Goal: Task Accomplishment & Management: Manage account settings

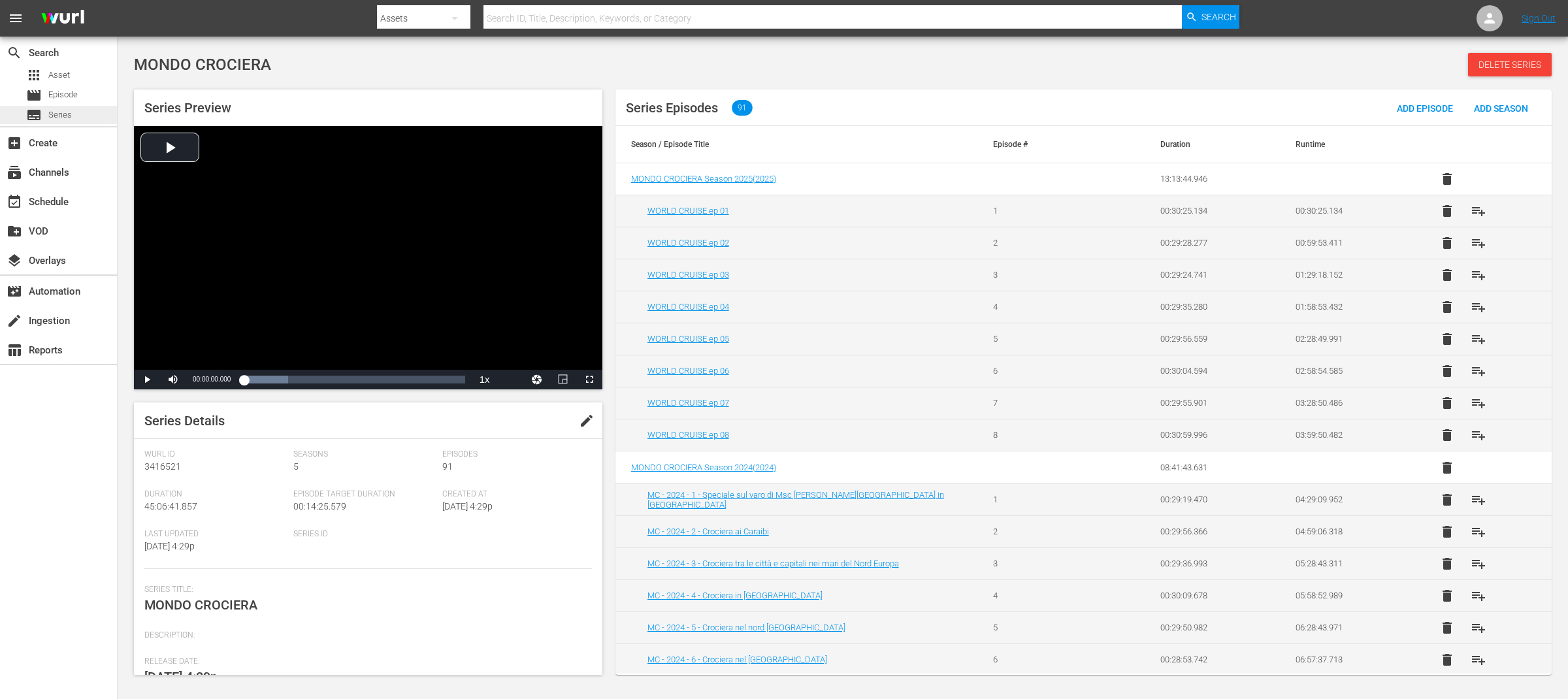
click at [65, 117] on span "Series" at bounding box center [60, 115] width 23 height 13
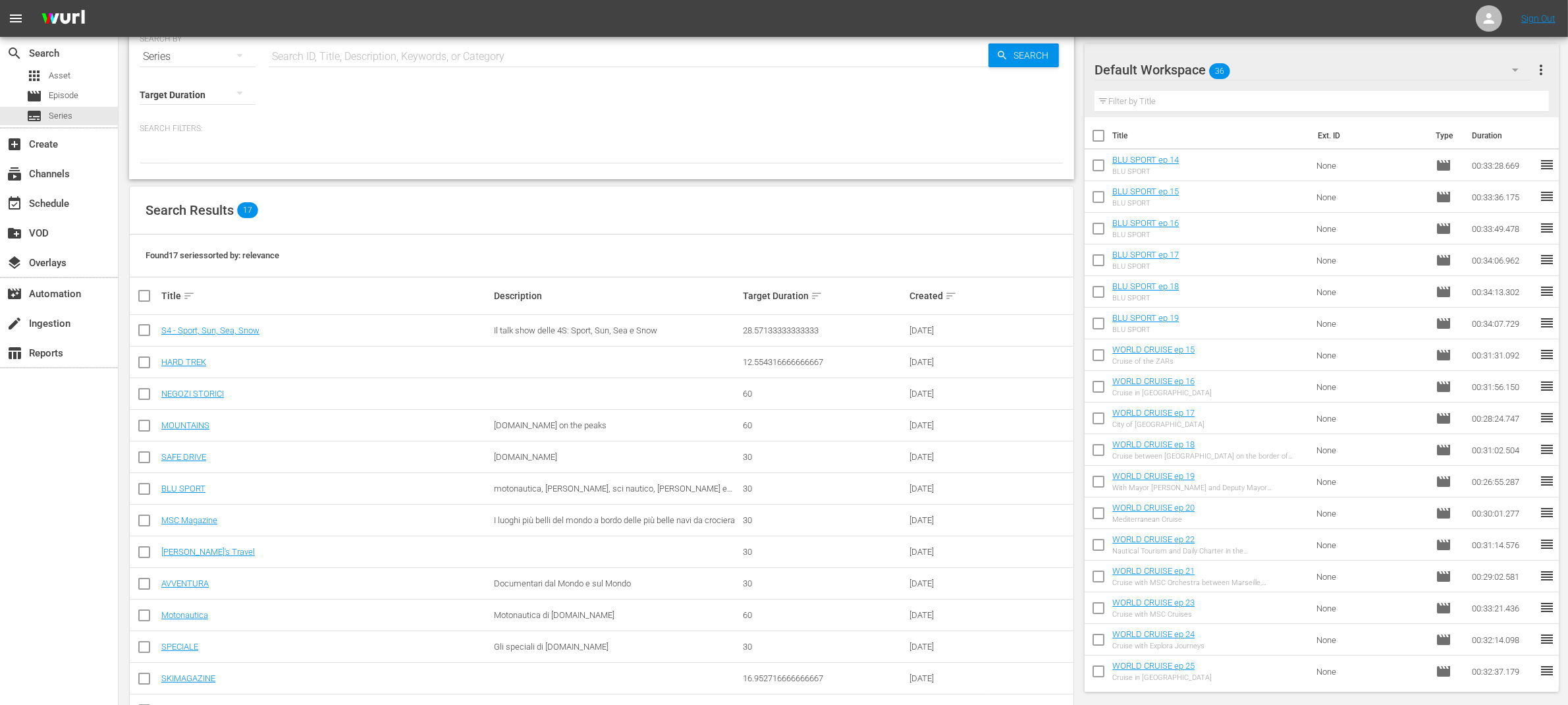
scroll to position [142, 0]
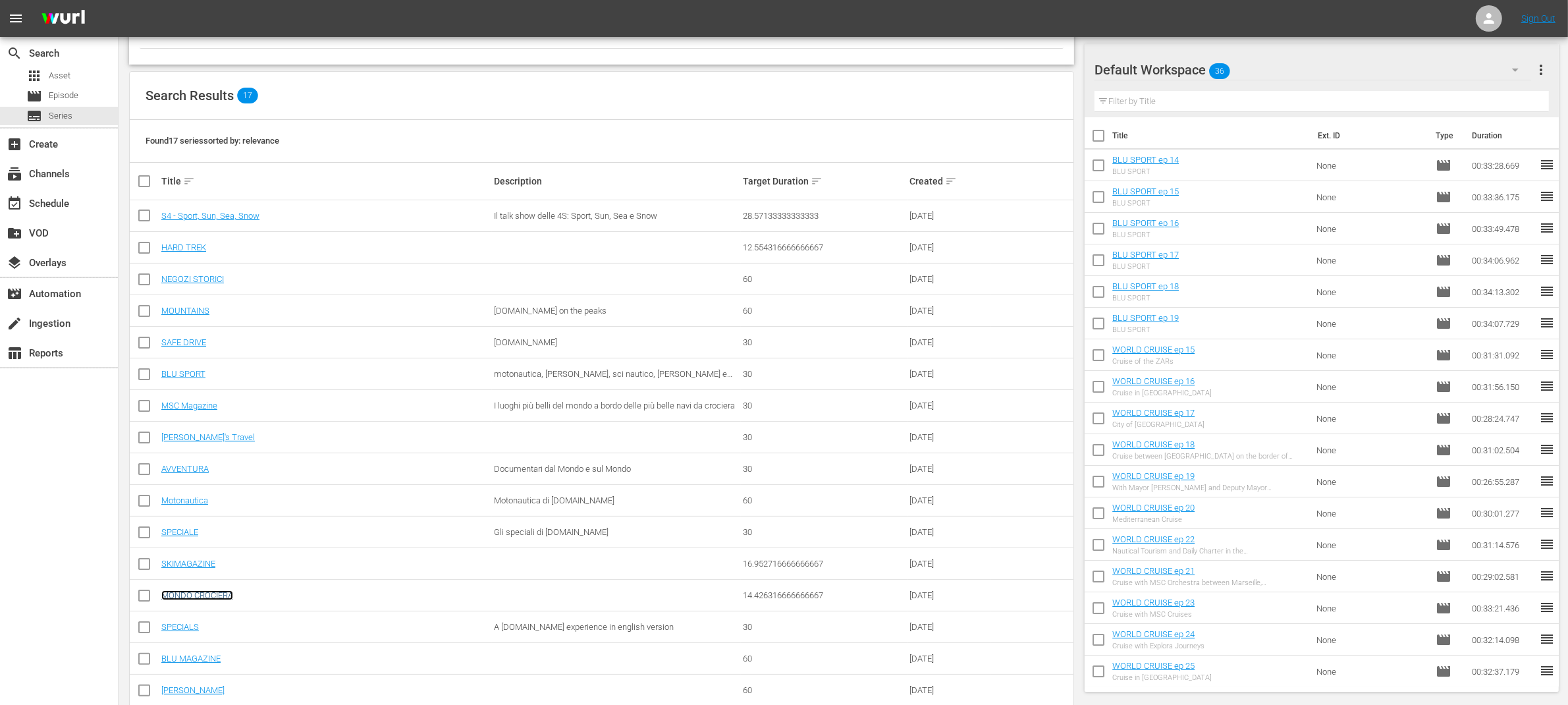
click at [226, 595] on link "MONDO CROCIERA" at bounding box center [197, 595] width 72 height 9
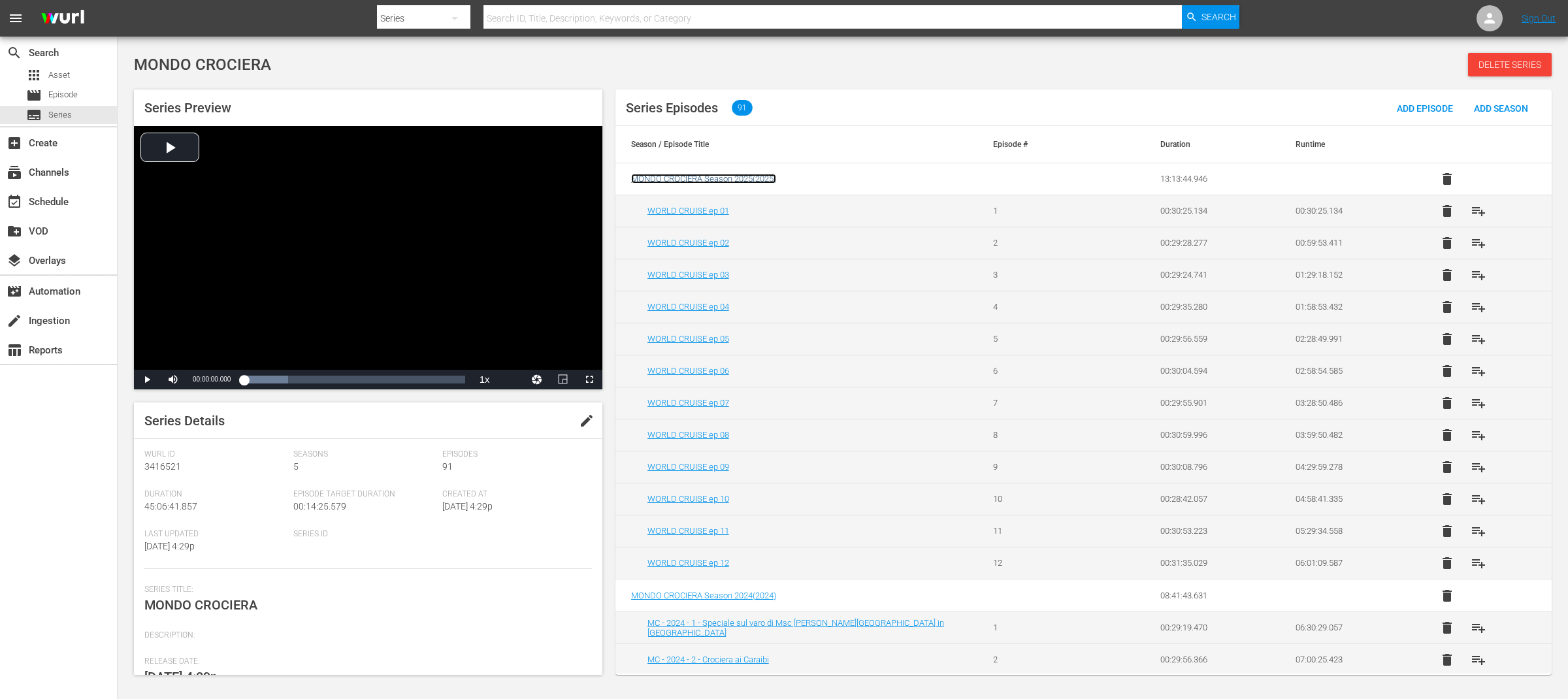
click at [742, 176] on span "MONDO CROCIERA Season 2025 ( 2025 )" at bounding box center [703, 178] width 145 height 9
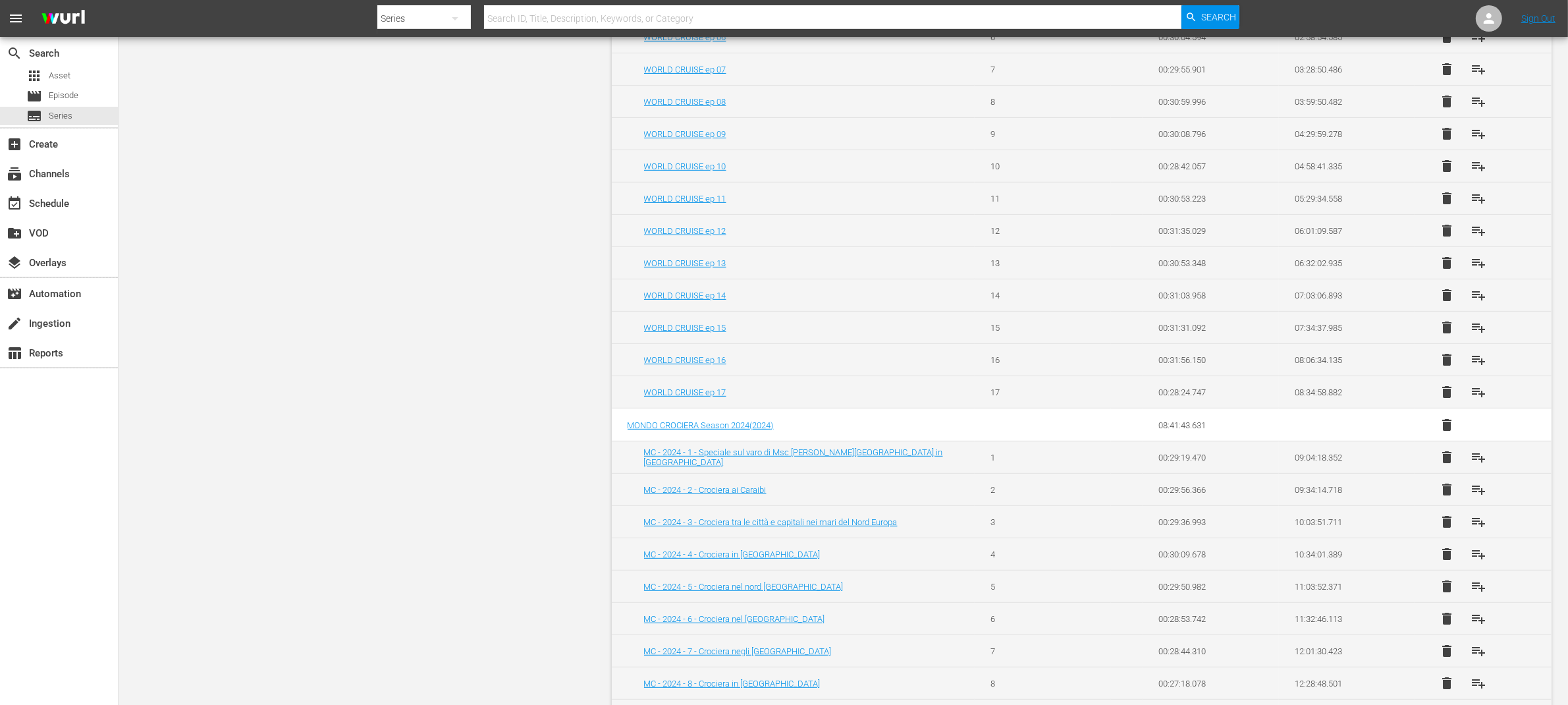
scroll to position [665, 0]
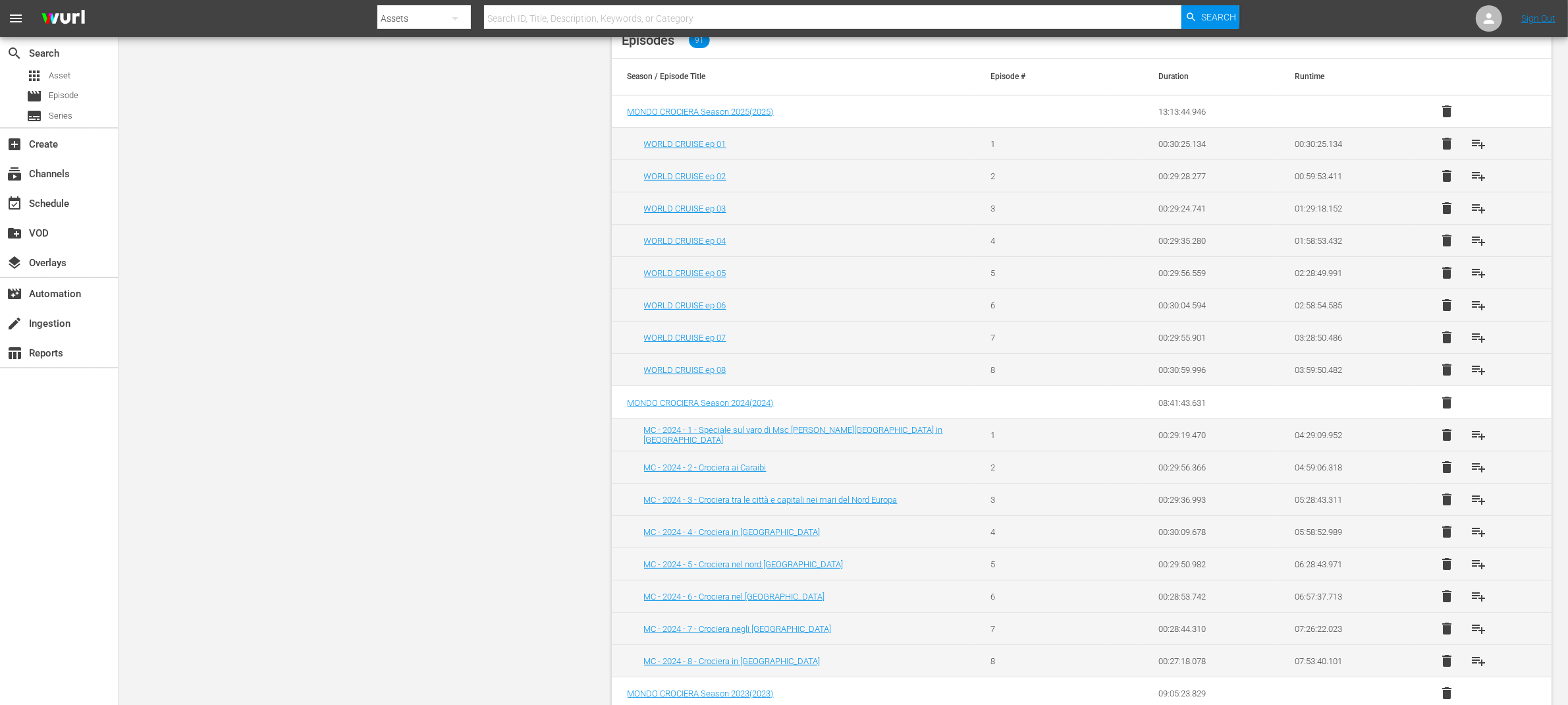
scroll to position [374, 0]
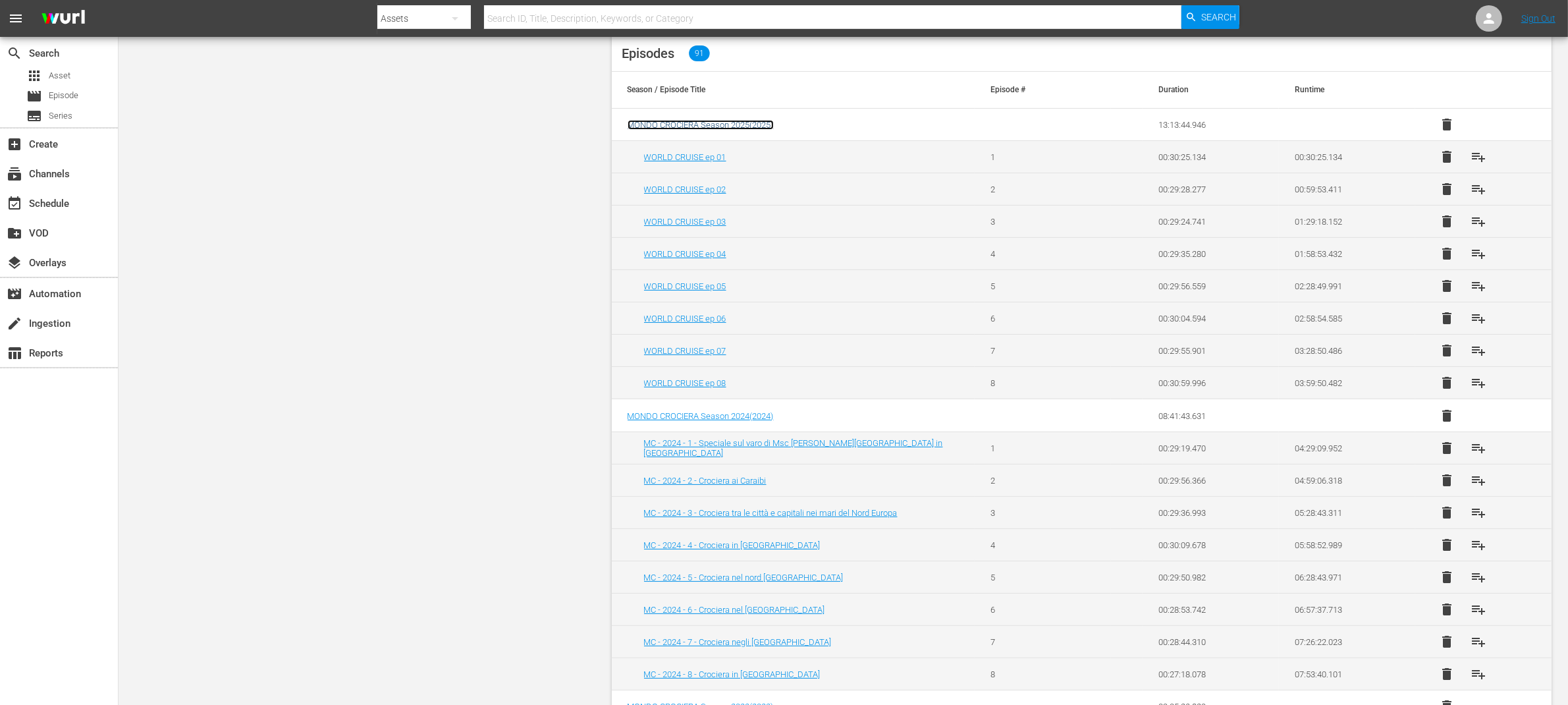
click at [659, 125] on span "MONDO CROCIERA Season 2025 ( 2025 )" at bounding box center [700, 124] width 146 height 9
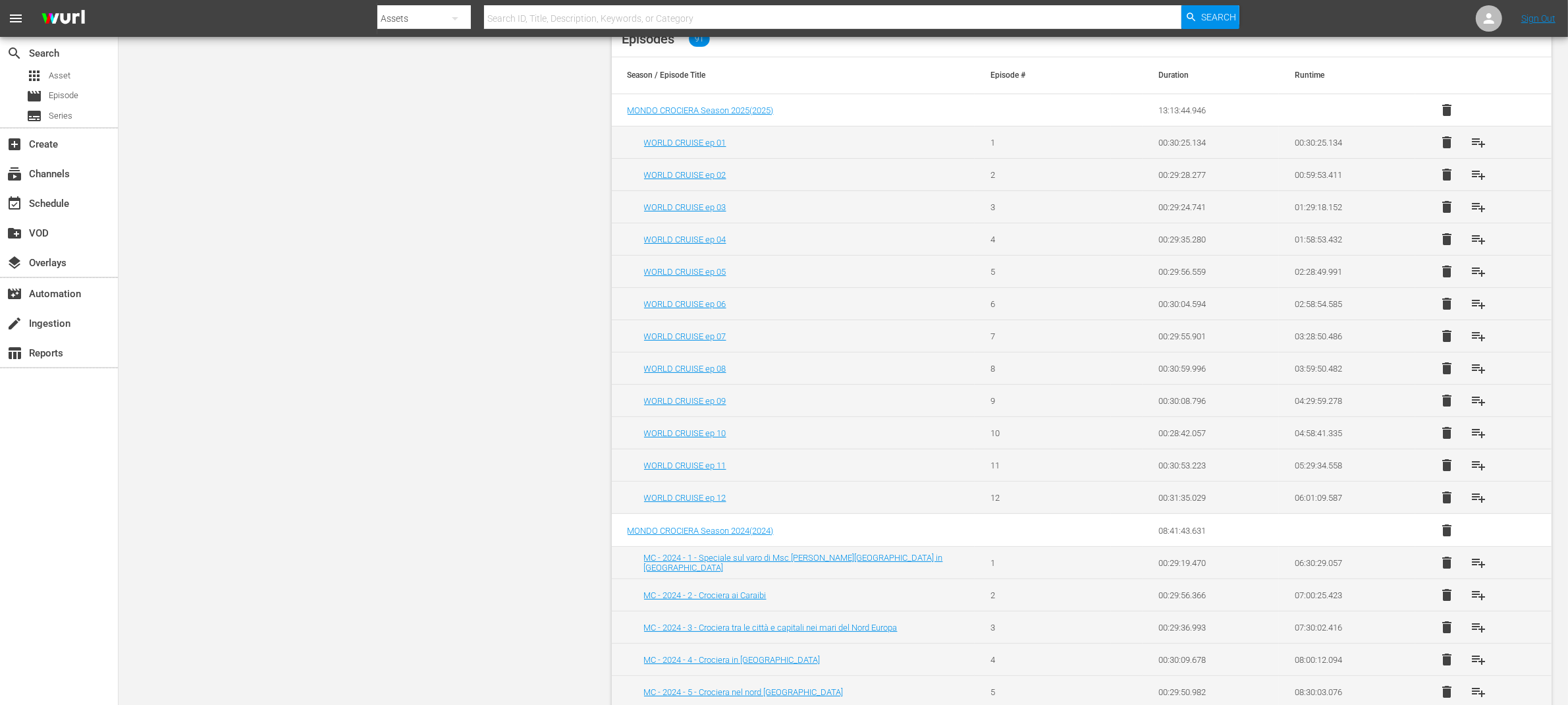
scroll to position [324, 0]
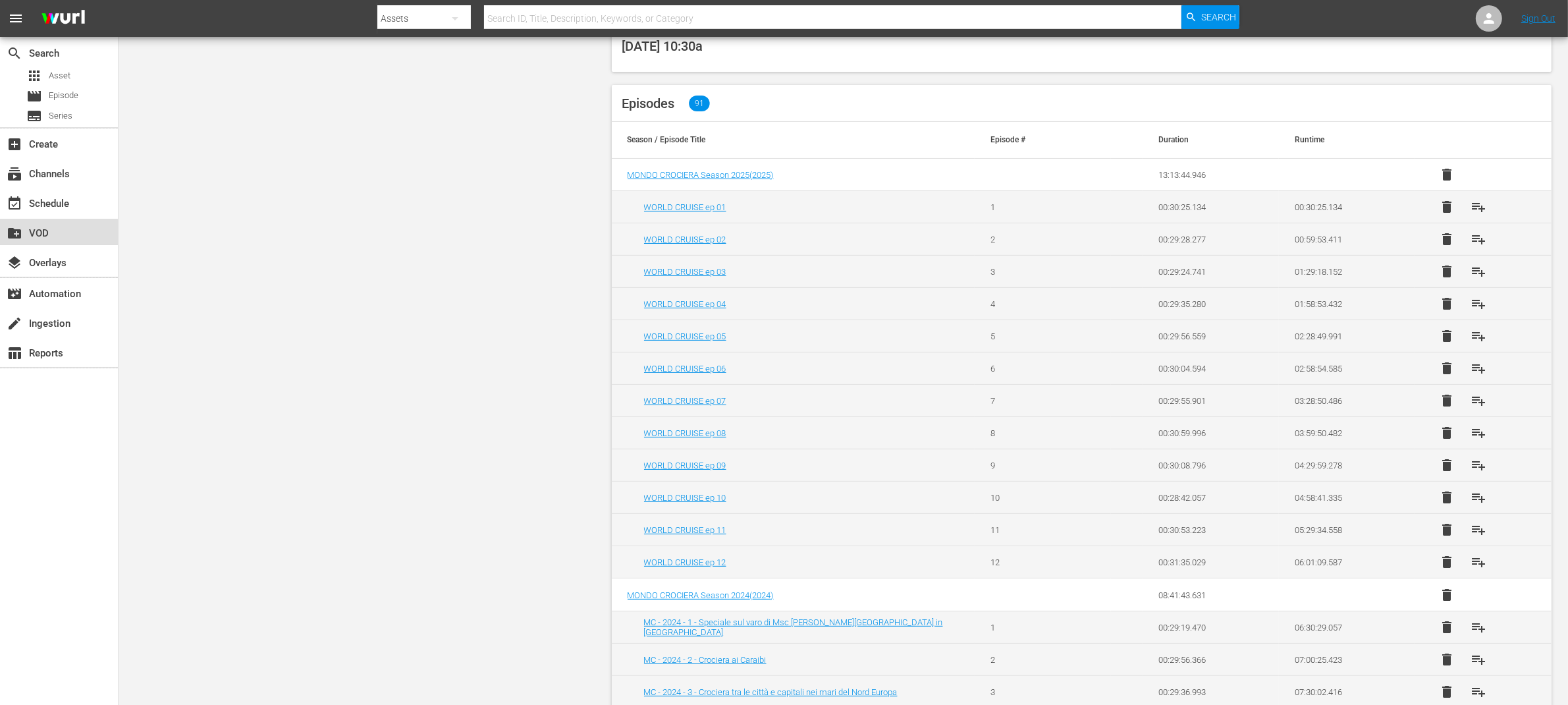
click at [50, 228] on div "create_new_folder VOD" at bounding box center [37, 231] width 74 height 12
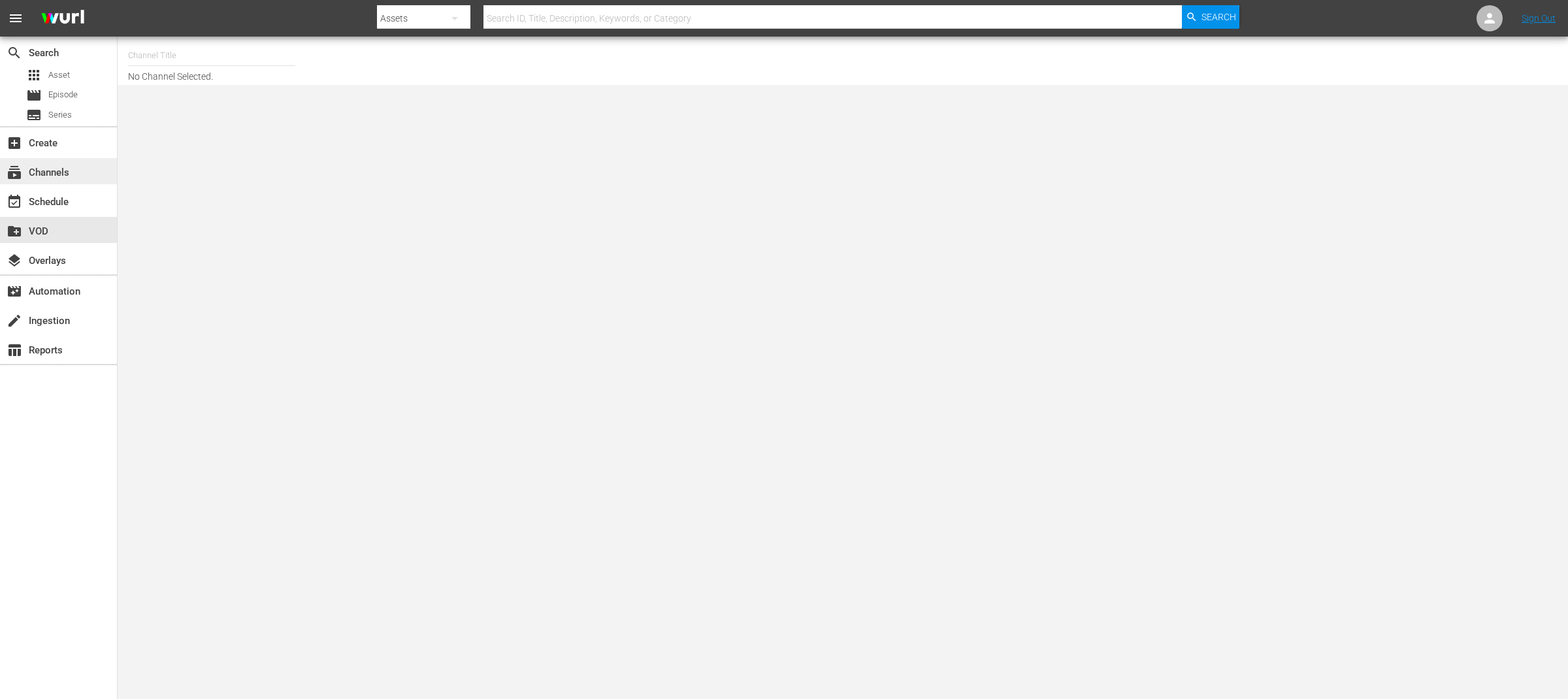
click at [60, 177] on div "subscriptions Channels" at bounding box center [36, 170] width 73 height 12
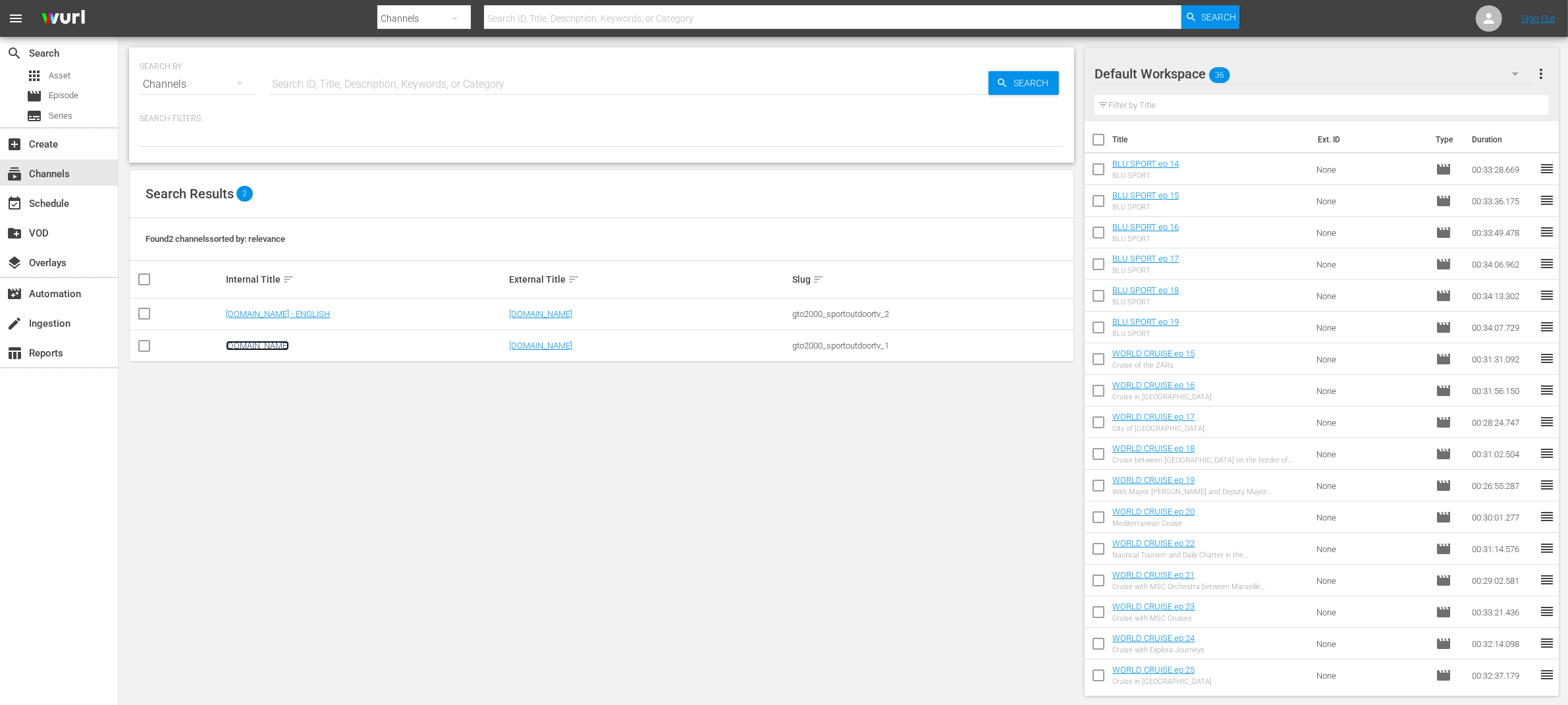
click at [268, 347] on link "[DOMAIN_NAME]" at bounding box center [257, 345] width 63 height 9
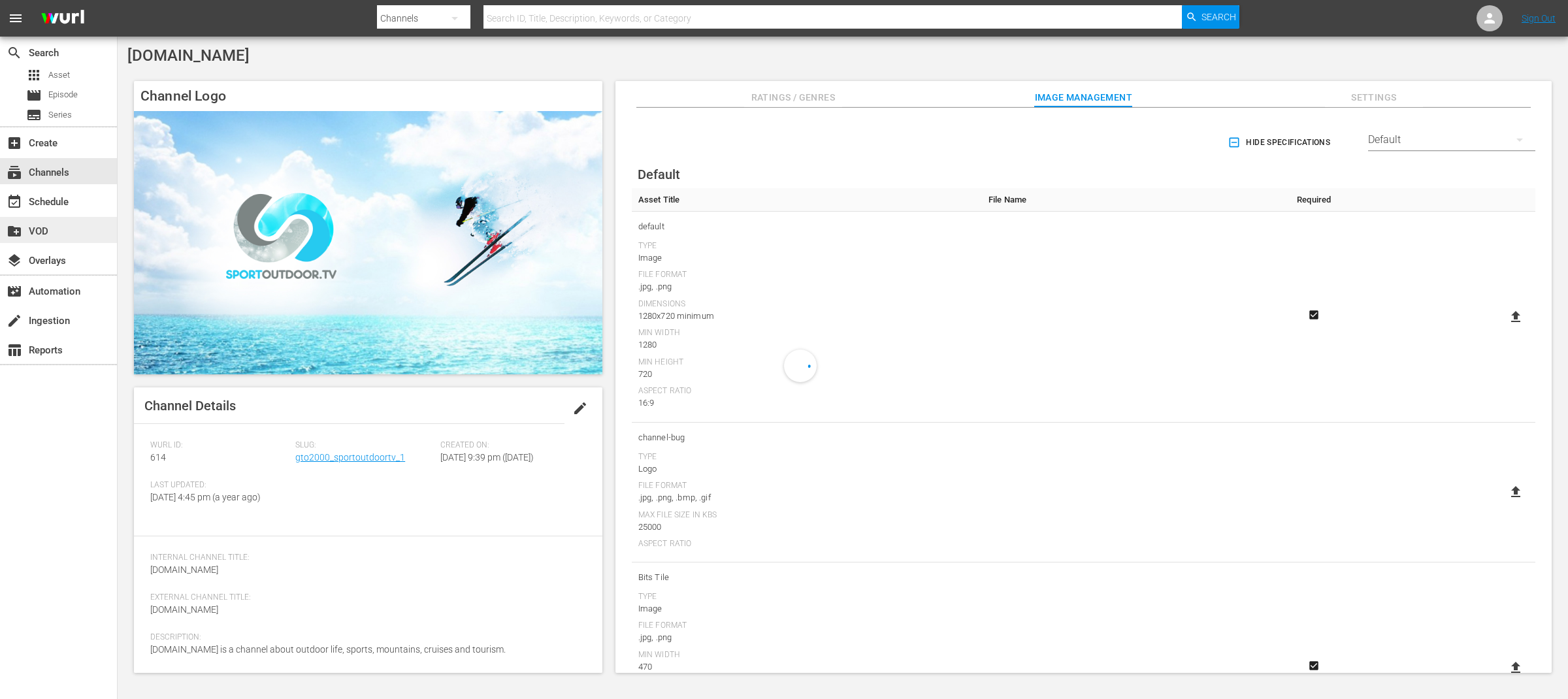
click at [48, 231] on div "create_new_folder VOD" at bounding box center [36, 229] width 73 height 12
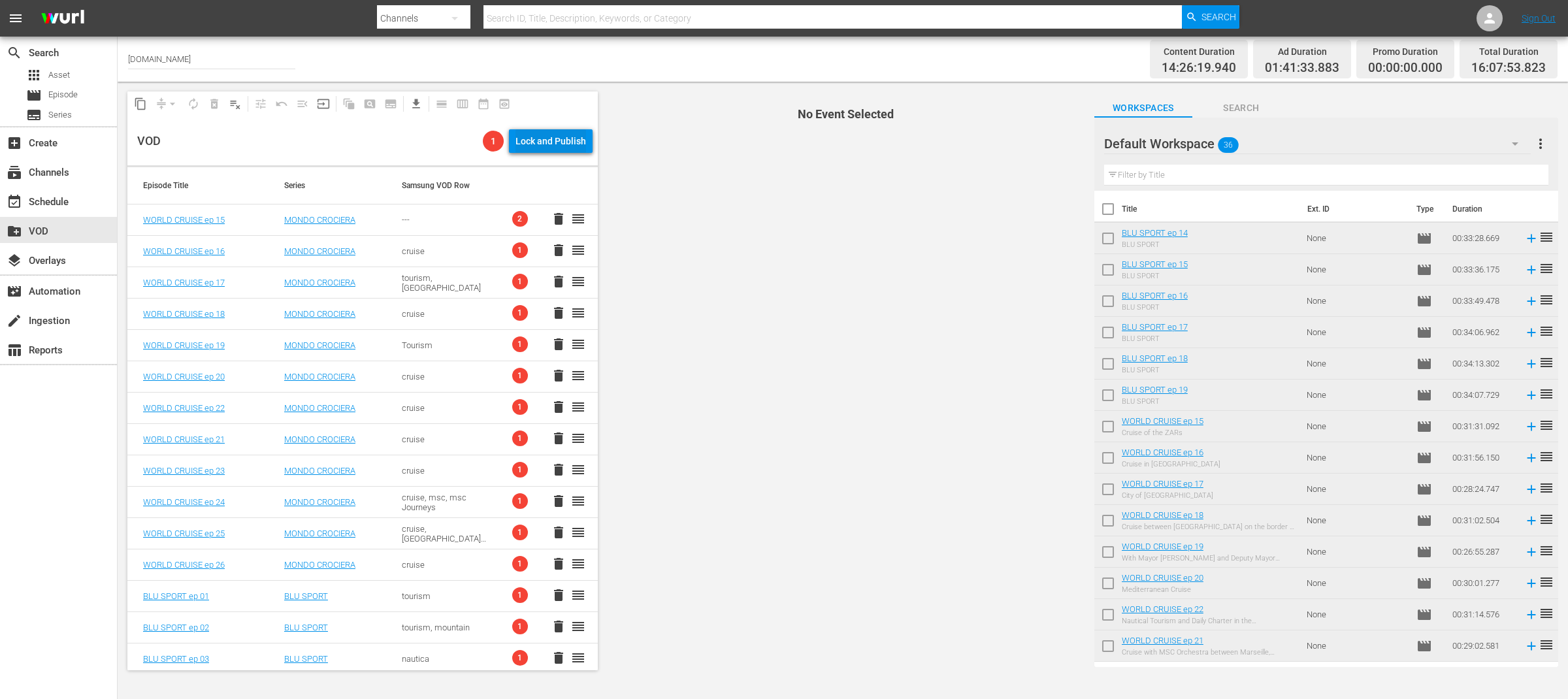
click at [578, 141] on div "Lock and Publish" at bounding box center [550, 140] width 70 height 23
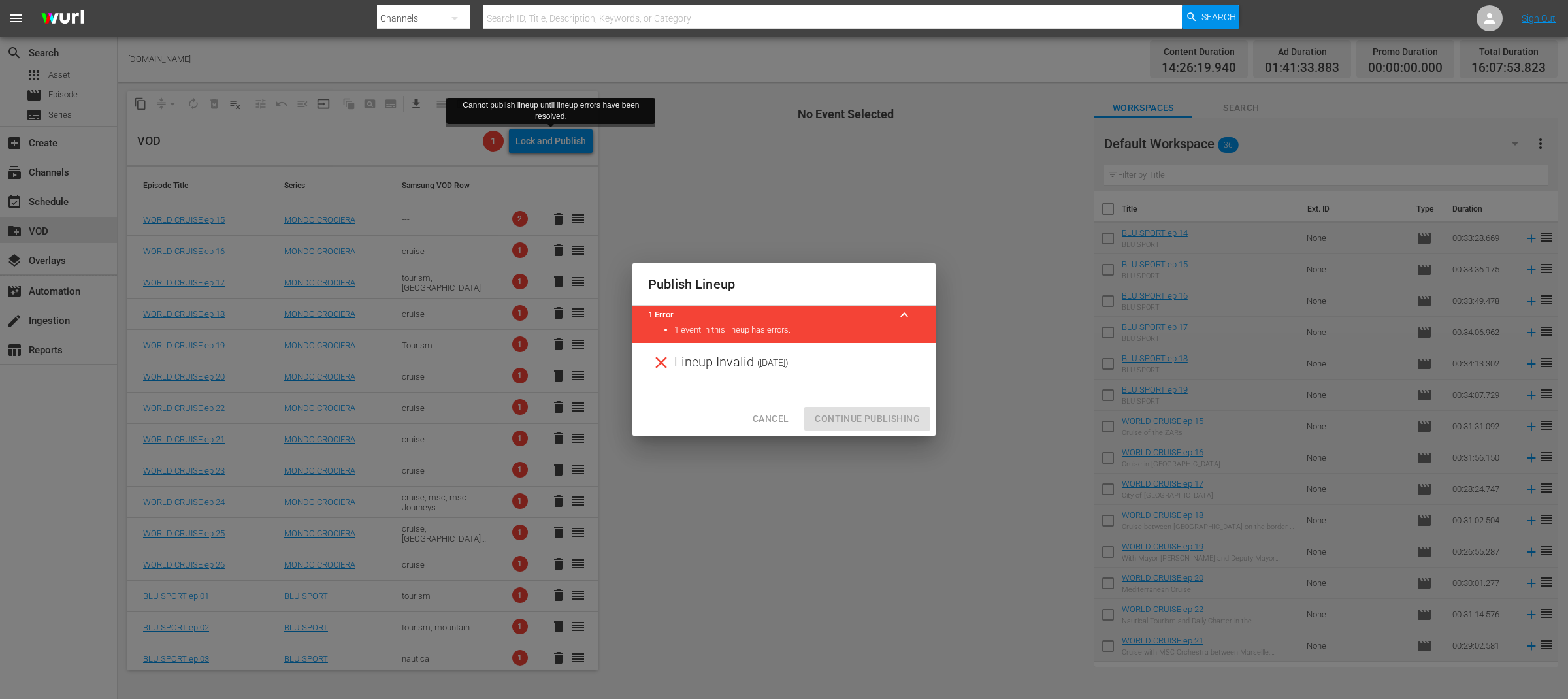
click at [719, 324] on li "1 event in this lineup has errors." at bounding box center [797, 330] width 246 height 12
click at [762, 194] on div "Publish Lineup 1 Error keyboard_arrow_up 1 event in this lineup has errors. Lin…" at bounding box center [784, 350] width 1568 height 699
click at [773, 420] on span "Cancel" at bounding box center [770, 419] width 36 height 16
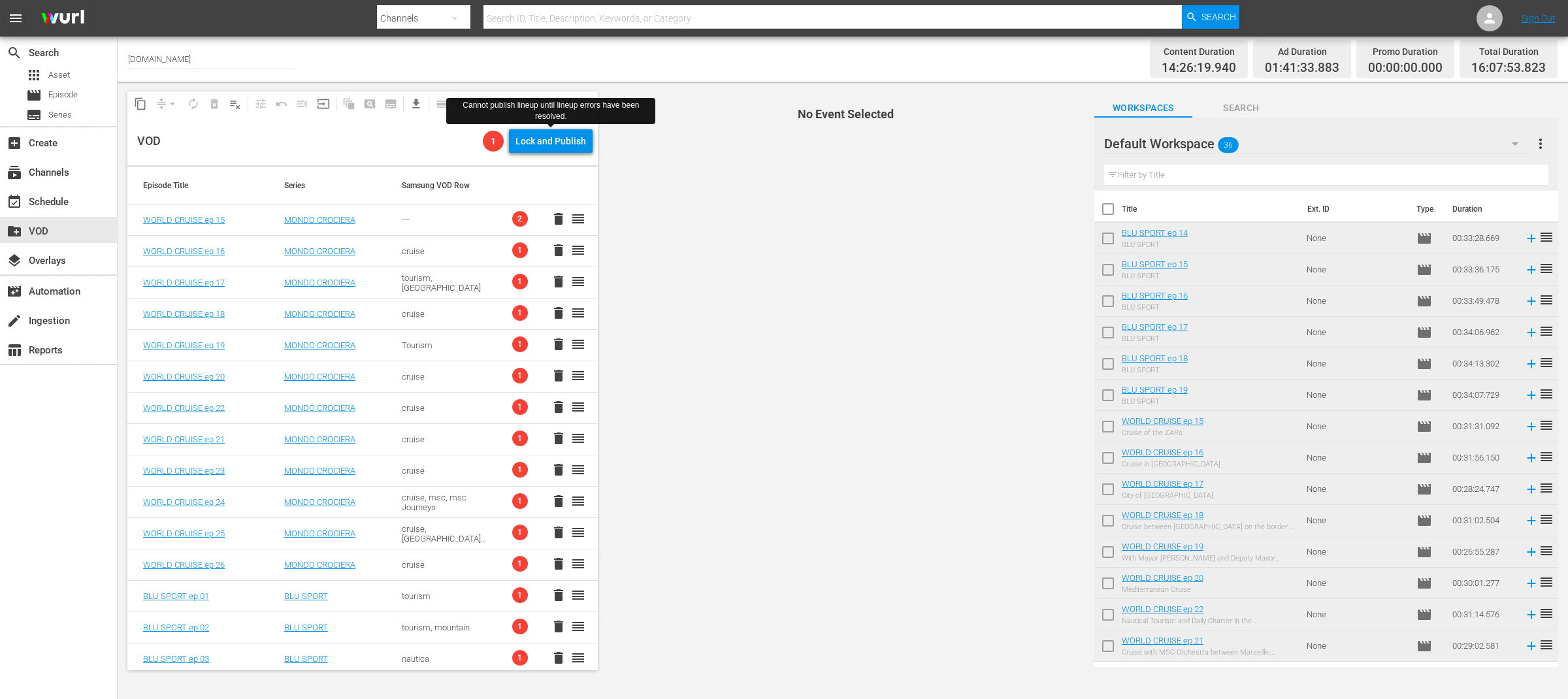
click at [512, 216] on span "2" at bounding box center [520, 219] width 16 height 16
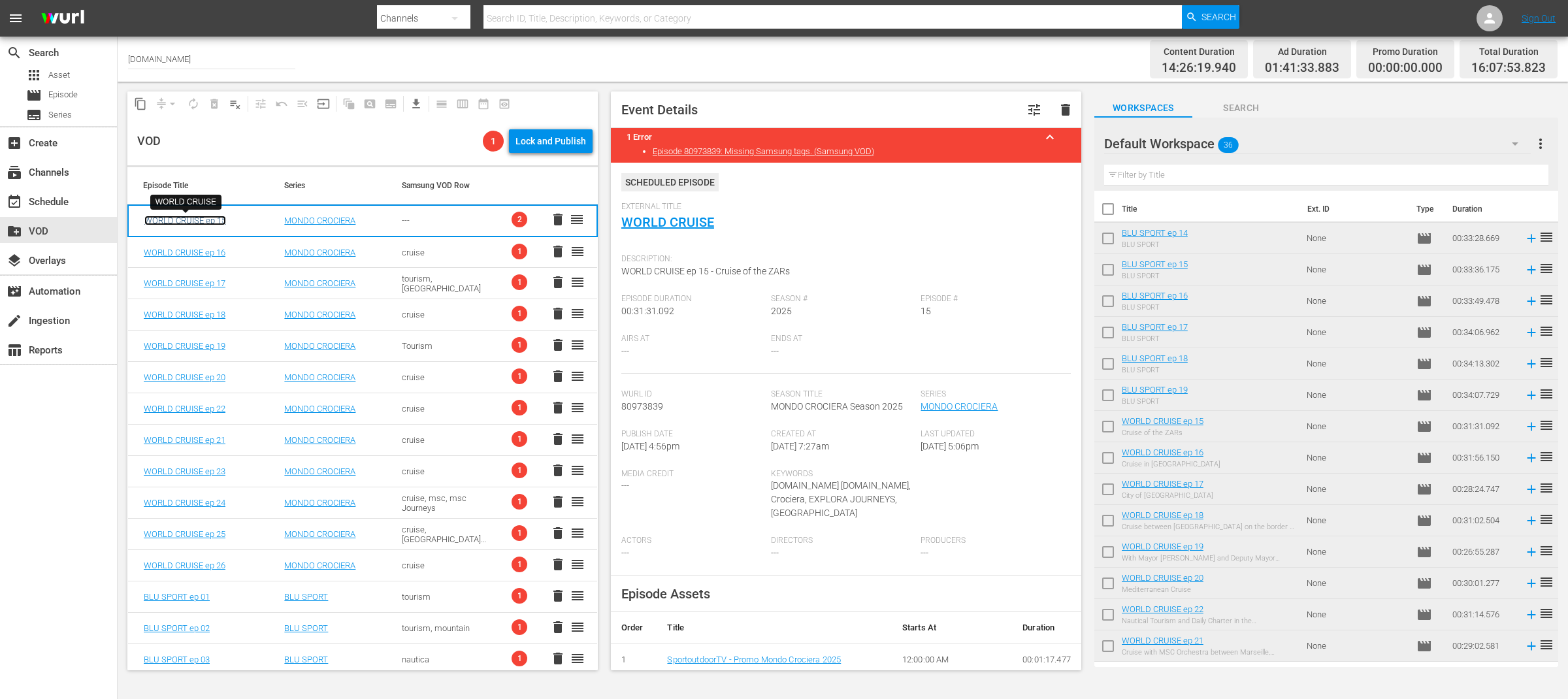
click at [218, 220] on link "WORLD CRUISE ep 15" at bounding box center [184, 221] width 81 height 9
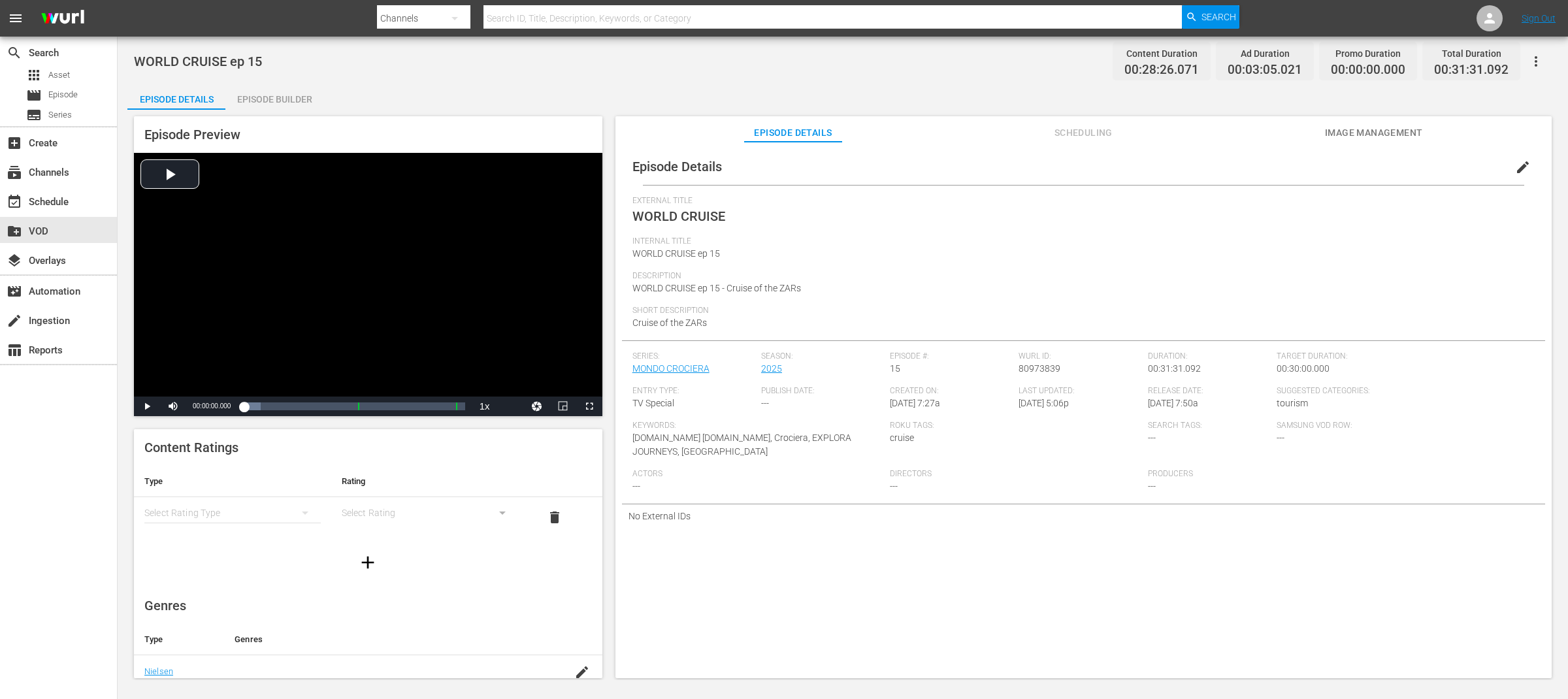
click at [1517, 168] on span "edit" at bounding box center [1522, 166] width 16 height 16
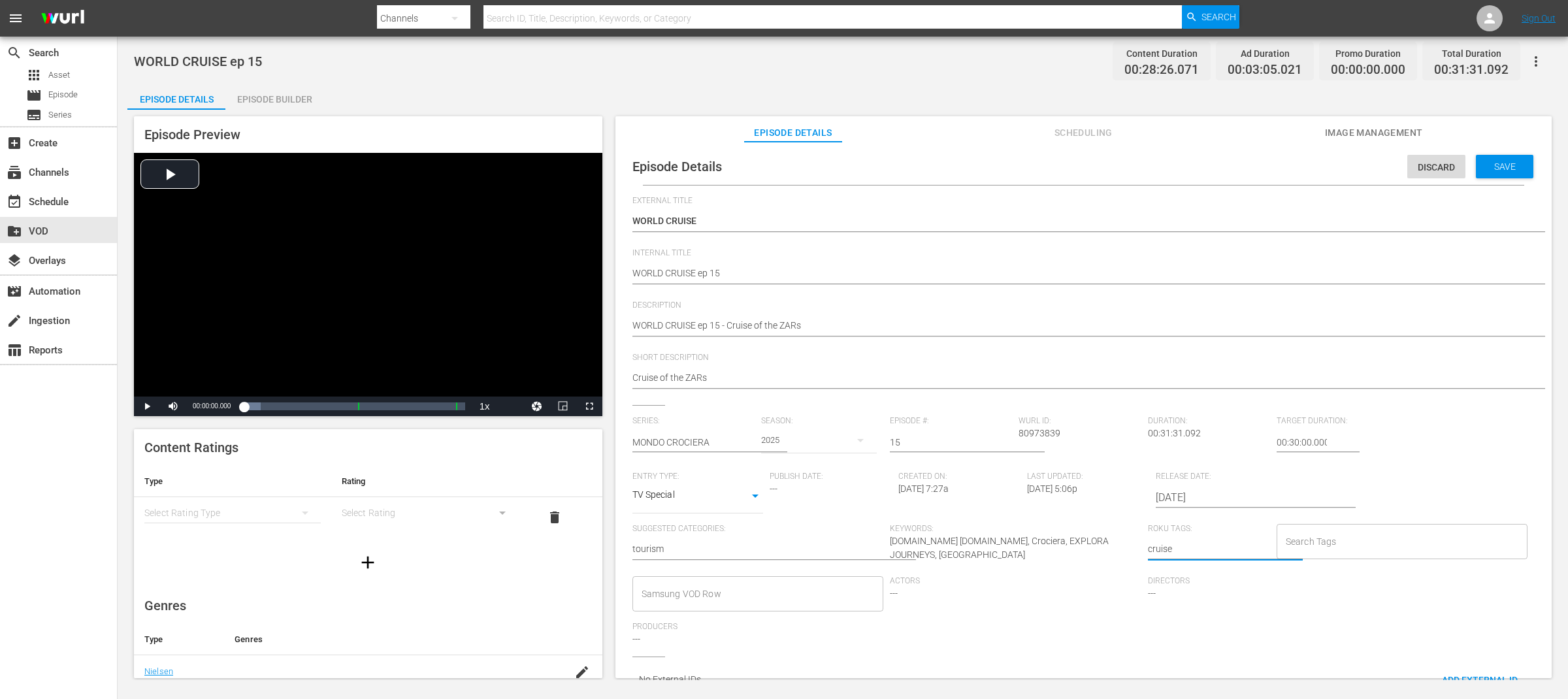
drag, startPoint x: 1185, startPoint y: 545, endPoint x: 1098, endPoint y: 549, distance: 87.1
click at [1331, 552] on div "Search Tags" at bounding box center [1402, 541] width 252 height 36
paste input "cruise"
type input "cruise"
click at [832, 588] on input "Samsung VOD Row" at bounding box center [748, 593] width 220 height 23
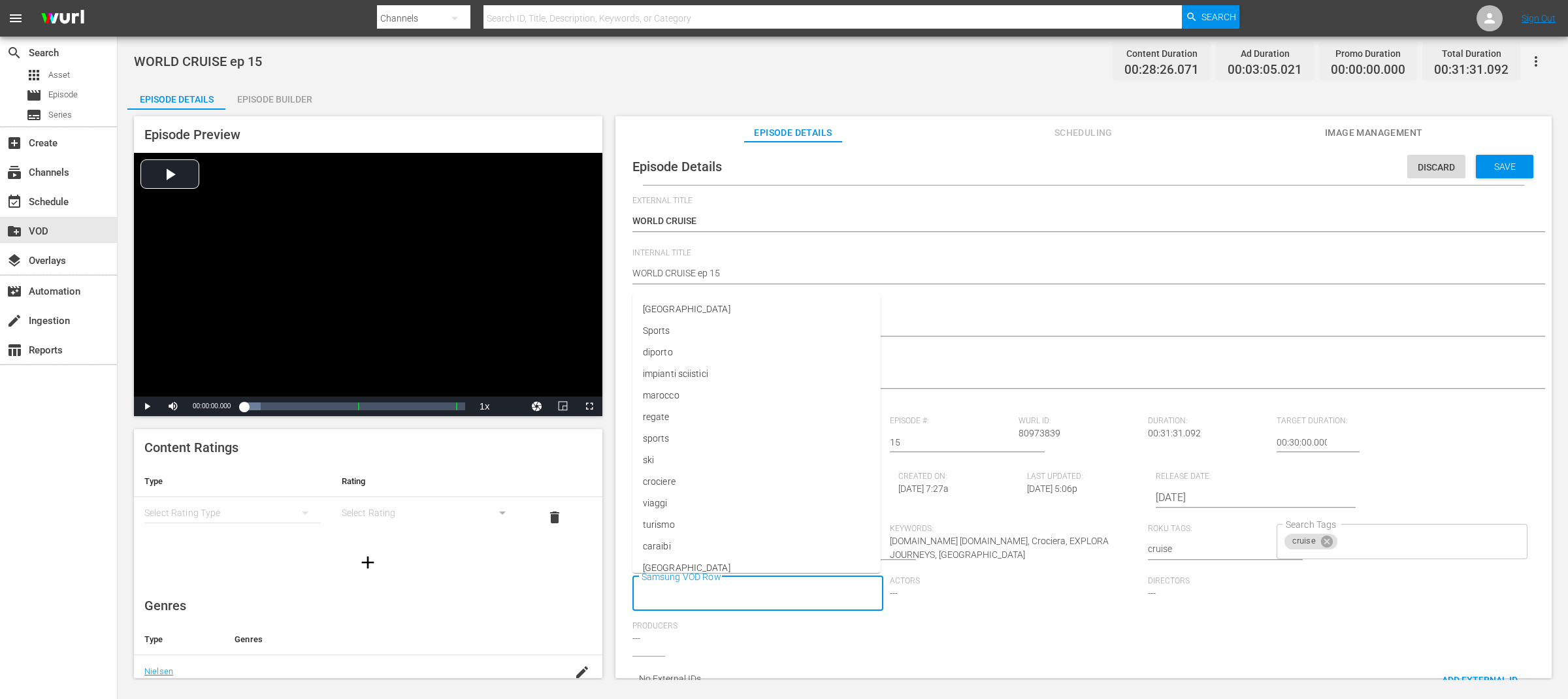
paste input "cruise"
type input "cruise"
click at [1487, 164] on span "Save" at bounding box center [1504, 166] width 42 height 10
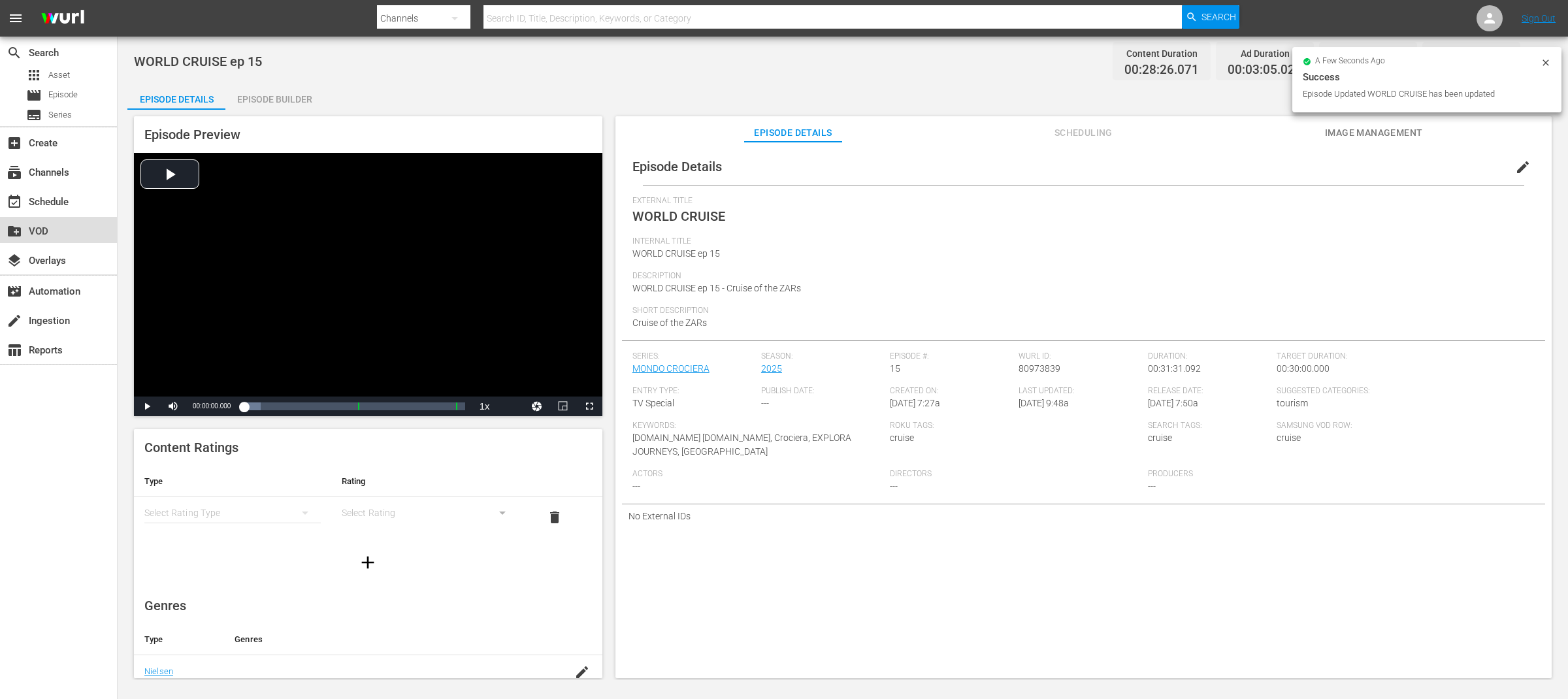
click at [47, 229] on div "create_new_folder VOD" at bounding box center [36, 229] width 73 height 12
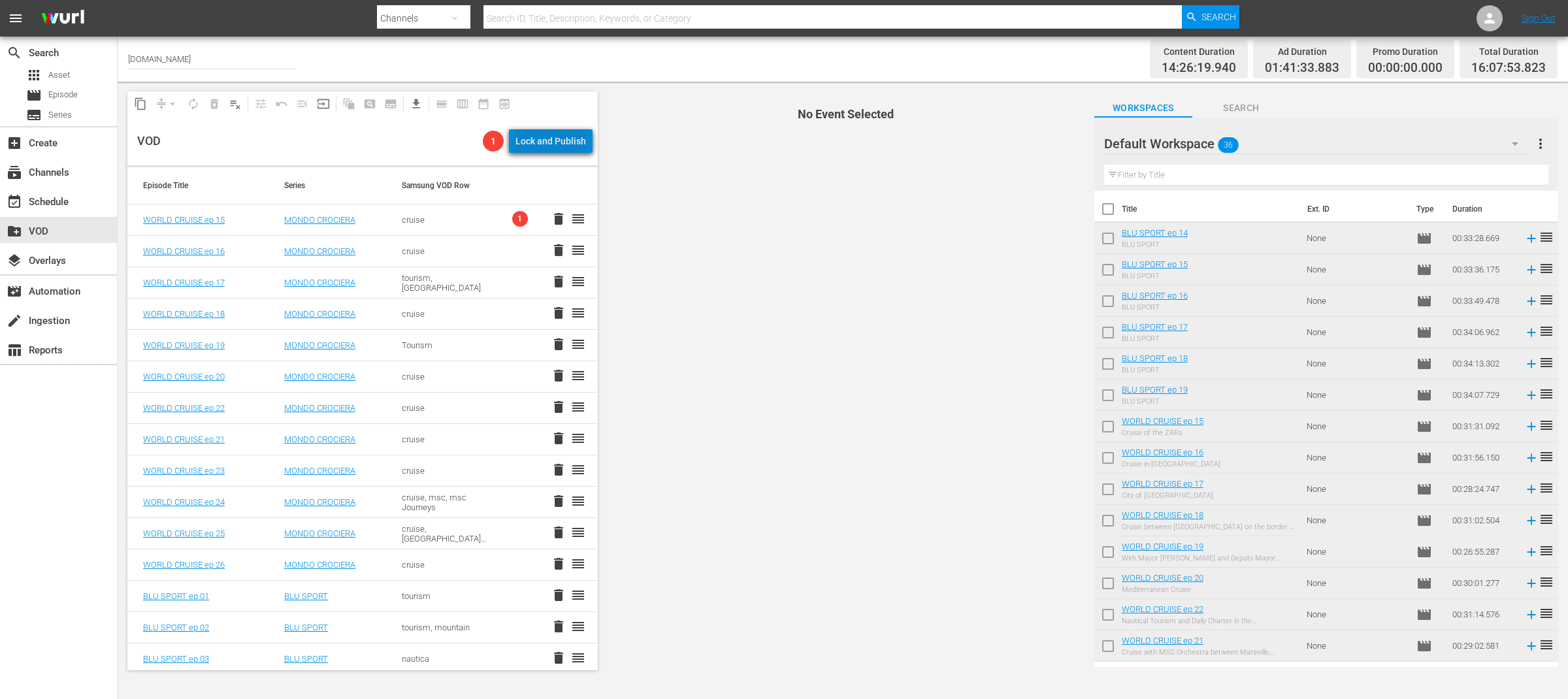
click at [563, 137] on div "Lock and Publish" at bounding box center [550, 140] width 70 height 23
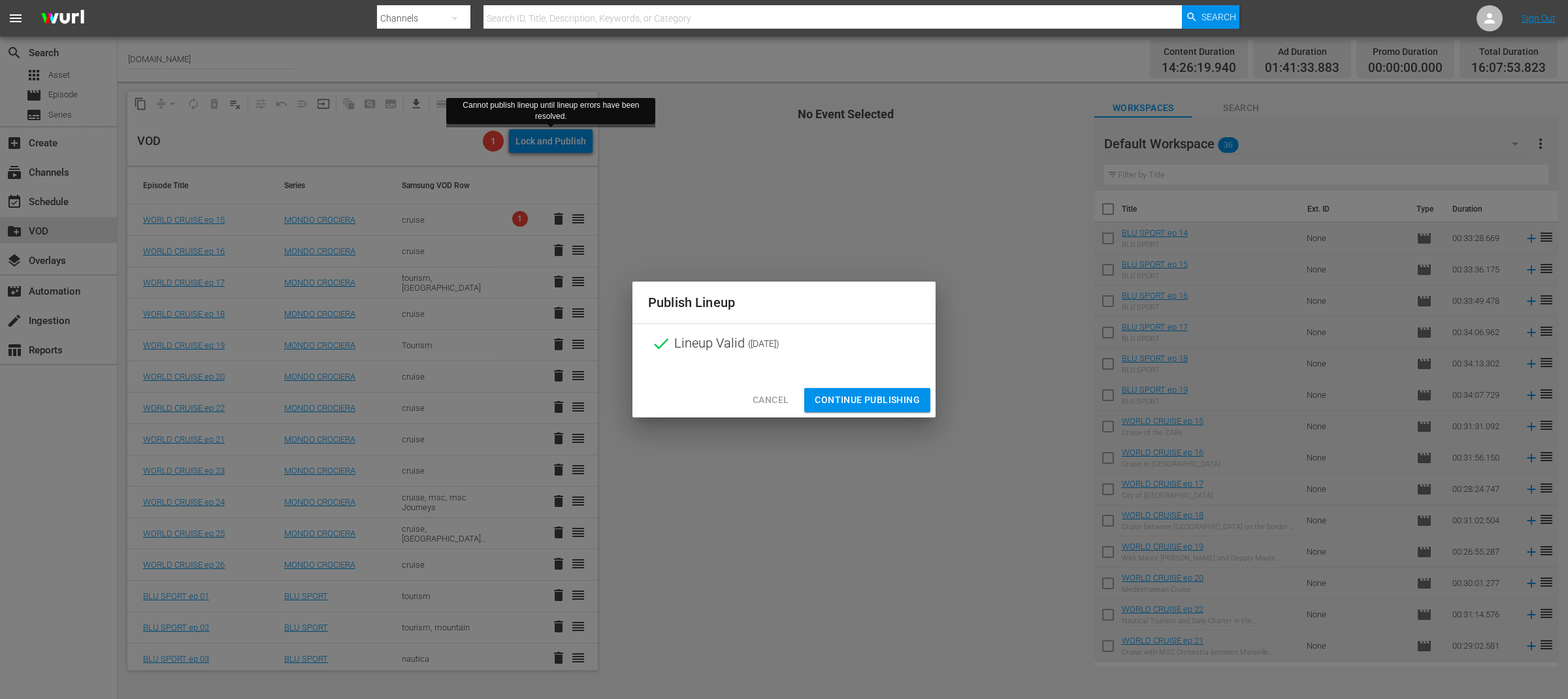
click at [905, 401] on span "Continue Publishing" at bounding box center [867, 399] width 106 height 16
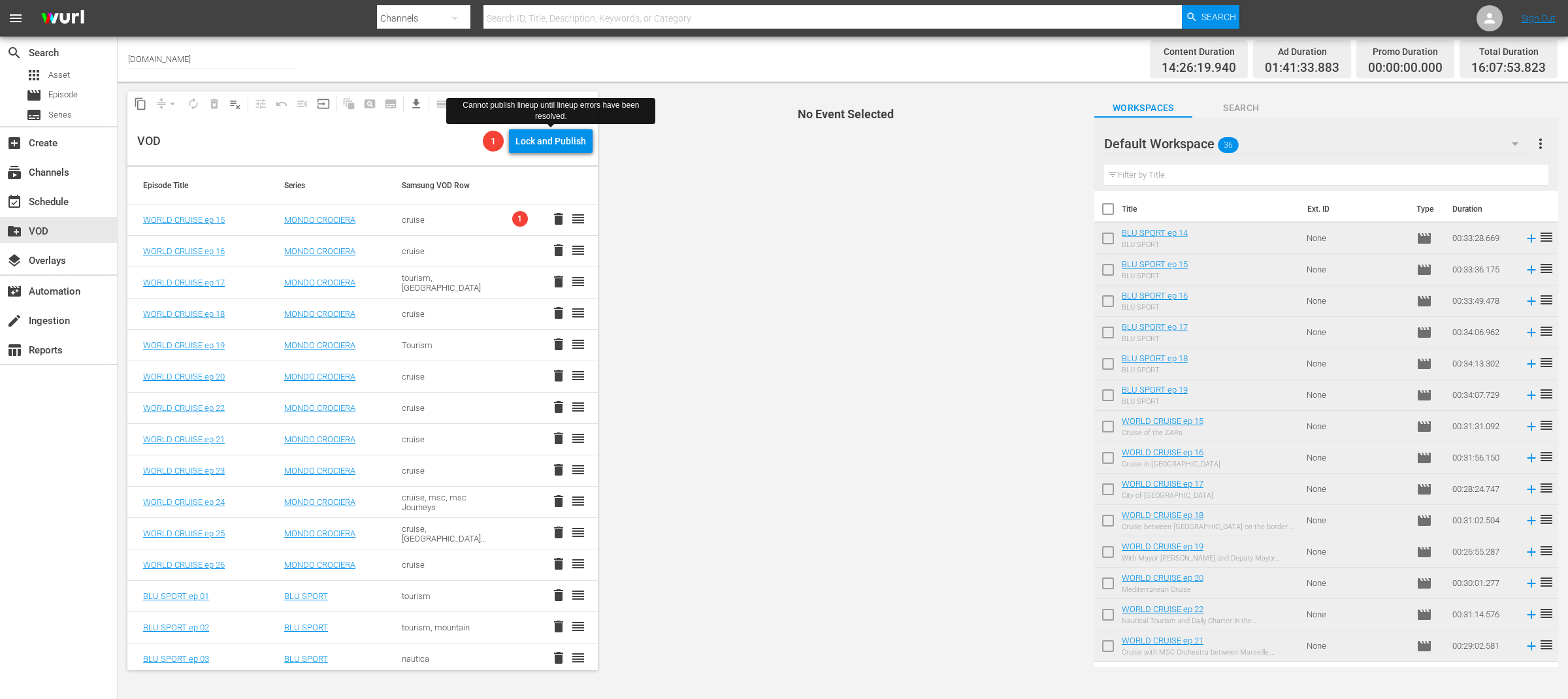
click at [512, 217] on span "1" at bounding box center [520, 219] width 16 height 16
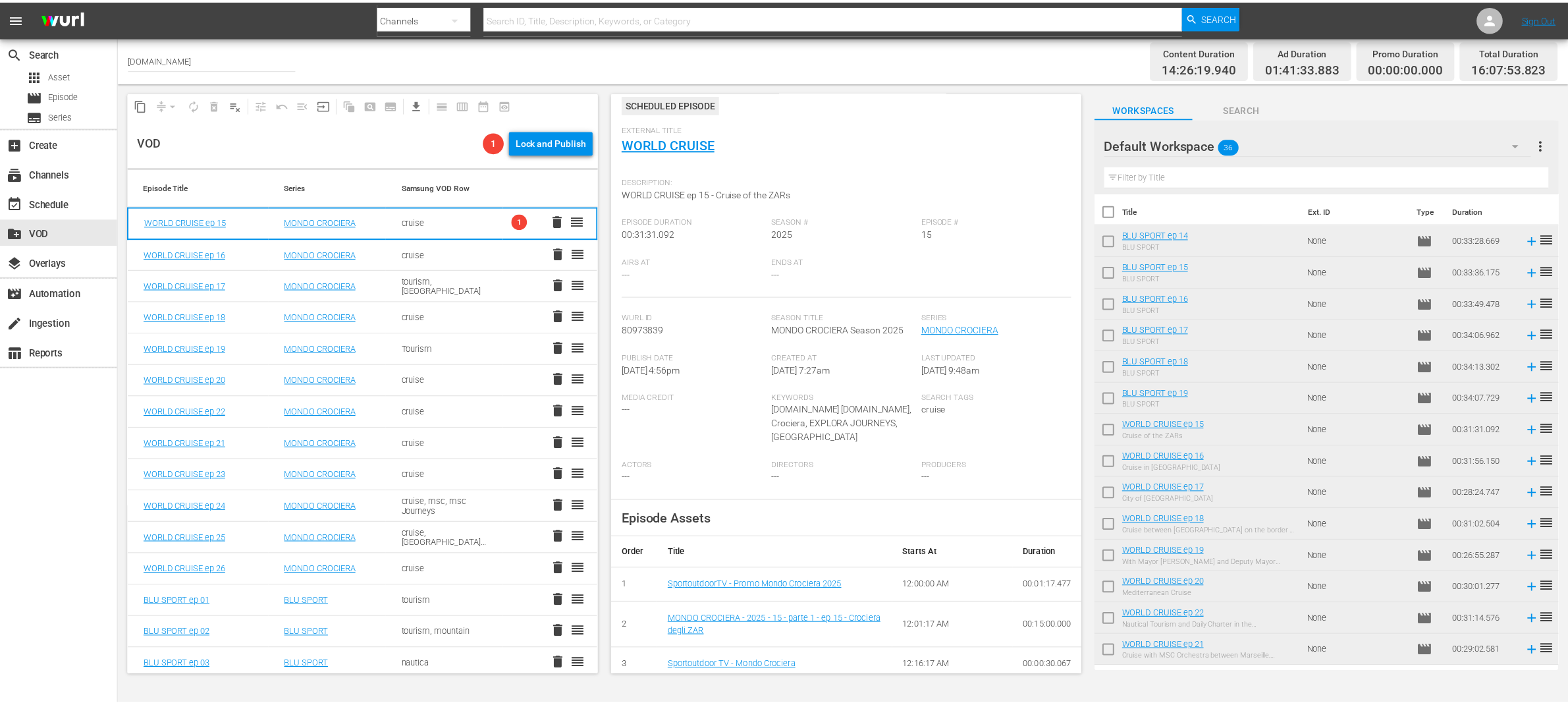
scroll to position [170, 0]
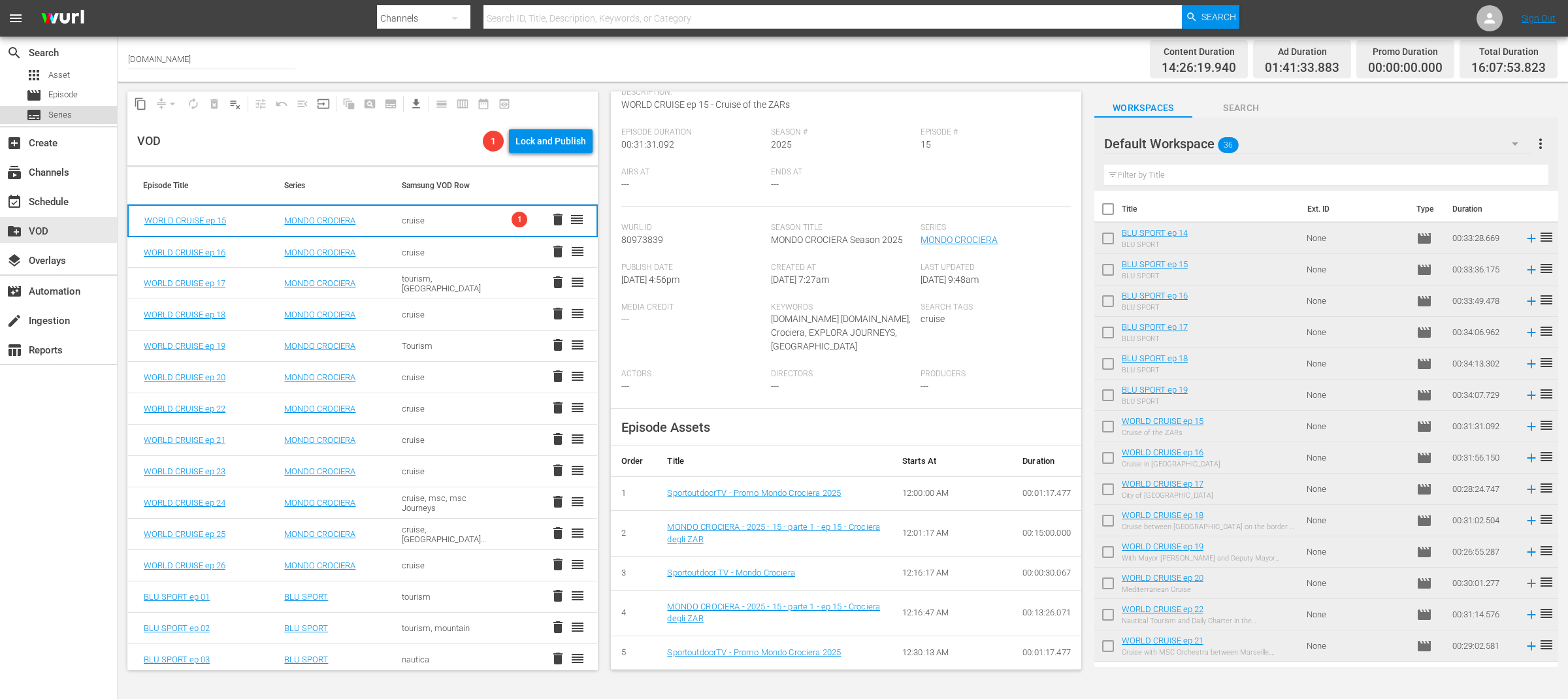
click at [72, 109] on div "subtitles Series" at bounding box center [58, 115] width 117 height 19
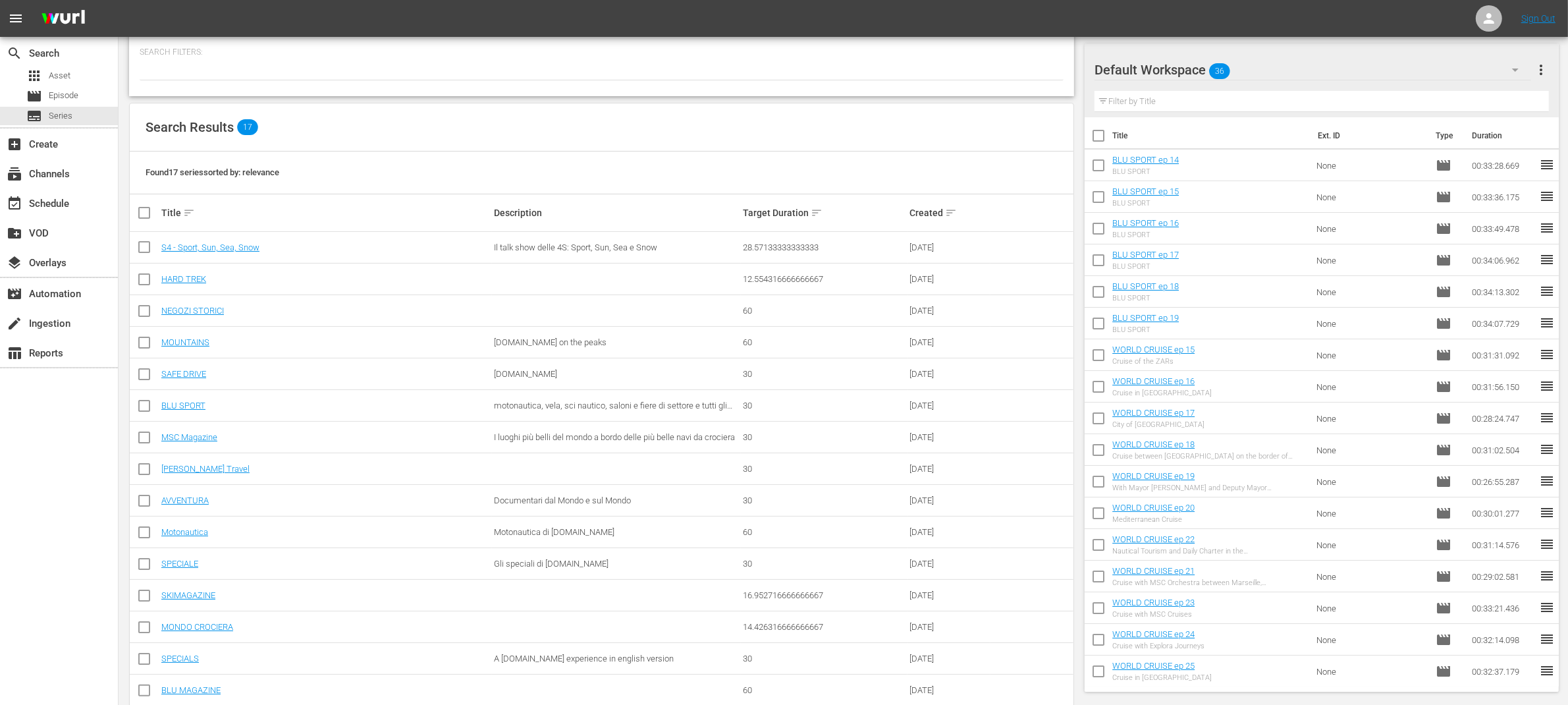
scroll to position [193, 0]
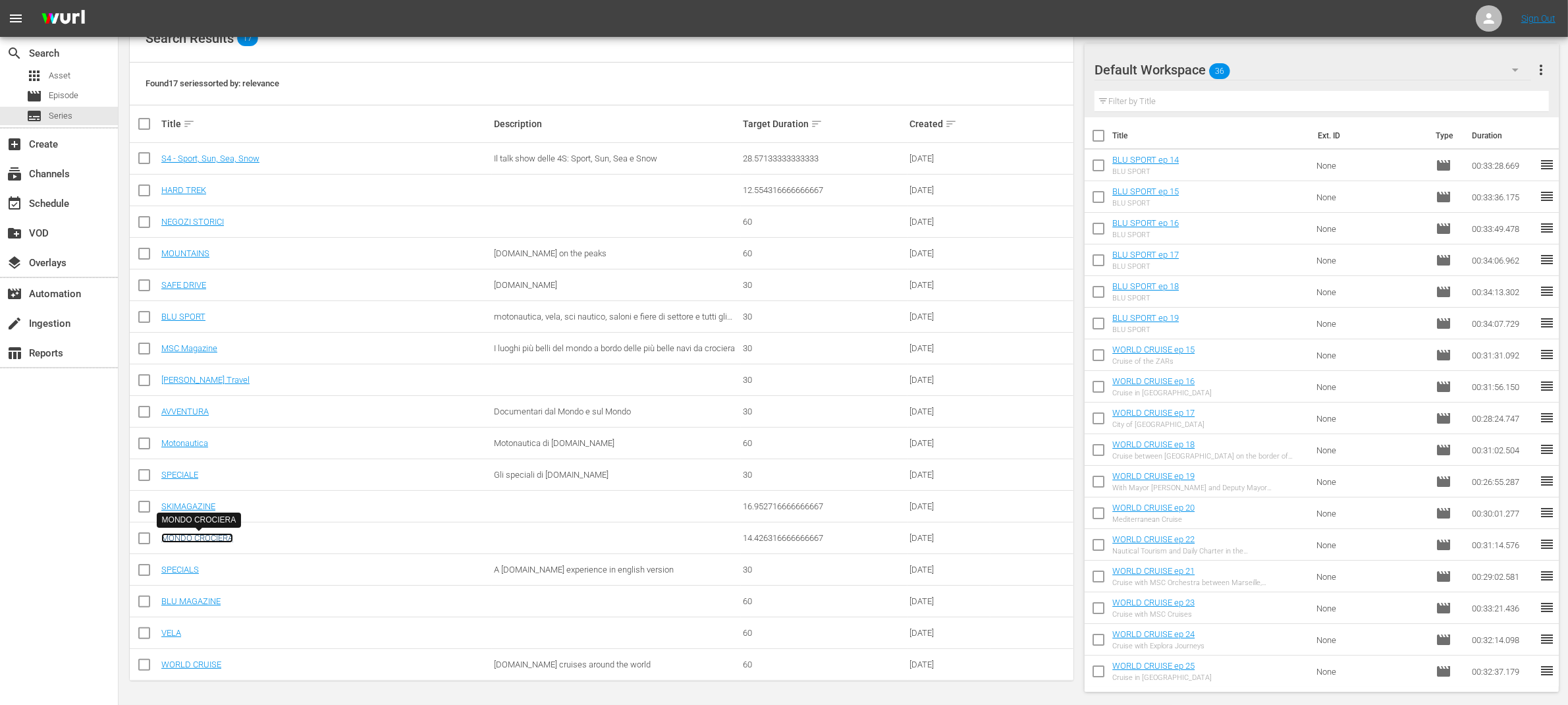
click at [205, 535] on link "MONDO CROCIERA" at bounding box center [197, 537] width 72 height 9
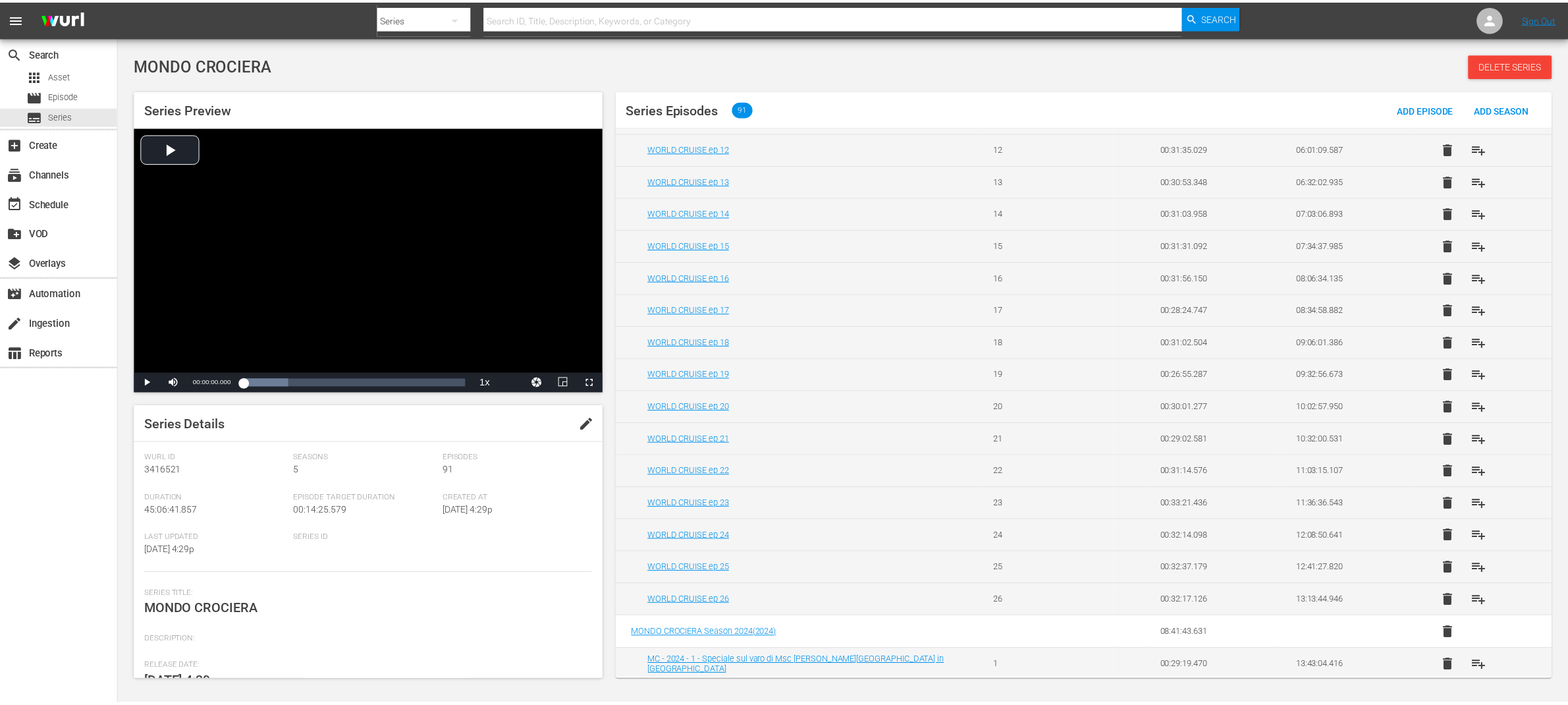
scroll to position [434, 0]
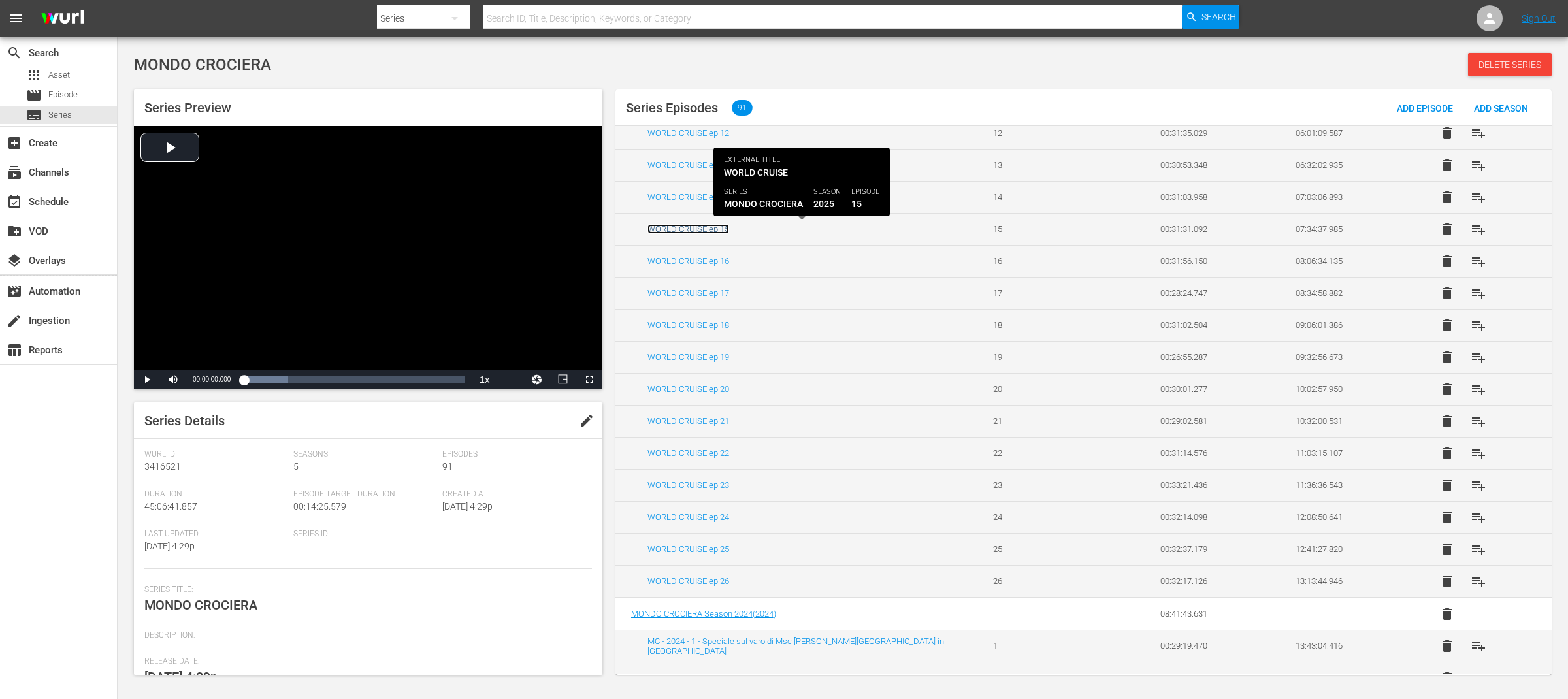
click at [707, 230] on link "WORLD CRUISE ep 15" at bounding box center [687, 229] width 81 height 9
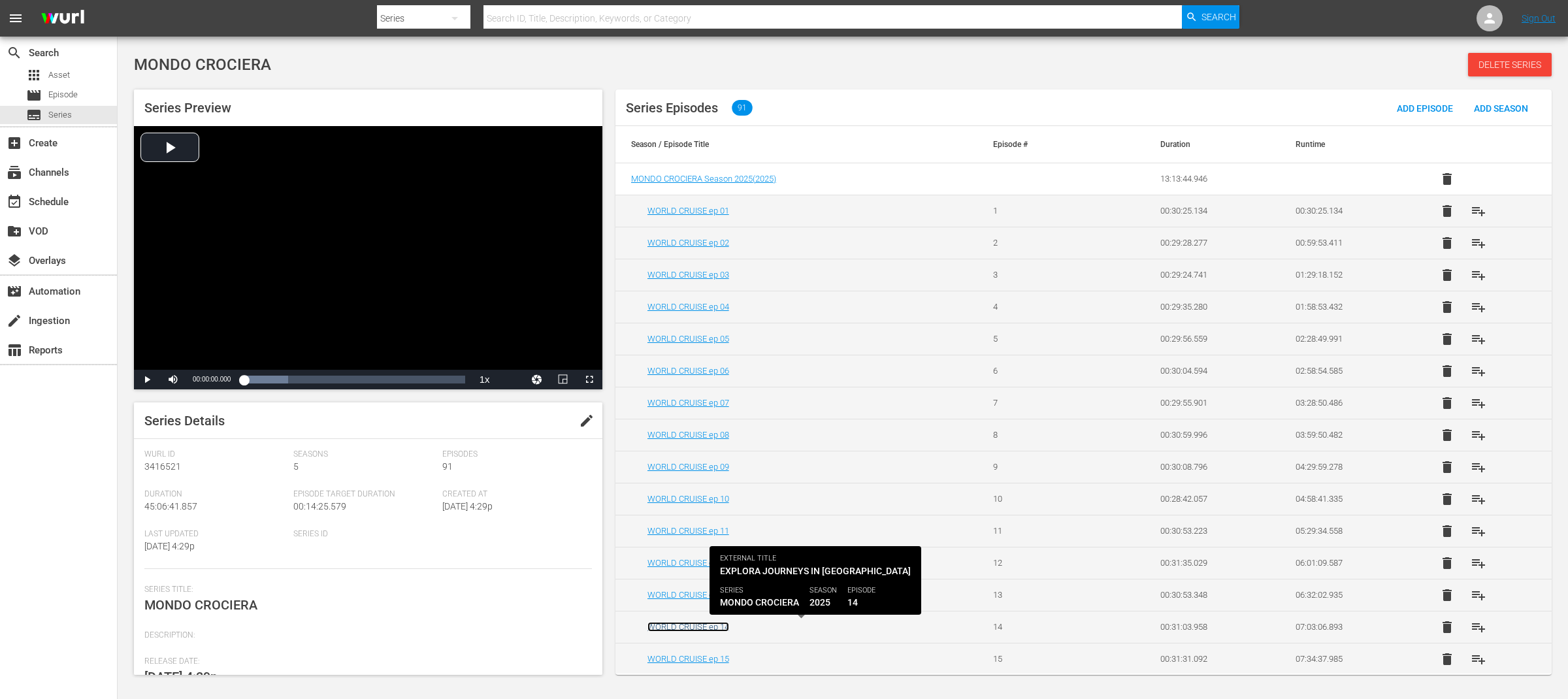
click at [712, 632] on link "WORLD CRUISE ep 14" at bounding box center [687, 626] width 81 height 9
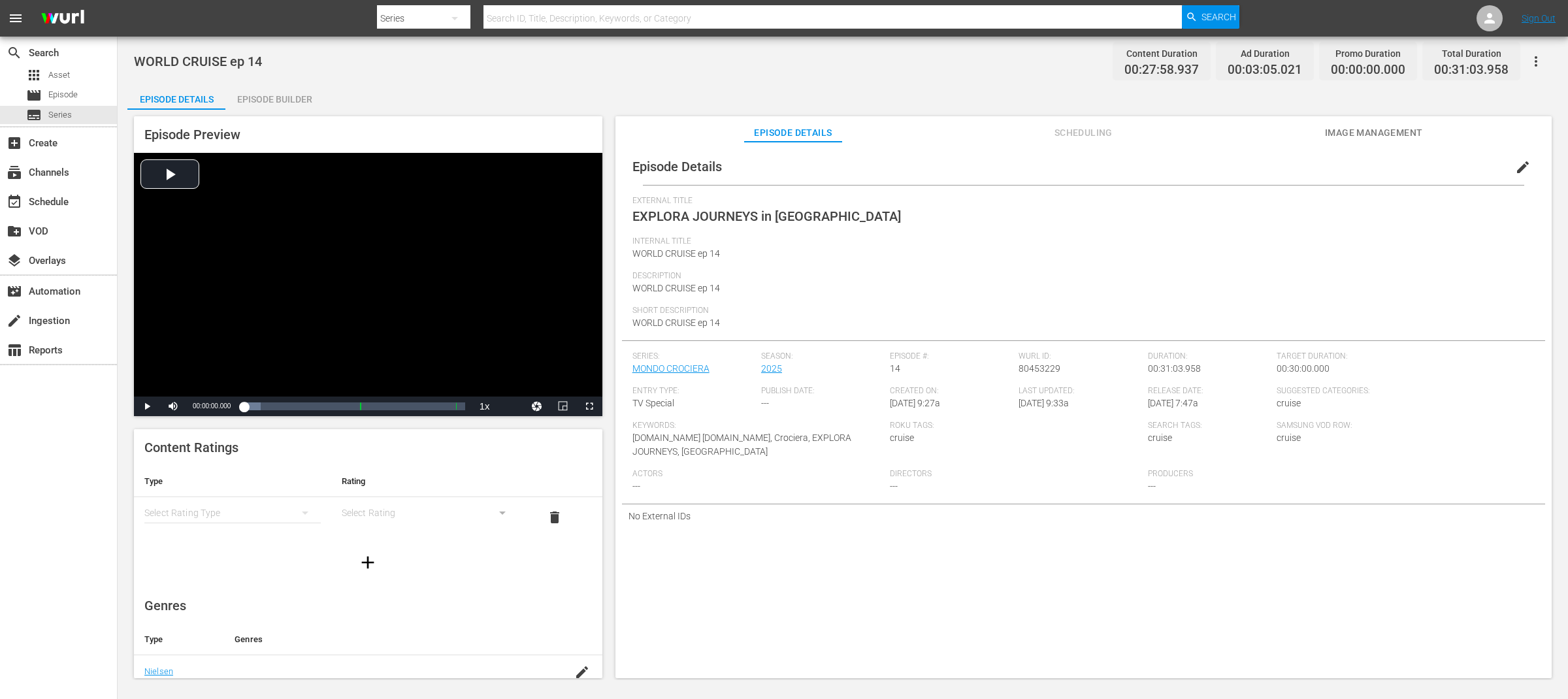
click at [1518, 168] on span "edit" at bounding box center [1522, 166] width 16 height 16
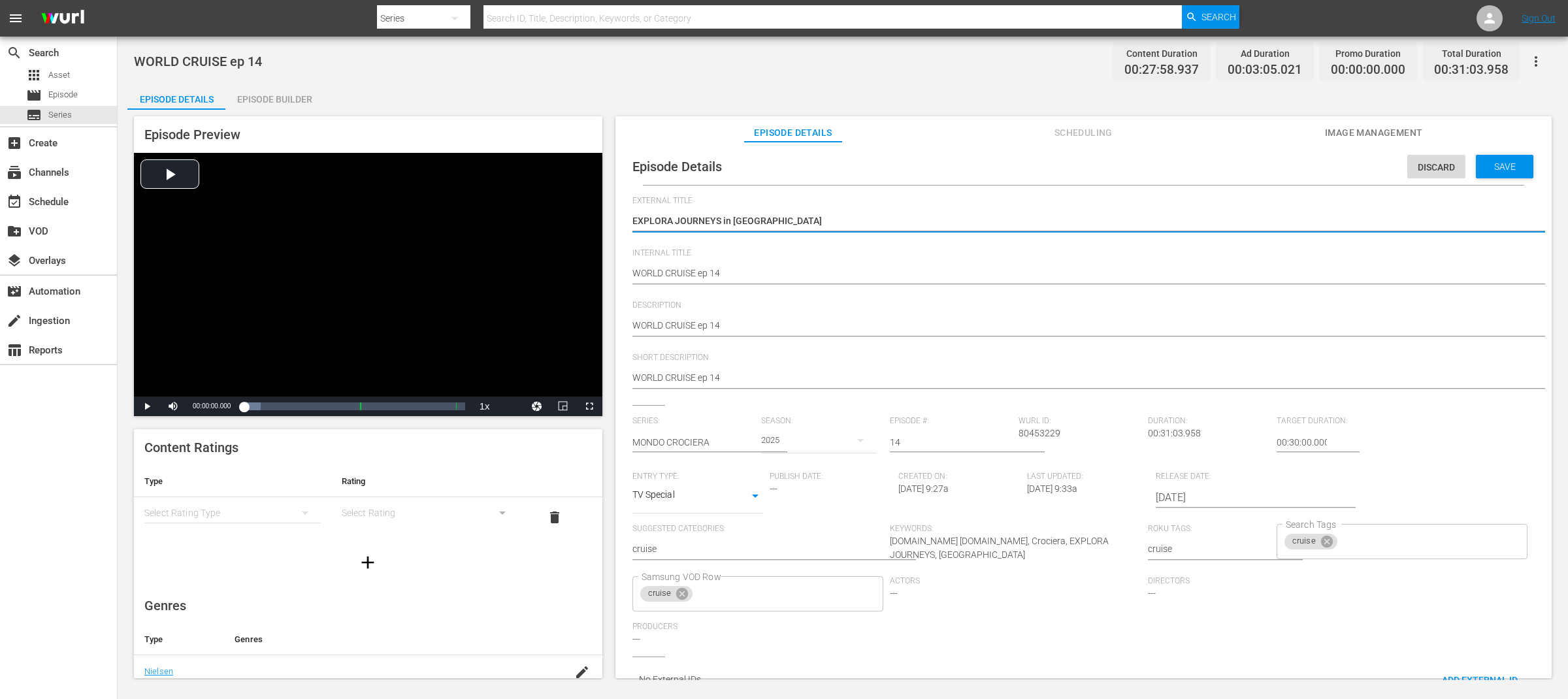
click at [795, 221] on textarea "EXPLORA JOURNEYS in [GEOGRAPHIC_DATA]" at bounding box center [1080, 221] width 896 height 16
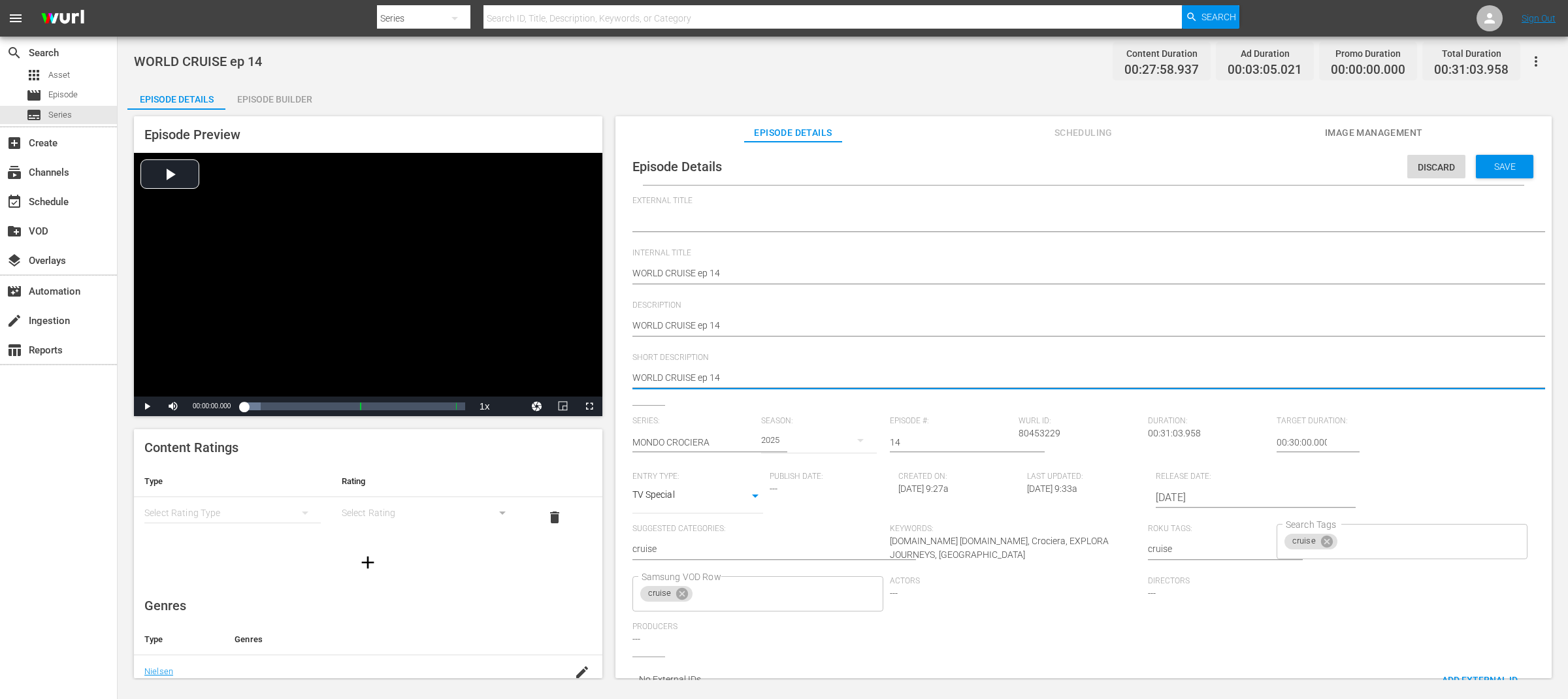
type textarea "WORLD CRUISE ep 14"
type textarea "WORLD CRUISE ep 14 -"
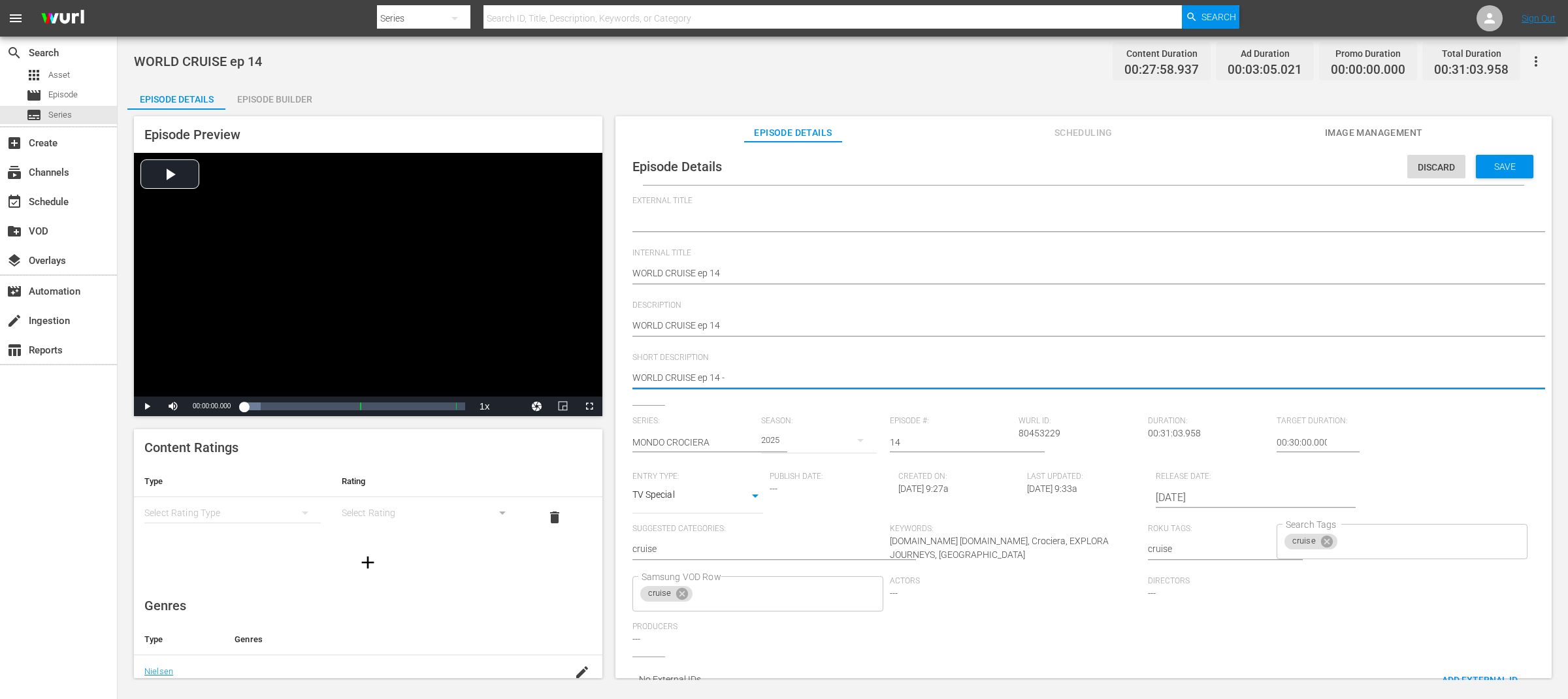
type textarea "WORLD CRUISE ep 14 -"
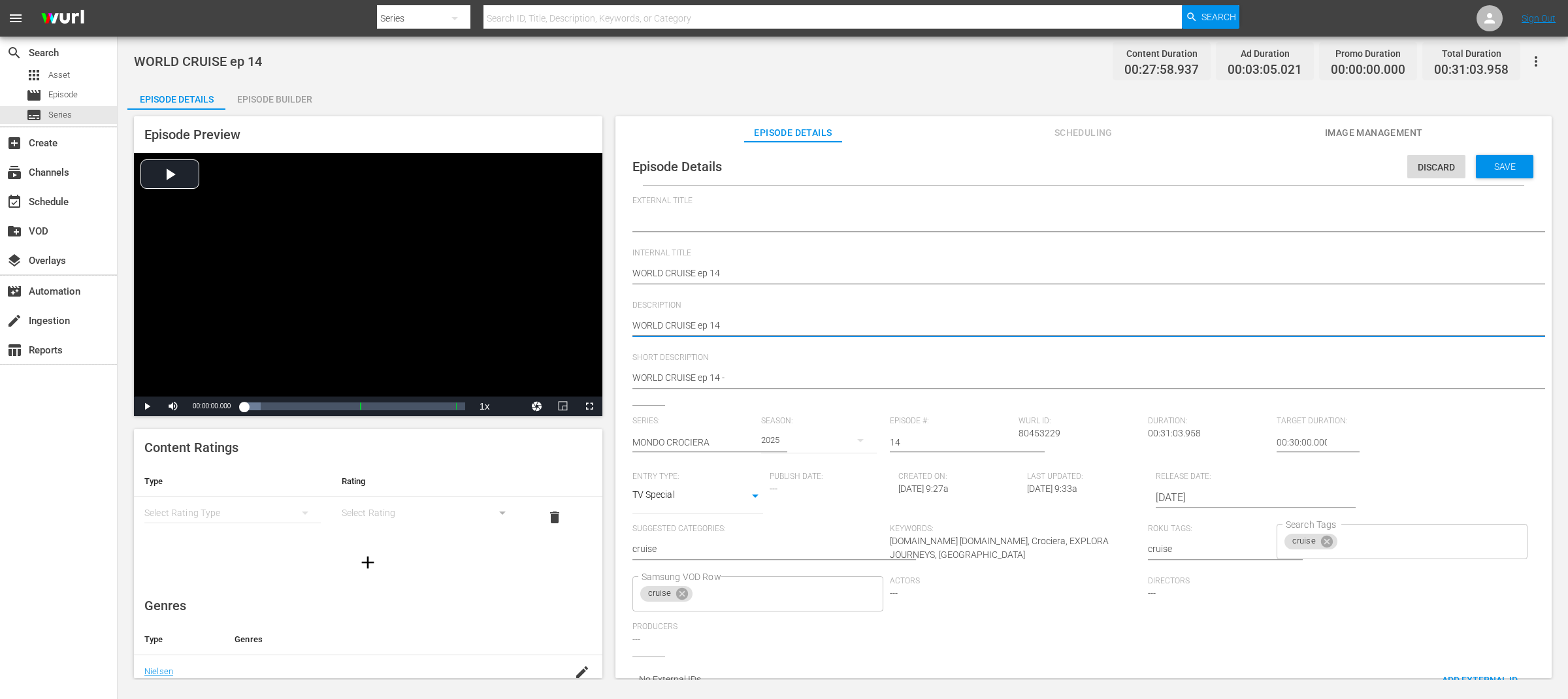
type textarea "WORLD CRUISE ep 14"
type textarea "WORLD CRUISE ep 14 -"
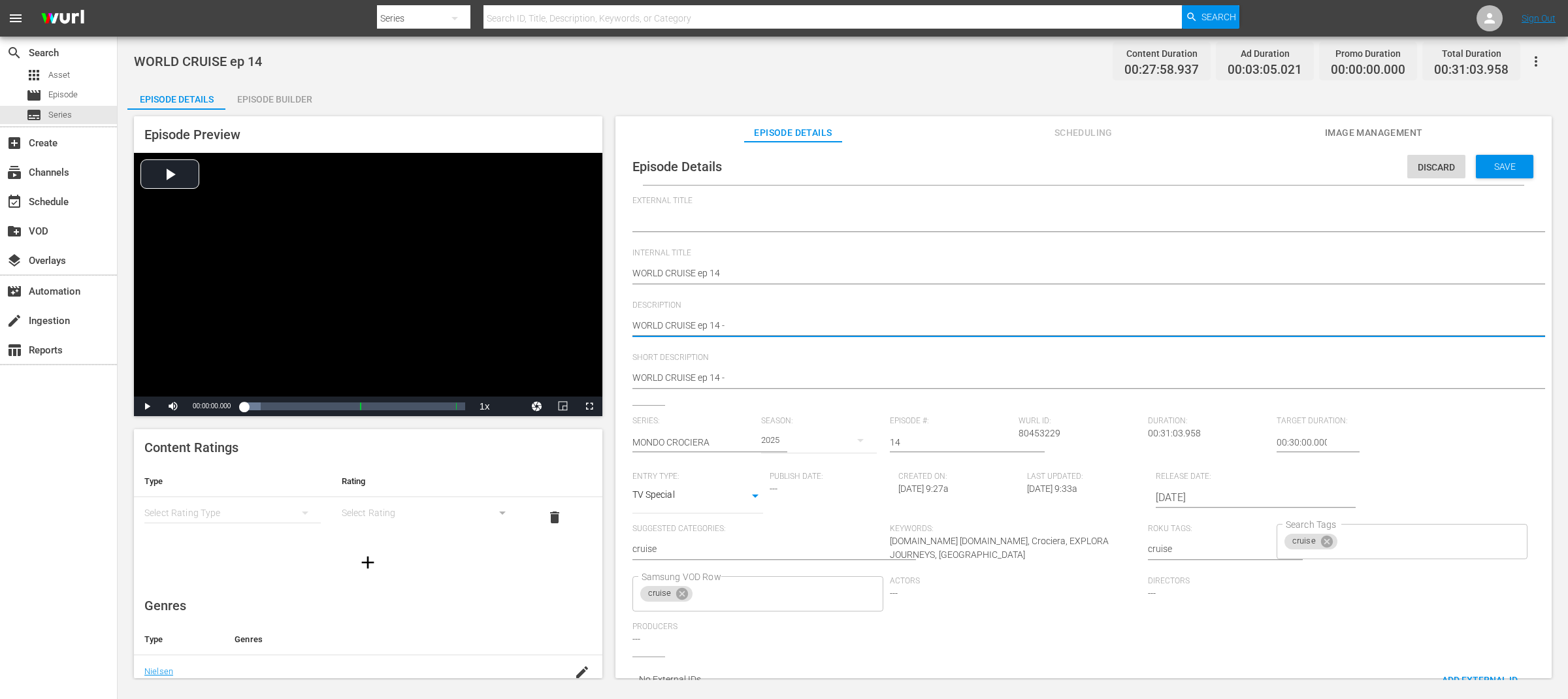
type textarea "WORLD CRUISE ep 14 -"
paste textarea "EXPLORA JOURNEYS in [GEOGRAPHIC_DATA]"
type textarea "WORLD CRUISE ep 14 - EXPLORA JOURNEYS in [GEOGRAPHIC_DATA]"
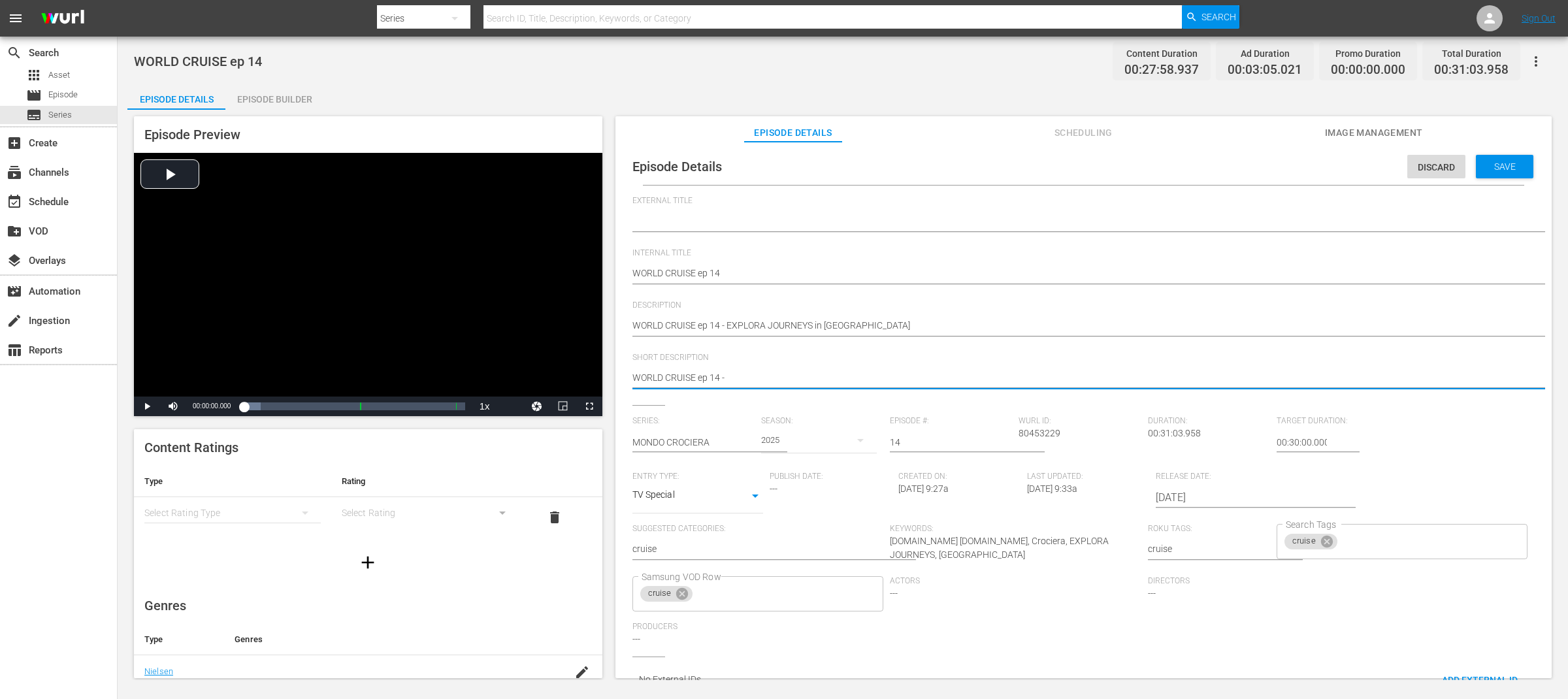
drag, startPoint x: 741, startPoint y: 380, endPoint x: 624, endPoint y: 380, distance: 117.0
paste textarea "EXPLORA JOURNEYS in [GEOGRAPHIC_DATA]"
type textarea "EXPLORA JOURNEYS in [GEOGRAPHIC_DATA]"
click at [720, 378] on textarea "WORLD CRUISE ep 14" at bounding box center [1080, 378] width 896 height 16
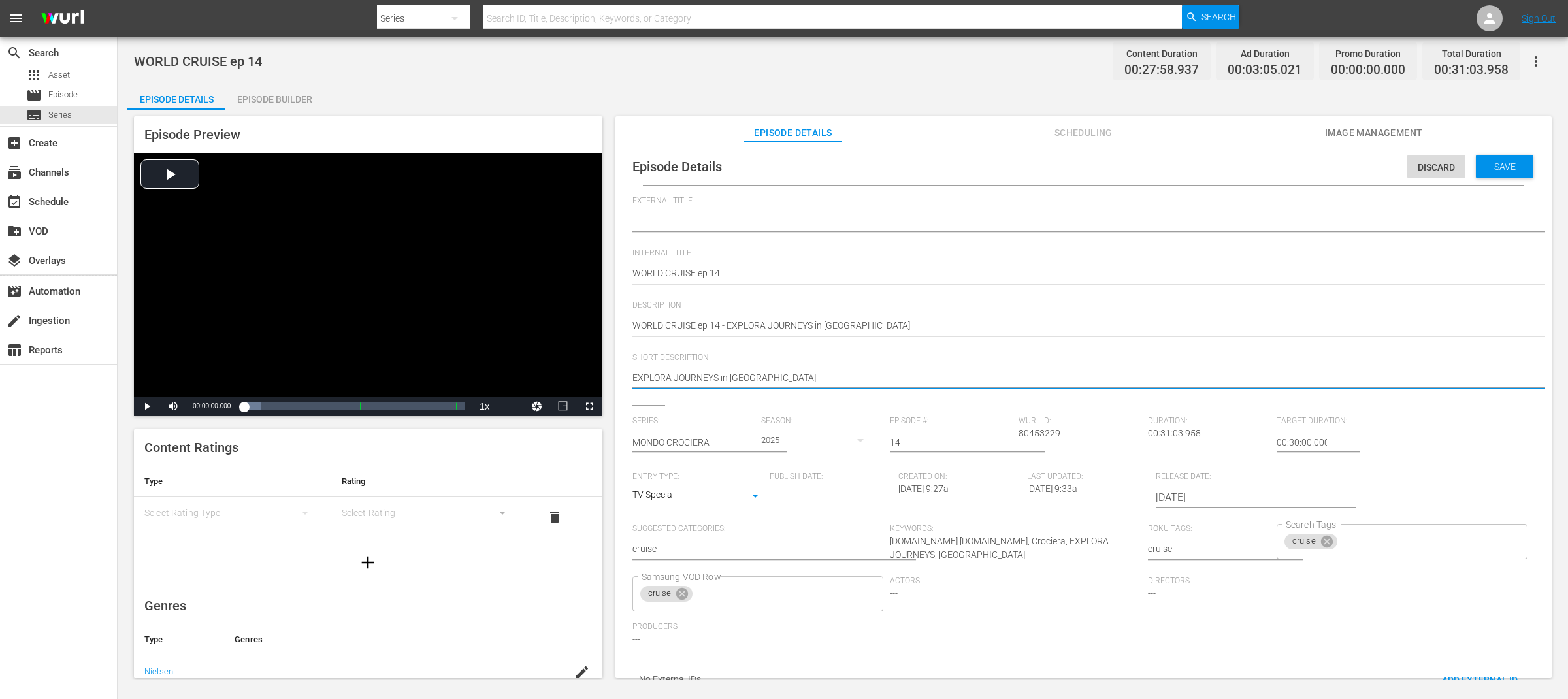
type textarea "EXPLORA JOURNEYS"
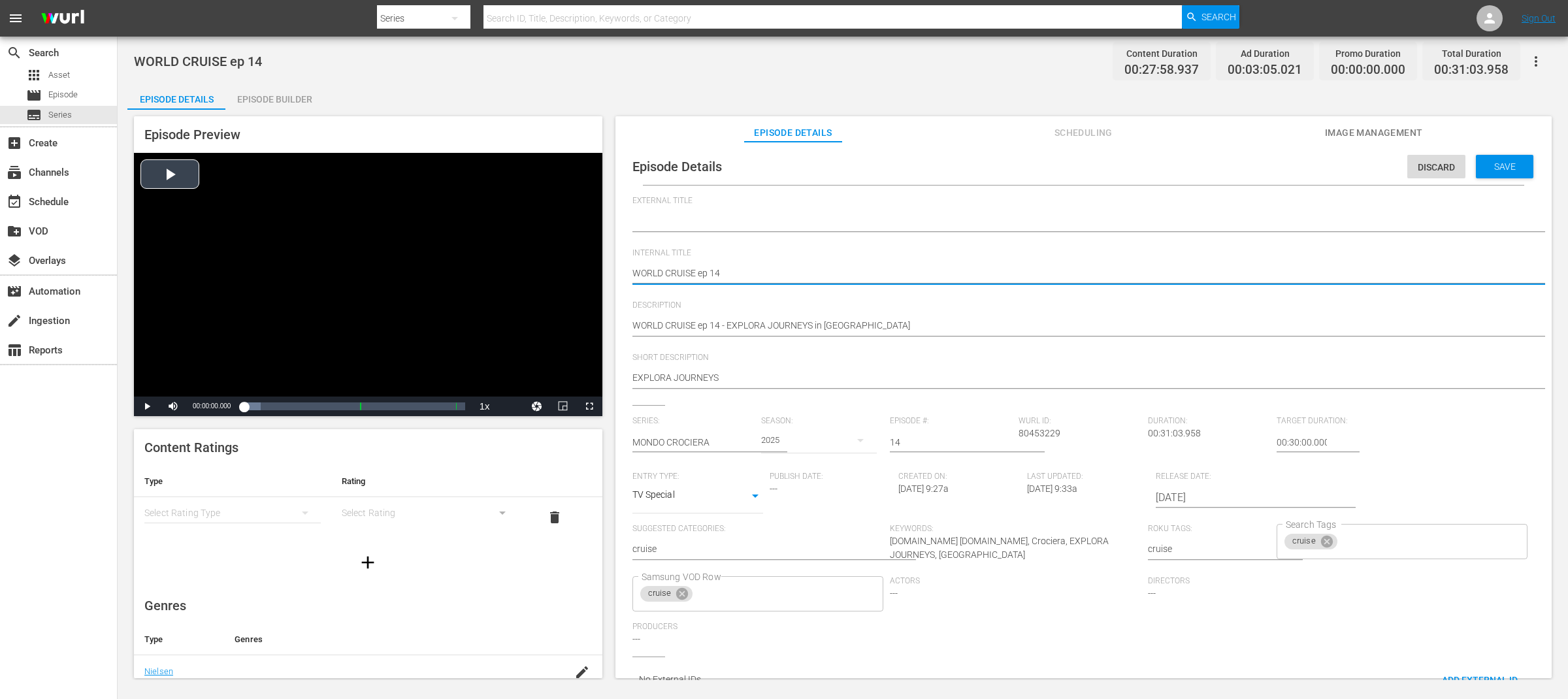
drag, startPoint x: 698, startPoint y: 273, endPoint x: 597, endPoint y: 271, distance: 101.0
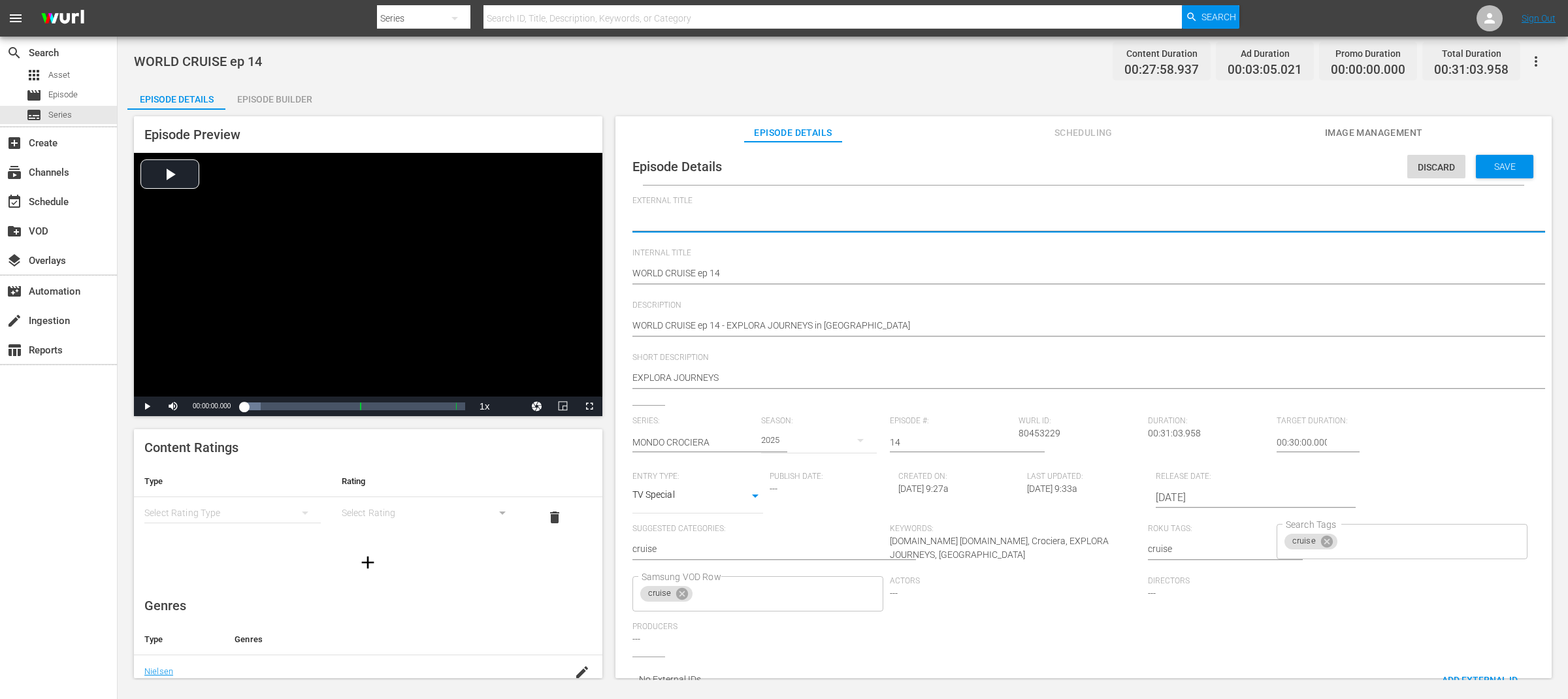
paste textarea "WORLD CRUISE"
type textarea "WORLD CRUISE"
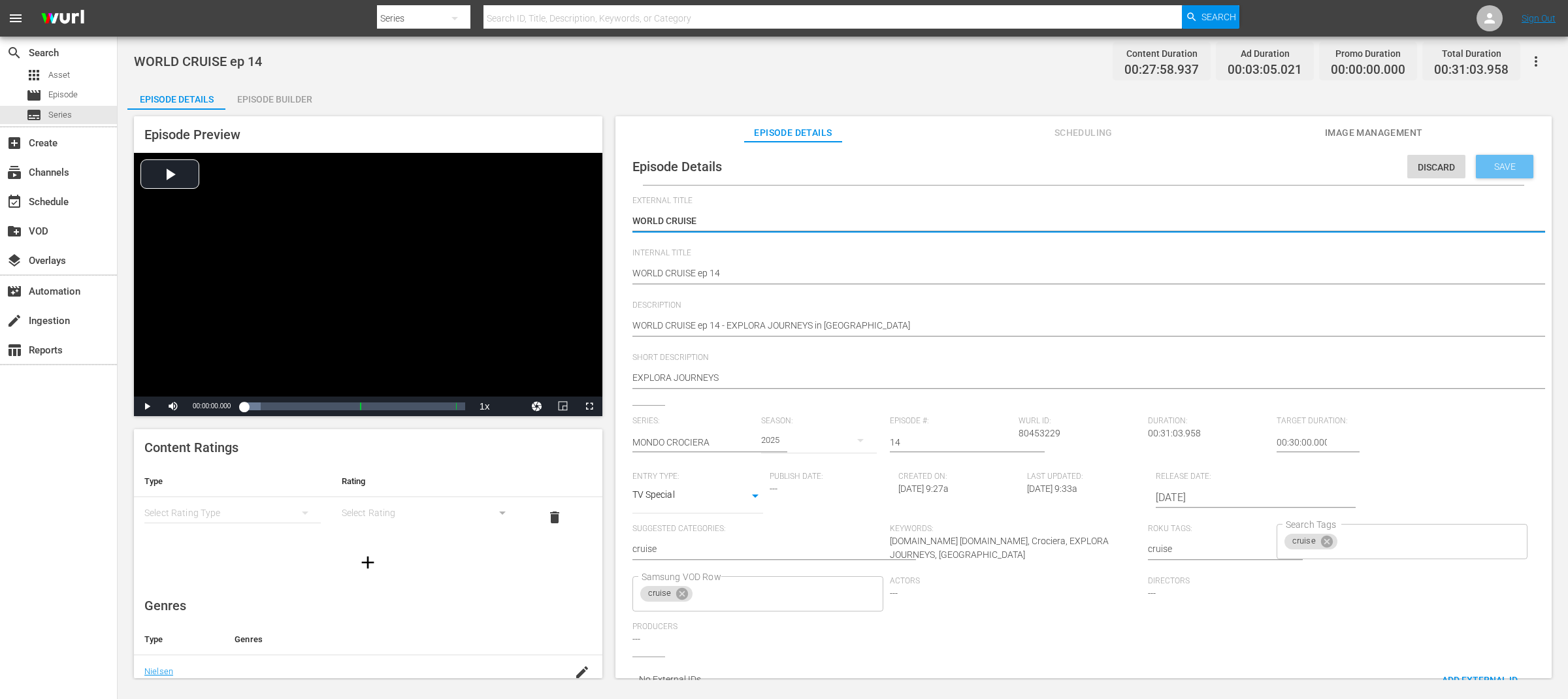
click at [1503, 157] on div "Save" at bounding box center [1504, 166] width 57 height 23
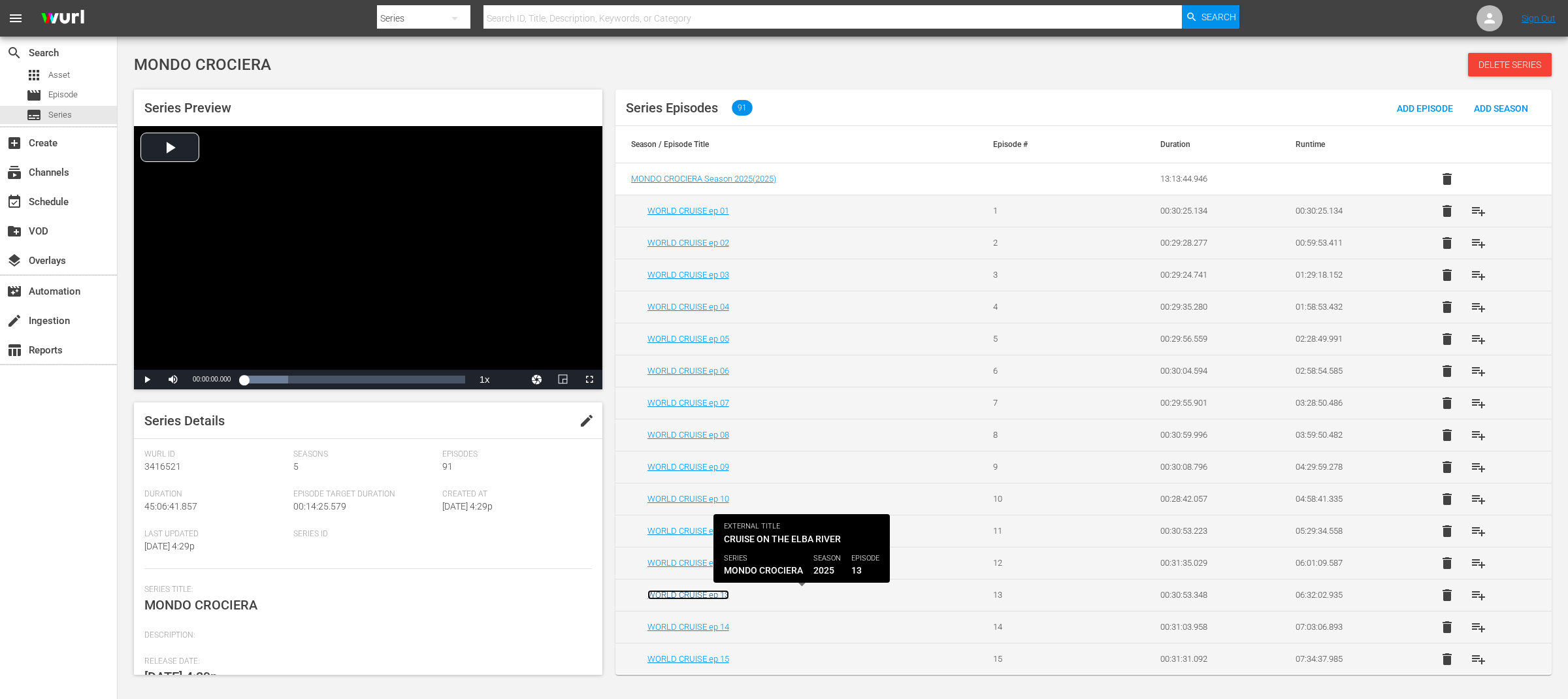
click at [718, 594] on link "WORLD CRUISE ep 13" at bounding box center [687, 594] width 81 height 9
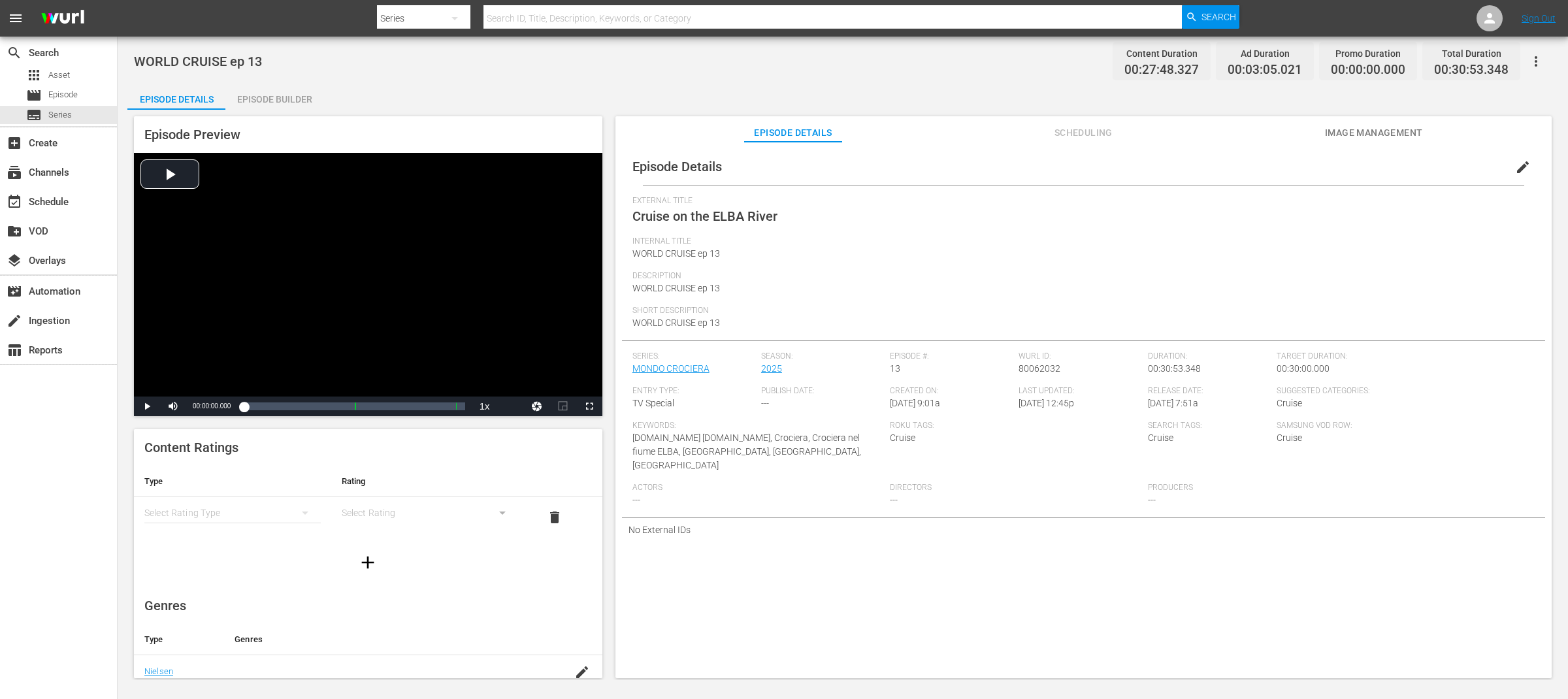
click at [1515, 169] on span "edit" at bounding box center [1522, 166] width 16 height 16
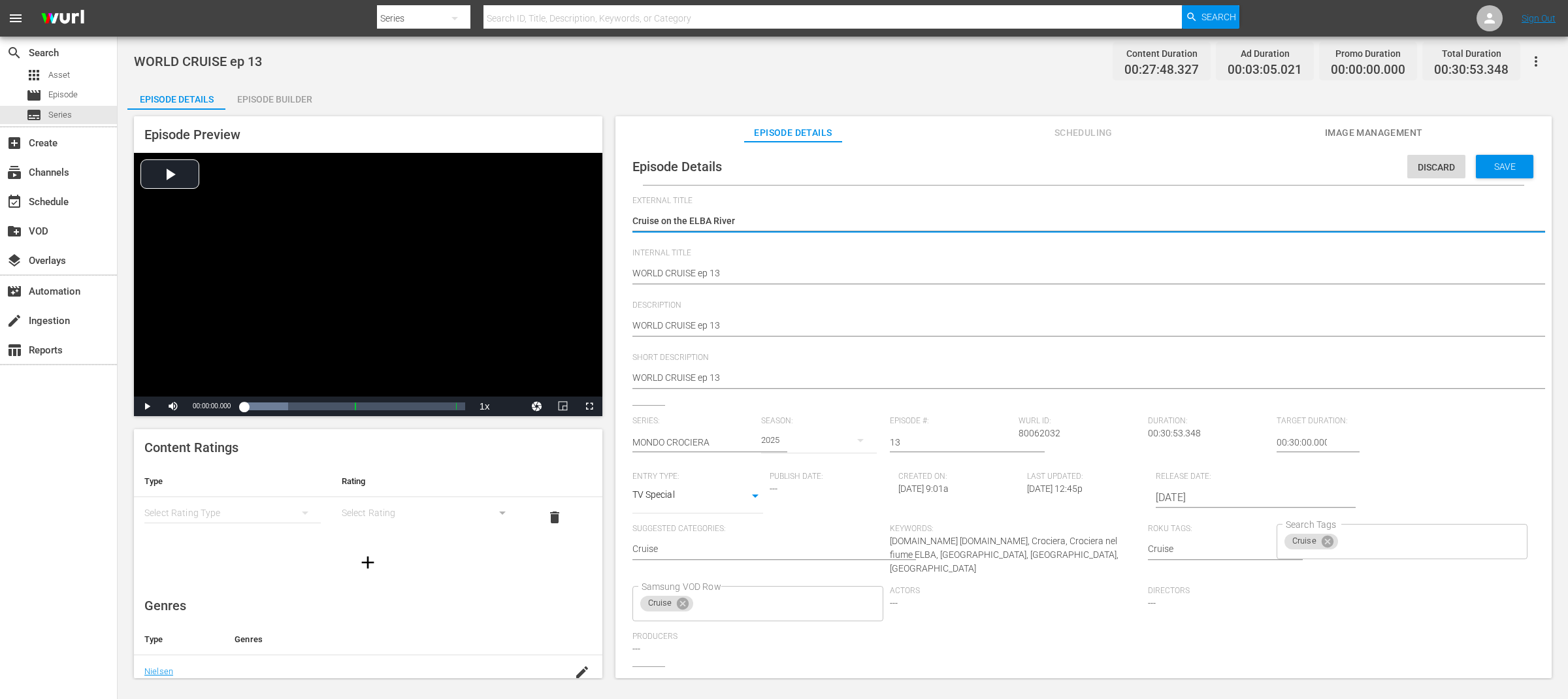
type textarea "WORLD CRUISE Cruise on the ELBA River"
type textarea "WORLD CRUISECruise on the ELBA River"
click at [828, 217] on textarea "Cruise on the ELBA River" at bounding box center [1080, 221] width 896 height 16
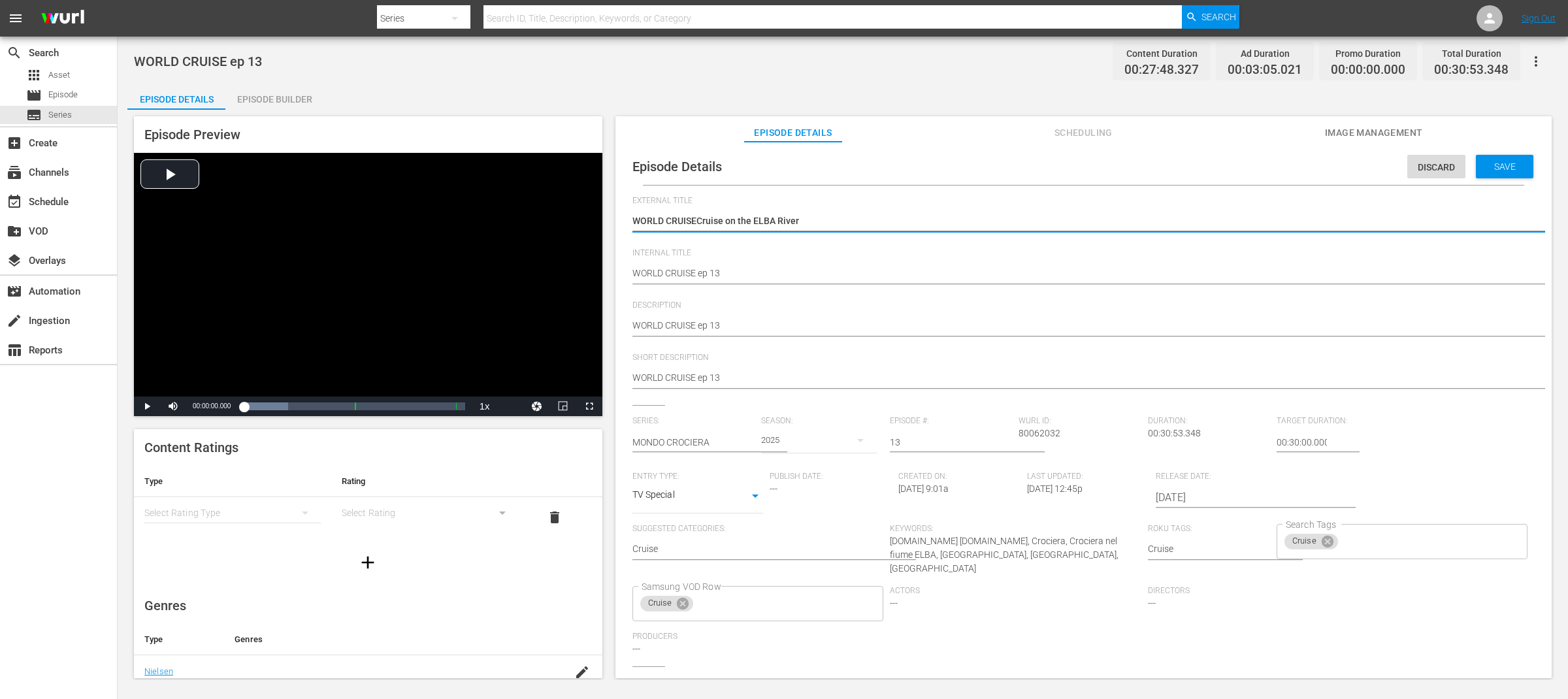
type textarea "WORLD CRUISE"
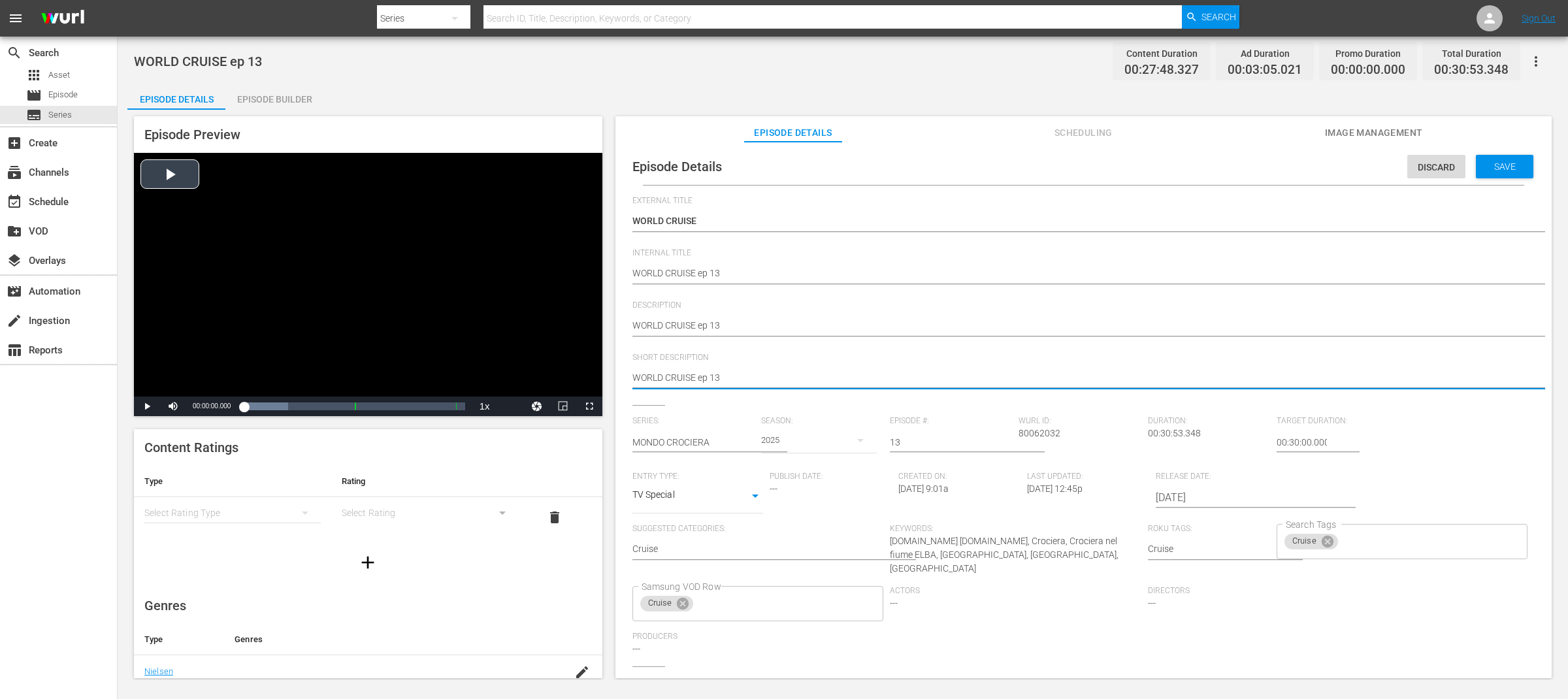
drag, startPoint x: 744, startPoint y: 378, endPoint x: 575, endPoint y: 374, distance: 169.0
paste textarea "Cruise on the ELBA River"
type textarea "Cruise on the ELBA River"
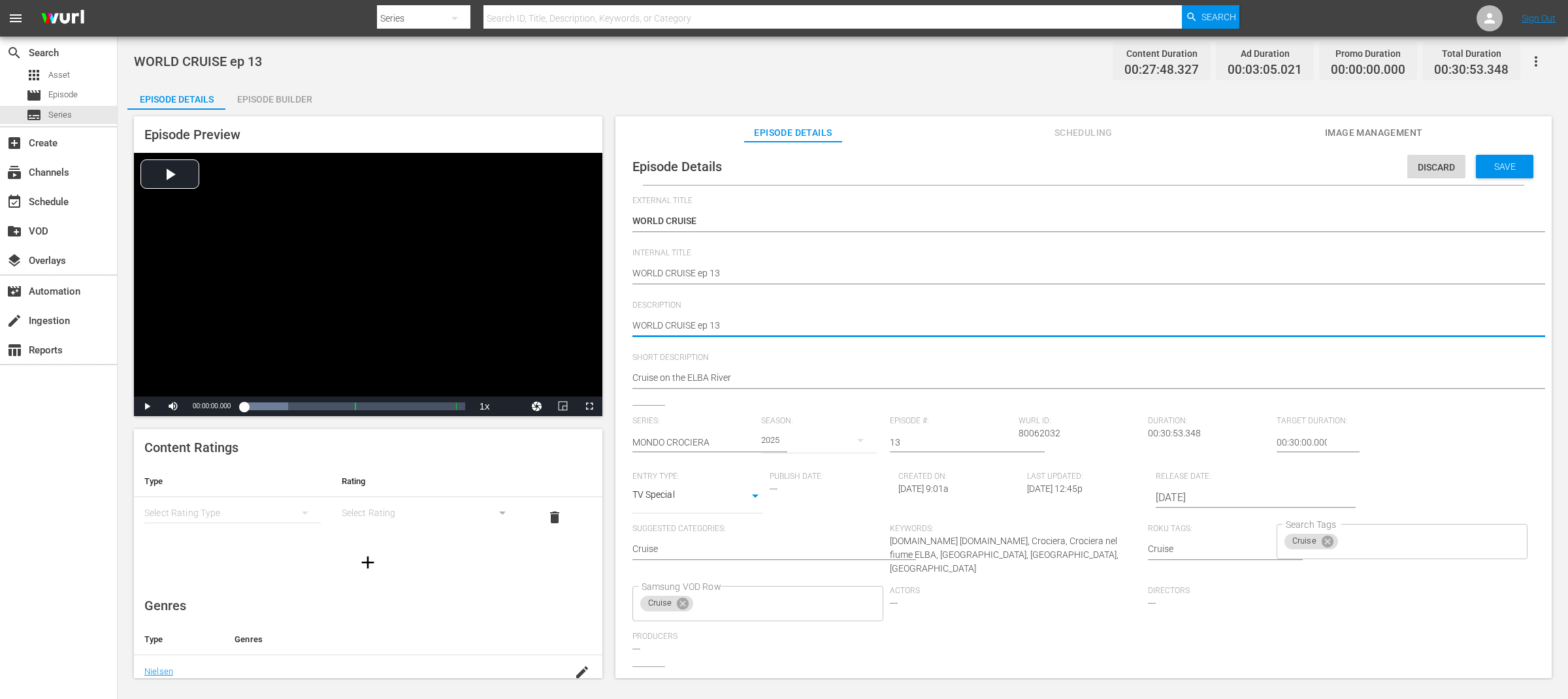
type textarea "WORLD CRUISE ep 13"
type textarea "WORLD CRUISE ep 13 -"
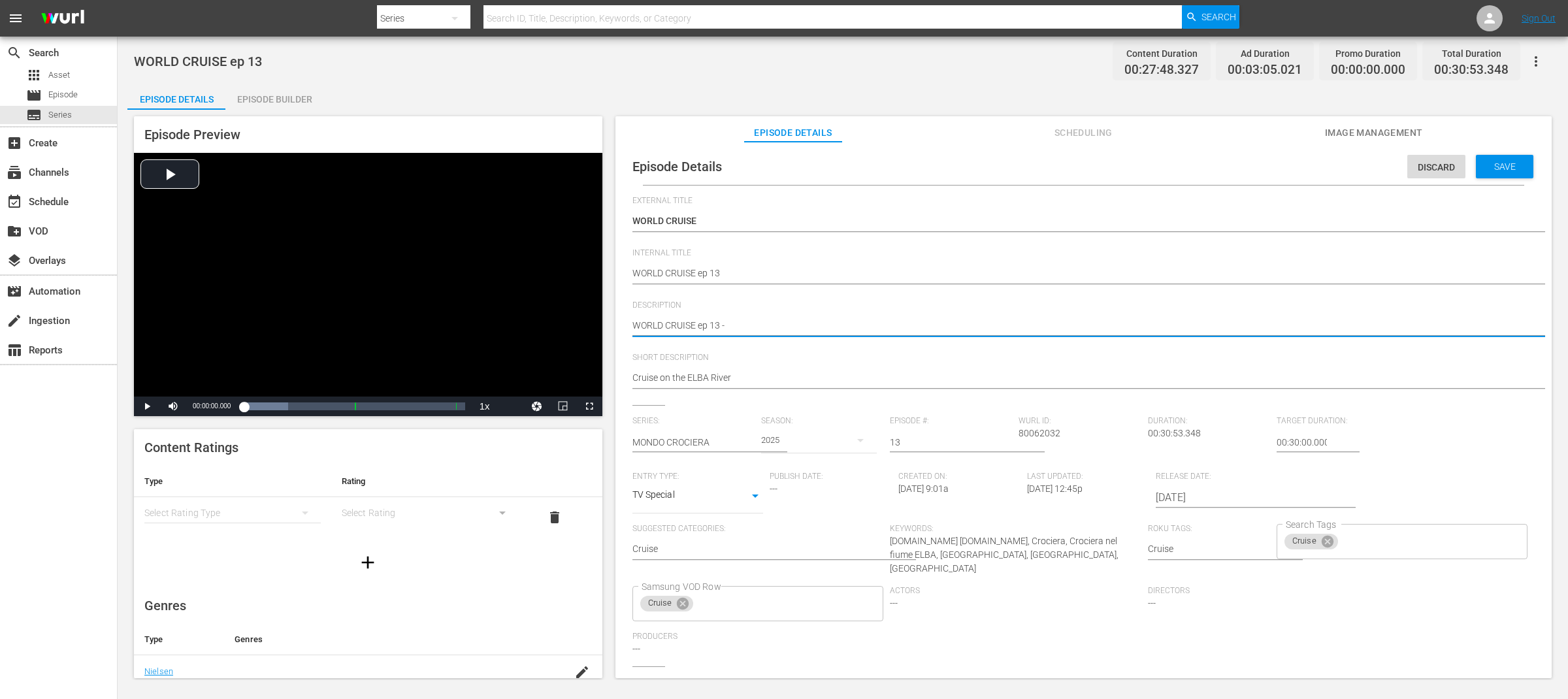
type textarea "WORLD CRUISE ep 13 -"
paste textarea "Cruise on the ELBA River"
type textarea "WORLD CRUISE ep 13 - Cruise on the ELBA River"
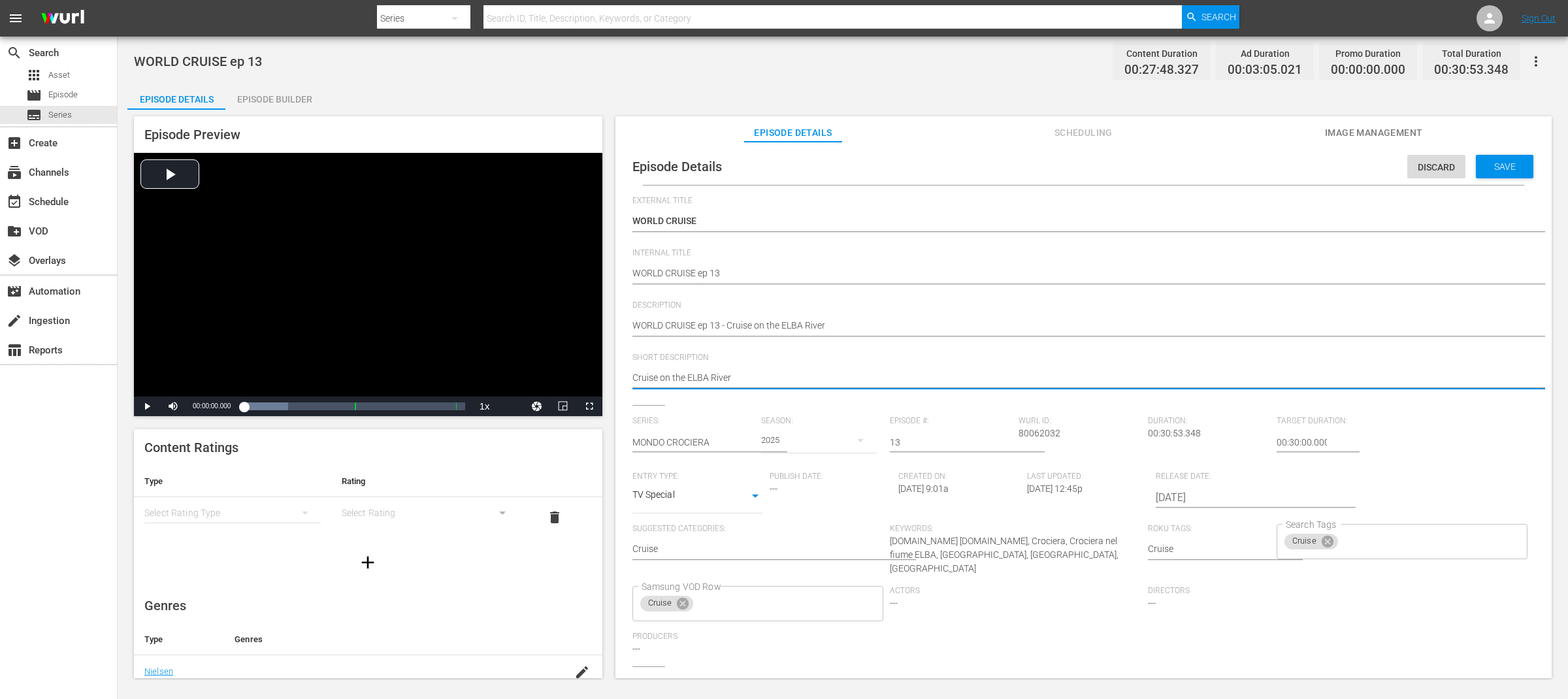
drag, startPoint x: 689, startPoint y: 378, endPoint x: 610, endPoint y: 373, distance: 79.2
click at [764, 379] on textarea "WORLD CRUISE ep 13" at bounding box center [1080, 378] width 896 height 16
click at [1515, 167] on span "Save" at bounding box center [1504, 166] width 42 height 10
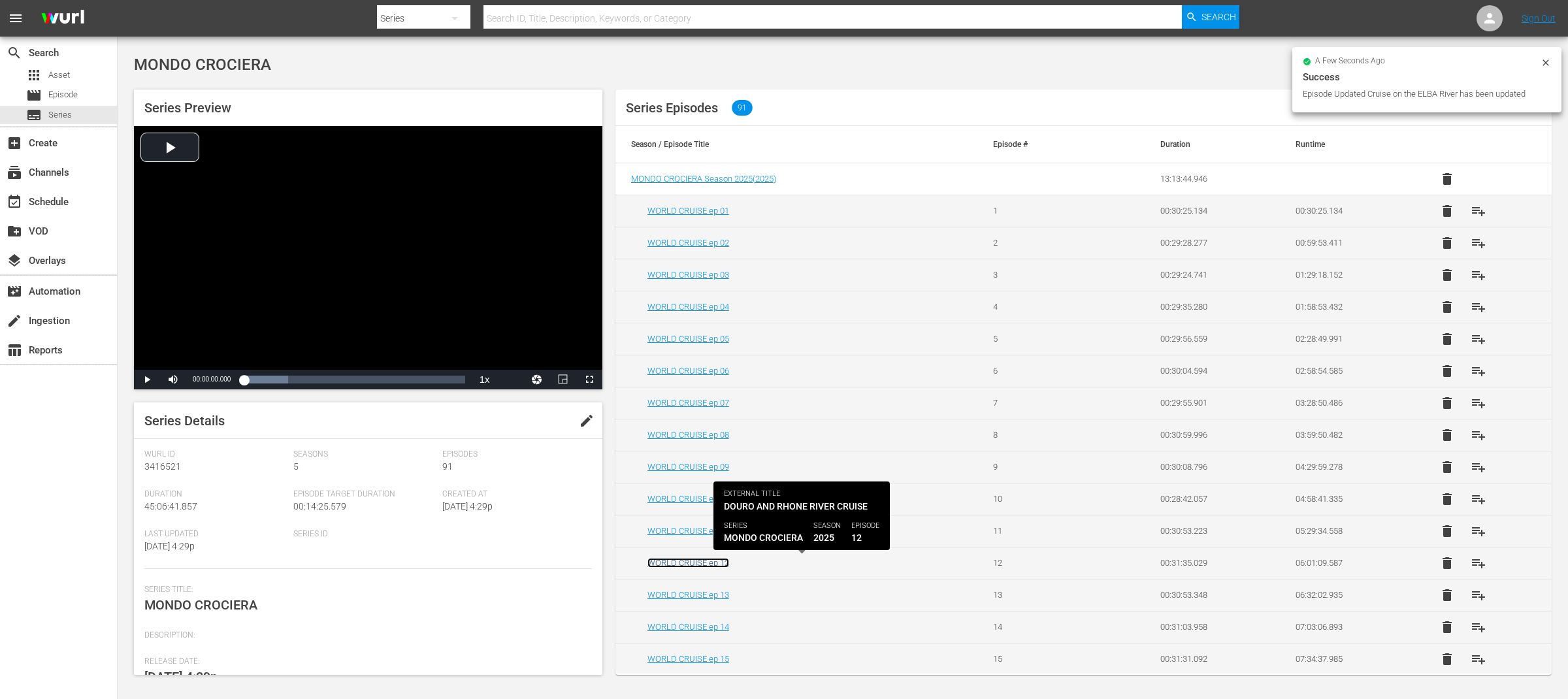
click at [711, 562] on link "WORLD CRUISE ep 12" at bounding box center [687, 563] width 81 height 9
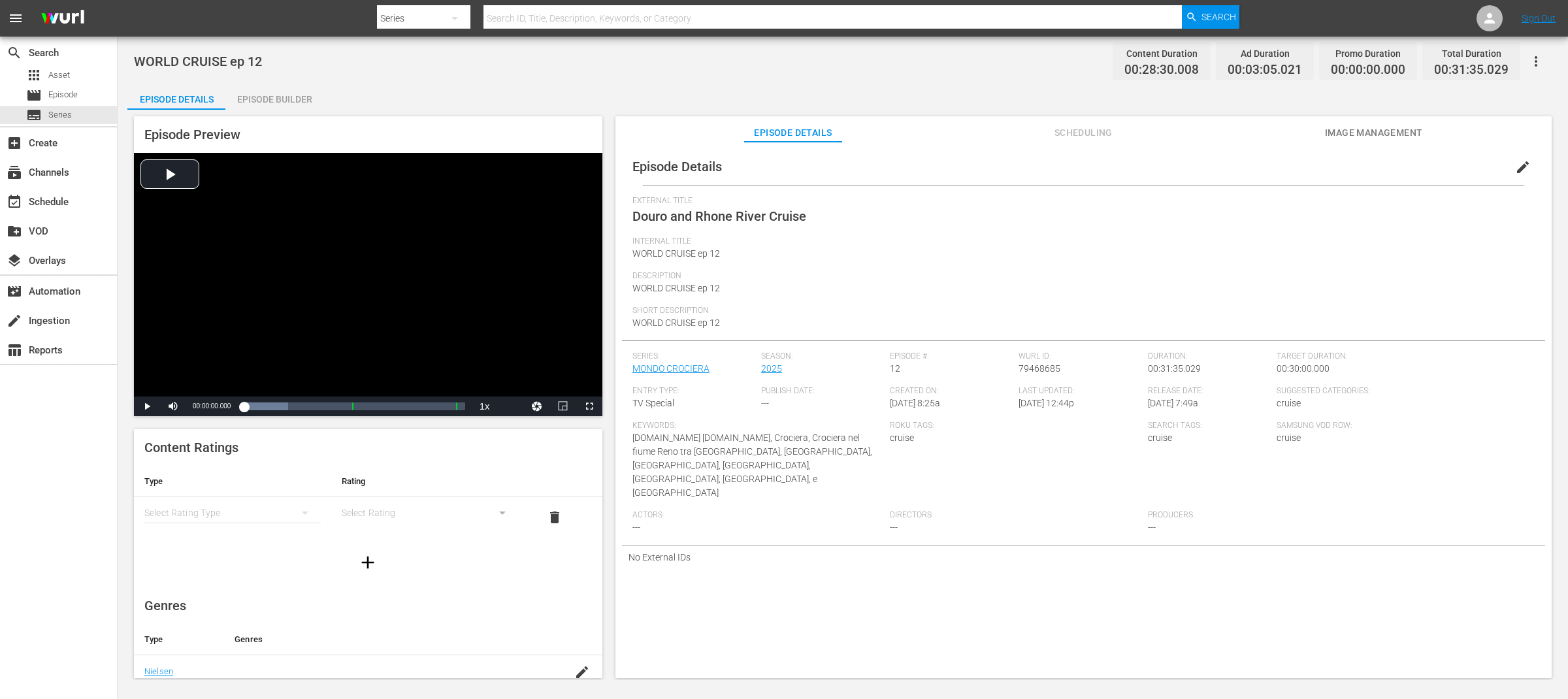
click at [1518, 168] on span "edit" at bounding box center [1522, 166] width 16 height 16
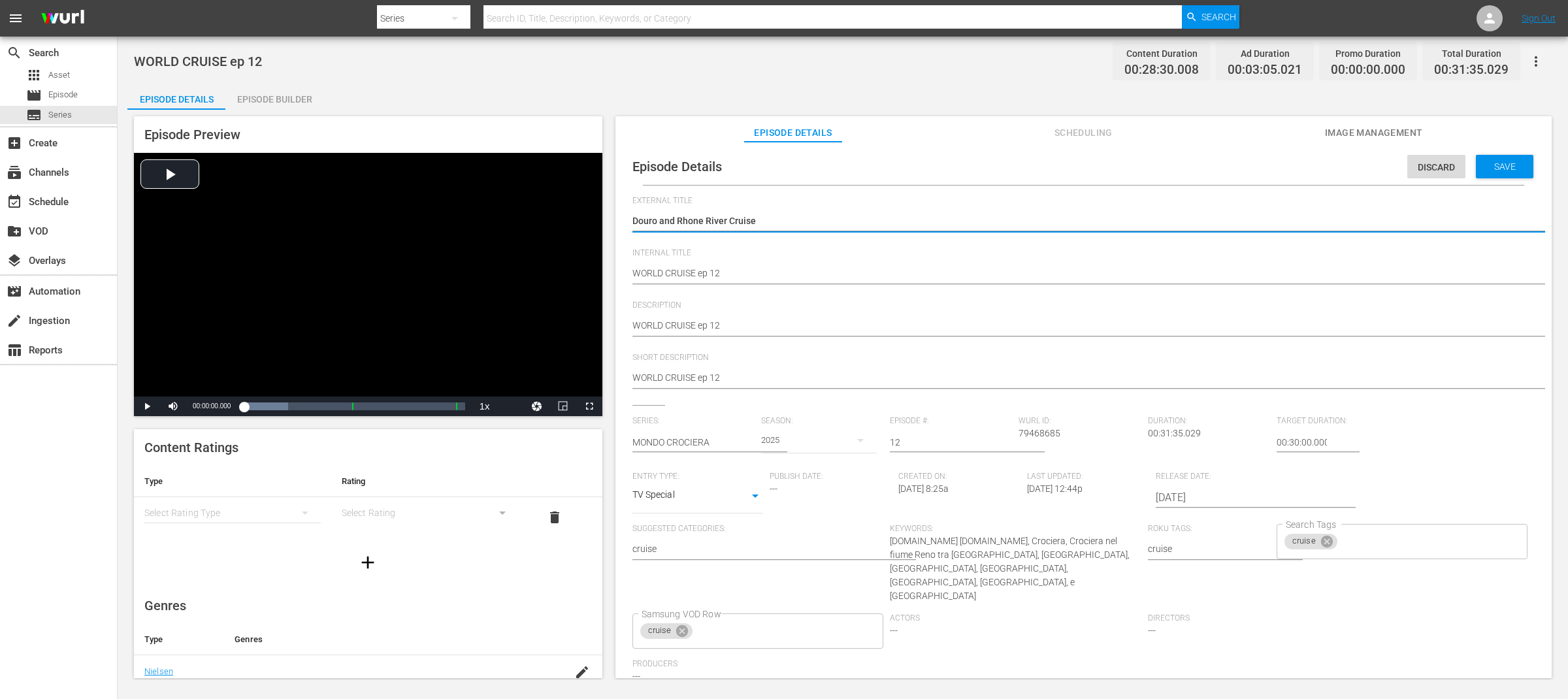
click at [792, 218] on textarea "Douro and Rhone River Cruise" at bounding box center [1080, 221] width 896 height 16
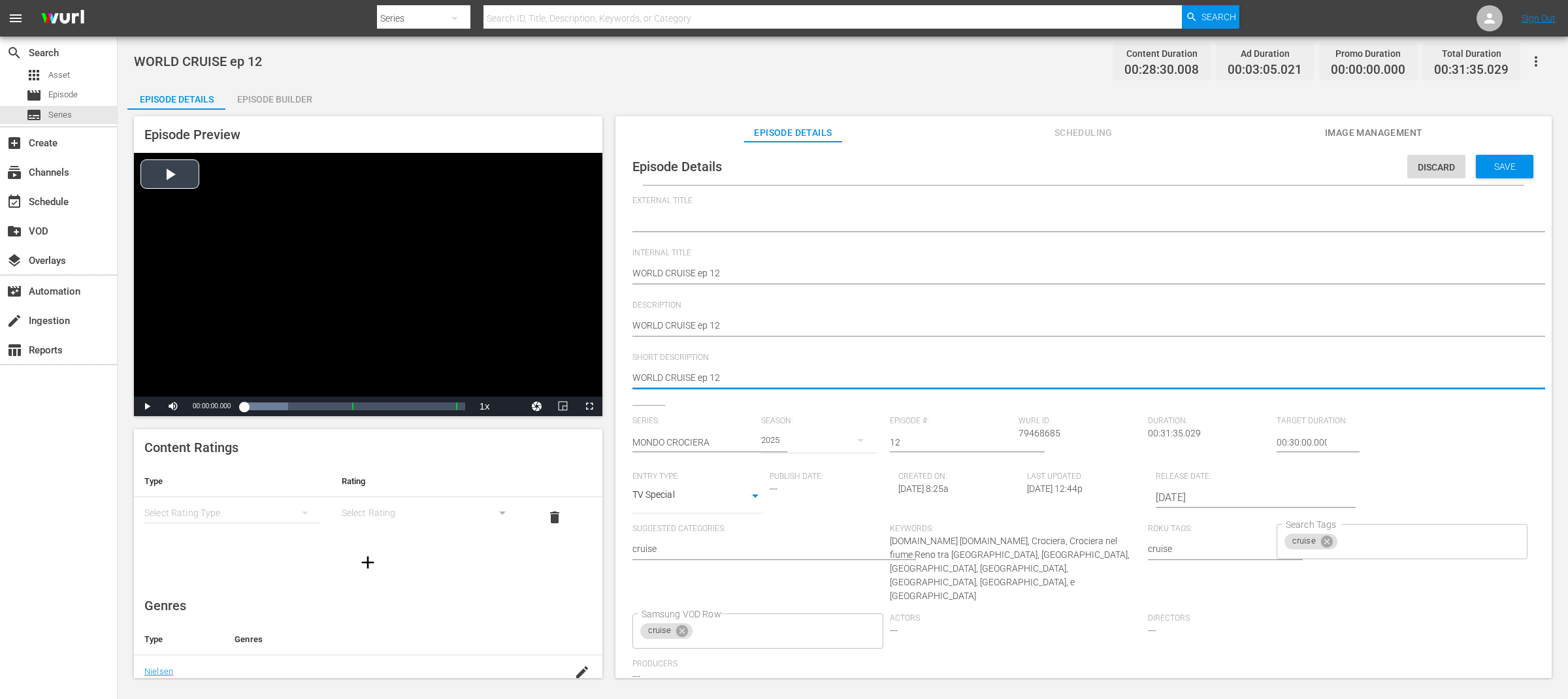
drag, startPoint x: 749, startPoint y: 378, endPoint x: 573, endPoint y: 379, distance: 176.0
paste textarea "Douro and Rhone River Cruise"
type textarea "Douro and Rhone River Cruise"
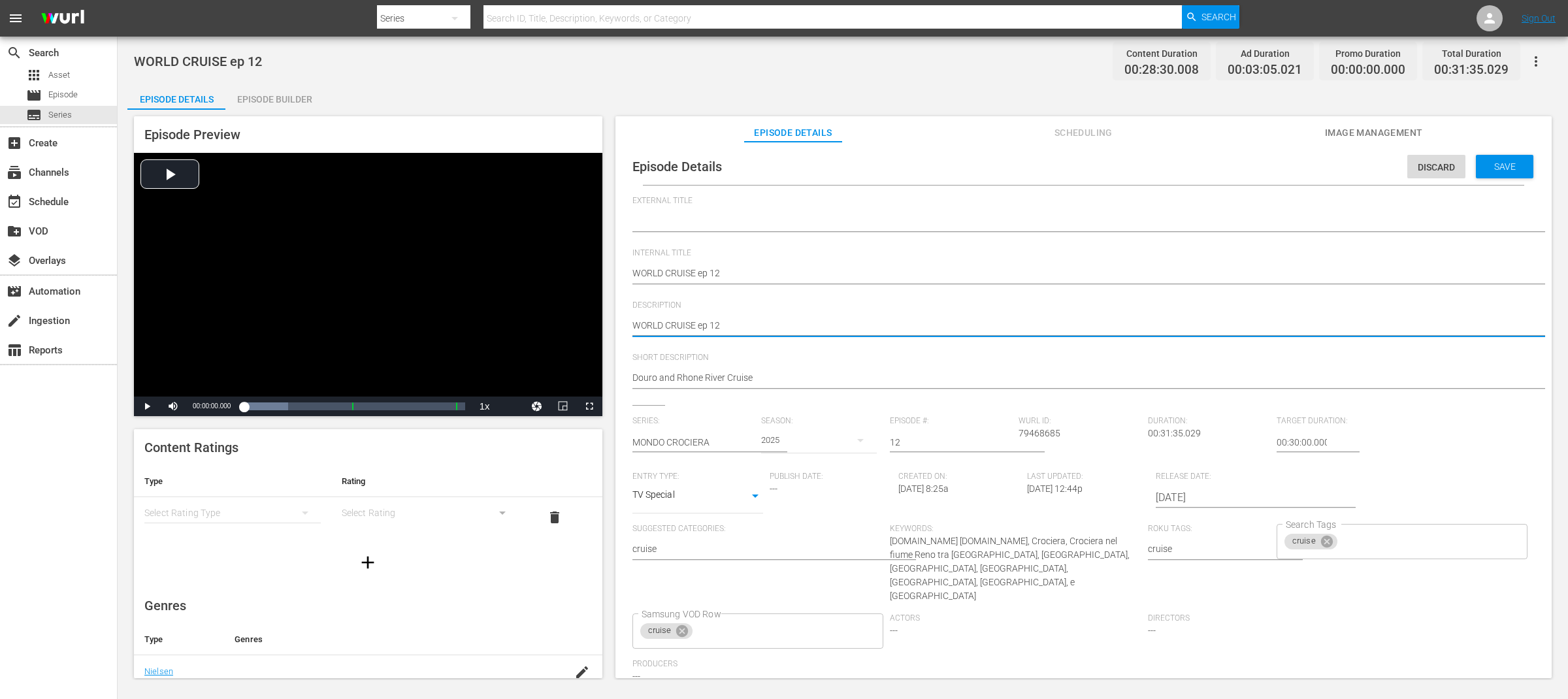
type textarea "WORLD CRUISE ep 12"
type textarea "WORLD CRUISE ep 12 -"
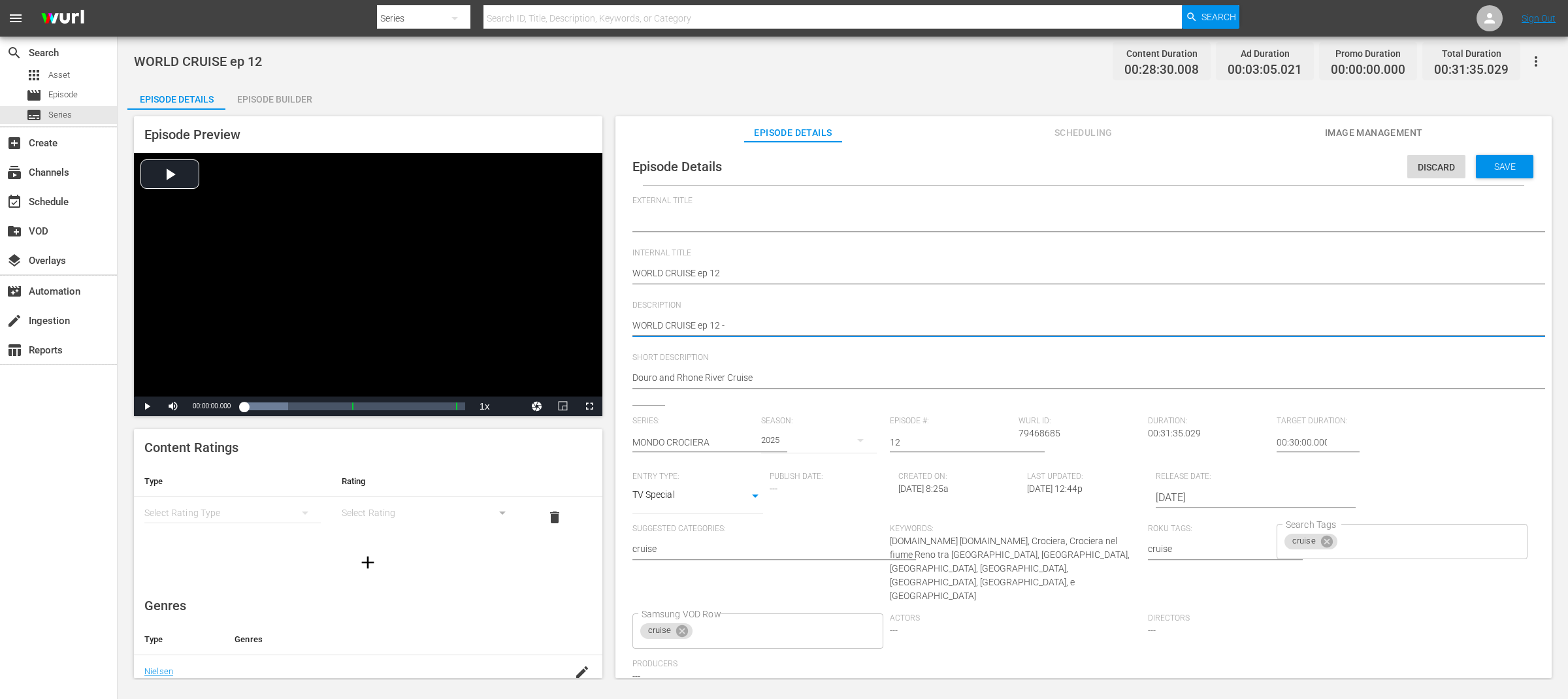
type textarea "WORLD CRUISE ep 12 -"
paste textarea "Douro and Rhone River Cruise"
type textarea "WORLD CRUISE ep 12 - Douro and Rhone River Cruise"
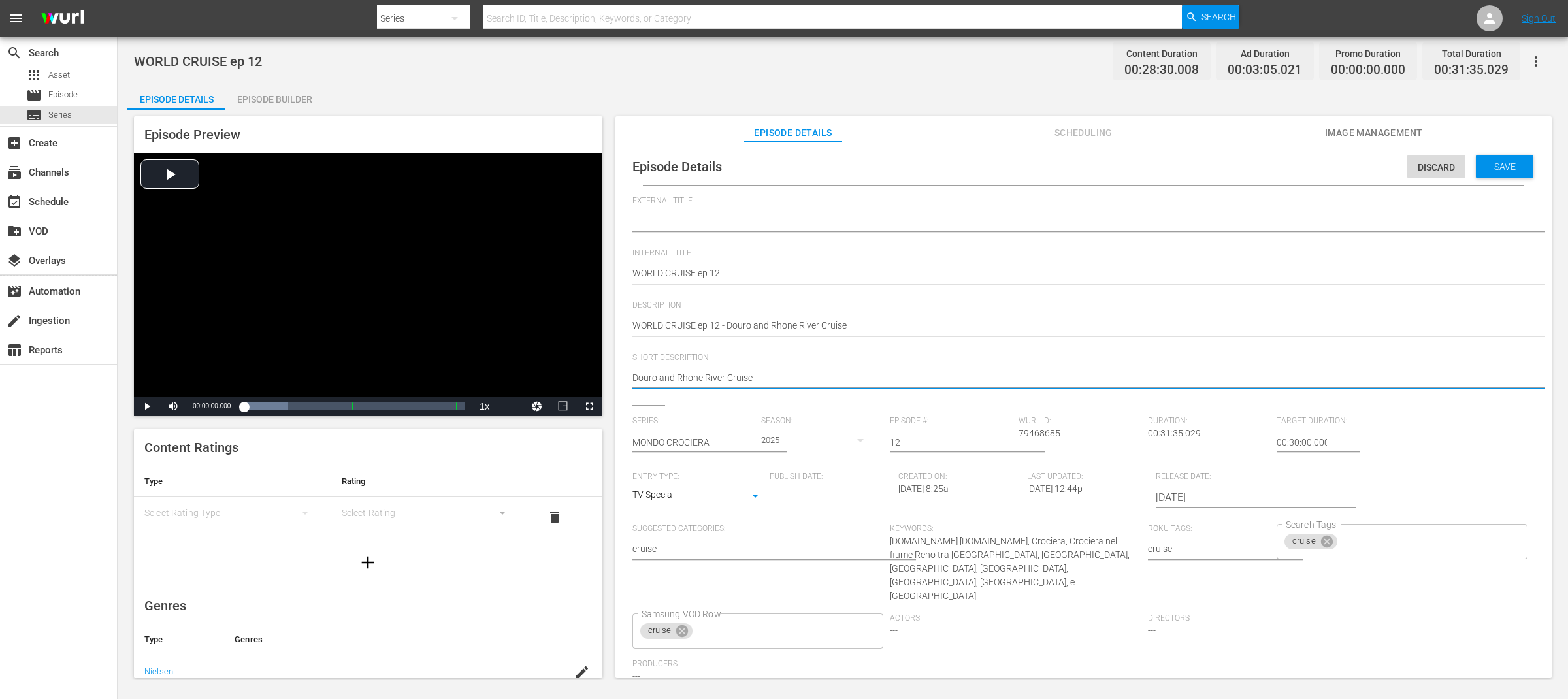
drag, startPoint x: 725, startPoint y: 378, endPoint x: 828, endPoint y: 378, distance: 103.0
type textarea "Douro and Rhone River"
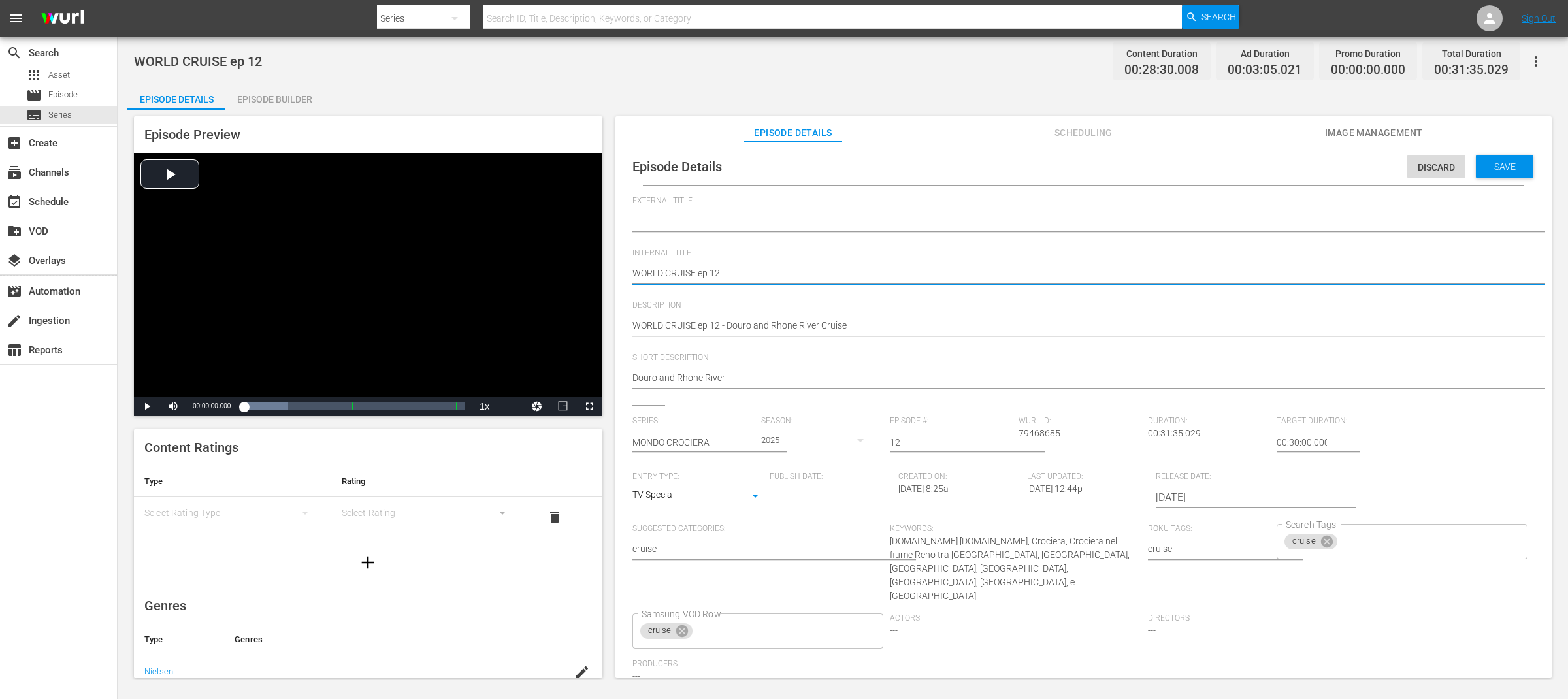
drag, startPoint x: 632, startPoint y: 272, endPoint x: 695, endPoint y: 270, distance: 63.0
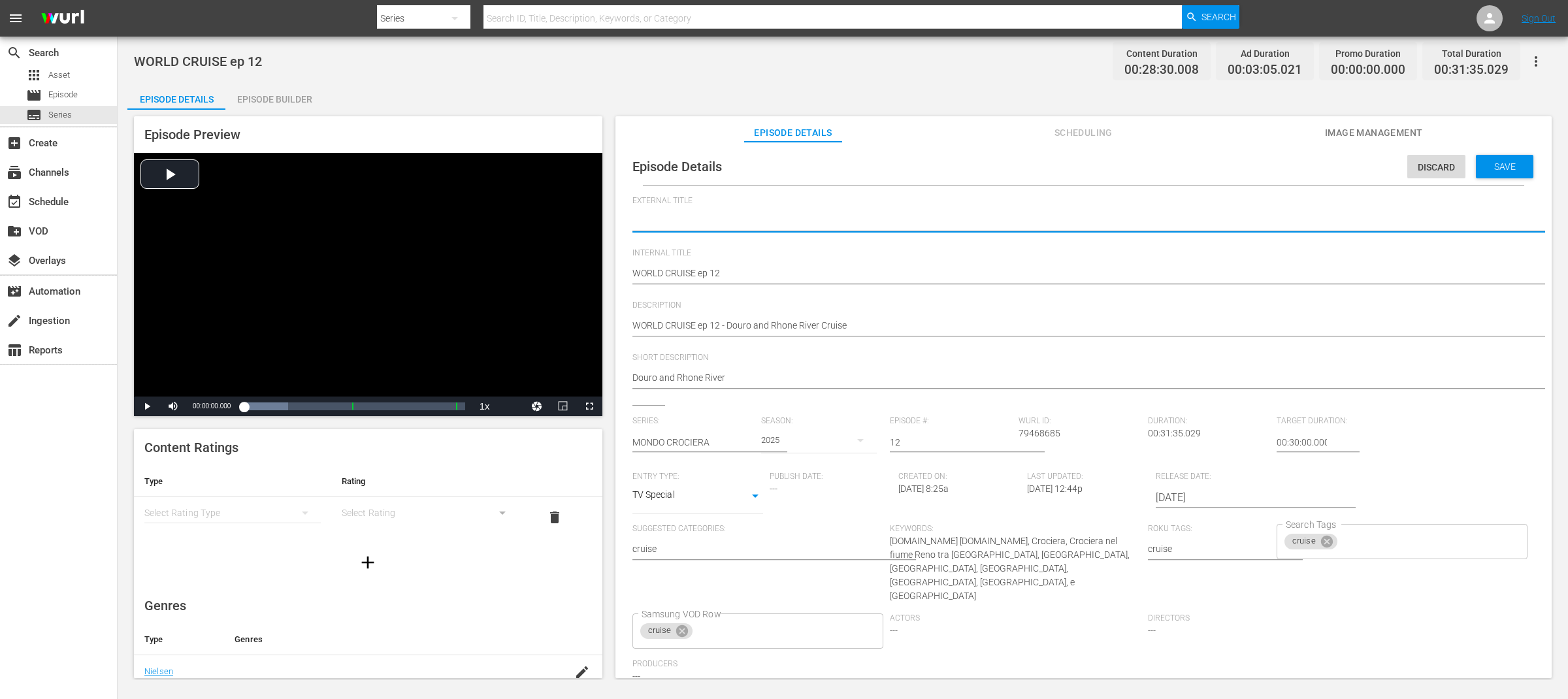
paste textarea "WORLD CRUISE"
type textarea "WORLD CRUISE"
click at [1487, 175] on div "Save" at bounding box center [1504, 166] width 57 height 23
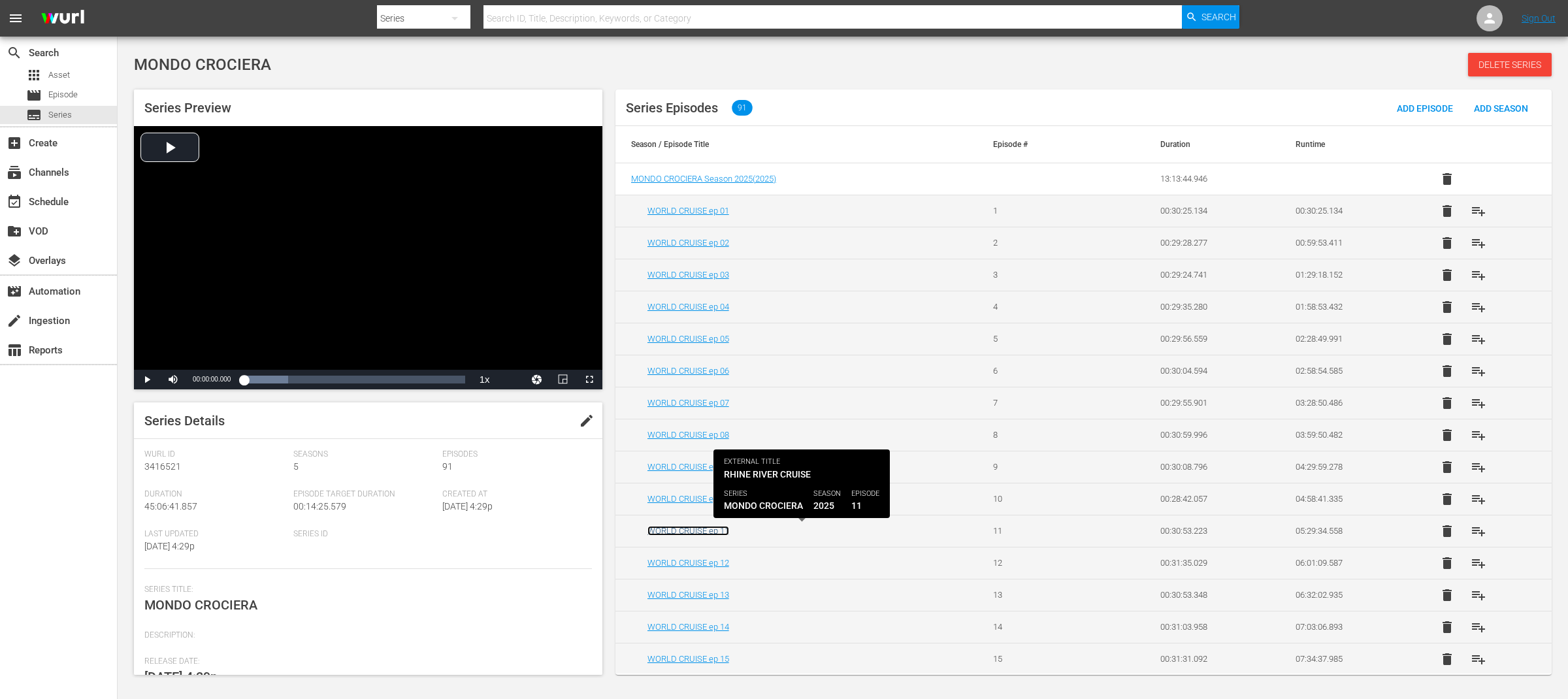
click at [710, 533] on link "WORLD CRUISE ep 11" at bounding box center [687, 531] width 81 height 9
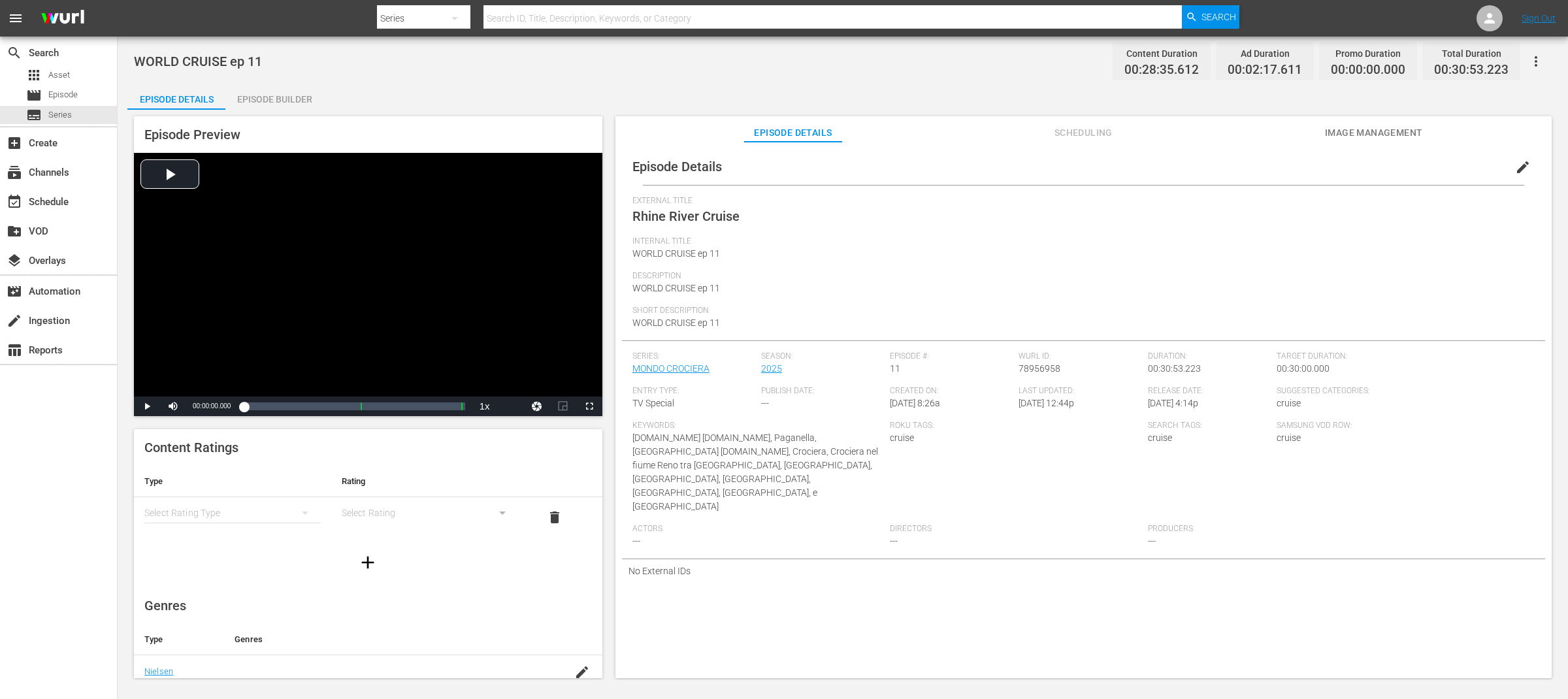
click at [1516, 168] on span "edit" at bounding box center [1522, 166] width 16 height 16
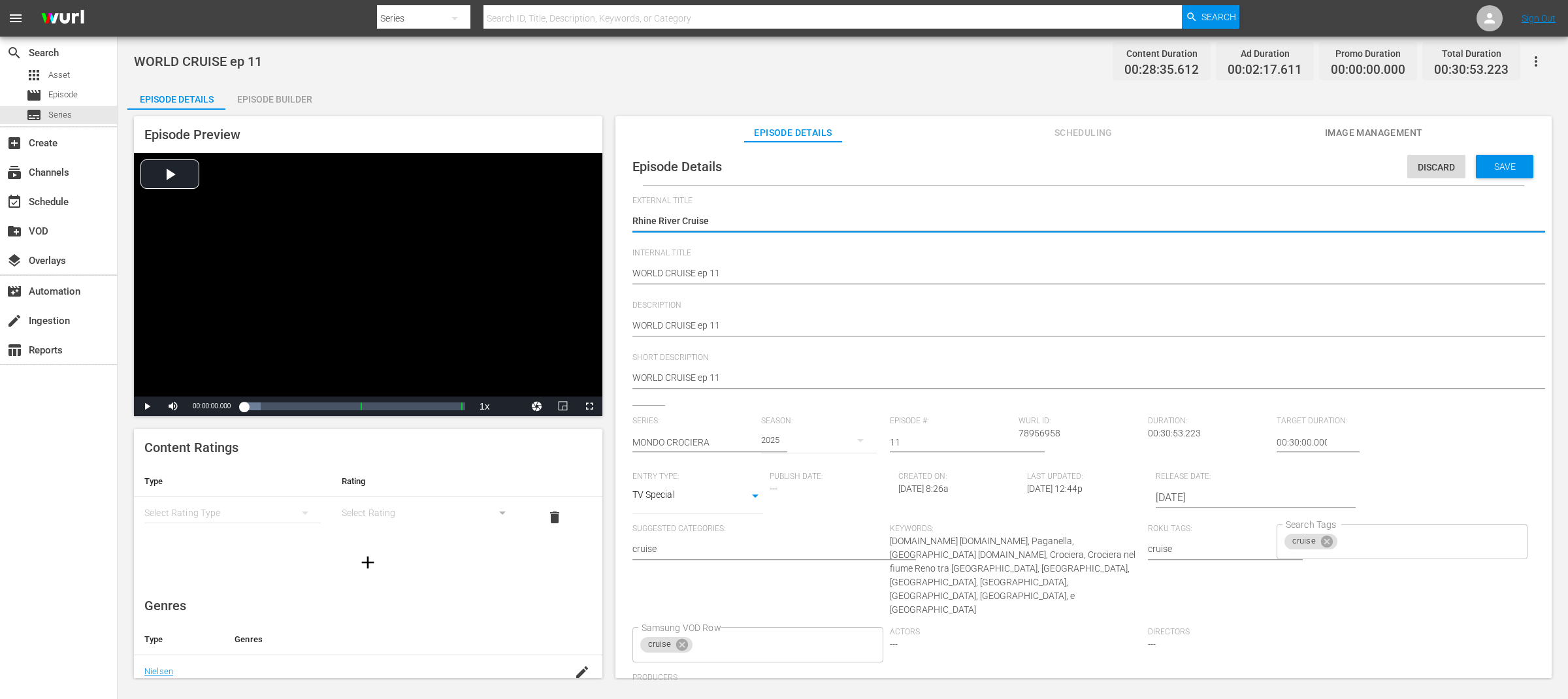
type textarea "WORLD CRUISERhine River Cruise"
click at [951, 221] on textarea "Rhine River Cruise" at bounding box center [1080, 221] width 896 height 16
type textarea "WORLD CRUISE"
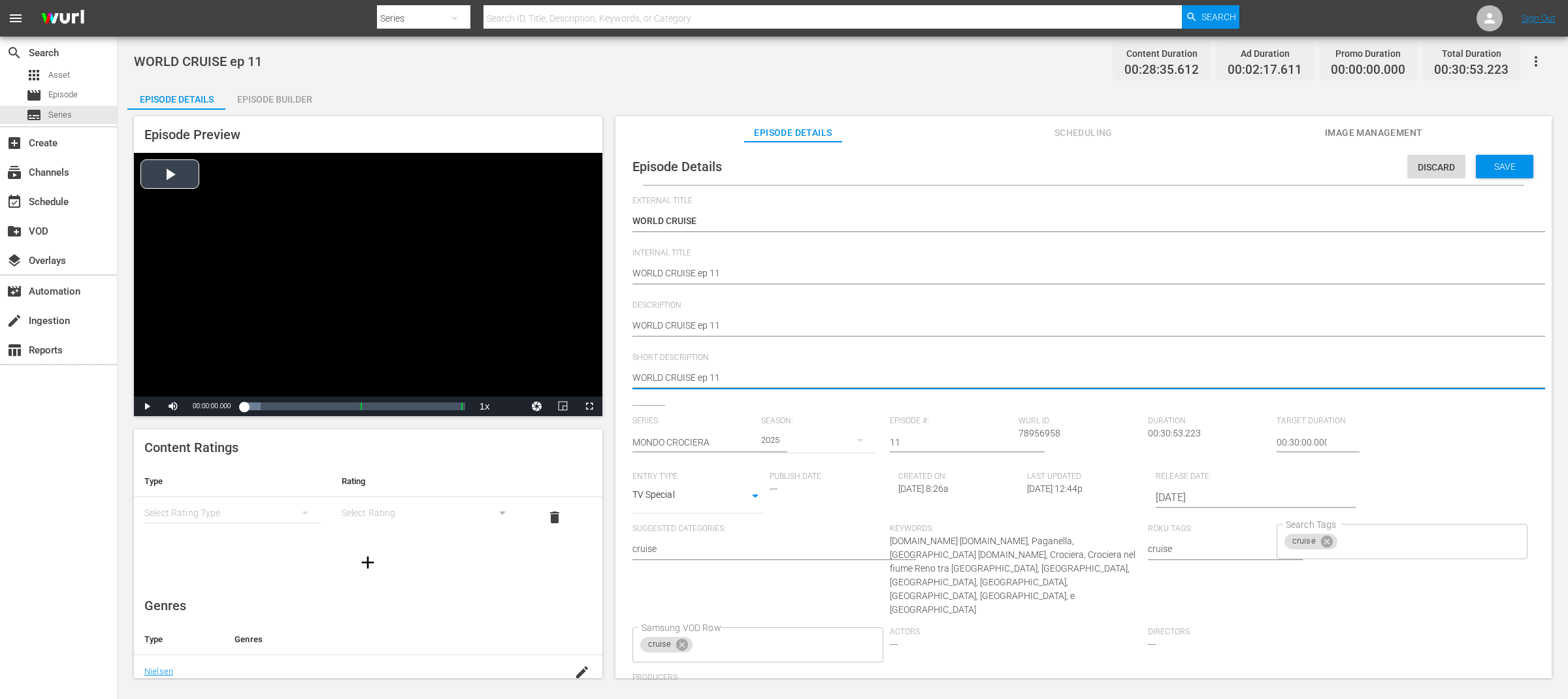
drag, startPoint x: 745, startPoint y: 373, endPoint x: 601, endPoint y: 374, distance: 144.0
paste textarea "Rhine River Cruise"
type textarea "Rhine River Cruise"
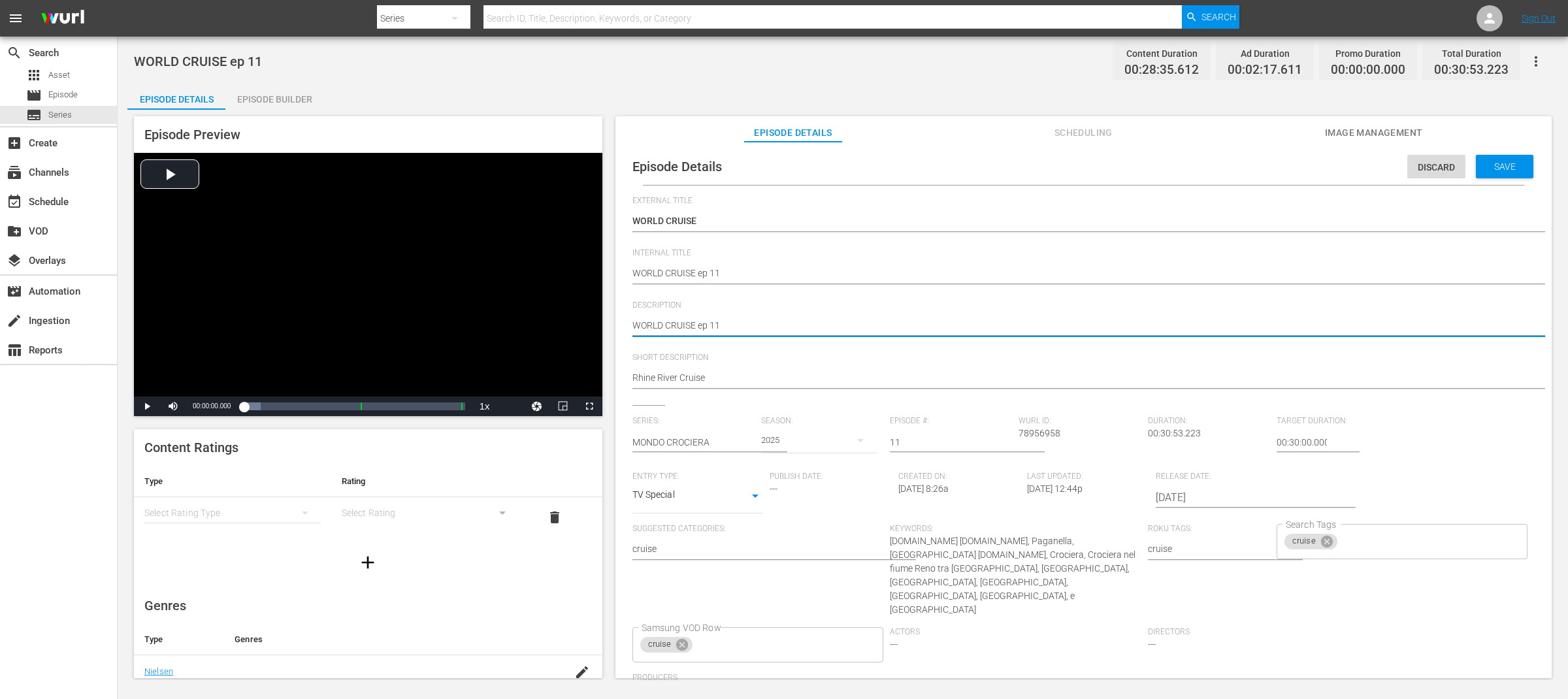
type textarea "WORLD CRUISE ep 11"
type textarea "WORLD CRUISE ep 11 -"
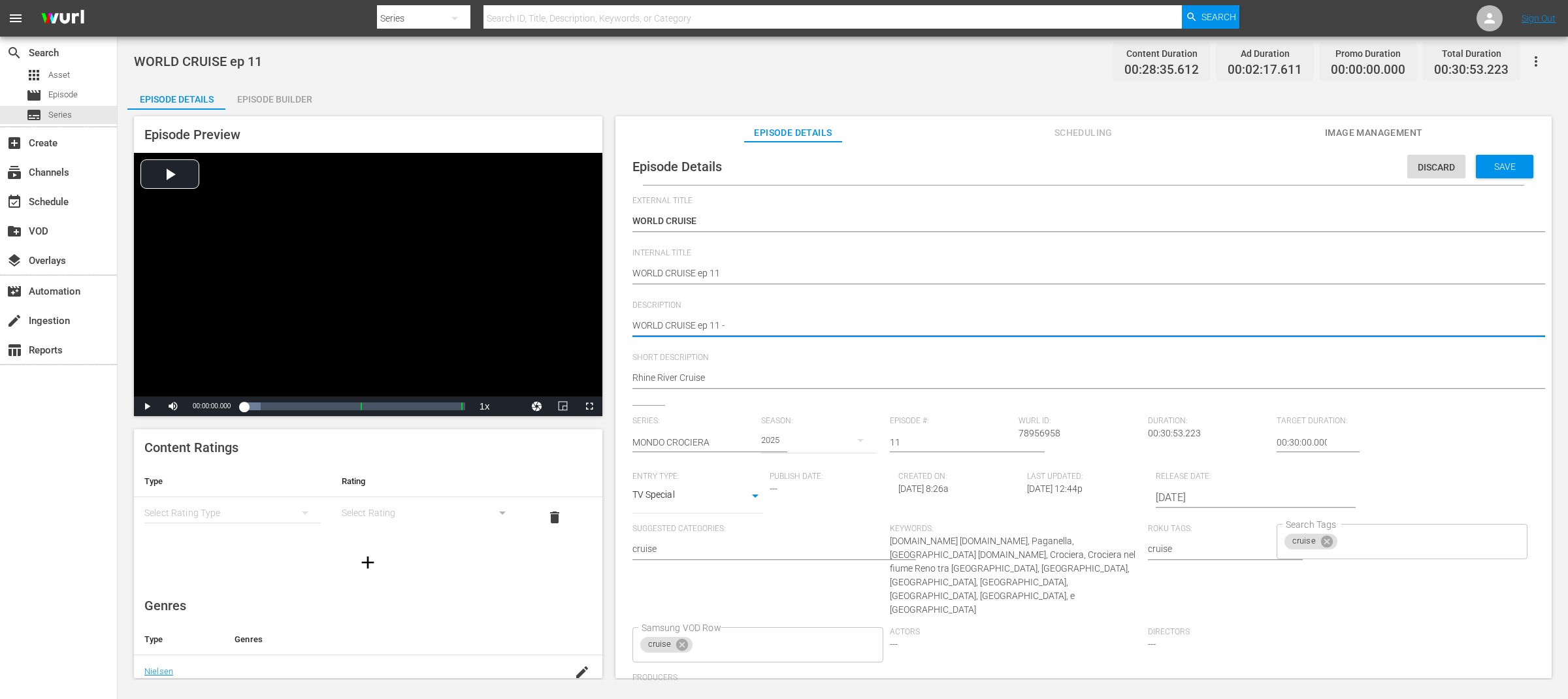
type textarea "WORLD CRUISE ep 11 -"
paste textarea "Rhine River Cruise"
type textarea "WORLD CRUISE ep 11 - Rhine River Cruise"
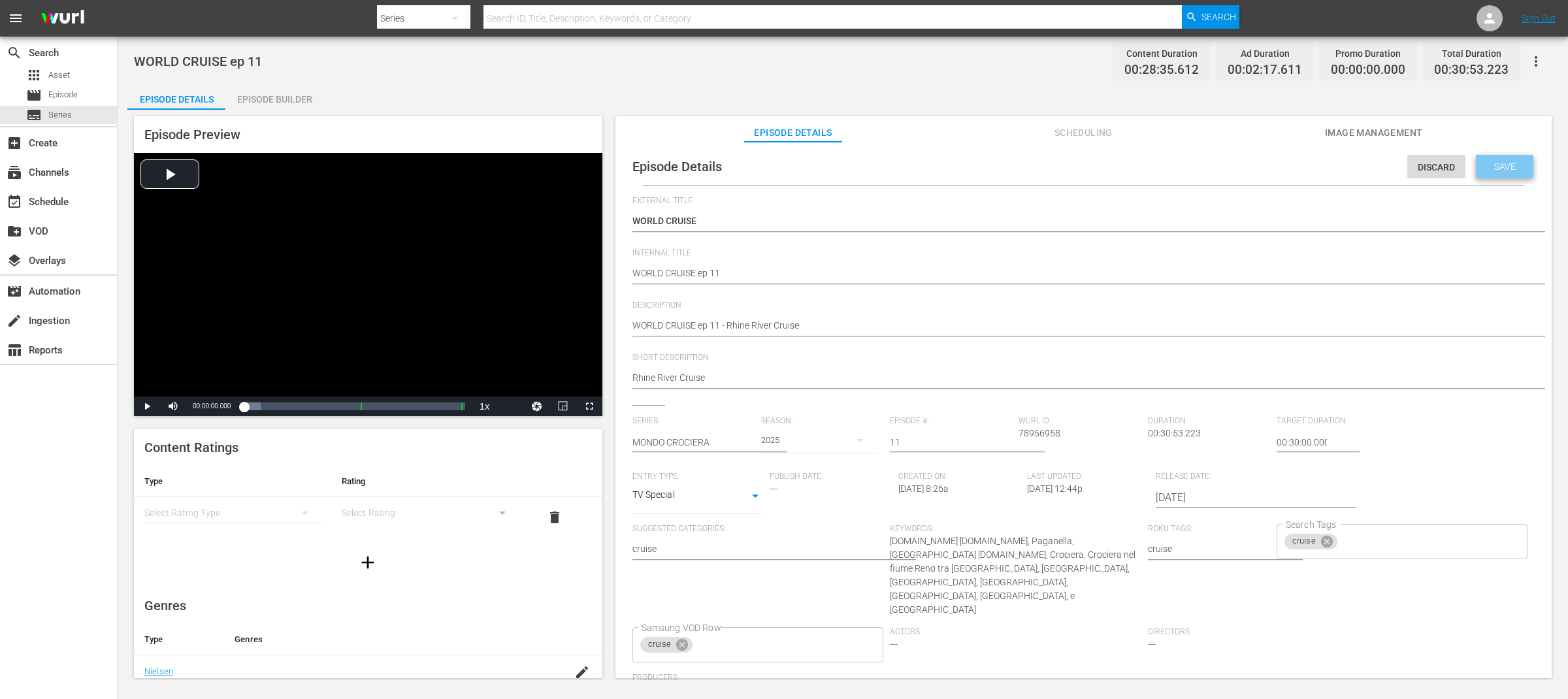
click at [1516, 165] on span "Save" at bounding box center [1504, 166] width 42 height 10
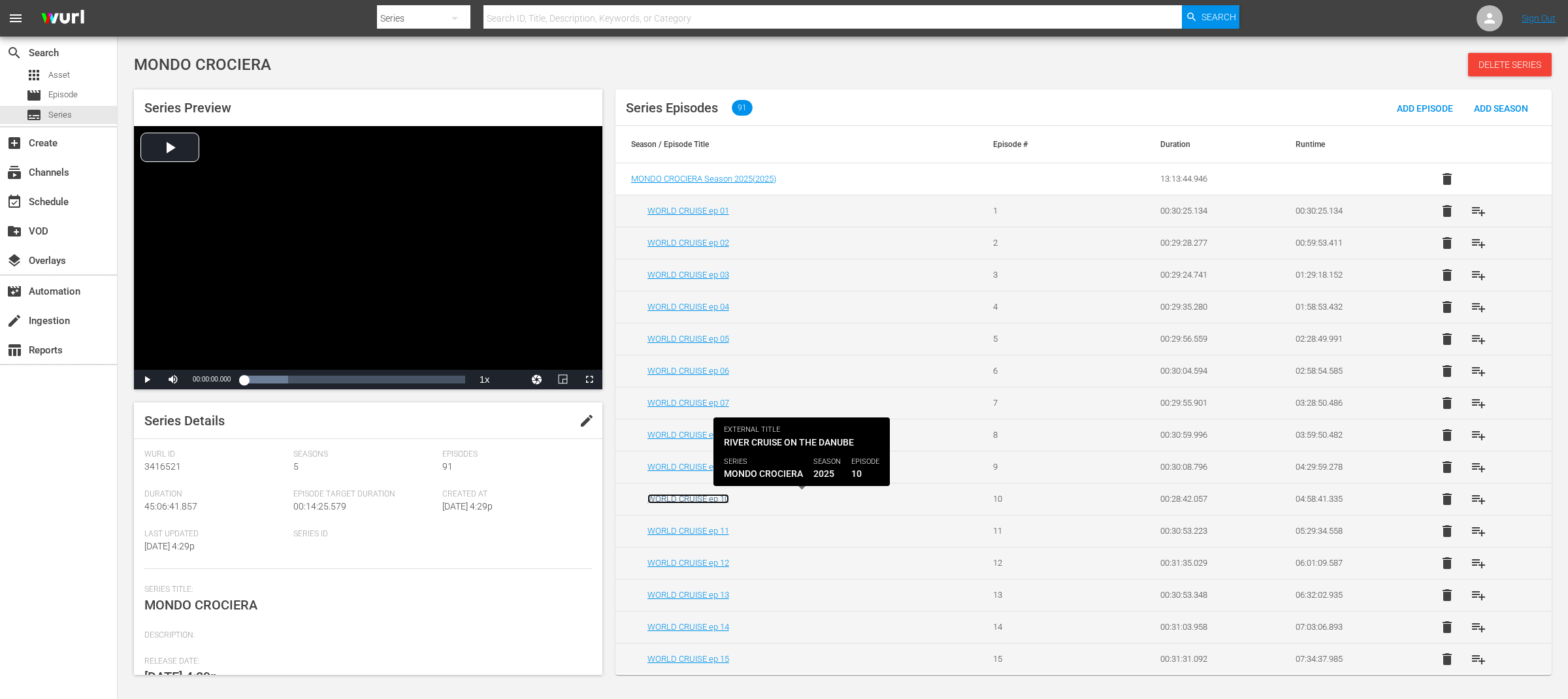
click at [715, 500] on link "WORLD CRUISE ep 10" at bounding box center [687, 498] width 81 height 9
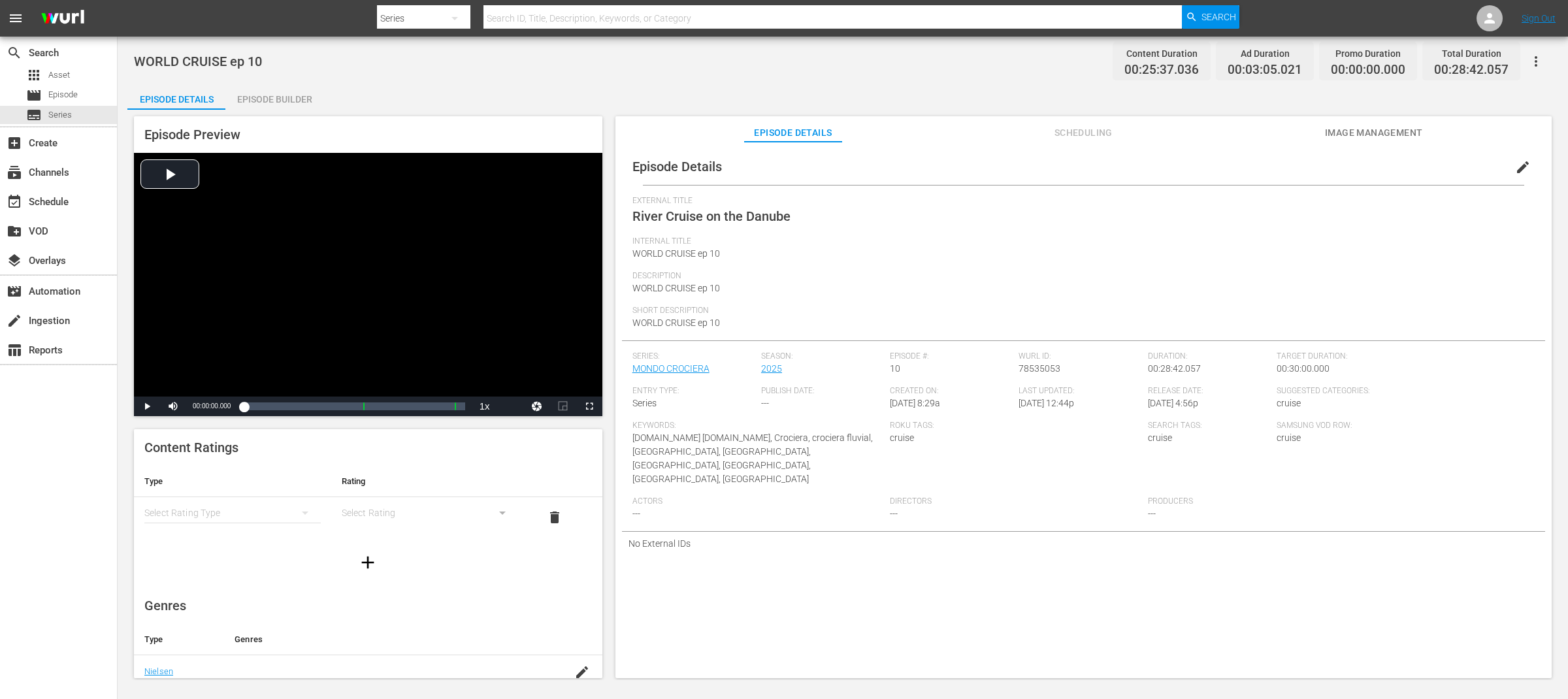
click at [1519, 164] on span "edit" at bounding box center [1522, 166] width 16 height 16
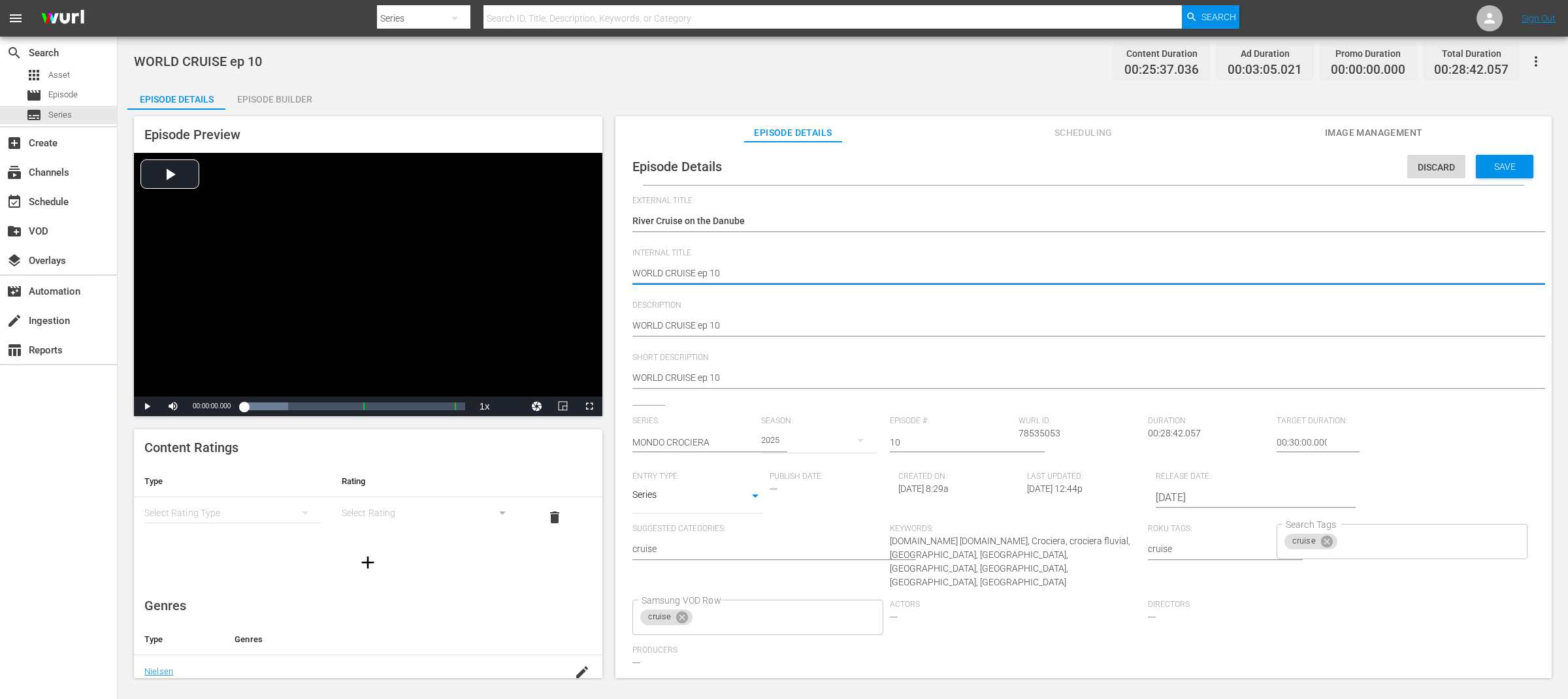
drag, startPoint x: 696, startPoint y: 271, endPoint x: 611, endPoint y: 274, distance: 85.1
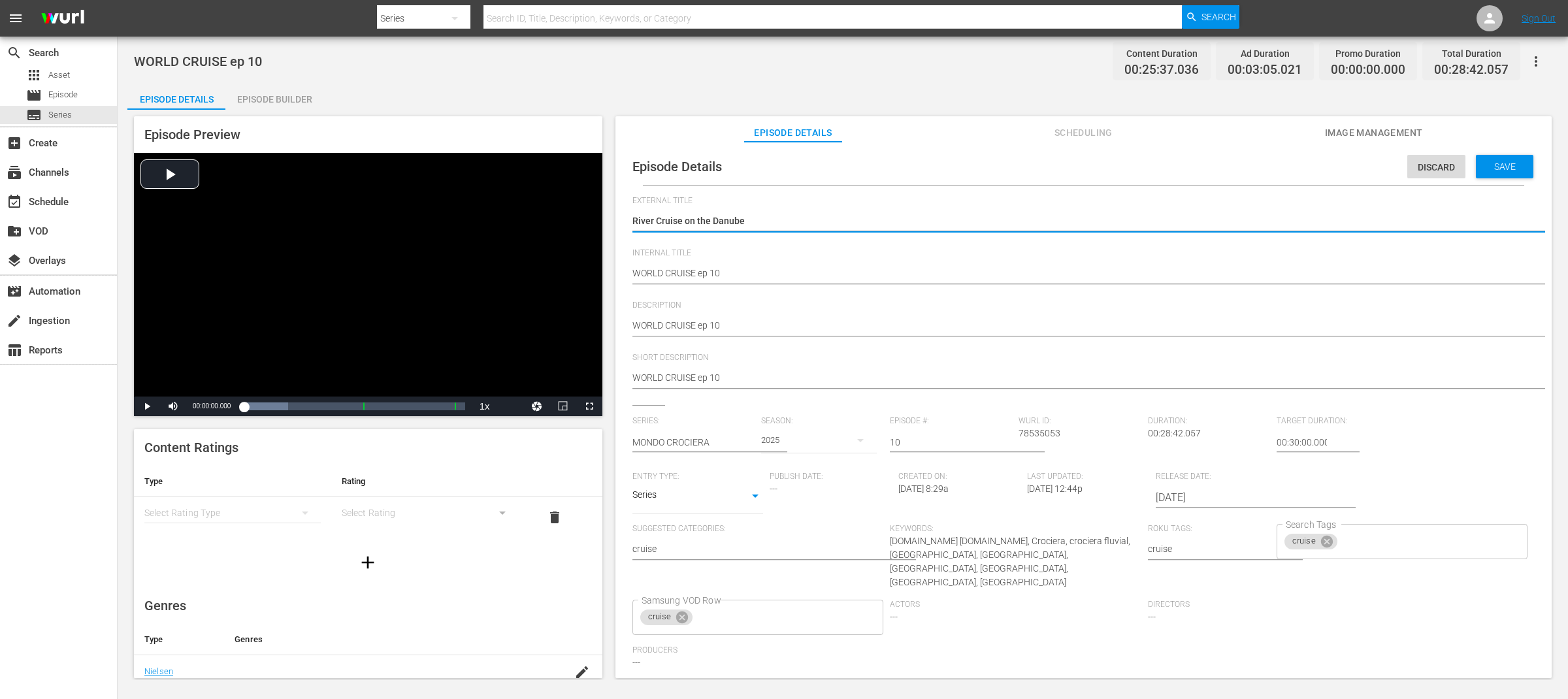
click at [633, 221] on textarea "River Cruise on the Danube" at bounding box center [1080, 221] width 896 height 16
paste textarea "WORLD CRUISE"
type textarea "WORLD CRUISERiver Cruise on the Danube"
click at [845, 216] on textarea "River Cruise on the Danube" at bounding box center [1080, 221] width 896 height 16
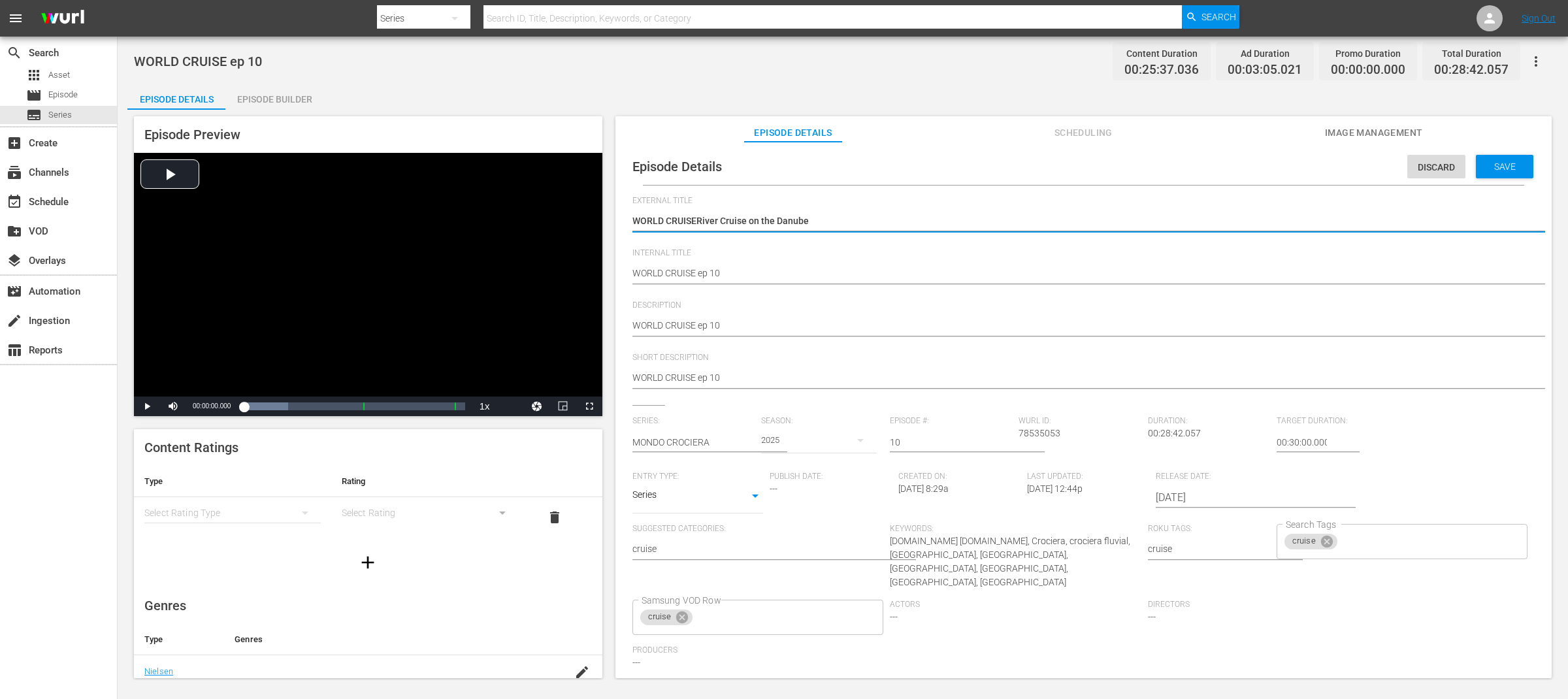
type textarea "WORLD CRUISE"
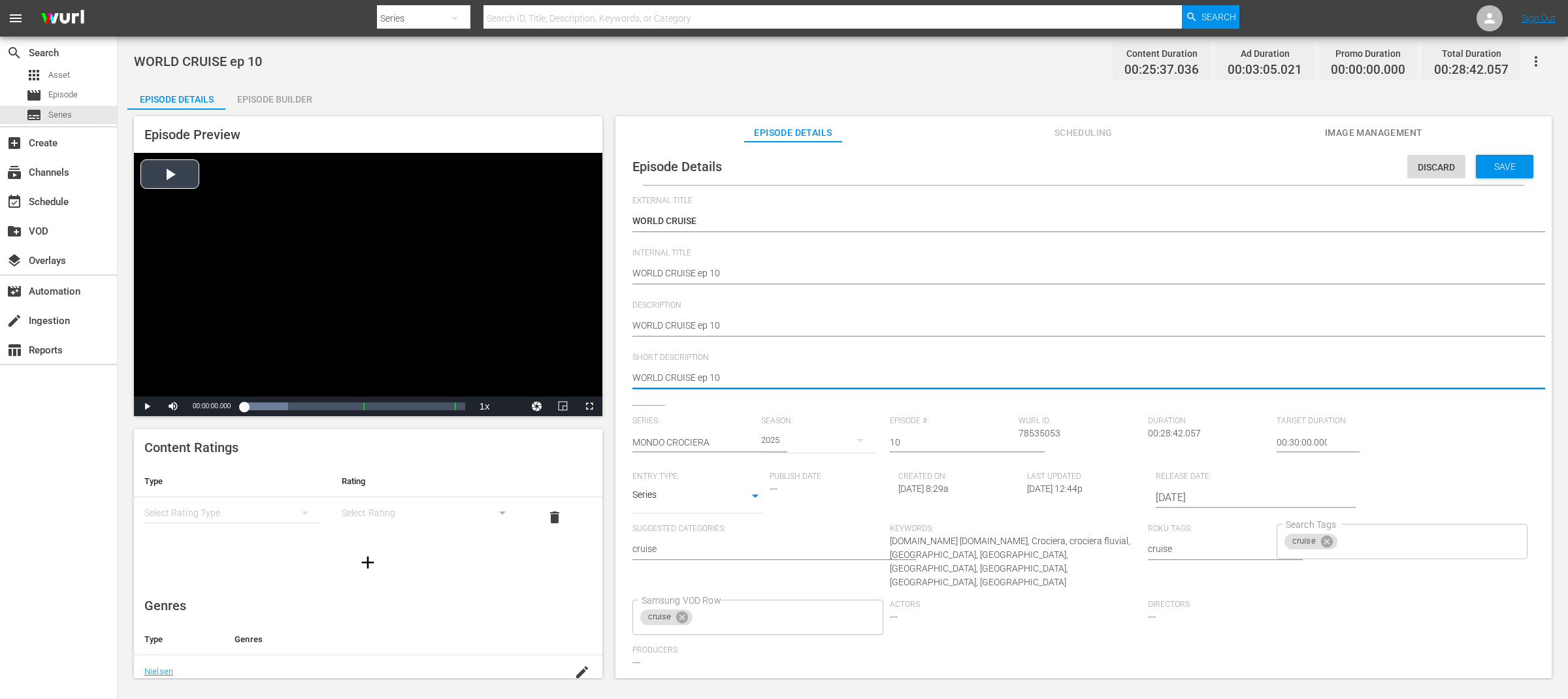
drag, startPoint x: 786, startPoint y: 379, endPoint x: 494, endPoint y: 383, distance: 292.0
paste textarea "River Cruise on the Danube"
type textarea "River Cruise on the Danube"
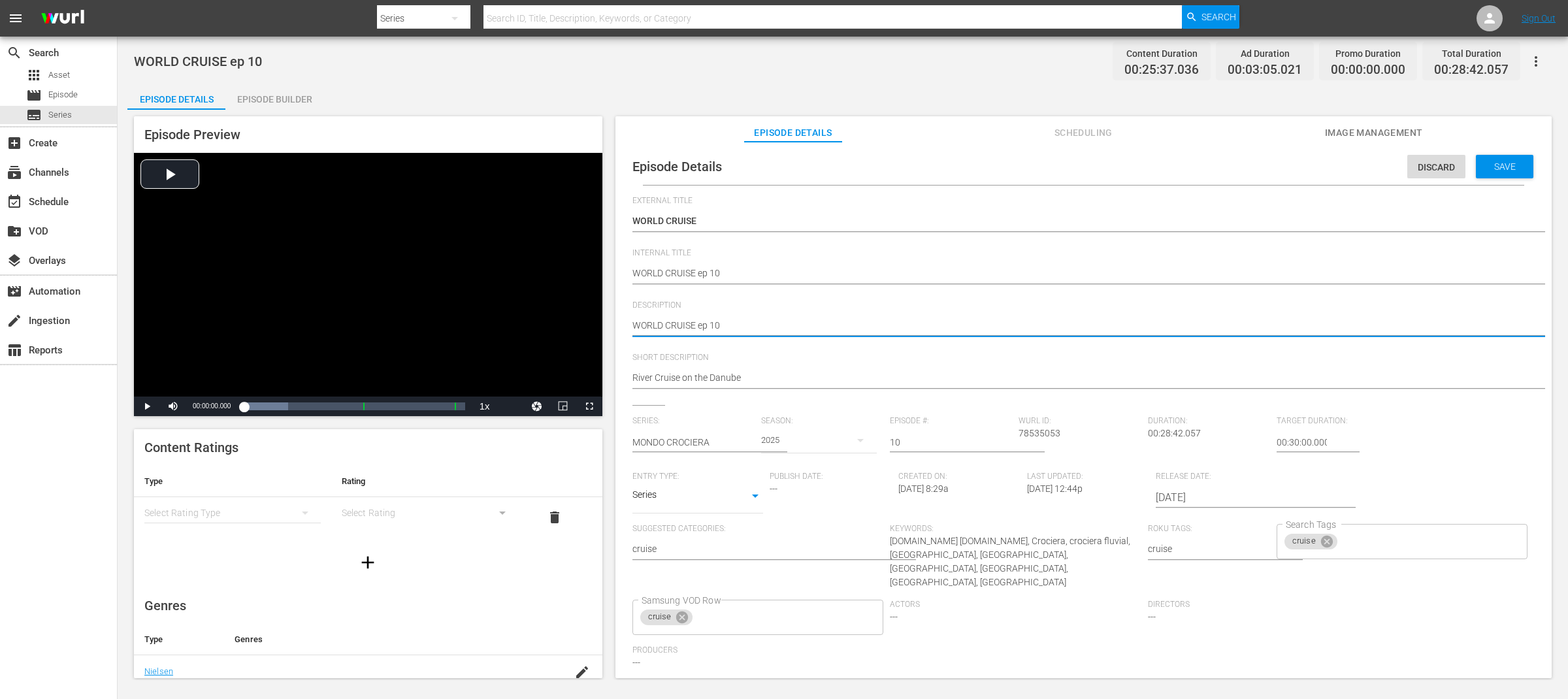
type textarea "WORLD CRUISE ep 10"
type textarea "WORLD CRUISE ep 10 -"
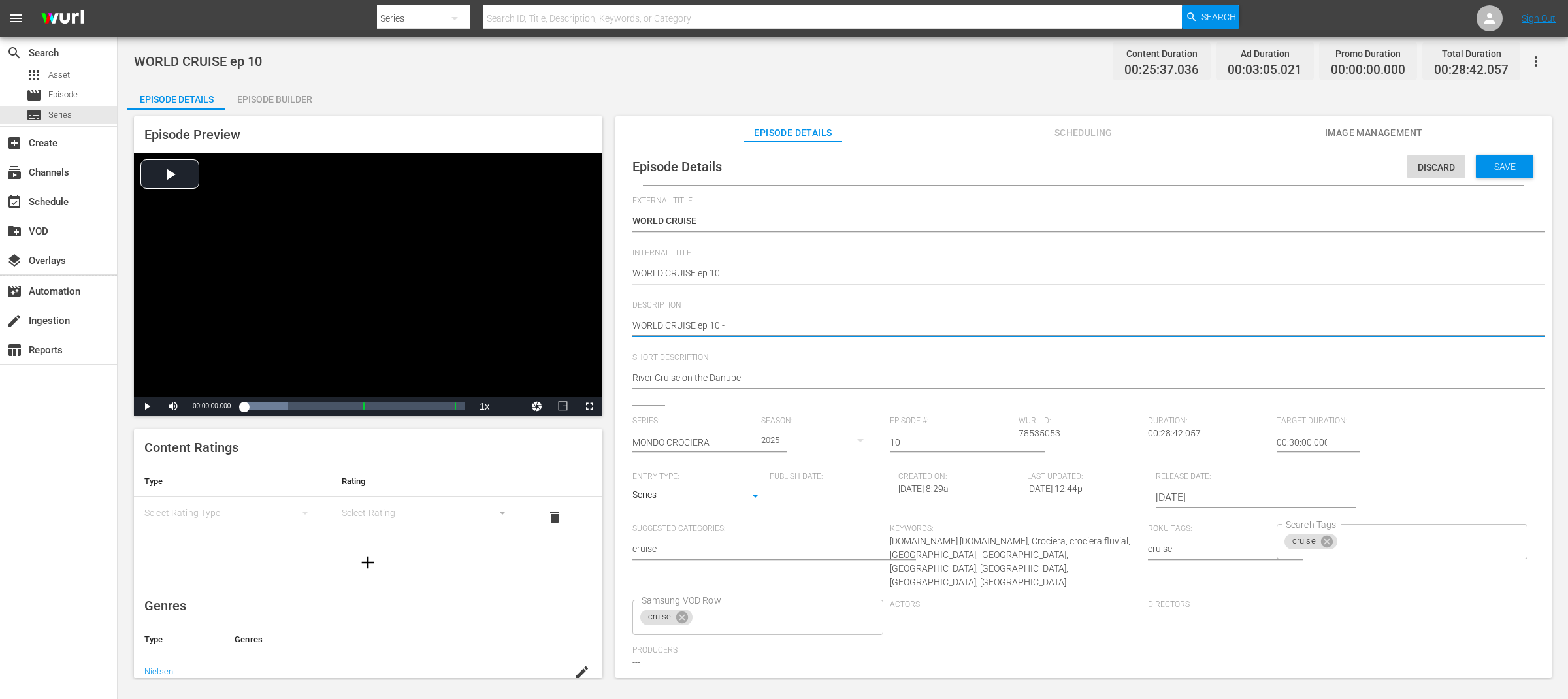
type textarea "WORLD CRUISE ep 10 -"
paste textarea "River Cruise on the Danube"
type textarea "WORLD CRUISE ep 10 - River Cruise on the Danube"
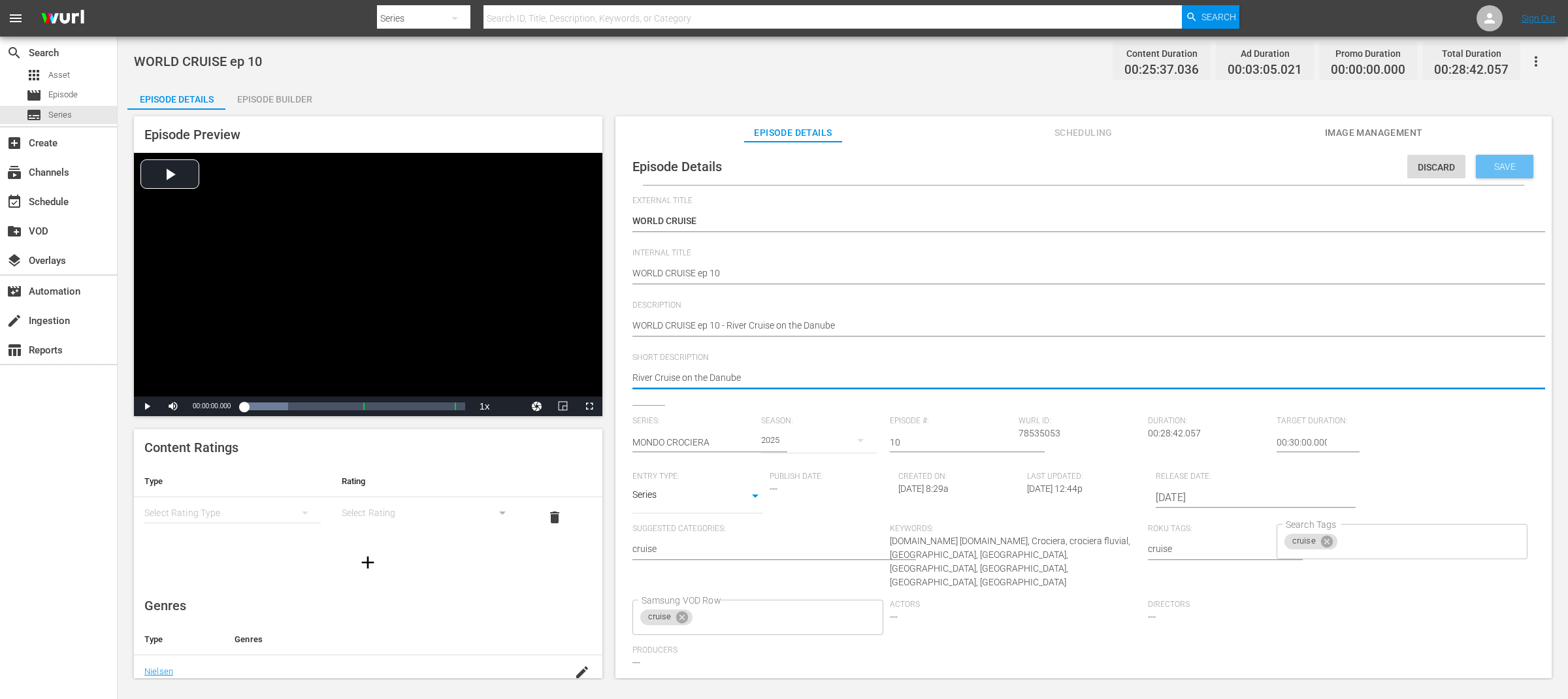
click at [1503, 166] on span "Save" at bounding box center [1504, 166] width 42 height 10
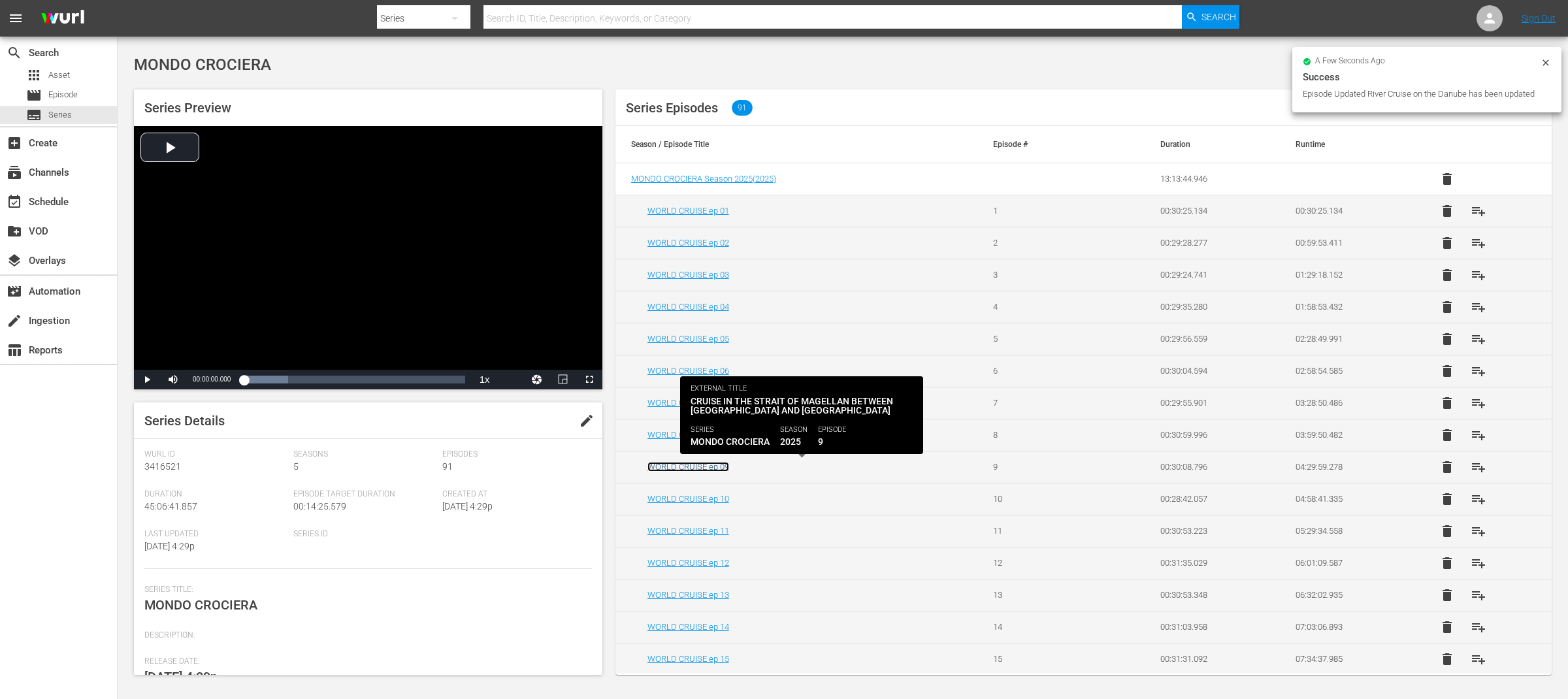
click at [718, 468] on link "WORLD CRUISE ep 09" at bounding box center [687, 466] width 81 height 9
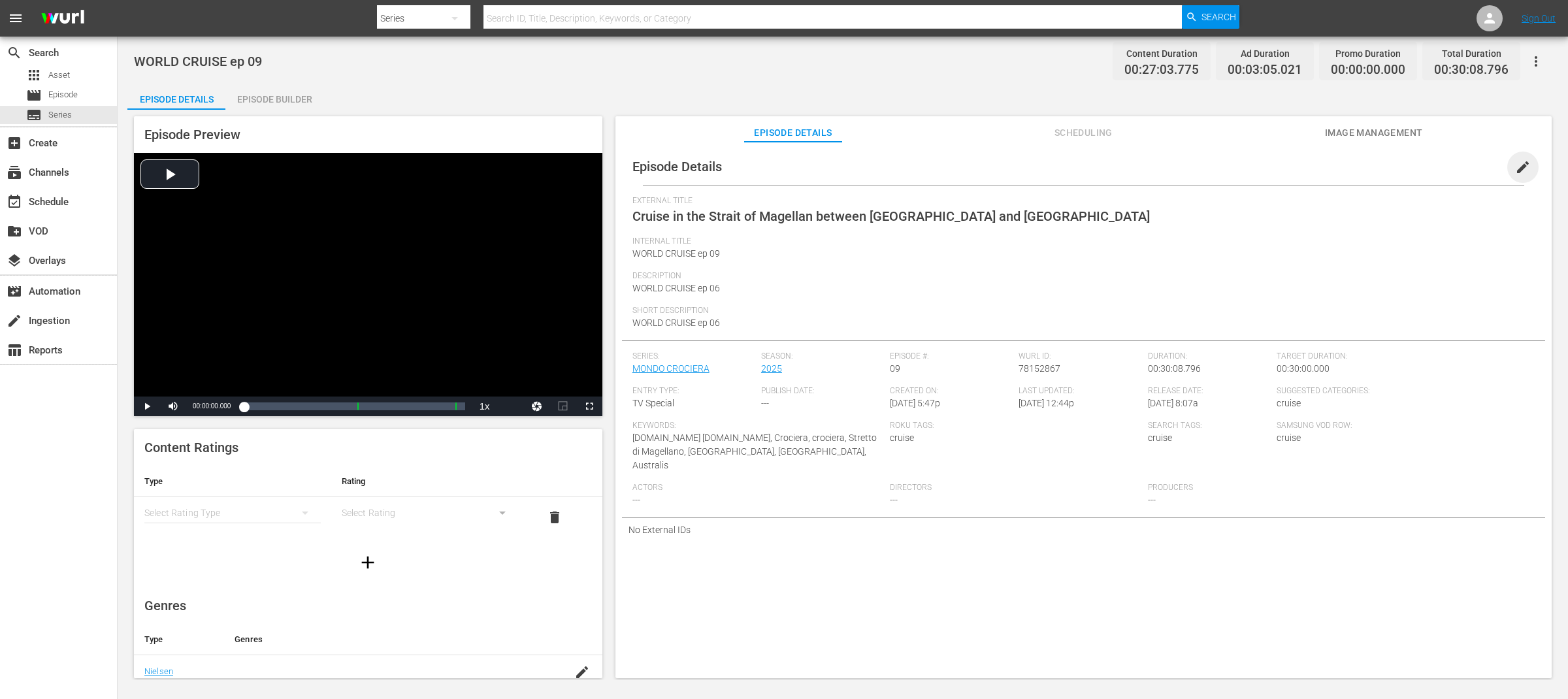
click at [1515, 162] on span "edit" at bounding box center [1522, 166] width 16 height 16
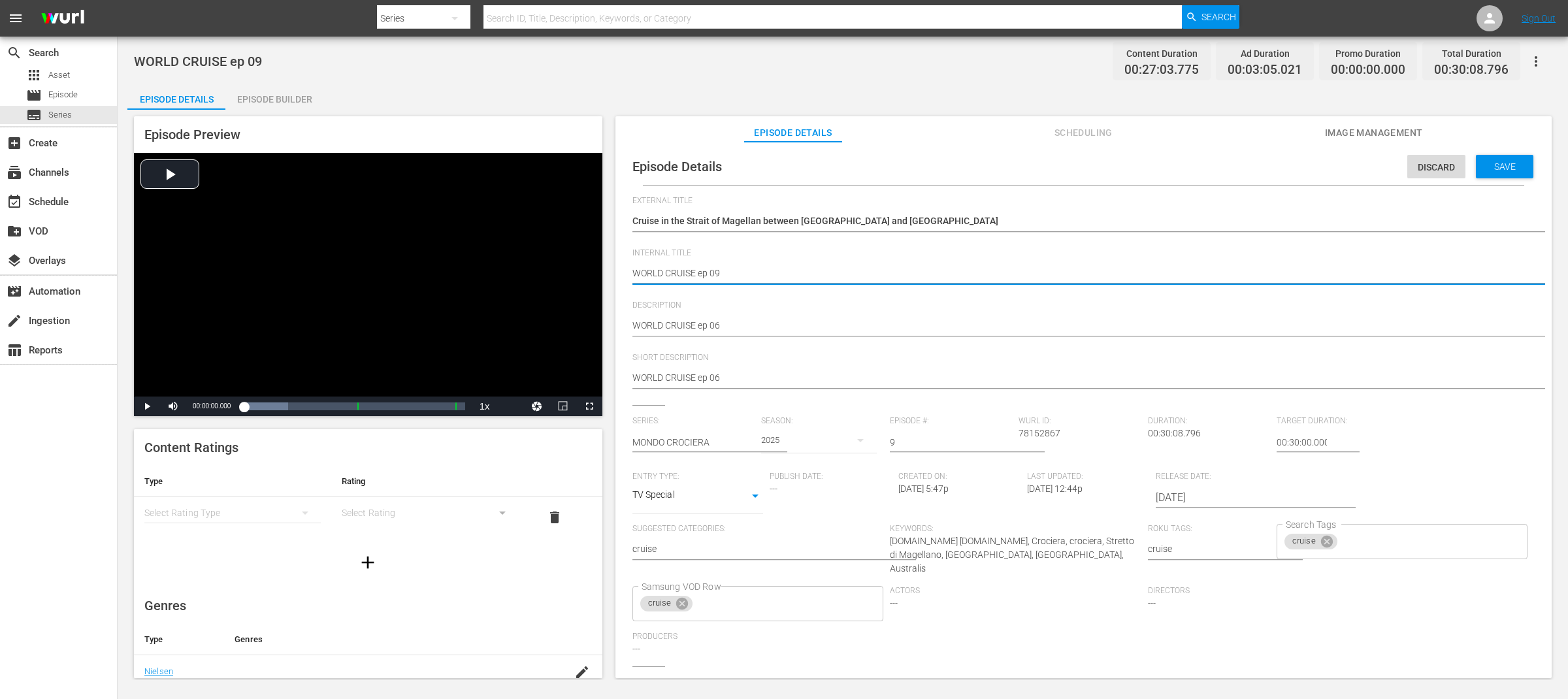
drag, startPoint x: 694, startPoint y: 273, endPoint x: 613, endPoint y: 269, distance: 81.1
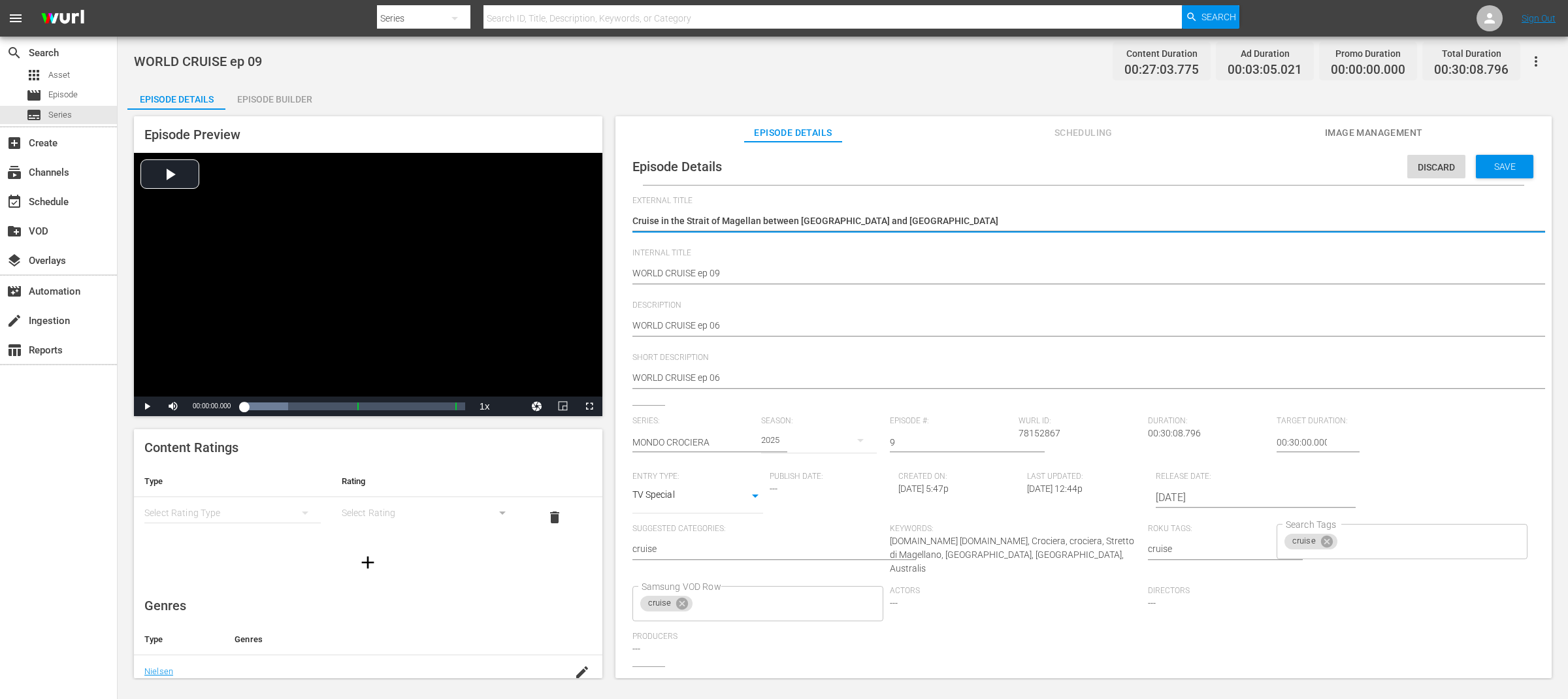
paste textarea "WORLD CRUISE"
type textarea "WORLD CRUISECruise in the Strait of Magellan between [GEOGRAPHIC_DATA] and [GEO…"
click at [1025, 221] on textarea "Cruise in the Strait of Magellan between [GEOGRAPHIC_DATA] and [GEOGRAPHIC_DATA]" at bounding box center [1080, 221] width 896 height 16
type textarea "WORLD CRUISE"
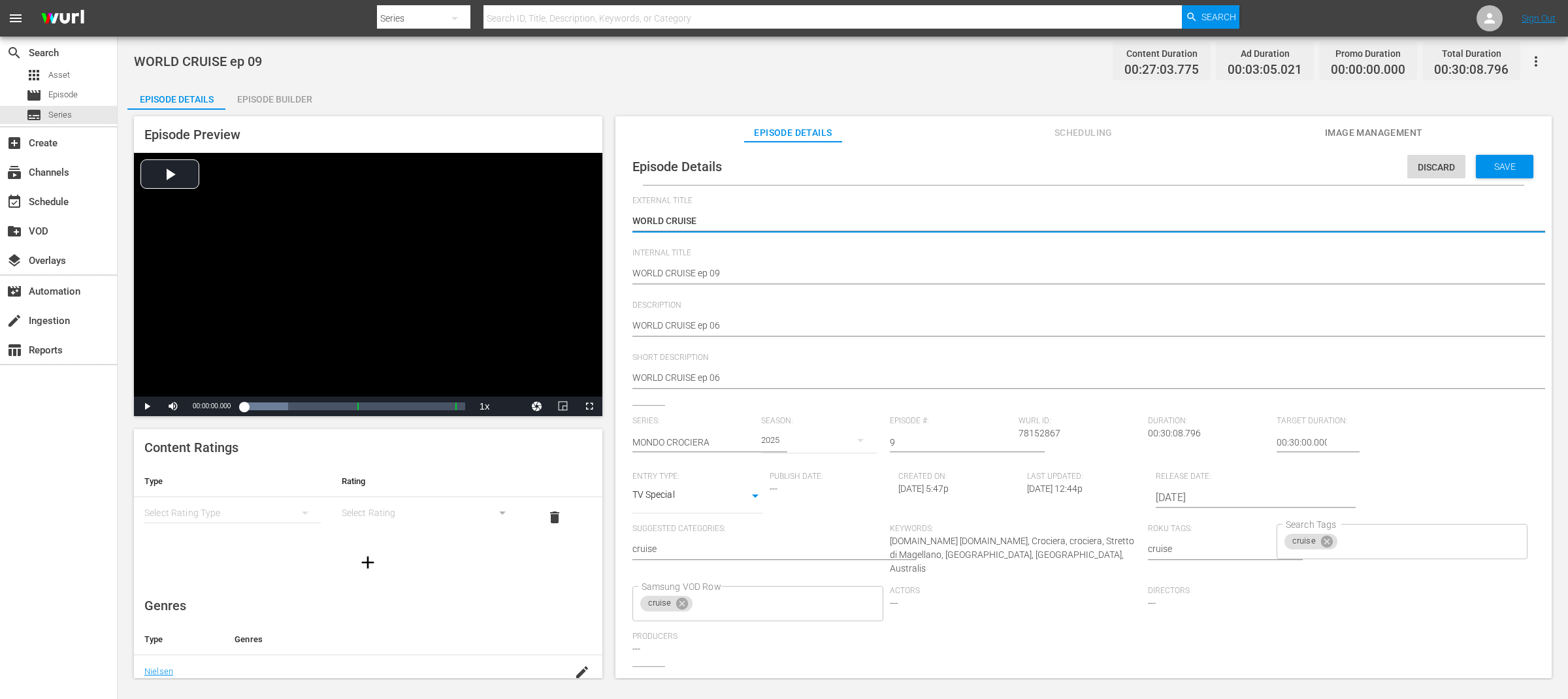
type textarea "WORLD CRUISE"
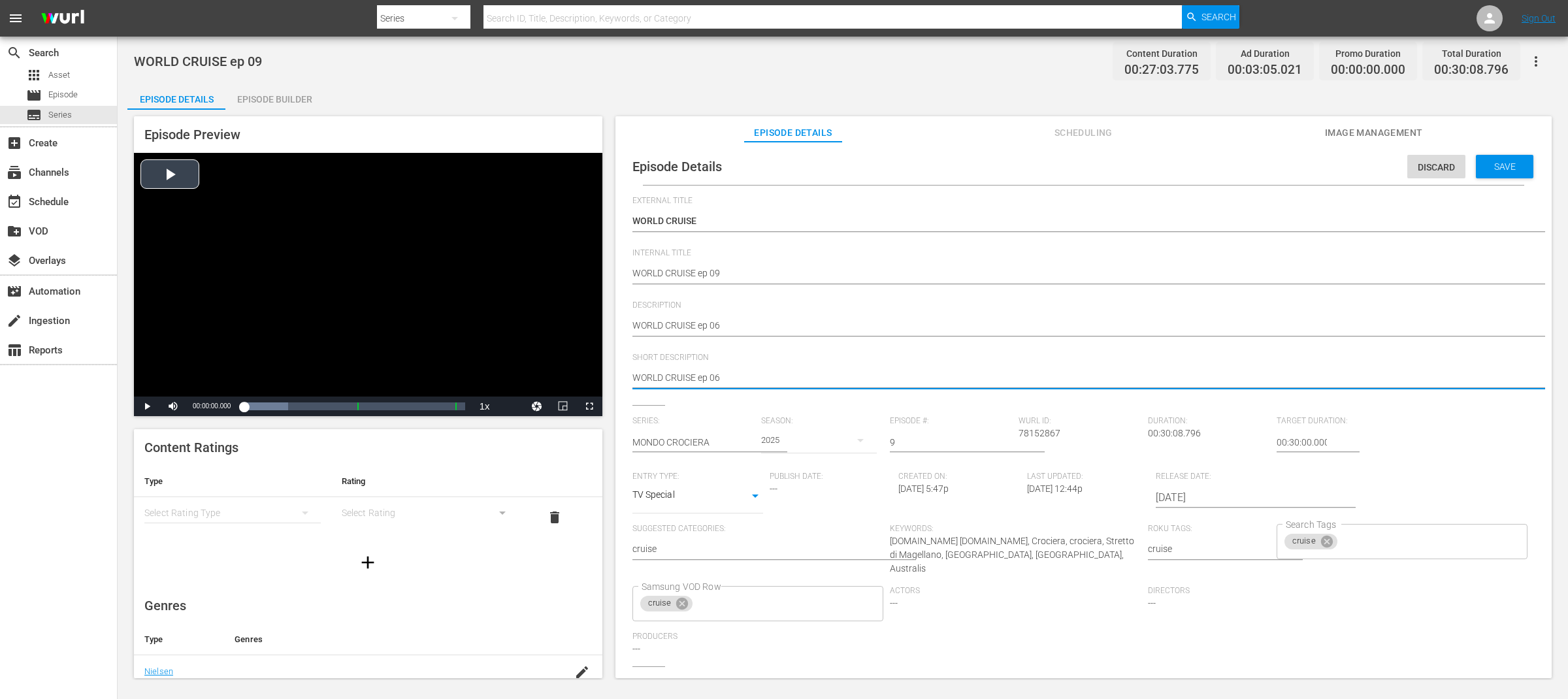
drag, startPoint x: 806, startPoint y: 378, endPoint x: 526, endPoint y: 354, distance: 281.0
paste textarea "Cruise in the Strait of Magellan between [GEOGRAPHIC_DATA] and [GEOGRAPHIC_DATA]"
type textarea "Cruise in the Strait of Magellan between [GEOGRAPHIC_DATA] and [GEOGRAPHIC_DATA]"
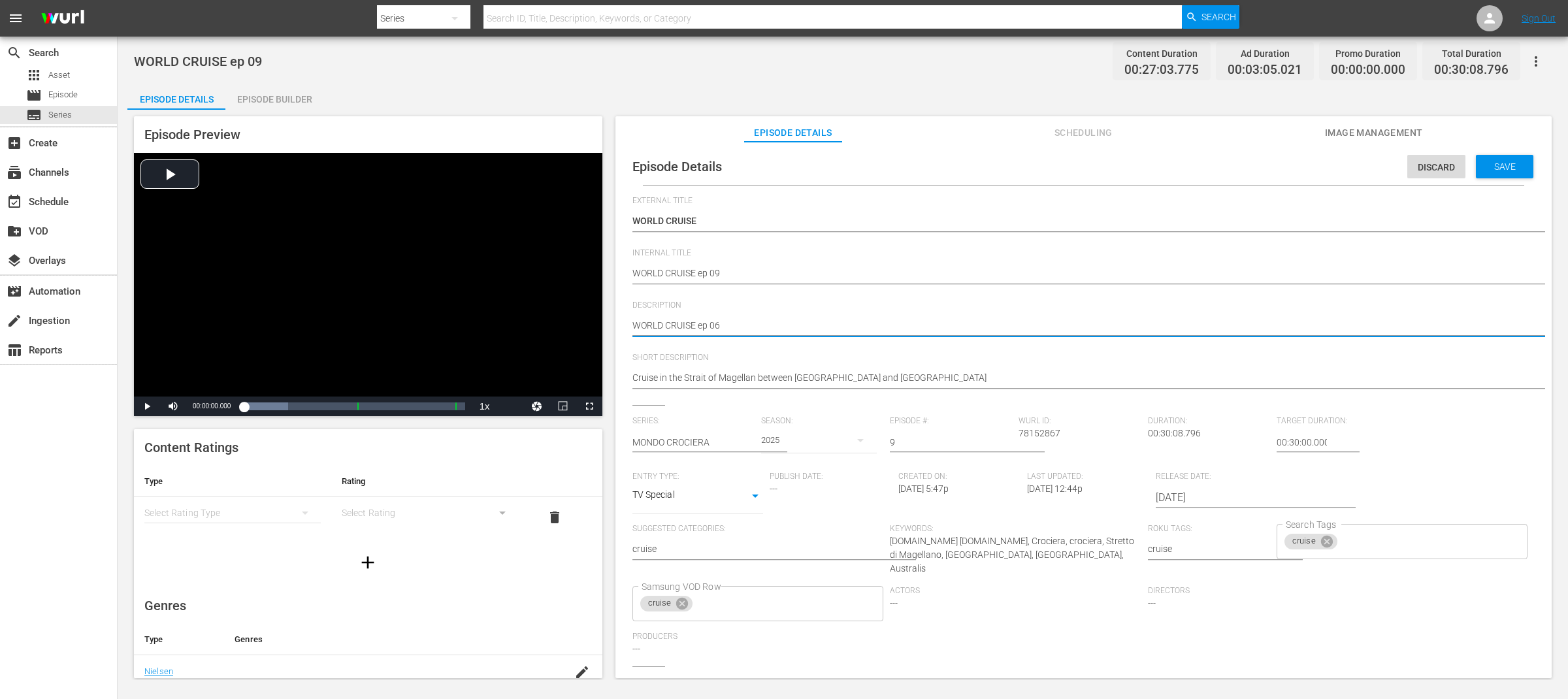
type textarea "WORLD CRUISE ep 06"
type textarea "WORLD CRUISE ep 06 -"
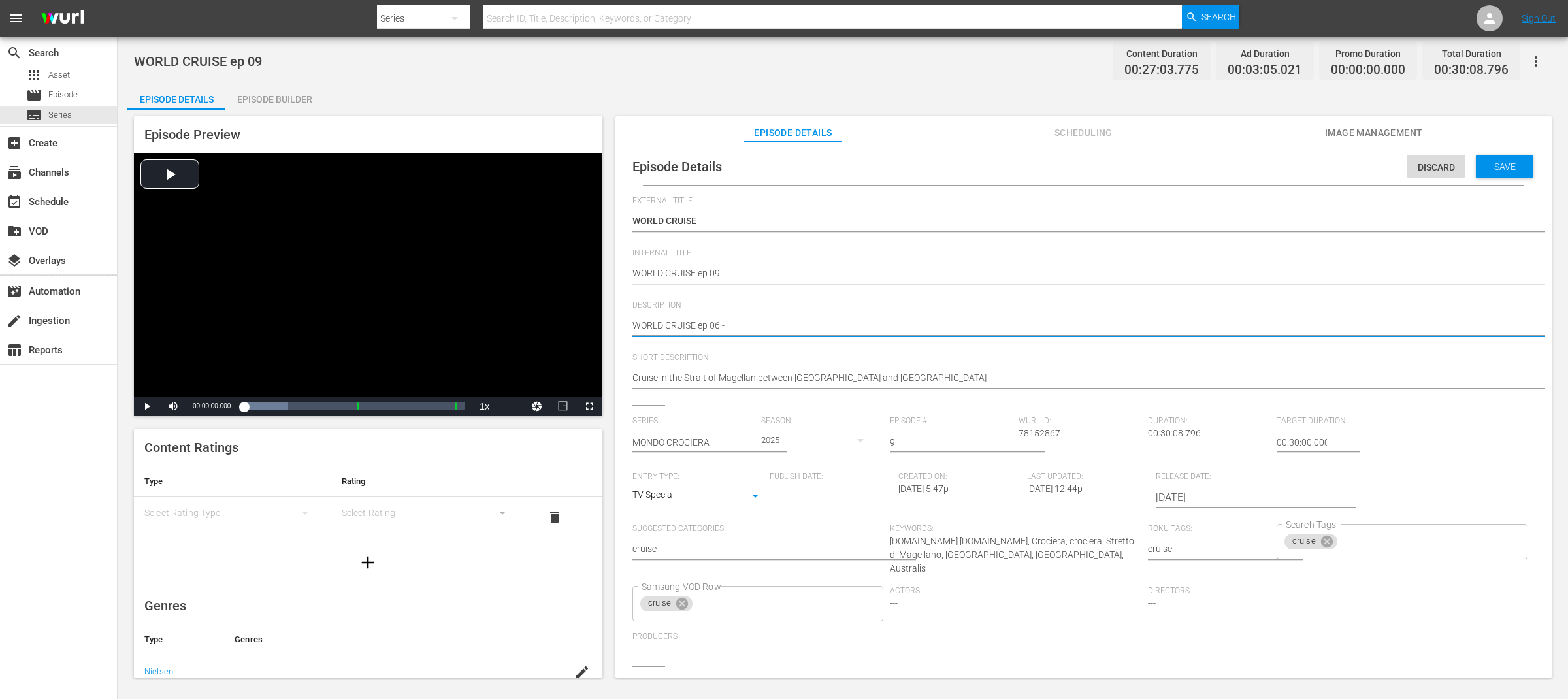
type textarea "WORLD CRUISE ep 06 -"
paste textarea "Cruise in the Strait of Magellan between [GEOGRAPHIC_DATA] and [GEOGRAPHIC_DATA]"
type textarea "WORLD CRUISE ep 06 - Cruise in the Strait of Magellan between [GEOGRAPHIC_DATA]…"
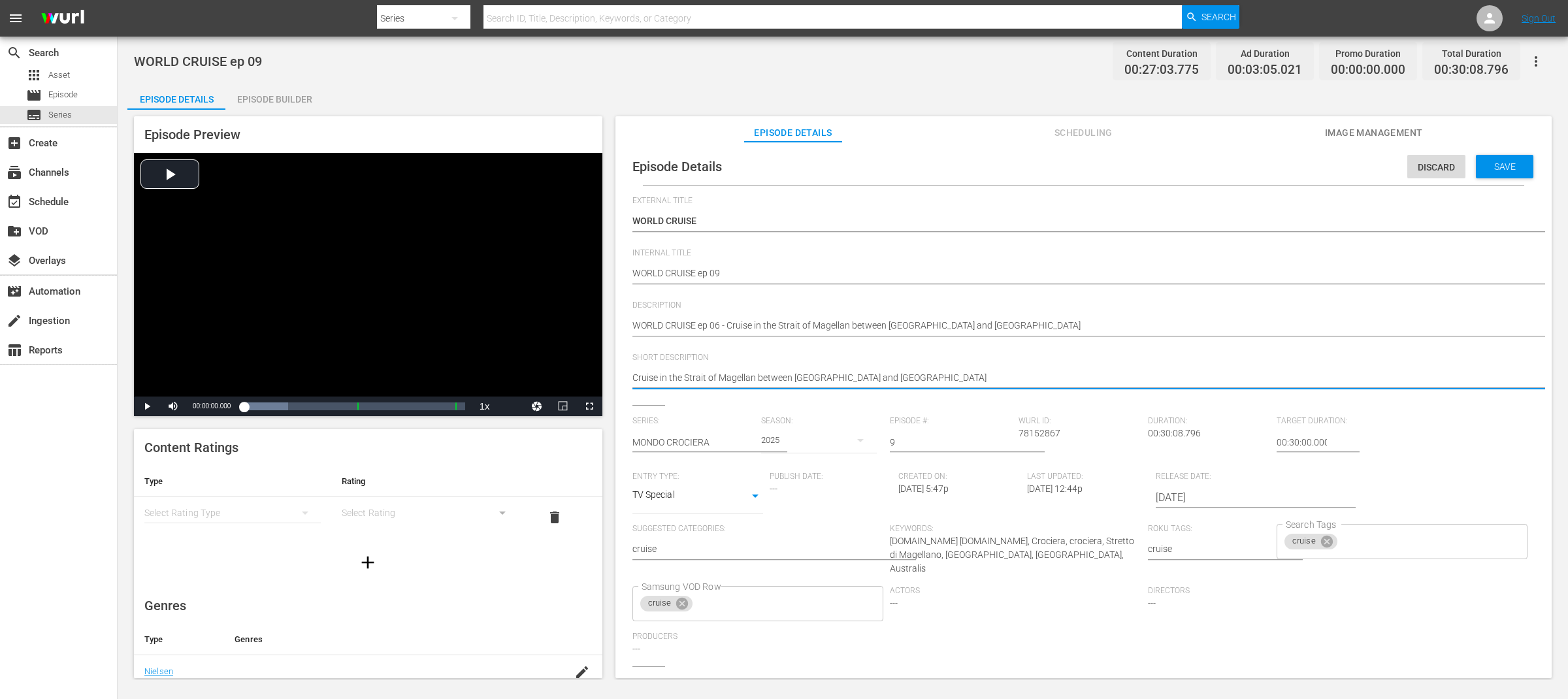
drag, startPoint x: 755, startPoint y: 375, endPoint x: 1042, endPoint y: 375, distance: 287.0
type textarea "Cruise in the Strait of Magellan"
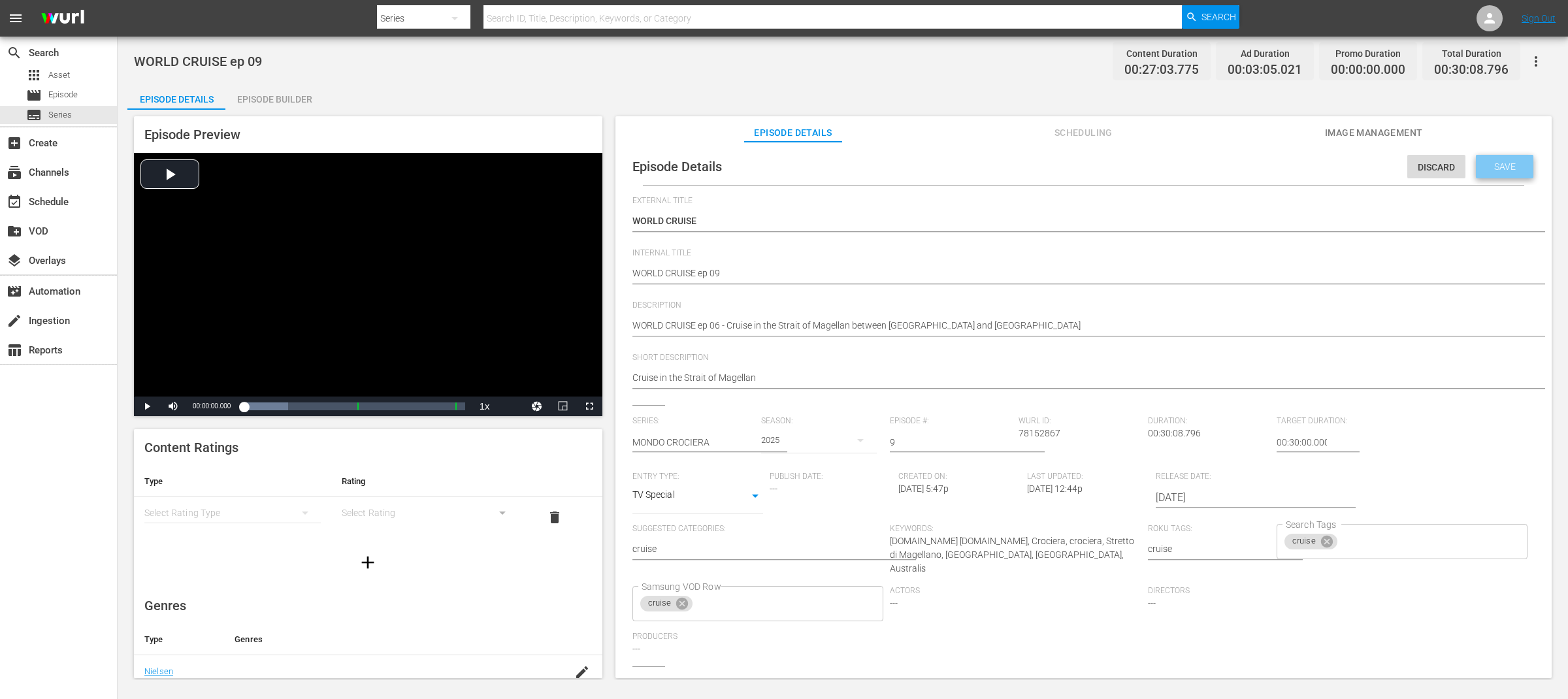
click at [1493, 171] on span "Save" at bounding box center [1504, 166] width 42 height 10
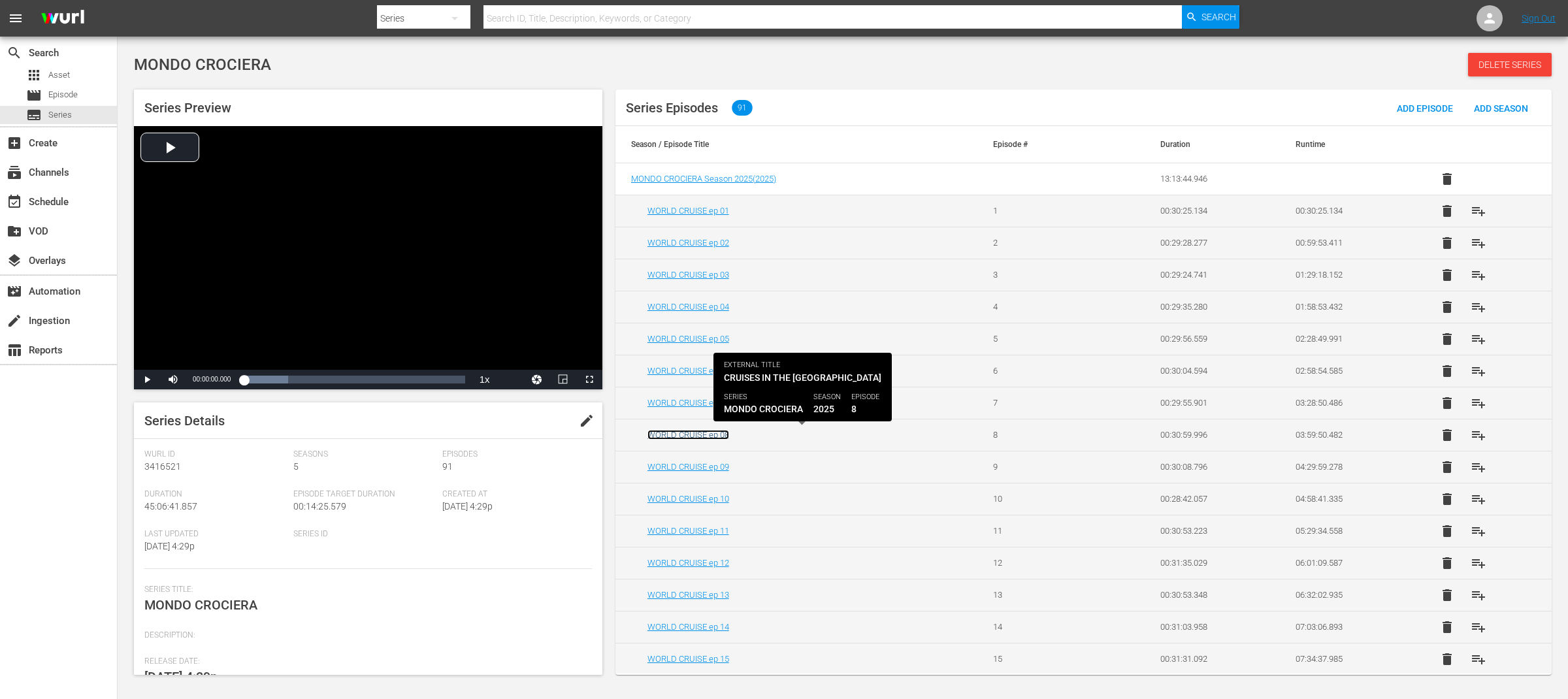
click at [722, 435] on link "WORLD CRUISE ep 08" at bounding box center [687, 435] width 81 height 9
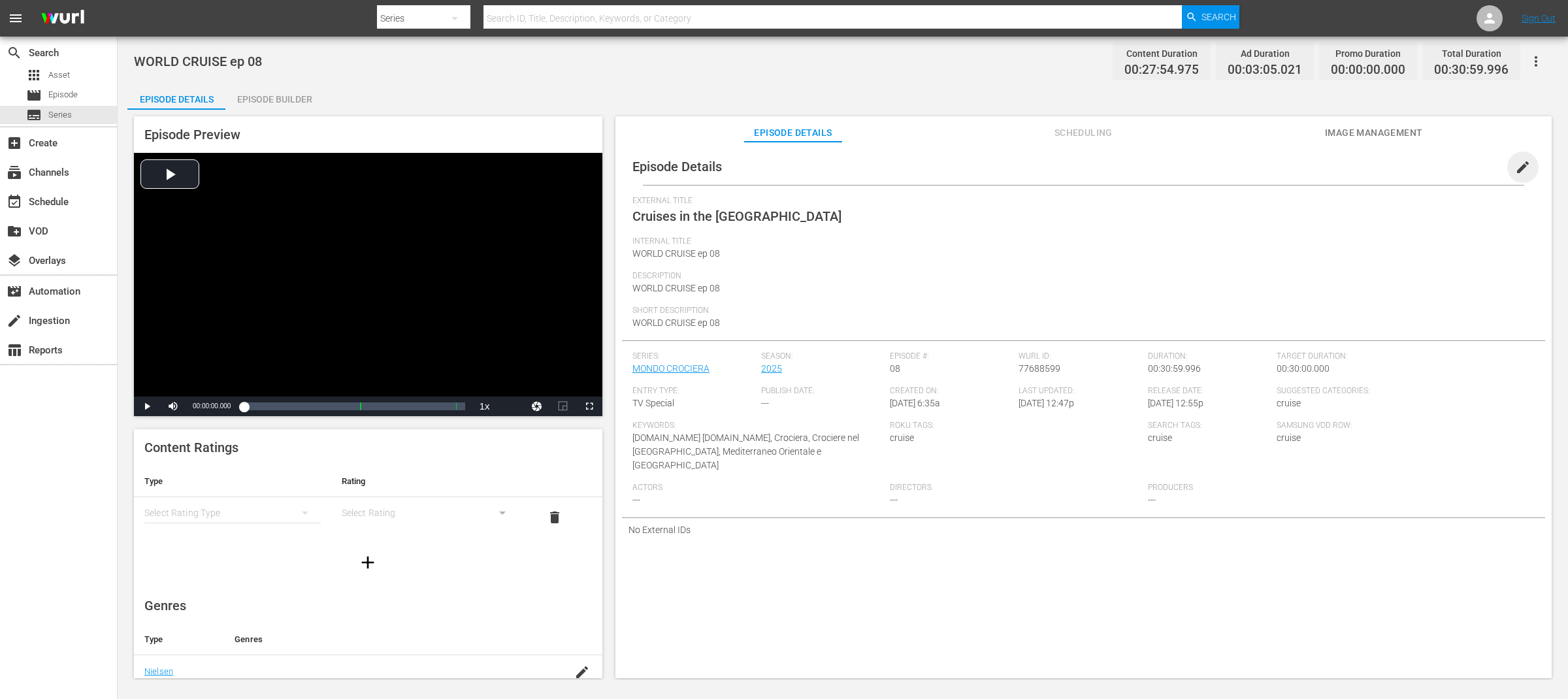
click at [1516, 168] on span "edit" at bounding box center [1522, 166] width 16 height 16
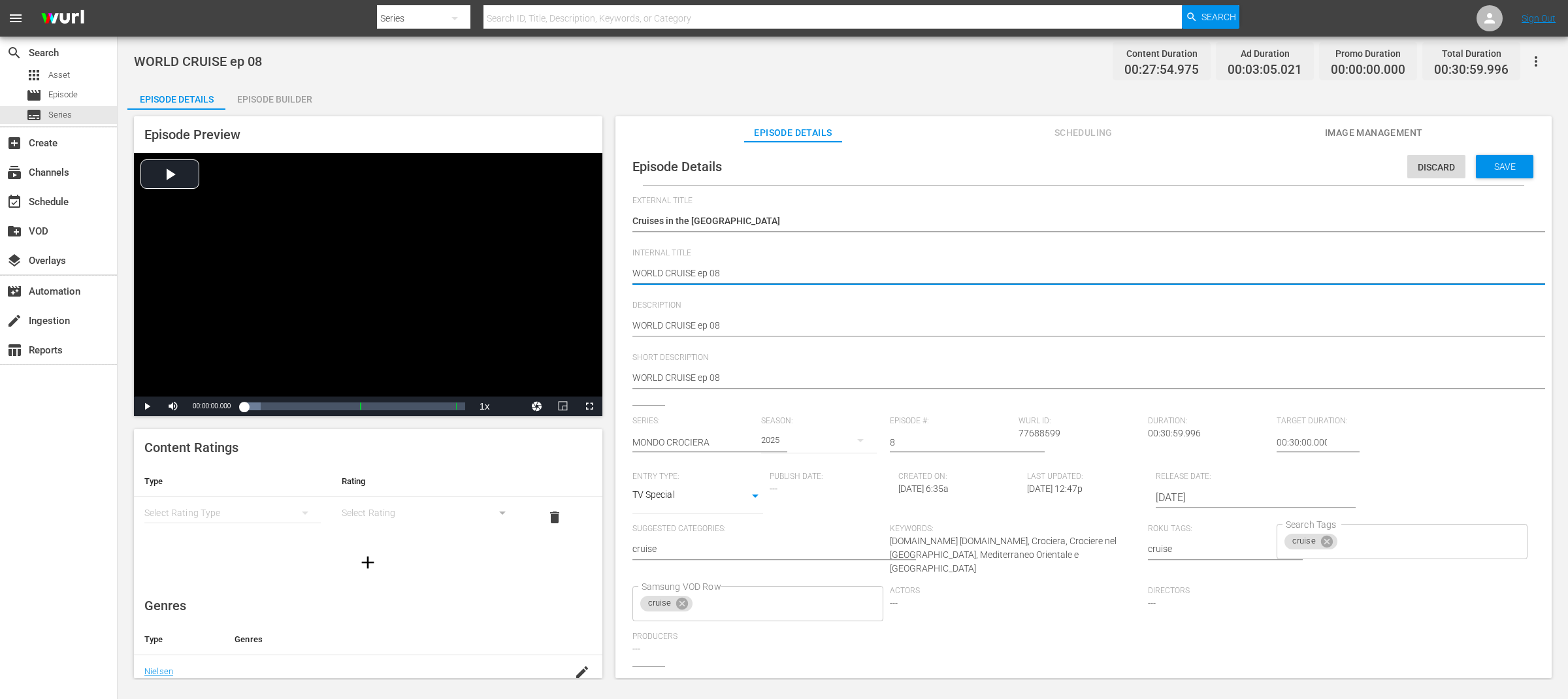
drag, startPoint x: 697, startPoint y: 273, endPoint x: 612, endPoint y: 278, distance: 85.1
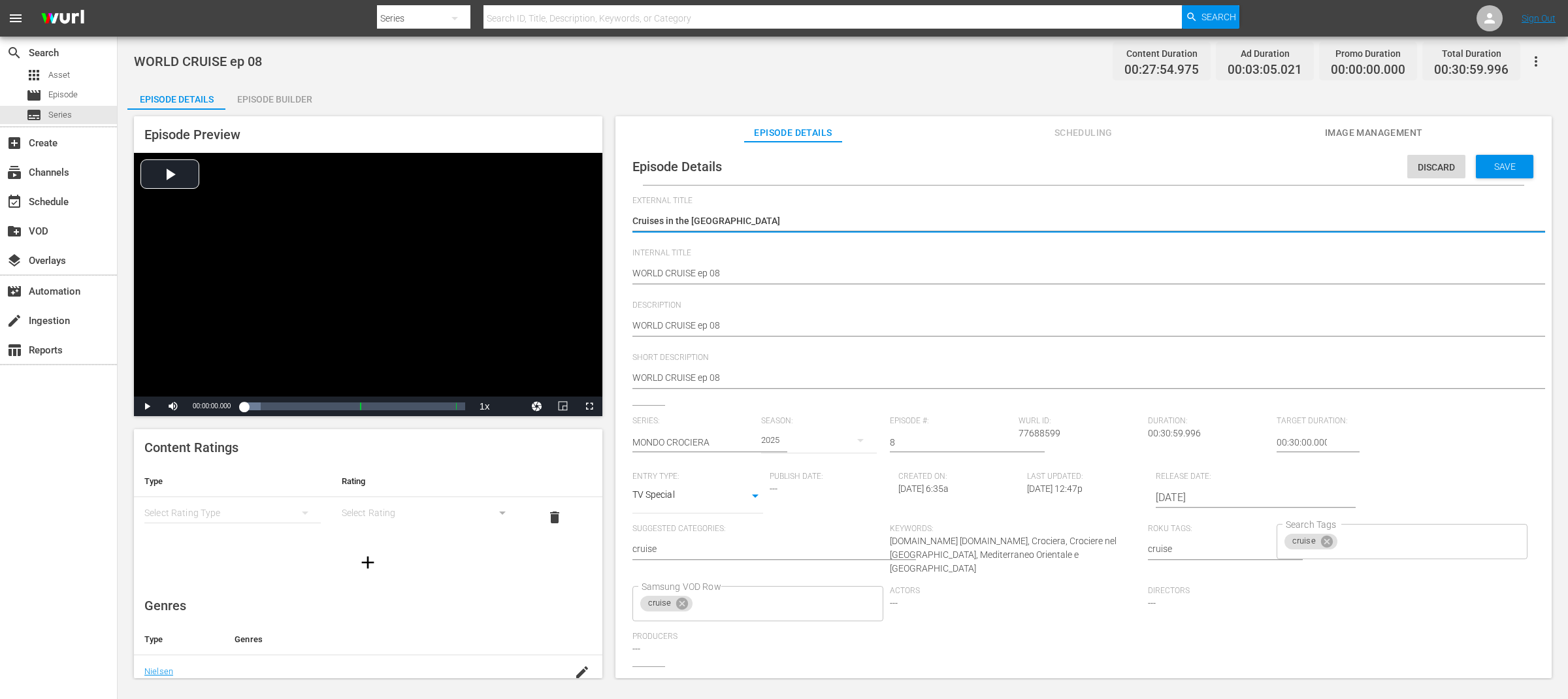
paste textarea "WORLD CRUISE"
type textarea "WORLD CRUISECruises in the [GEOGRAPHIC_DATA]"
click at [859, 214] on textarea "Cruises in the [GEOGRAPHIC_DATA]" at bounding box center [1080, 221] width 896 height 16
drag, startPoint x: 861, startPoint y: 217, endPoint x: 698, endPoint y: 219, distance: 163.0
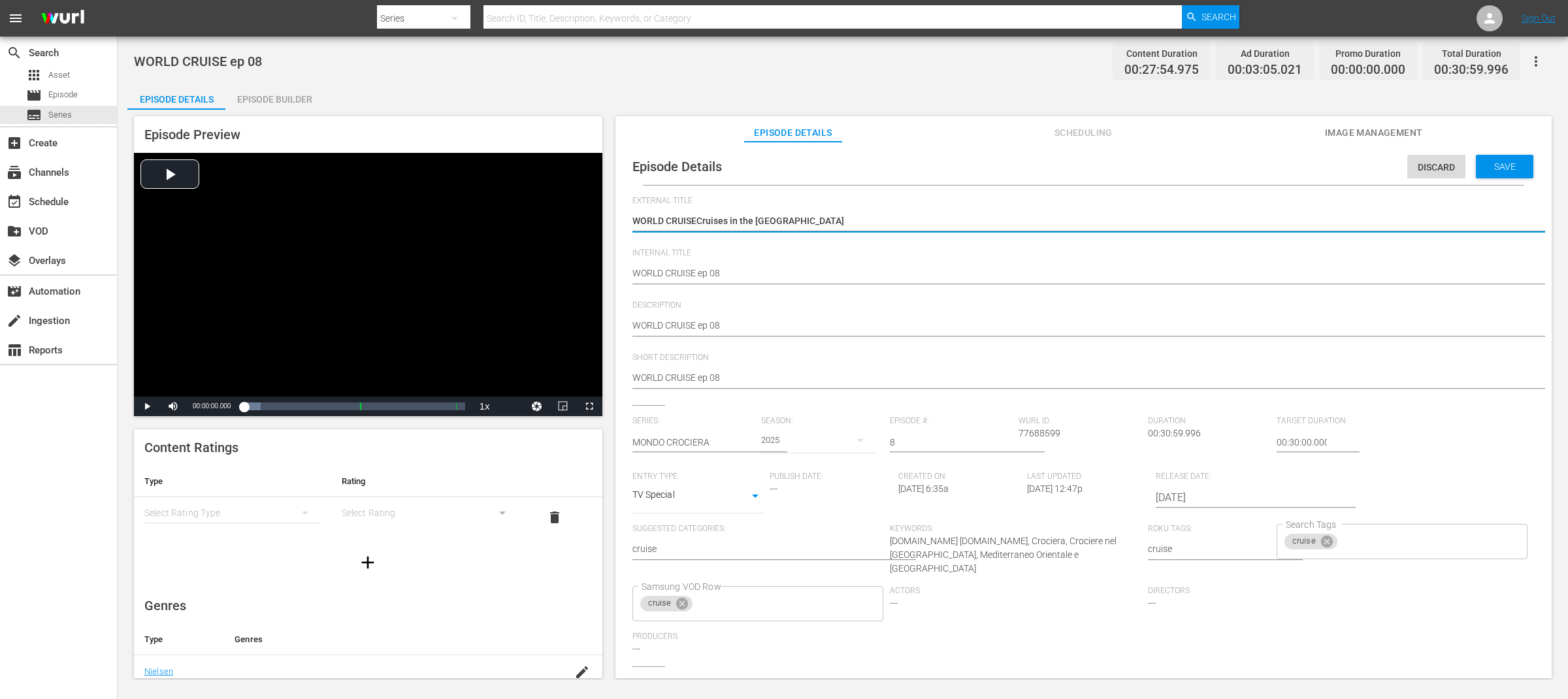
click at [698, 219] on textarea "Cruises in the [GEOGRAPHIC_DATA]" at bounding box center [1080, 221] width 896 height 16
type textarea "WORLD CRUISE"
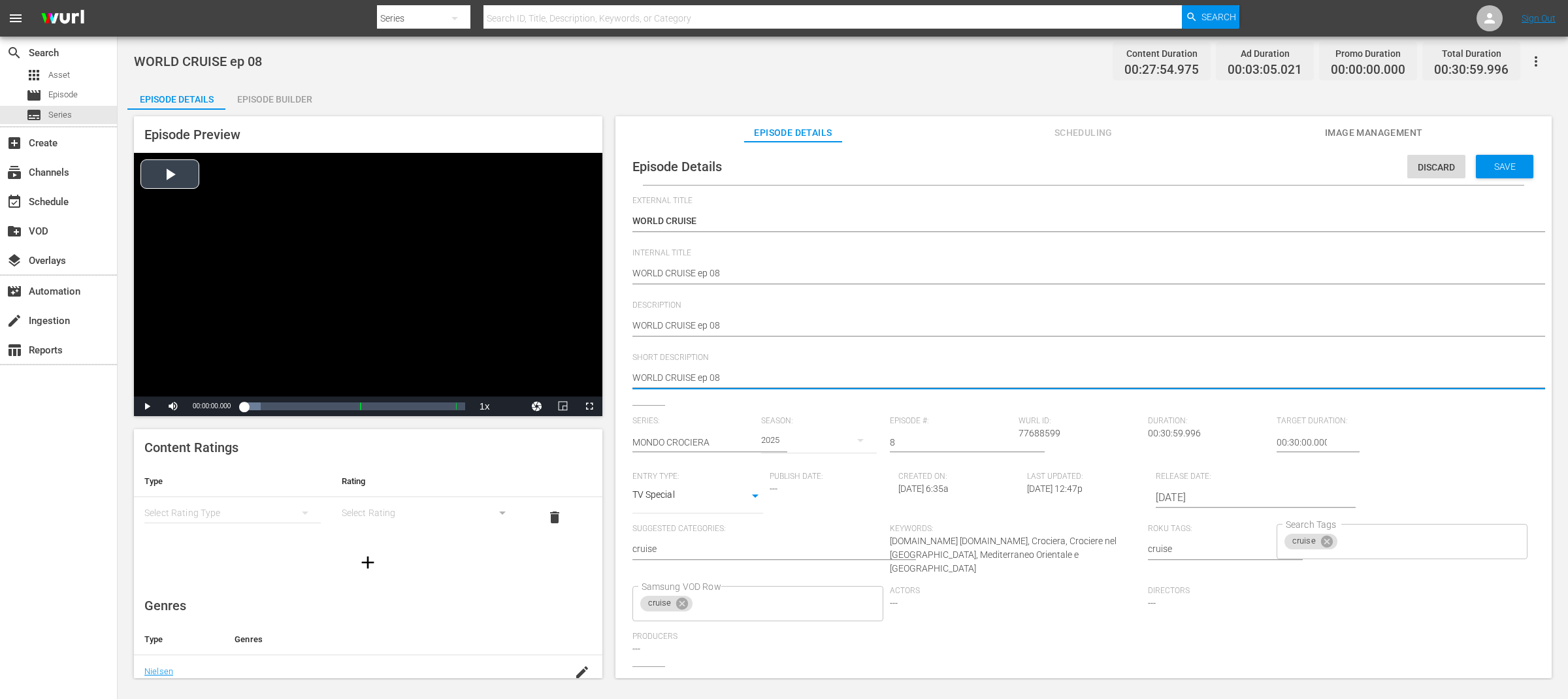
drag, startPoint x: 727, startPoint y: 378, endPoint x: 540, endPoint y: 370, distance: 187.2
paste textarea "Cruises in the [GEOGRAPHIC_DATA]"
type textarea "Cruises in the [GEOGRAPHIC_DATA]"
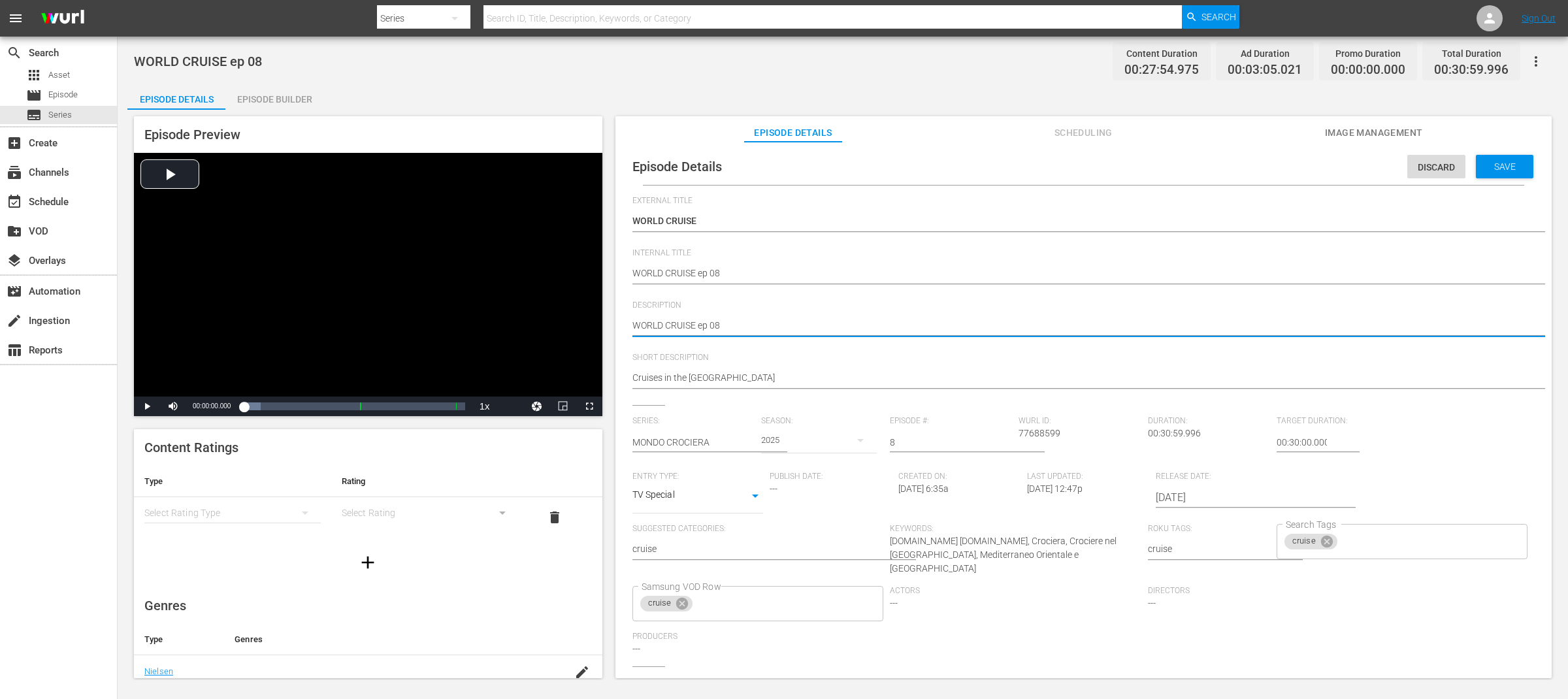
type textarea "WORLD CRUISE ep 08"
type textarea "WORLD CRUISE ep 08 -"
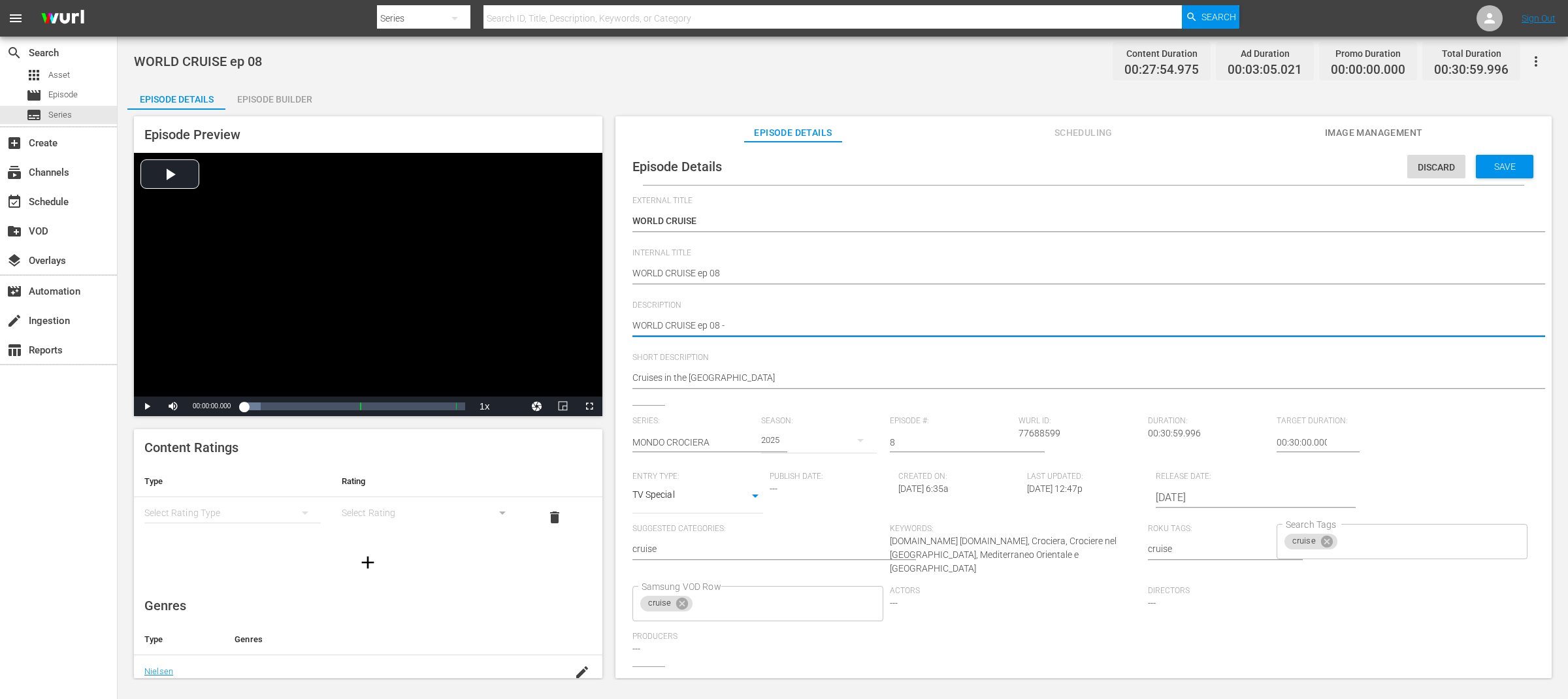
type textarea "WORLD CRUISE ep 08 -"
paste textarea "Cruises in the [GEOGRAPHIC_DATA]"
type textarea "WORLD CRUISE ep 08 - Cruises in the [GEOGRAPHIC_DATA]"
click at [1506, 170] on span "Save" at bounding box center [1504, 166] width 42 height 10
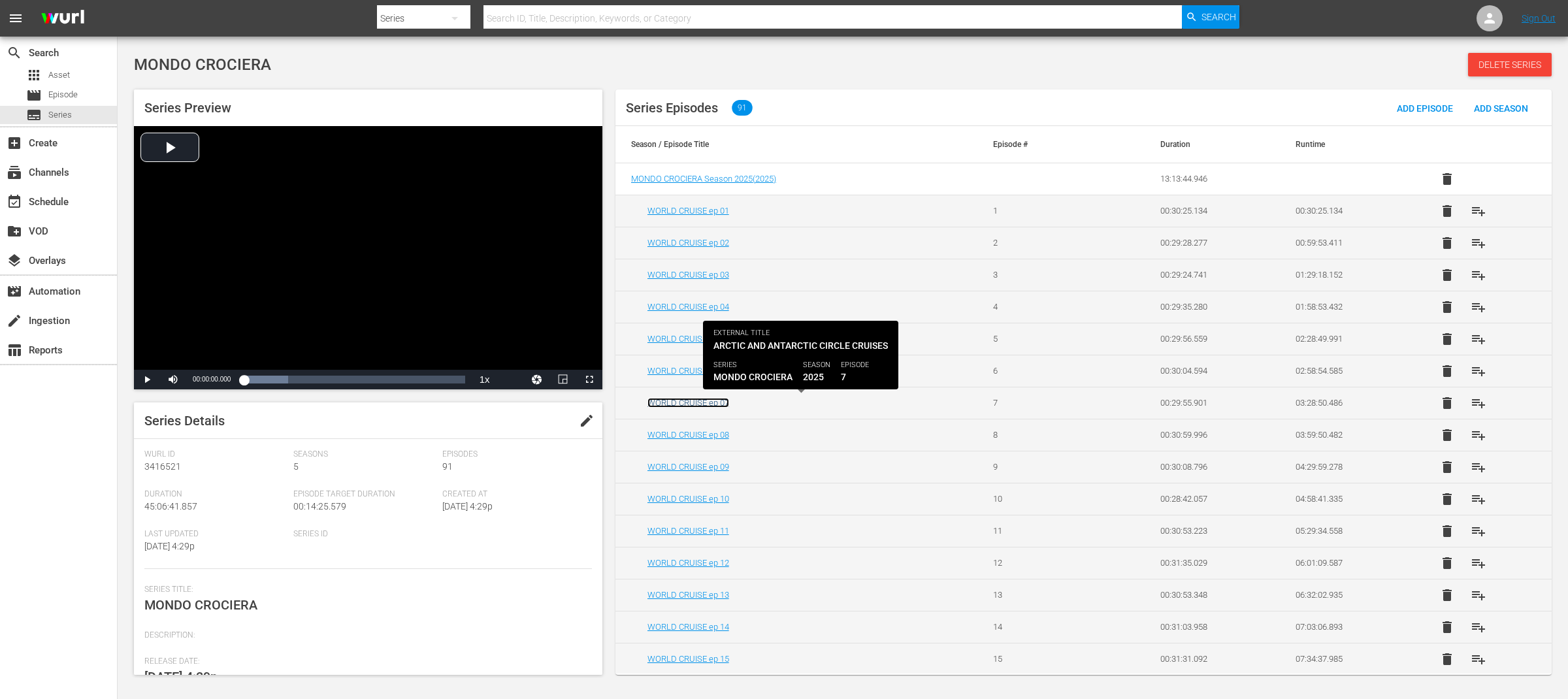
click at [727, 404] on link "WORLD CRUISE ep 07" at bounding box center [687, 403] width 81 height 9
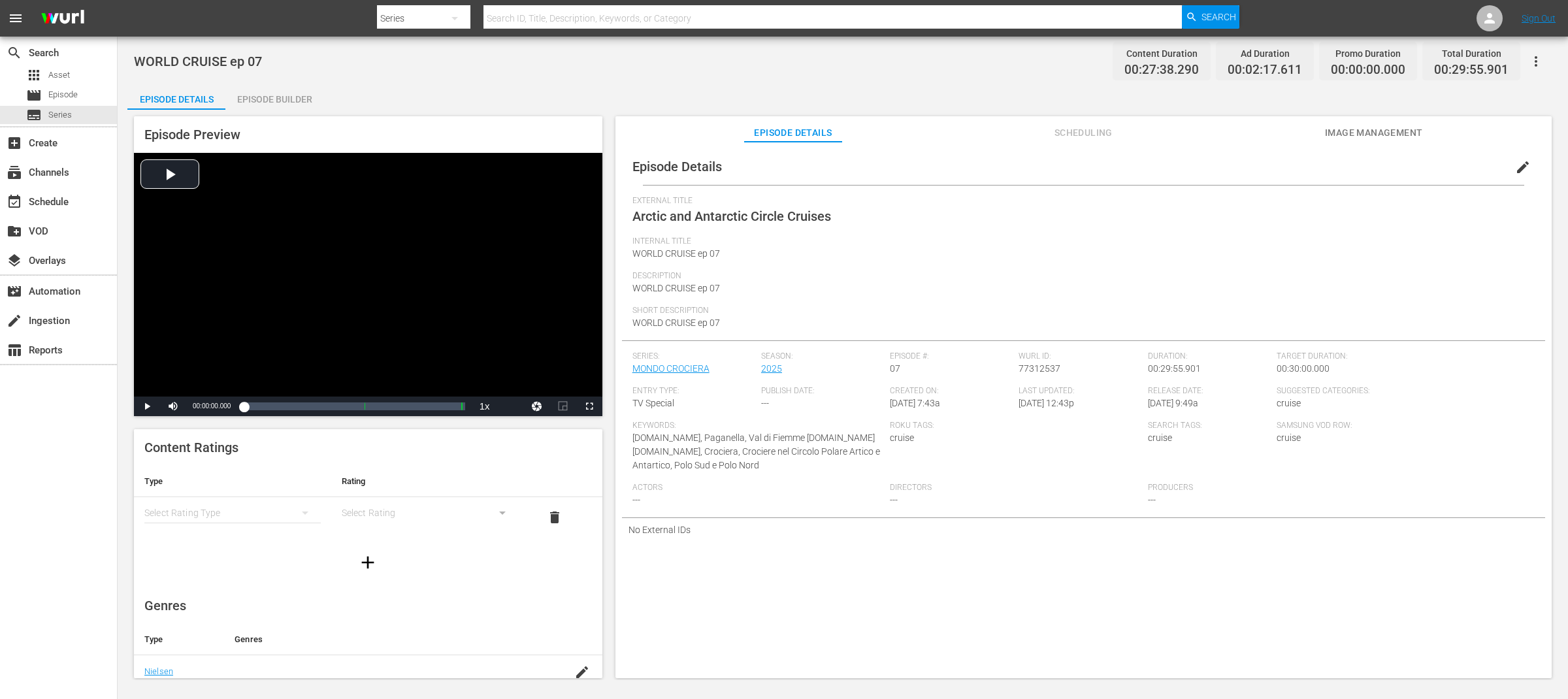
click at [1519, 164] on span "edit" at bounding box center [1522, 166] width 16 height 16
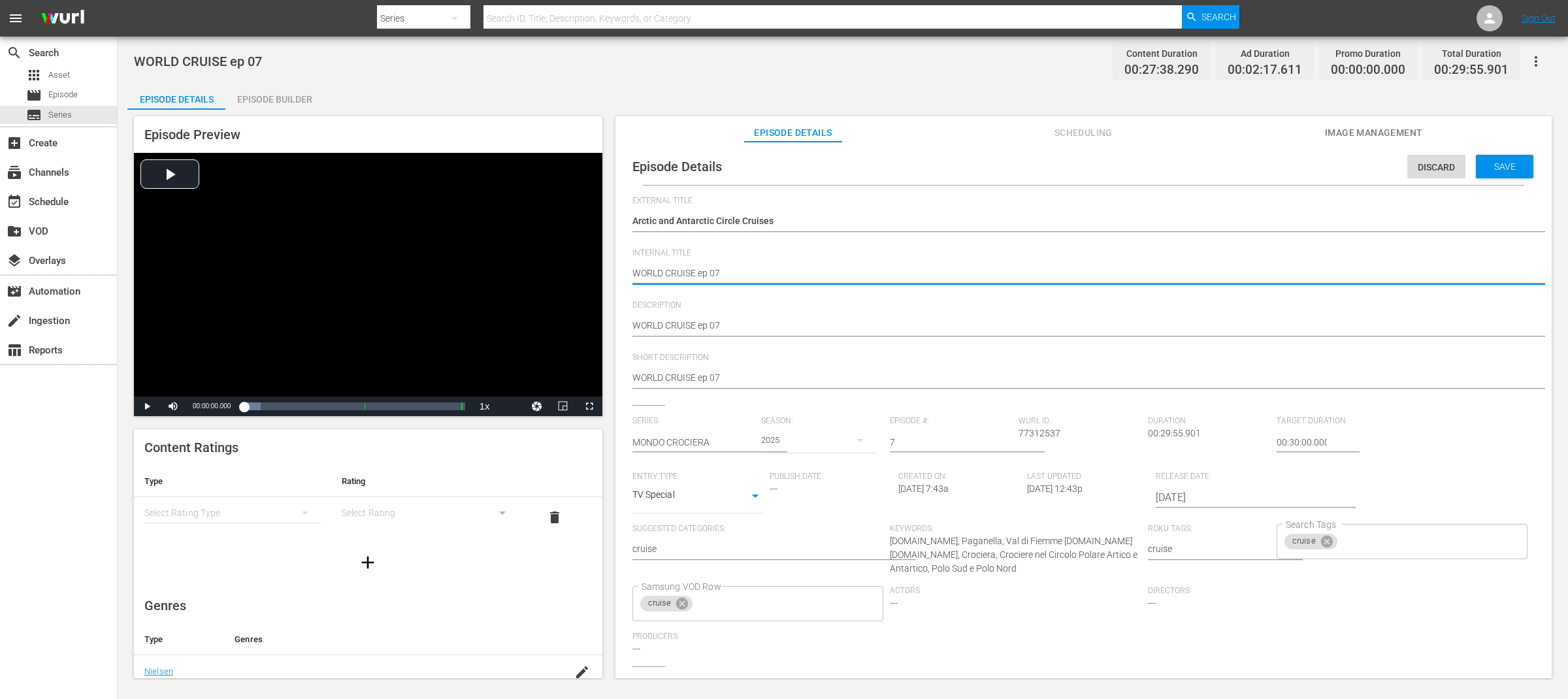
drag, startPoint x: 632, startPoint y: 272, endPoint x: 695, endPoint y: 277, distance: 63.2
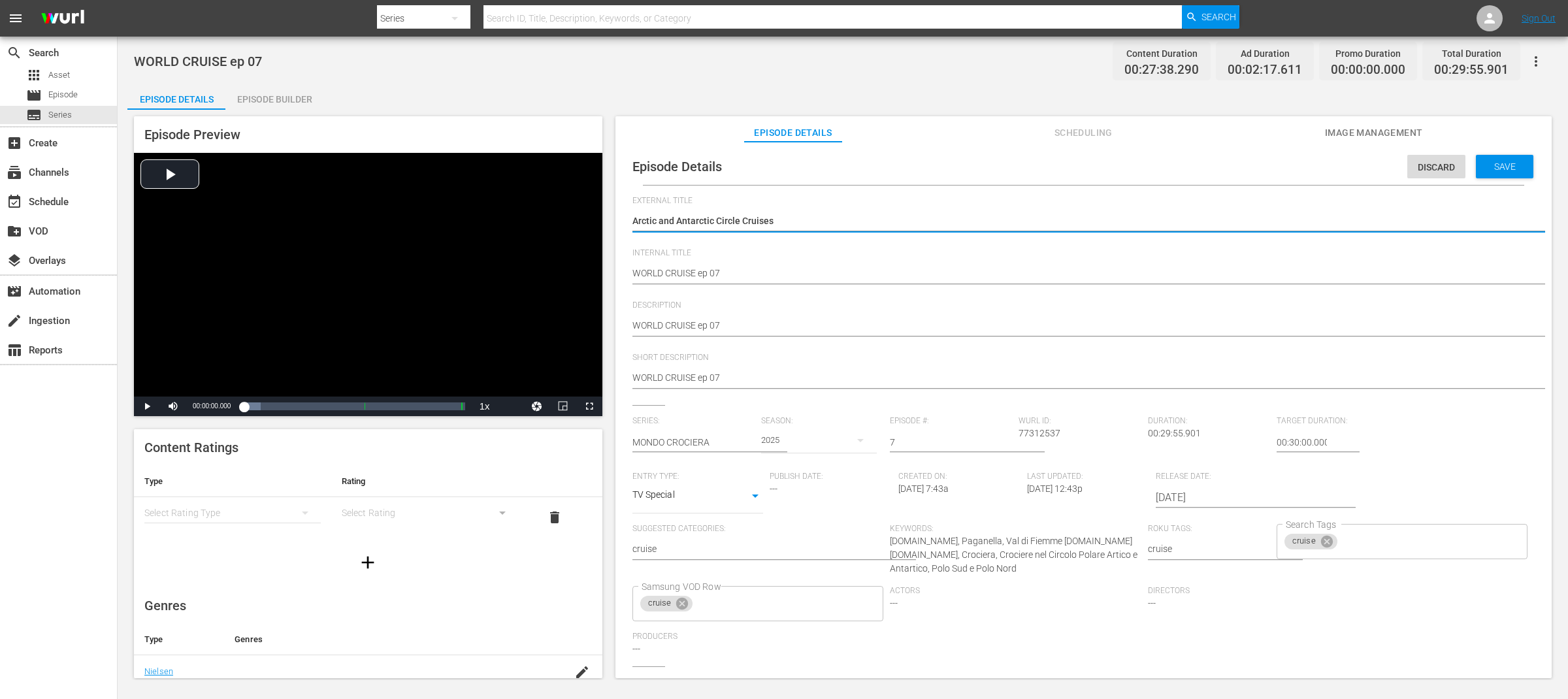
paste textarea "WORLD CRUISE"
type textarea "WORLD CRUISEArctic and Antarctic Circle Cruises"
click at [870, 219] on textarea "Arctic and Antarctic Circle Cruises" at bounding box center [1080, 221] width 896 height 16
type textarea "WORLD CRUISE"
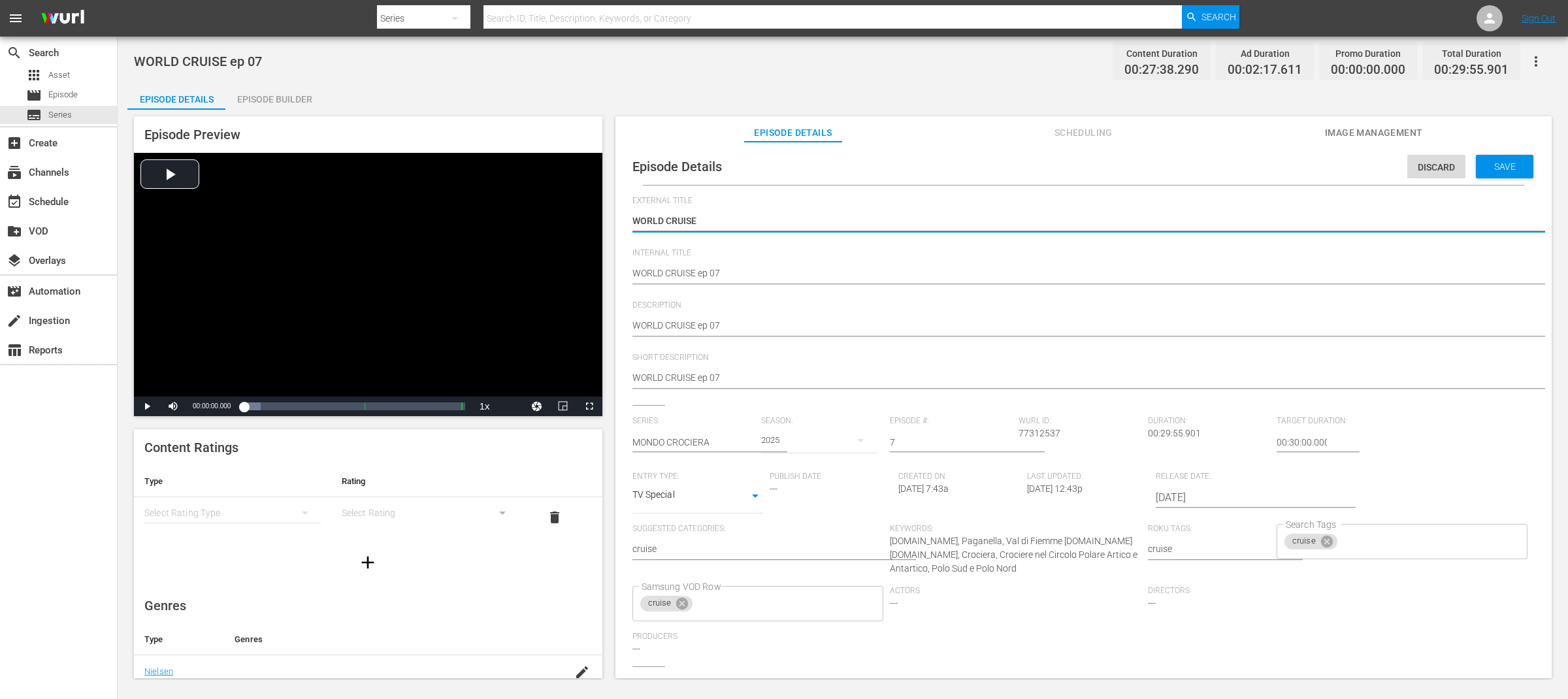
type textarea "WORLD CRUISE"
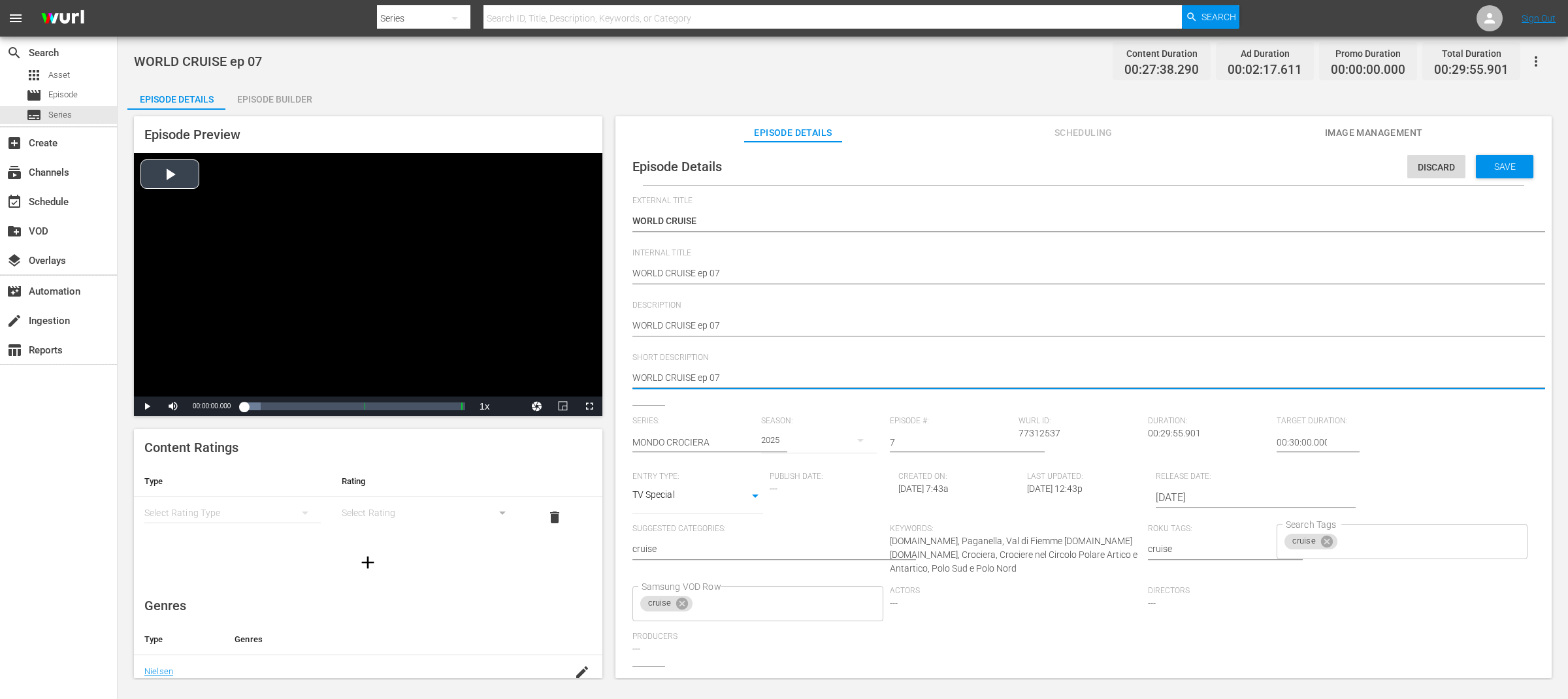
drag, startPoint x: 746, startPoint y: 378, endPoint x: 517, endPoint y: 374, distance: 229.0
paste textarea "Arctic and Antarctic Circle Cruises"
type textarea "Arctic and Antarctic Circle Cruises"
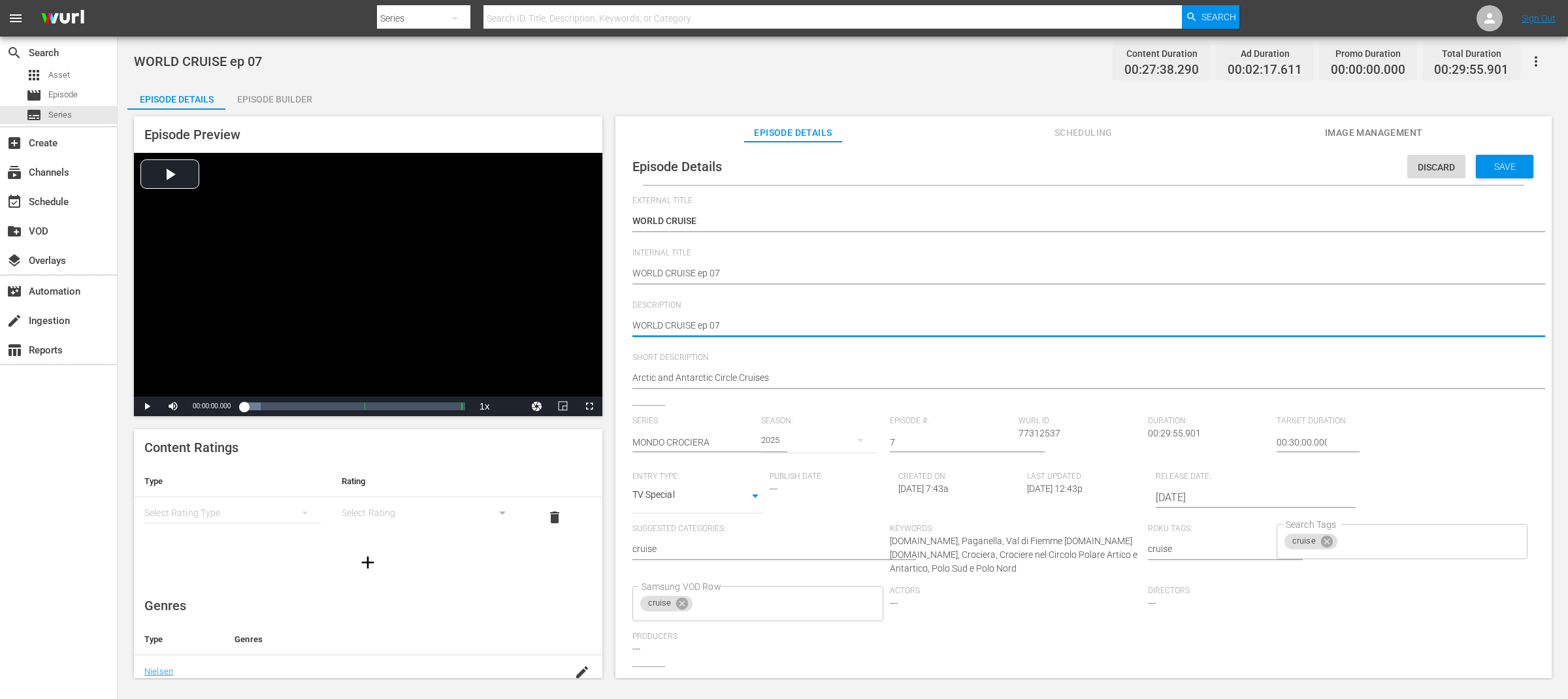
type textarea "WORLD CRUISE ep 07"
type textarea "WORLD CRUISE ep 07 -"
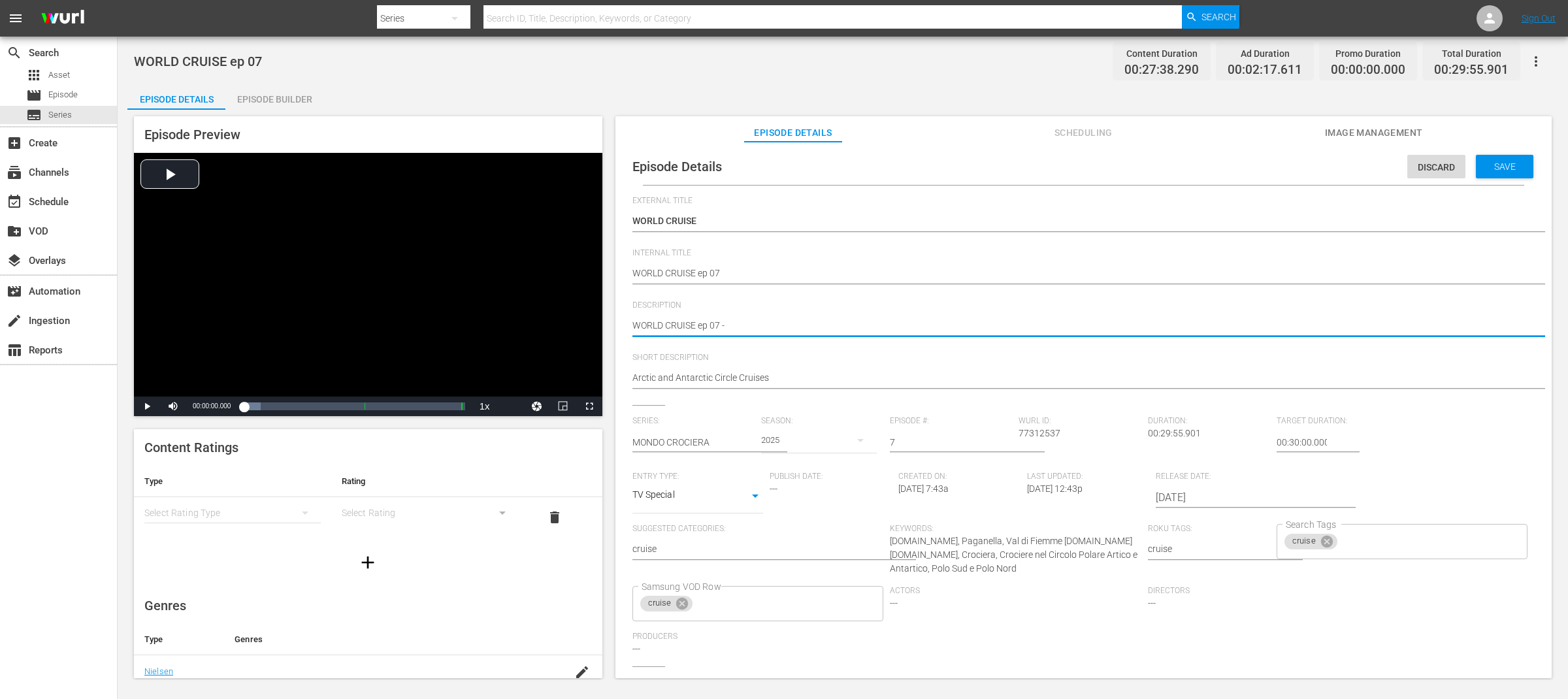
type textarea "WORLD CRUISE ep 07 -"
paste textarea "Arctic and Antarctic Circle Cruises"
type textarea "WORLD CRUISE ep 07 - Arctic and Antarctic Circle Cruises"
click at [1505, 165] on span "Save" at bounding box center [1504, 166] width 42 height 10
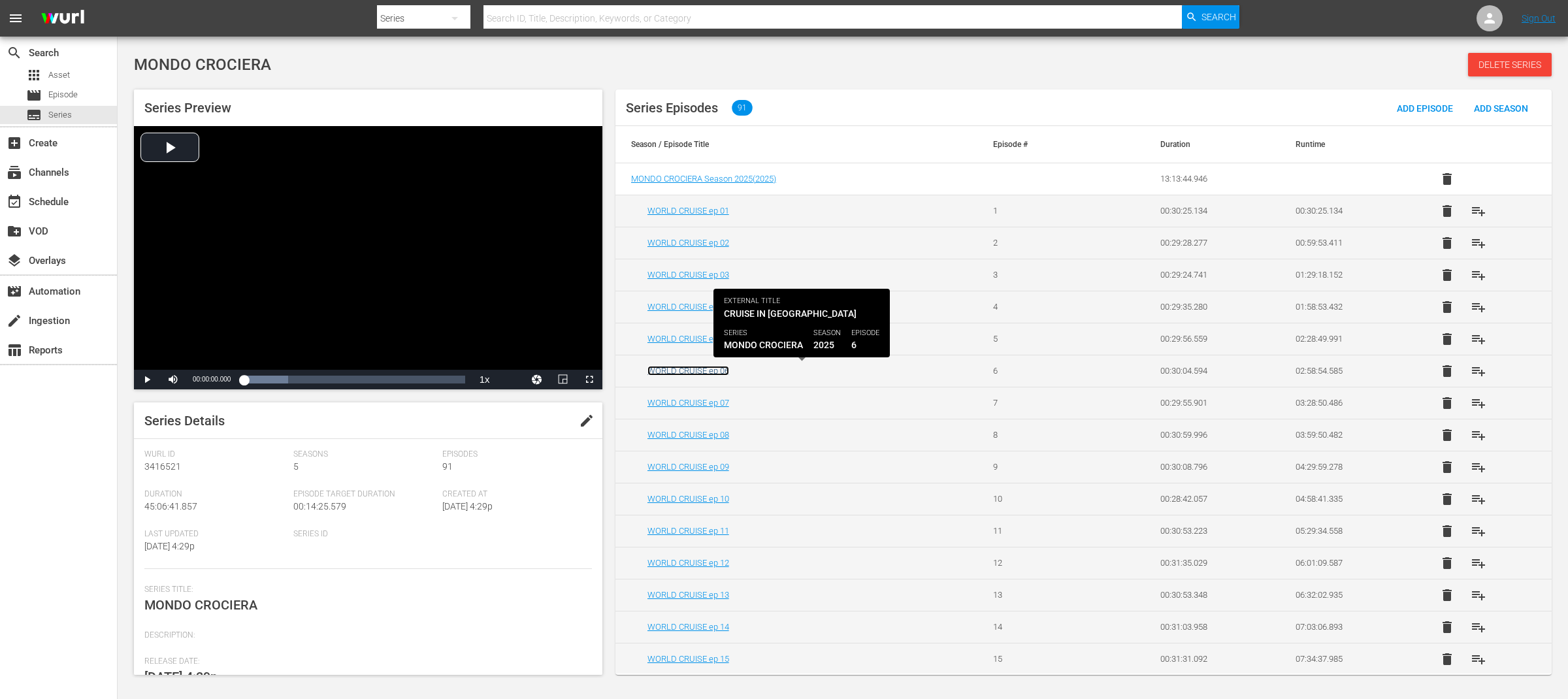
click at [721, 373] on link "WORLD CRUISE ep 06" at bounding box center [687, 370] width 81 height 9
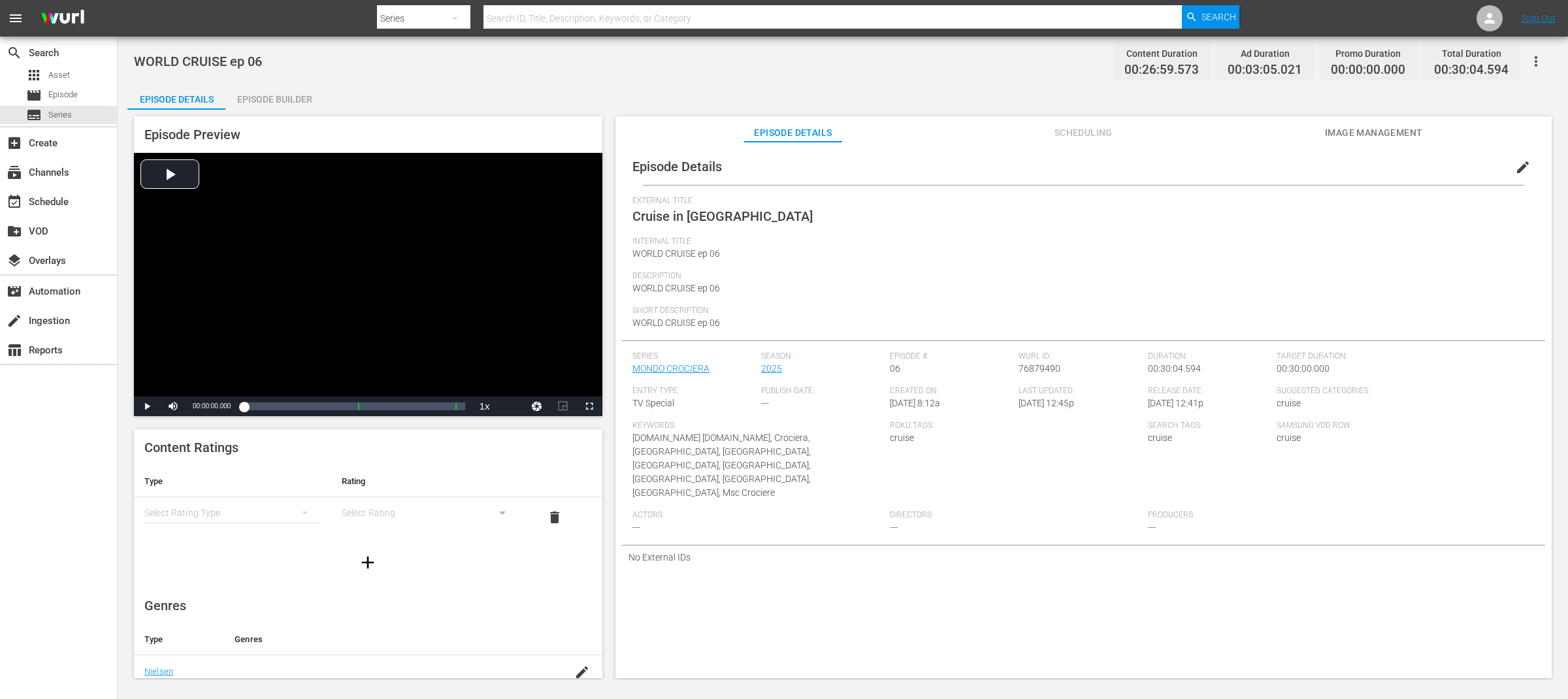
click at [1515, 164] on span "edit" at bounding box center [1522, 166] width 16 height 16
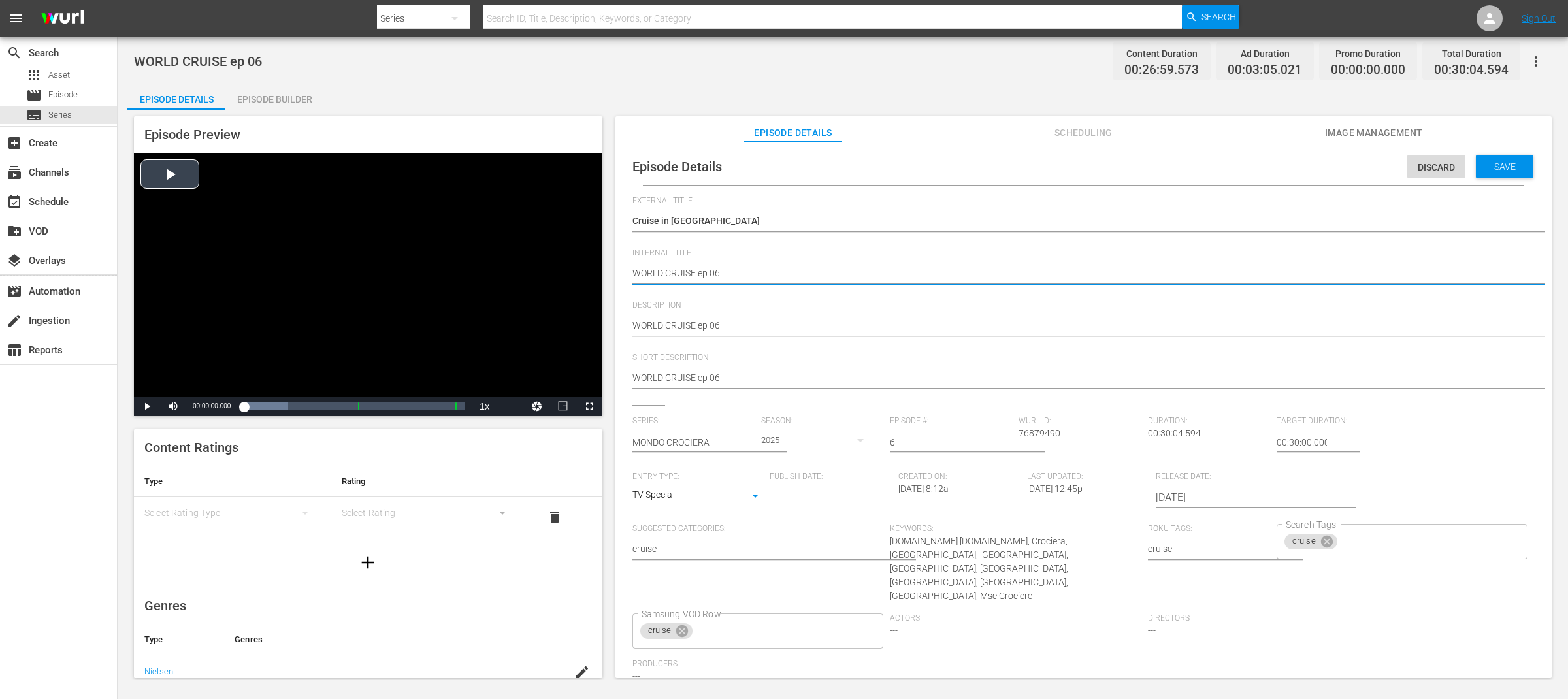
drag, startPoint x: 695, startPoint y: 274, endPoint x: 569, endPoint y: 271, distance: 126.0
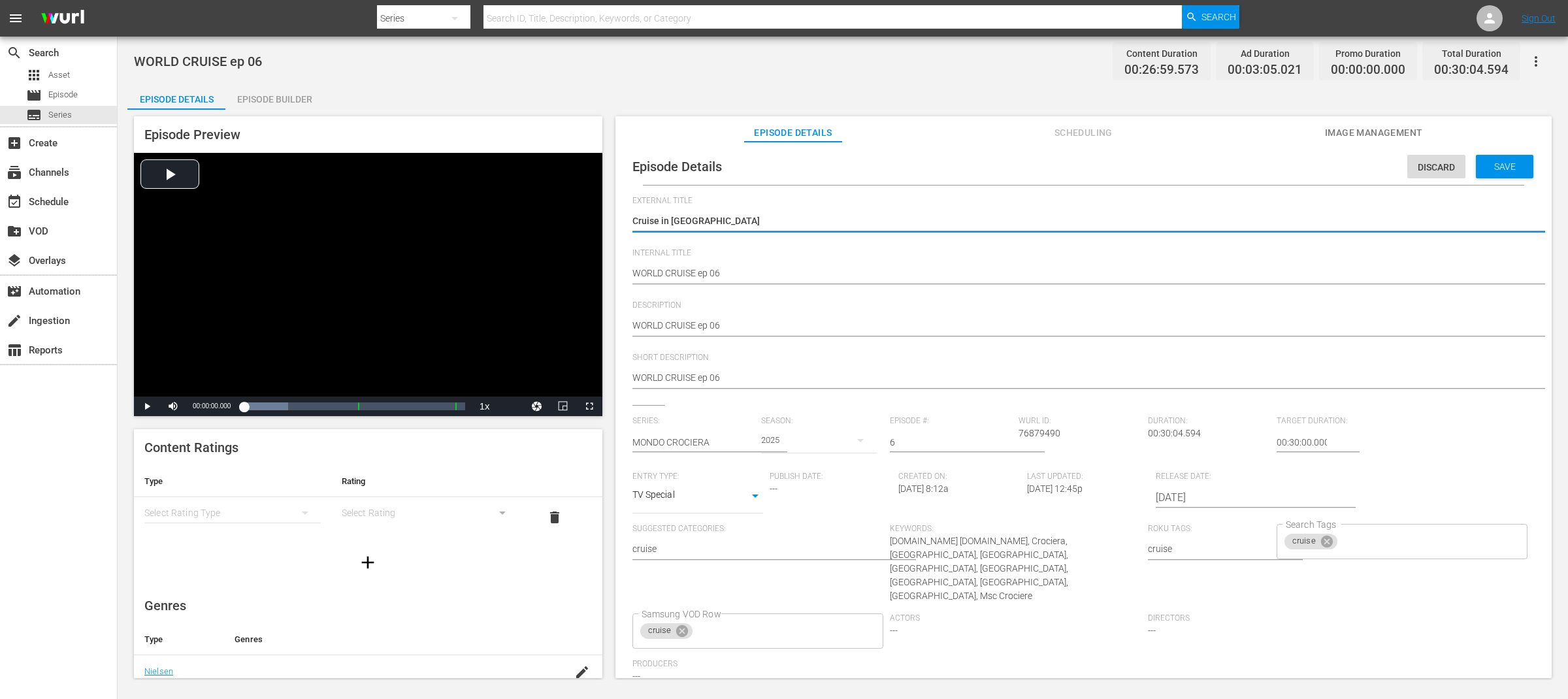
paste textarea "WORLD CRUISE"
type textarea "WORLD CRUISECruise in [GEOGRAPHIC_DATA]"
click at [813, 220] on textarea "Cruise in [GEOGRAPHIC_DATA]" at bounding box center [1080, 221] width 896 height 16
type textarea "WORLD CRUISE"
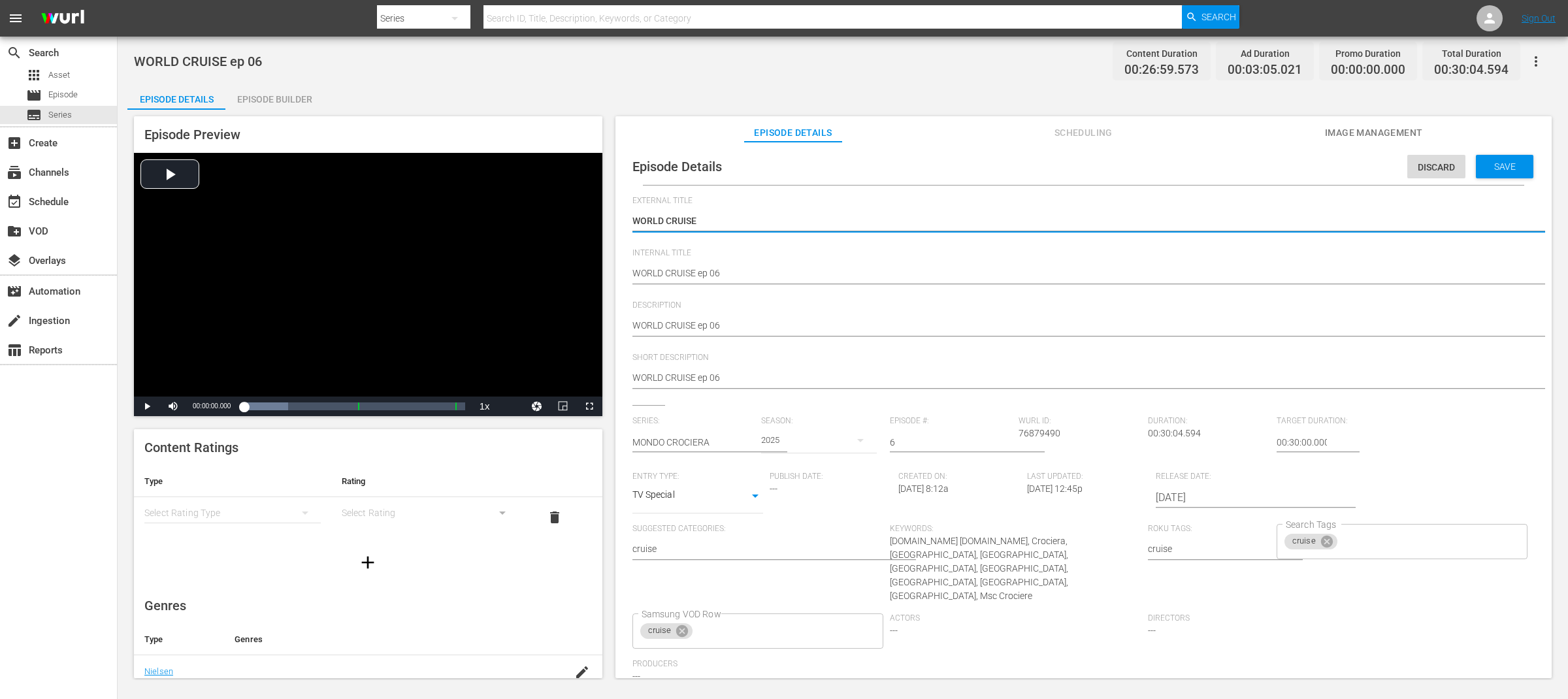
type textarea "WORLD CRUISE"
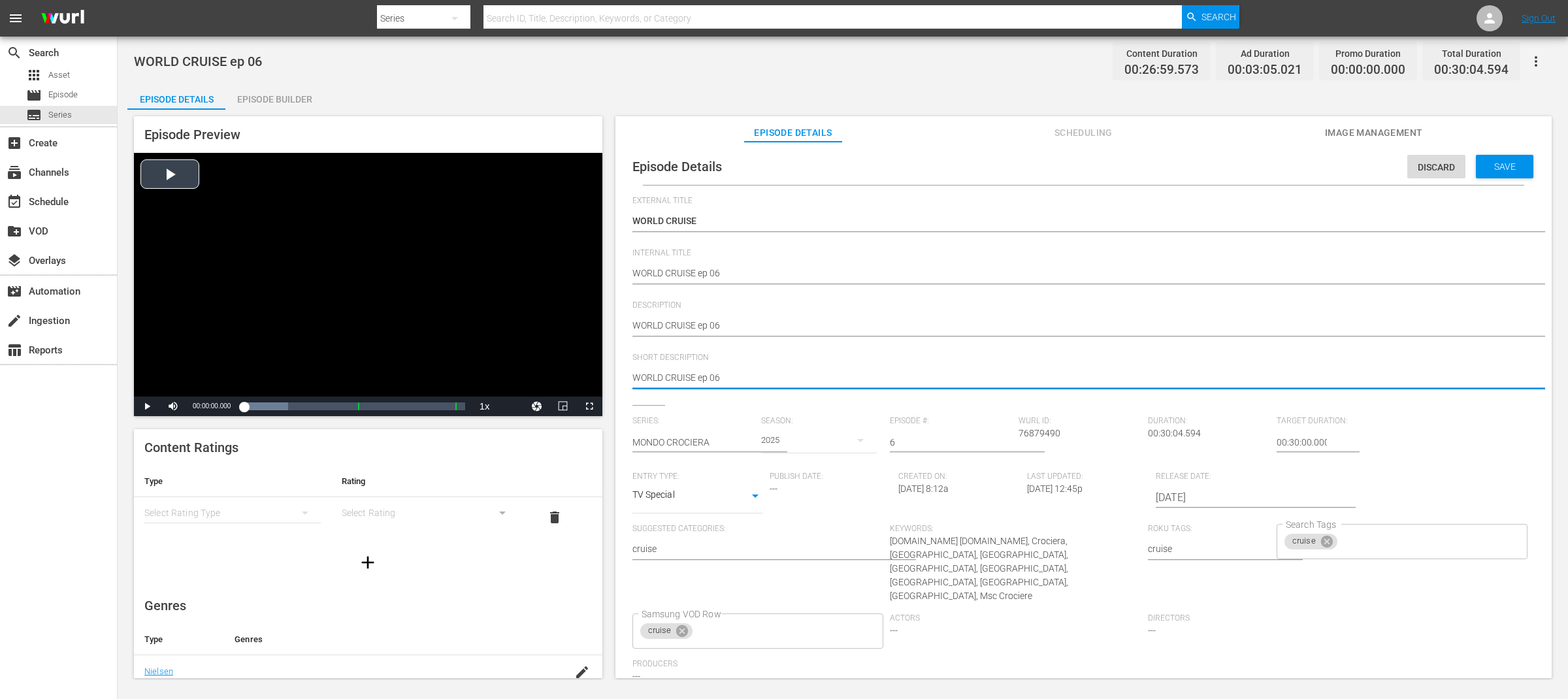
drag, startPoint x: 767, startPoint y: 380, endPoint x: 505, endPoint y: 381, distance: 262.0
paste textarea "Cruise in [GEOGRAPHIC_DATA]"
type textarea "Cruise in [GEOGRAPHIC_DATA]"
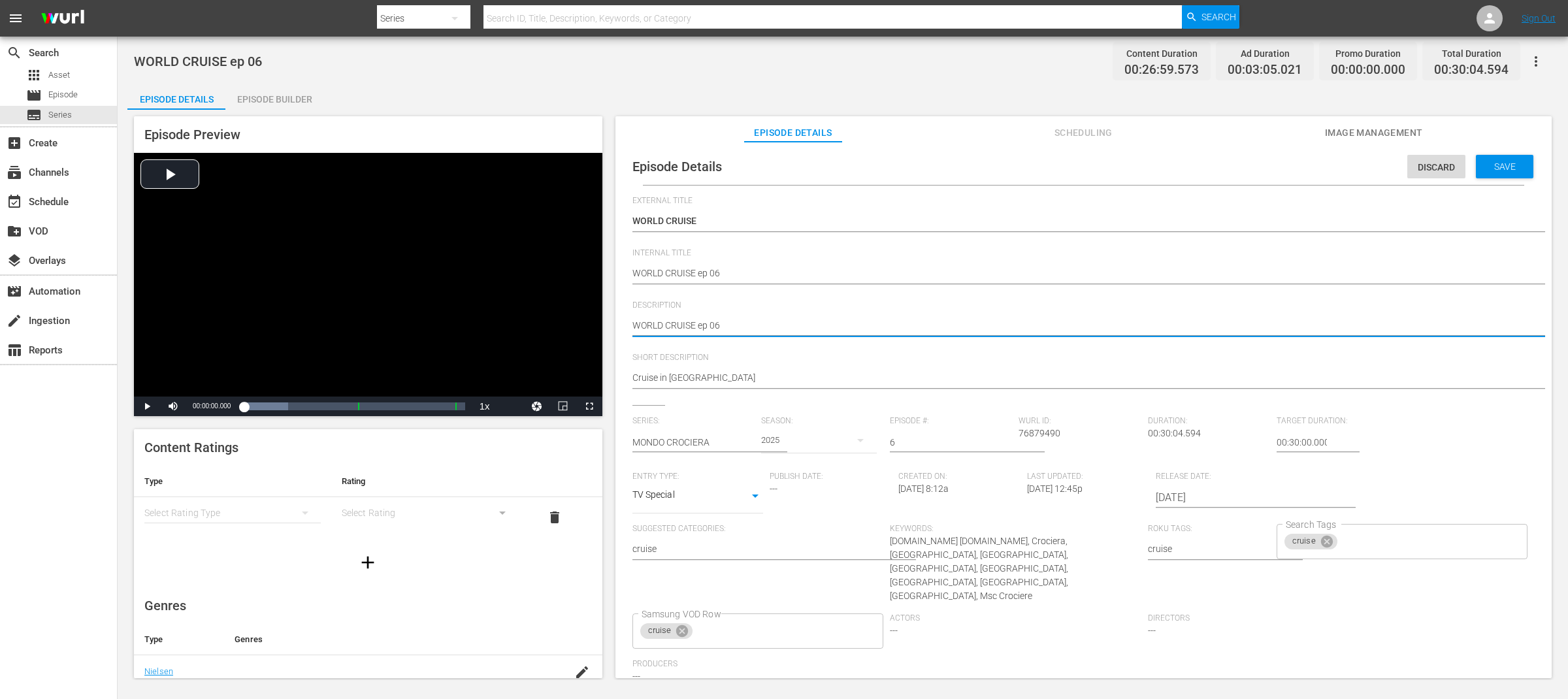
type textarea "WORLD CRUISE ep 06"
type textarea "WORLD CRUISE ep 06 -"
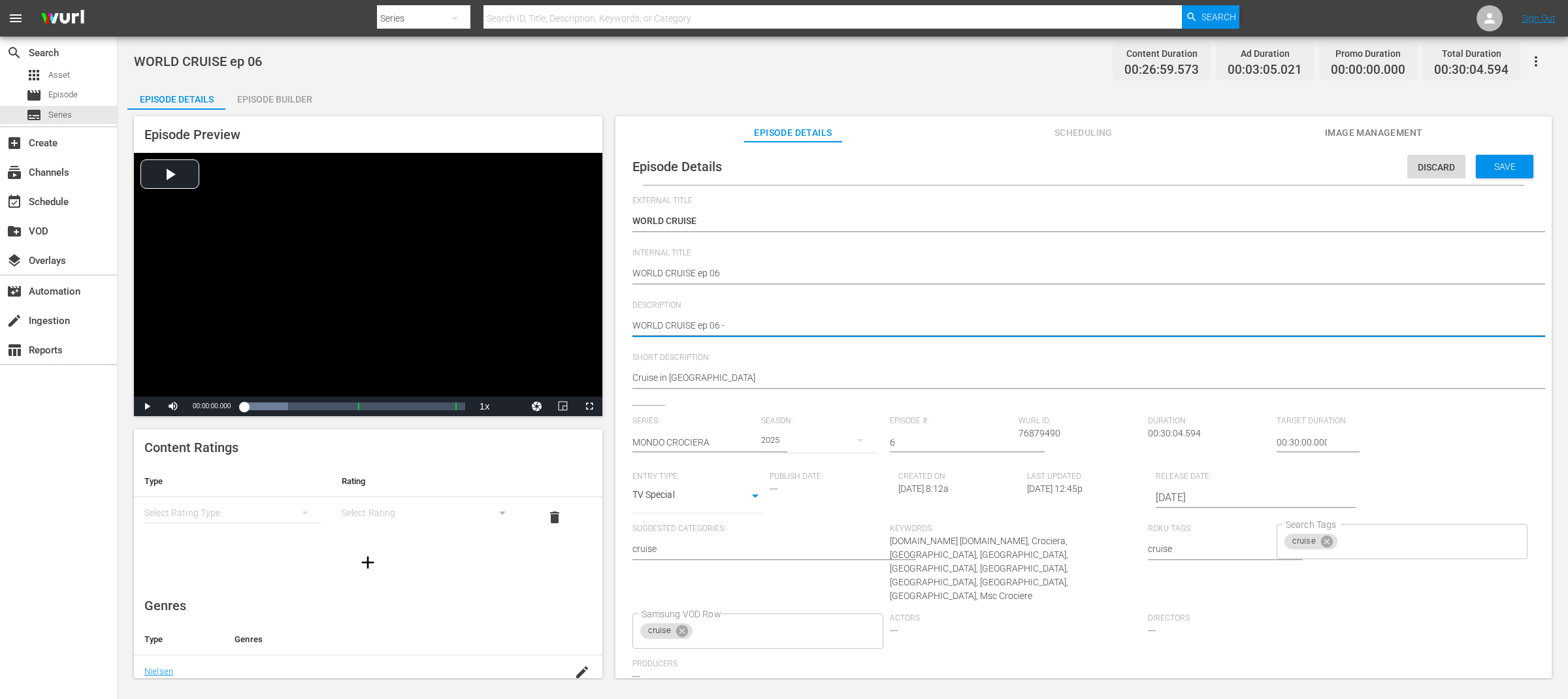
type textarea "WORLD CRUISE ep 06 -"
paste textarea "Cruise in [GEOGRAPHIC_DATA]"
type textarea "WORLD CRUISE ep 06 - Cruise in [GEOGRAPHIC_DATA]"
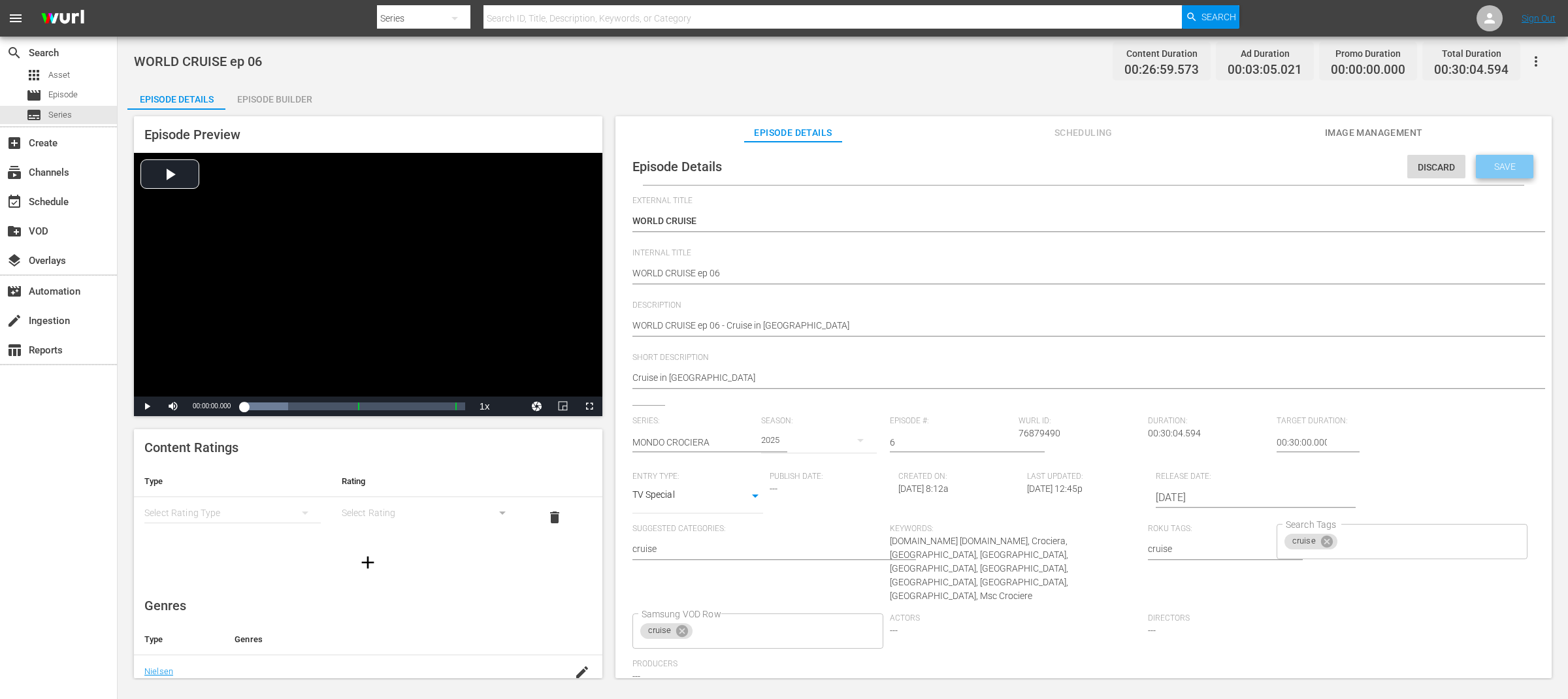
click at [1500, 166] on span "Save" at bounding box center [1504, 166] width 42 height 10
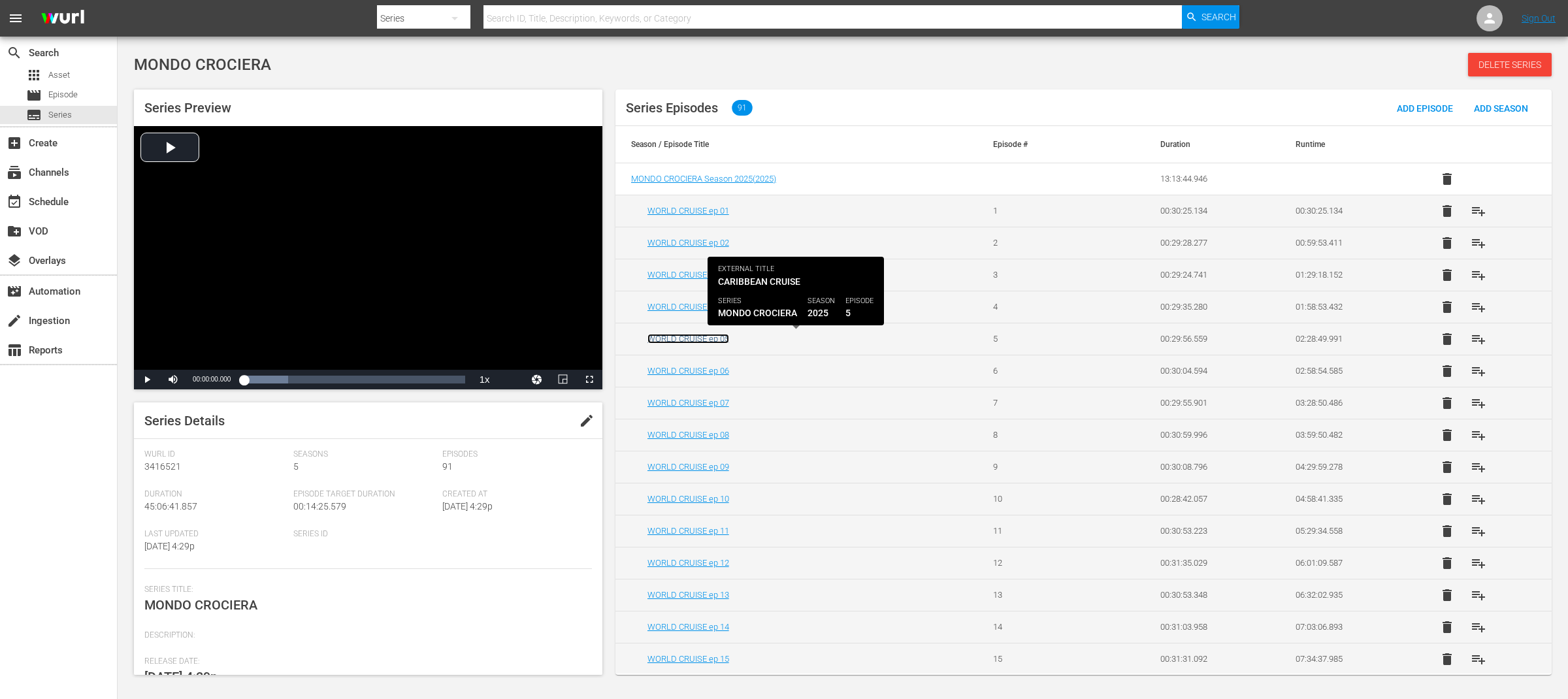
click at [718, 340] on link "WORLD CRUISE ep 05" at bounding box center [687, 338] width 81 height 9
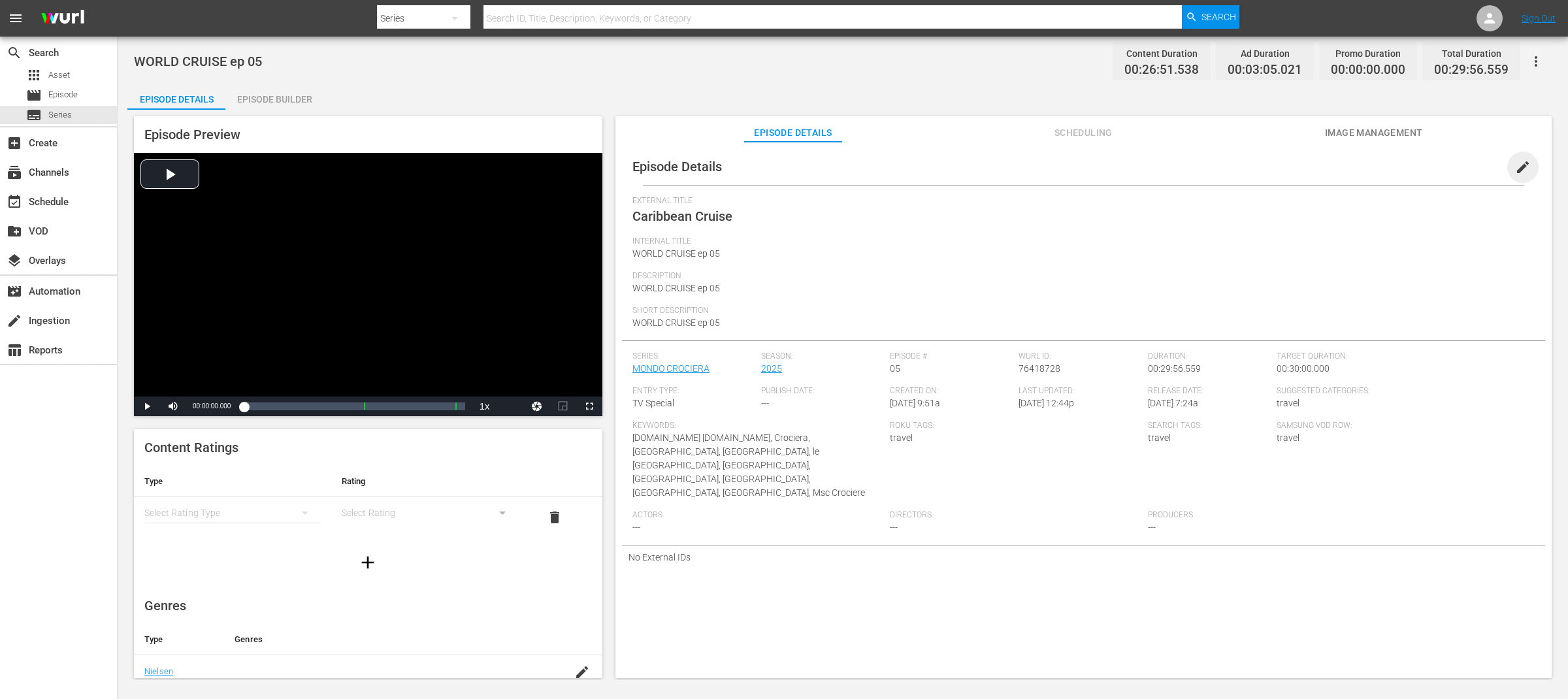
click at [1515, 167] on span "edit" at bounding box center [1522, 166] width 16 height 16
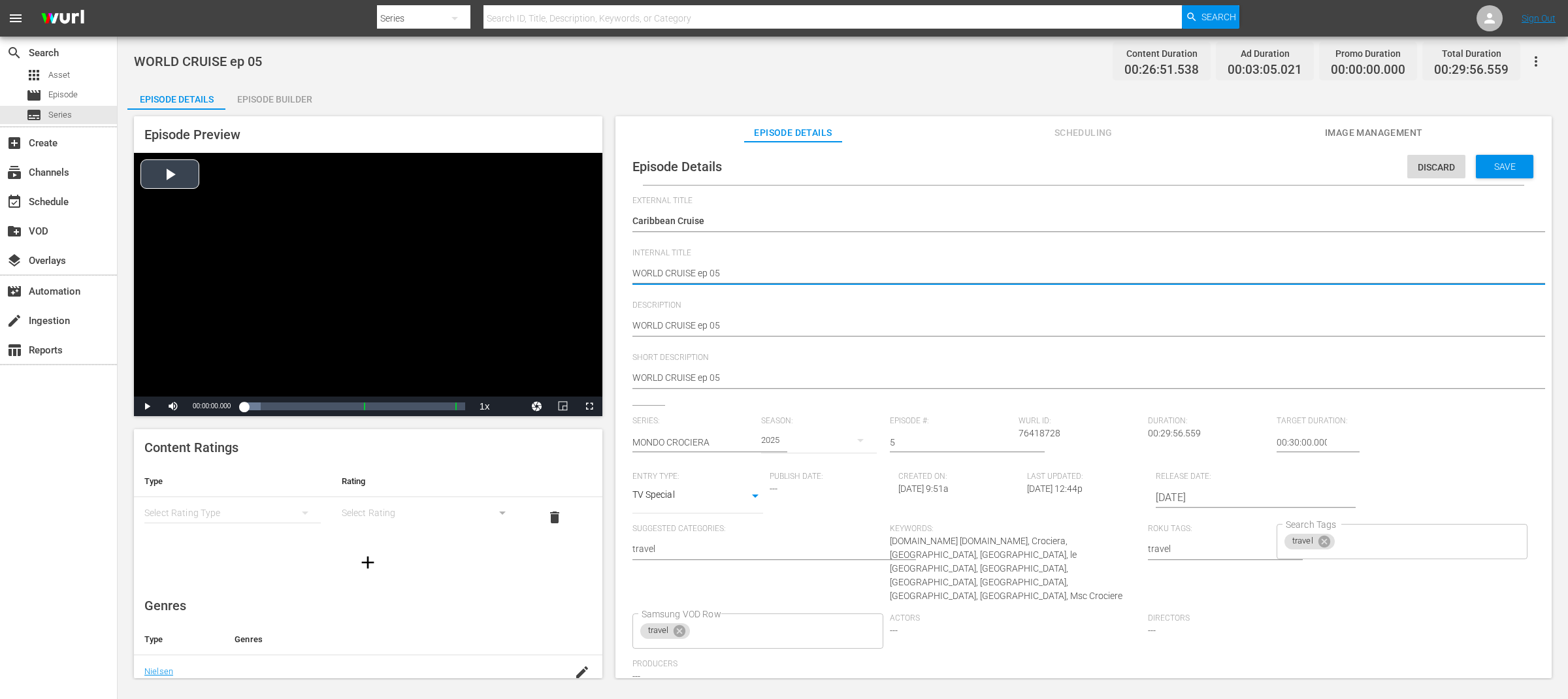
drag, startPoint x: 696, startPoint y: 275, endPoint x: 589, endPoint y: 272, distance: 107.0
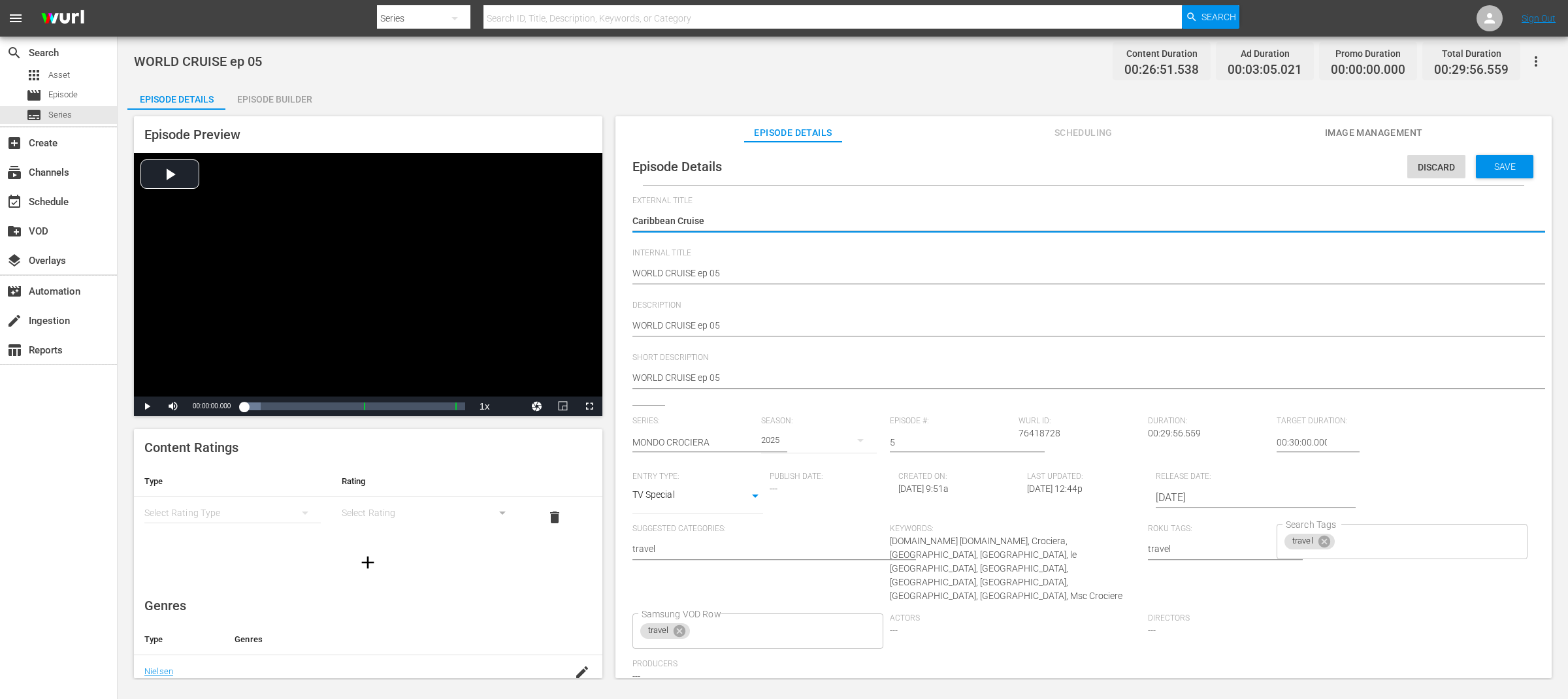
paste textarea "WORLD CRUISE"
type textarea "WORLD CRUISECaribbean Cruise"
click at [807, 222] on textarea "Caribbean Cruise" at bounding box center [1080, 221] width 896 height 16
type textarea "WORLD CRUISE"
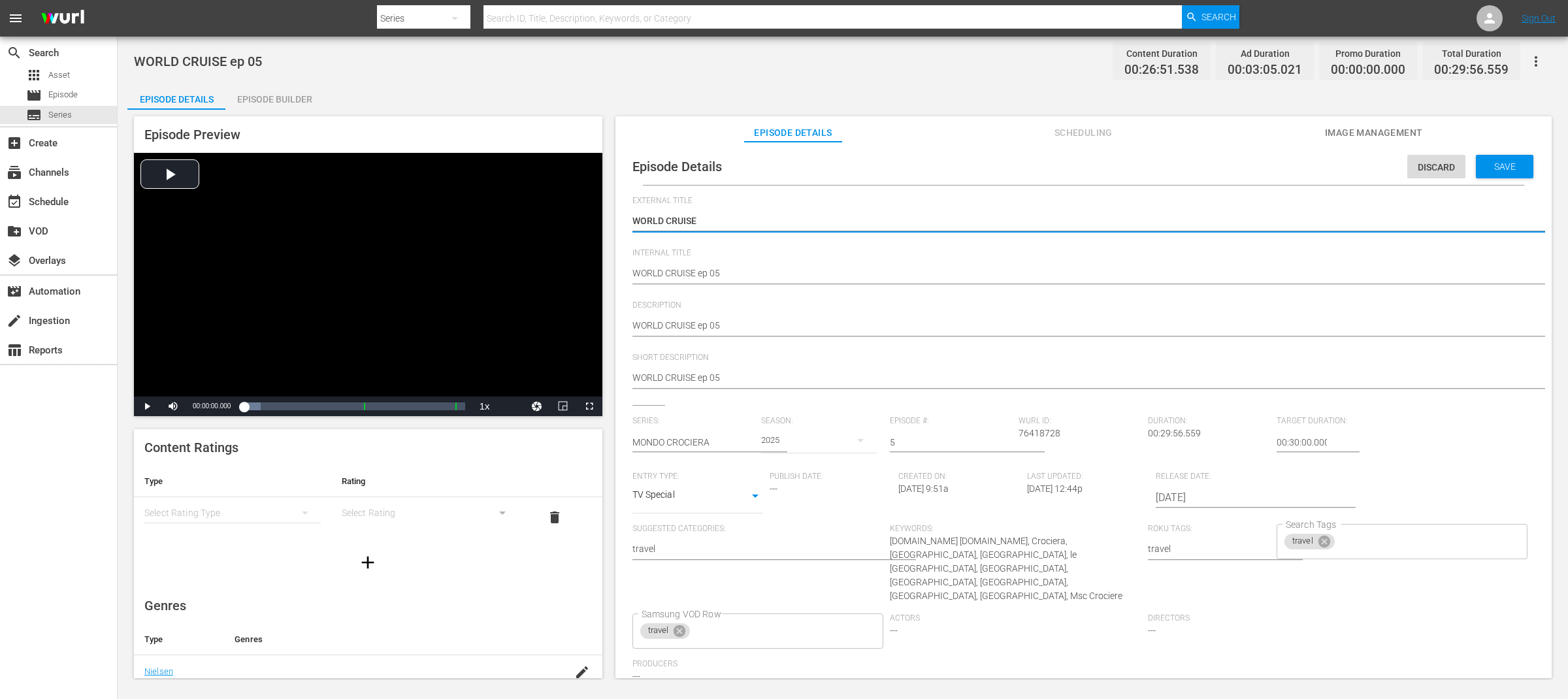
type textarea "WORLD CRUISE"
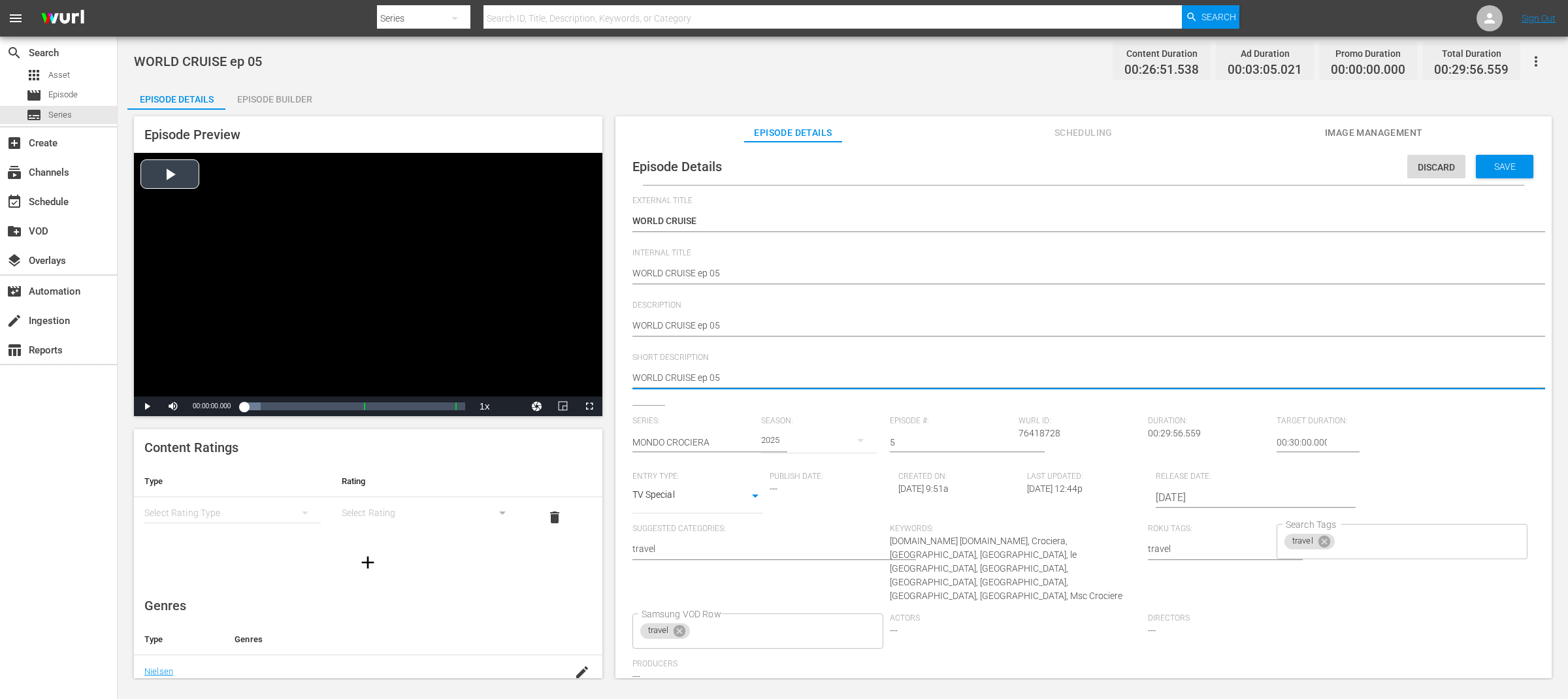
drag, startPoint x: 628, startPoint y: 378, endPoint x: 564, endPoint y: 378, distance: 64.0
paste textarea "Caribbean Cruise"
type textarea "Caribbean Cruise"
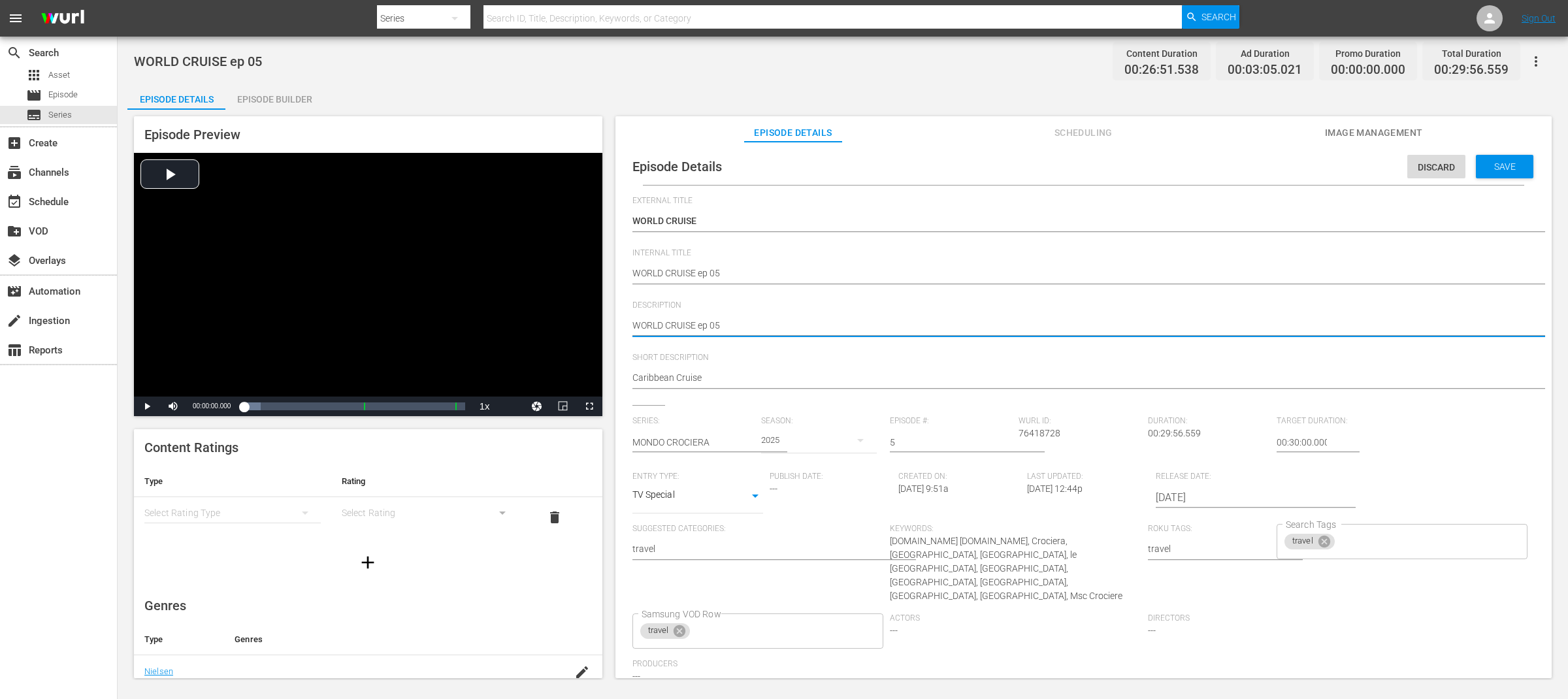
type textarea "WORLD CRUISE ep 05"
type textarea "WORLD CRUISE ep 05 -"
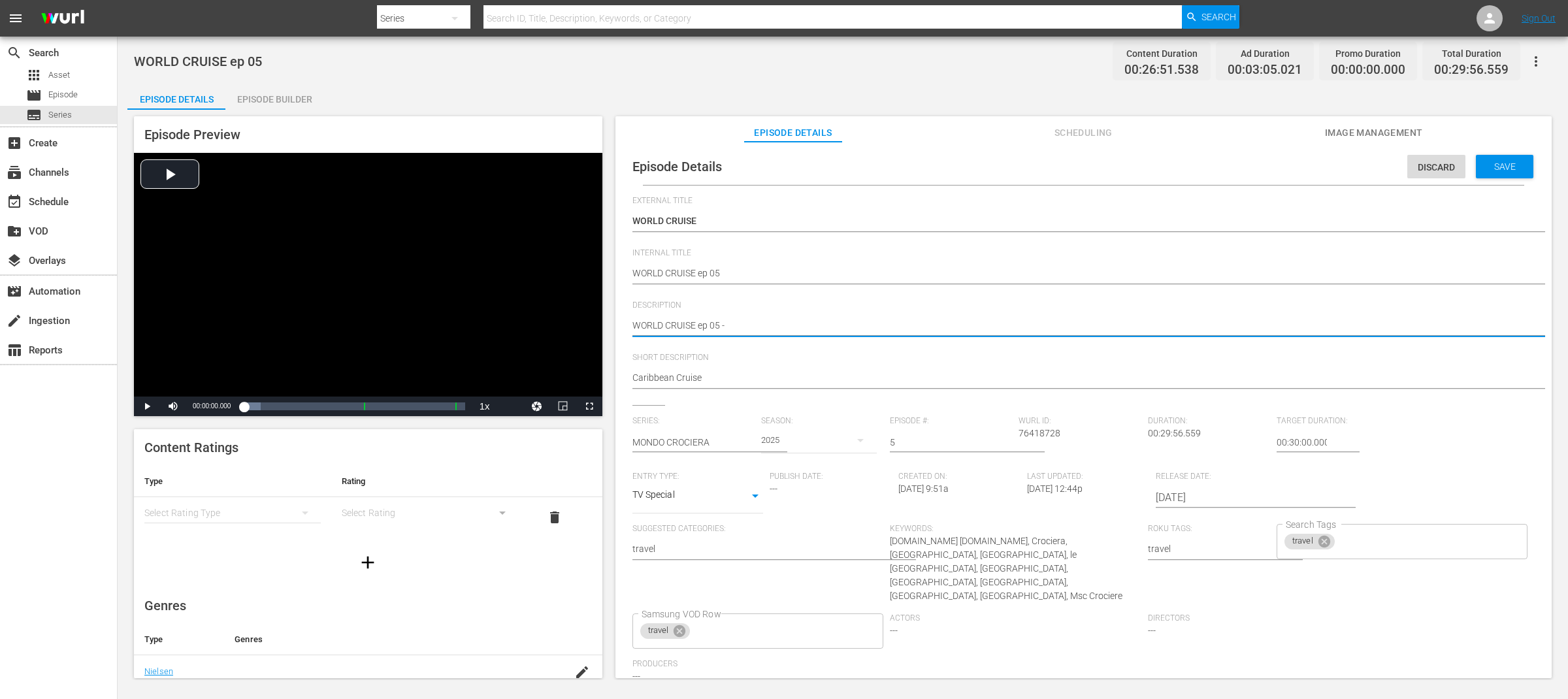
type textarea "WORLD CRUISE ep 05 -"
paste textarea "Caribbean Cruise"
type textarea "WORLD CRUISE ep 05 - Caribbean Cruise"
click at [1497, 174] on div "Save" at bounding box center [1504, 166] width 57 height 23
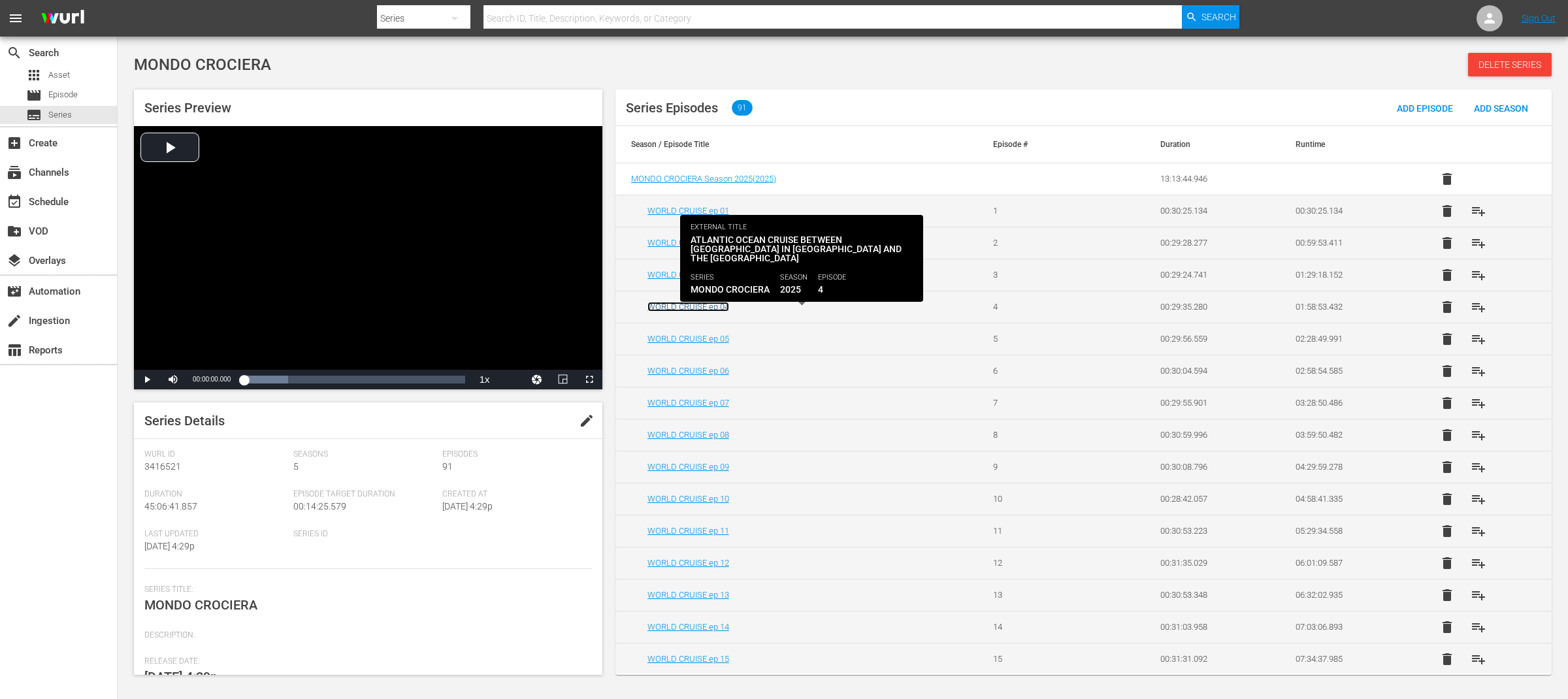
click at [707, 306] on link "WORLD CRUISE ep 04" at bounding box center [687, 307] width 81 height 9
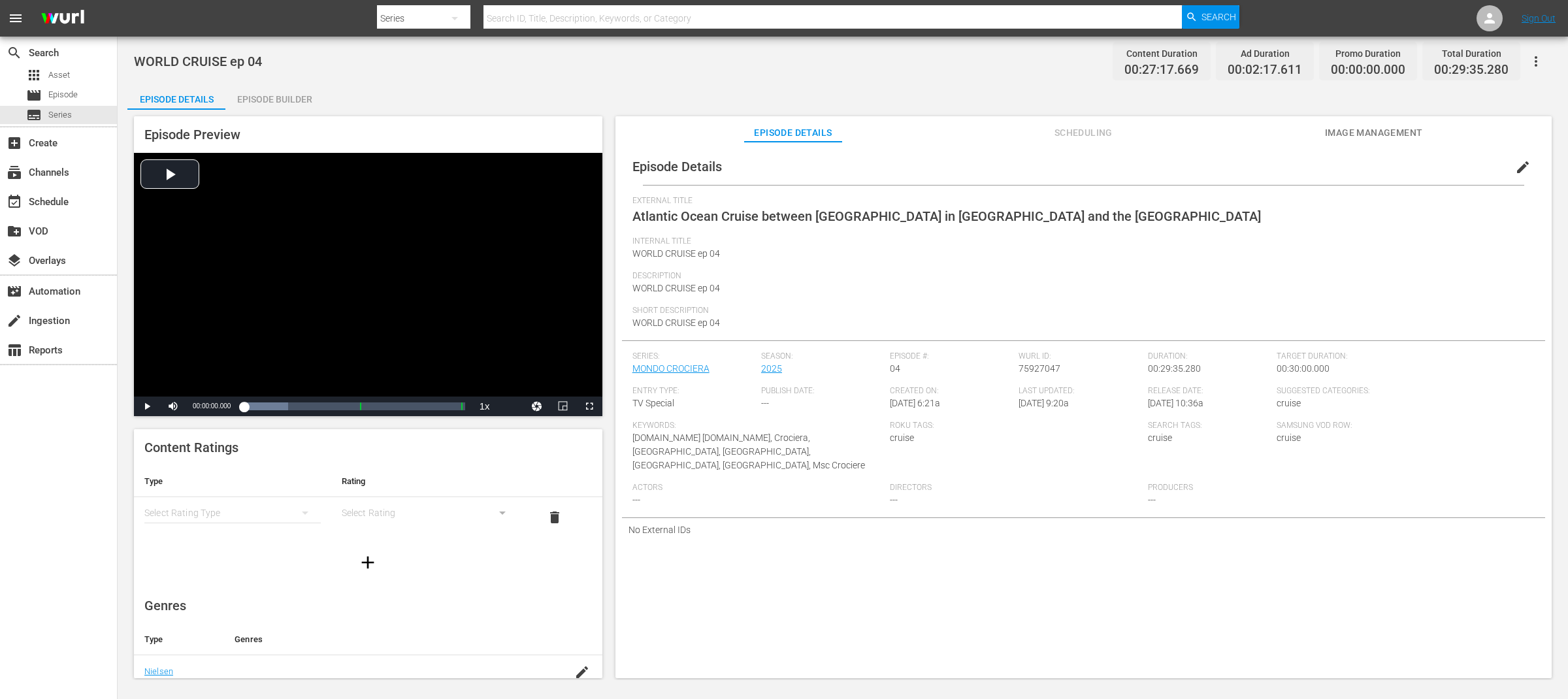
click at [1515, 166] on span "edit" at bounding box center [1522, 166] width 16 height 16
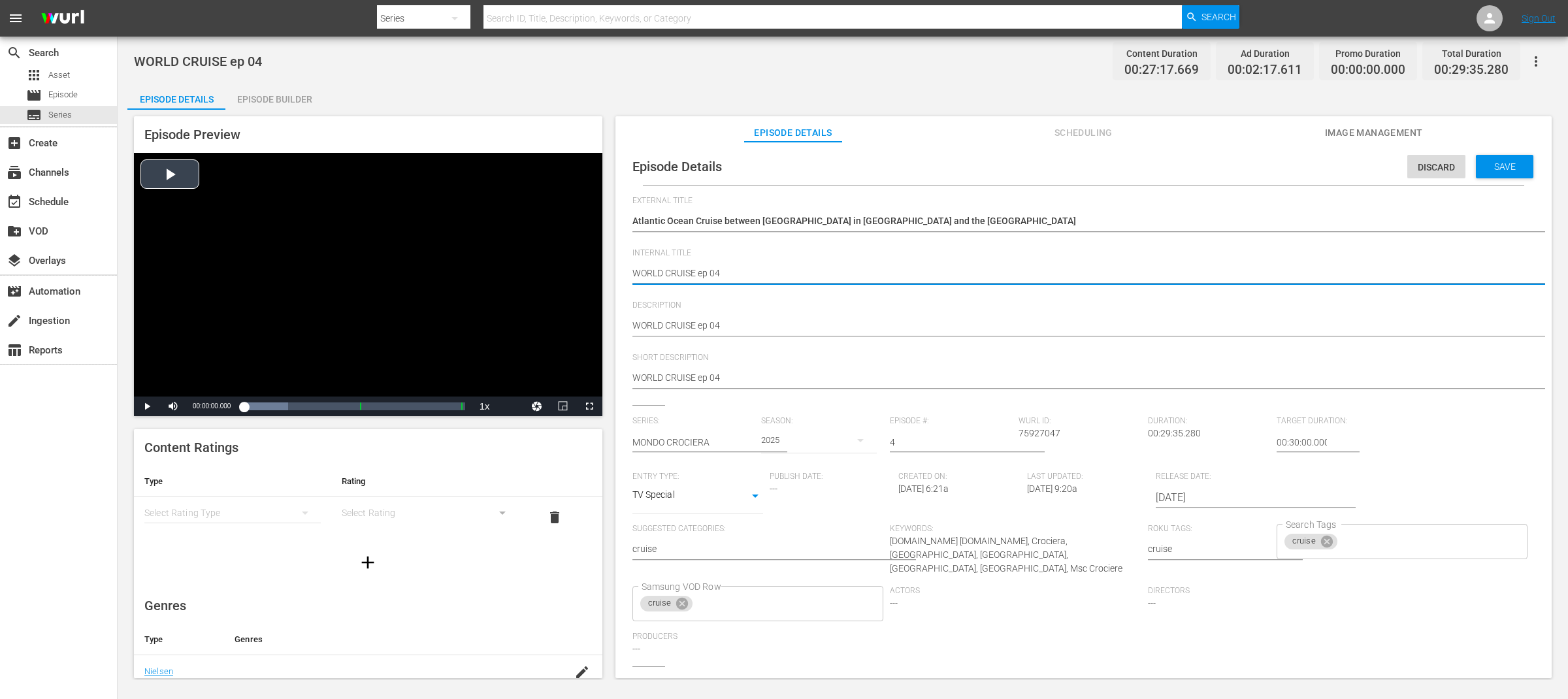
drag, startPoint x: 695, startPoint y: 277, endPoint x: 599, endPoint y: 270, distance: 96.3
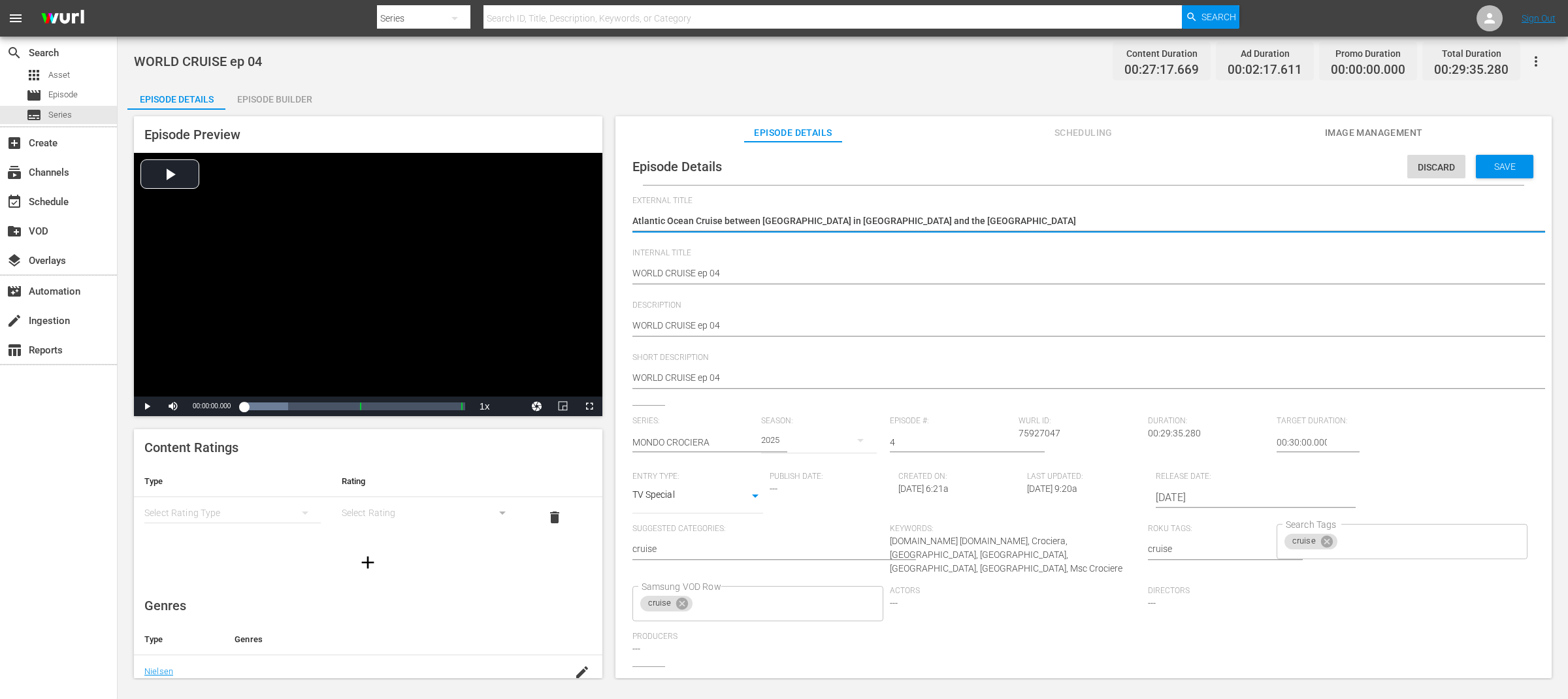
paste textarea "WORLD CRUISE"
type textarea "WORLD CRUISEAtlantic Ocean Cruise between [GEOGRAPHIC_DATA] in [GEOGRAPHIC_DATA…"
click at [1062, 220] on textarea "Atlantic Ocean Cruise between [GEOGRAPHIC_DATA] in [GEOGRAPHIC_DATA] and the [G…" at bounding box center [1080, 221] width 896 height 16
type textarea "WORLD CRUISE"
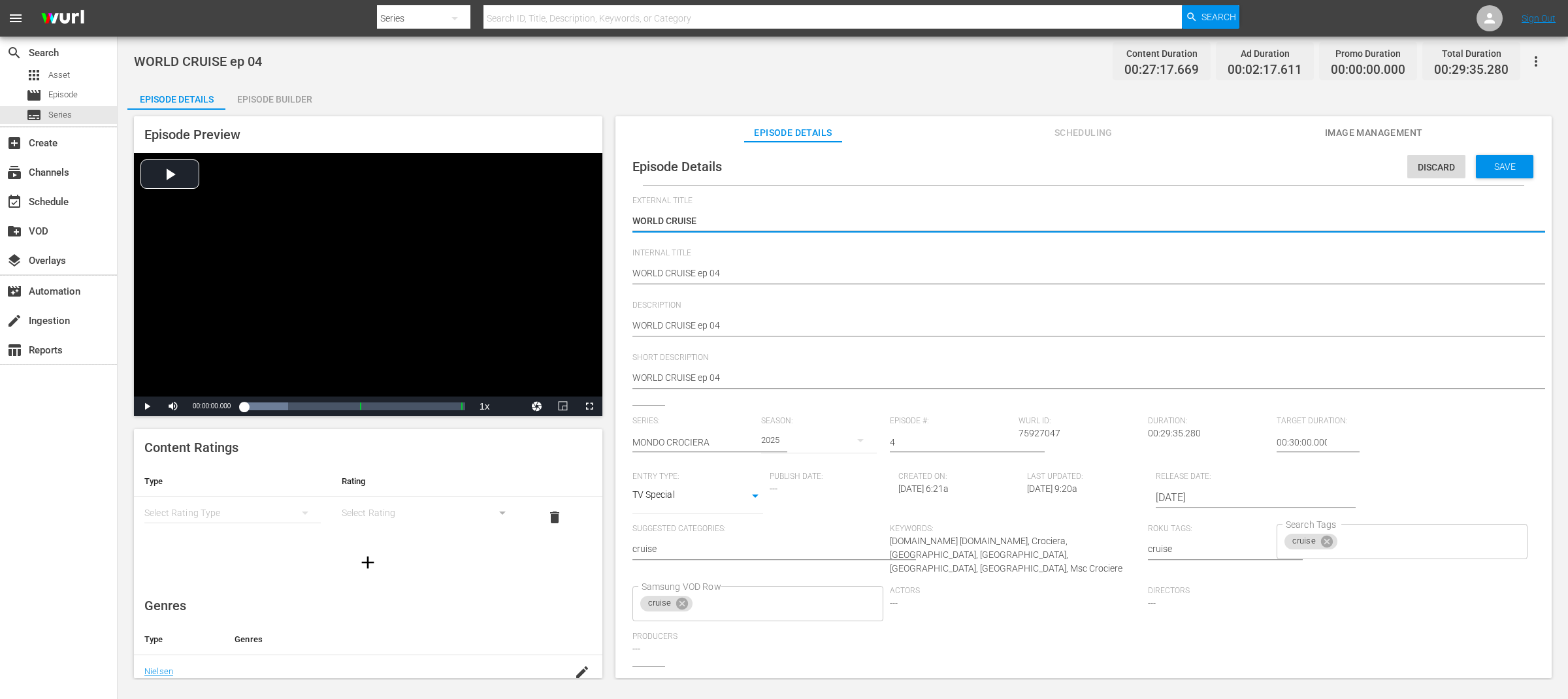
type textarea "WORLD CRUISE"
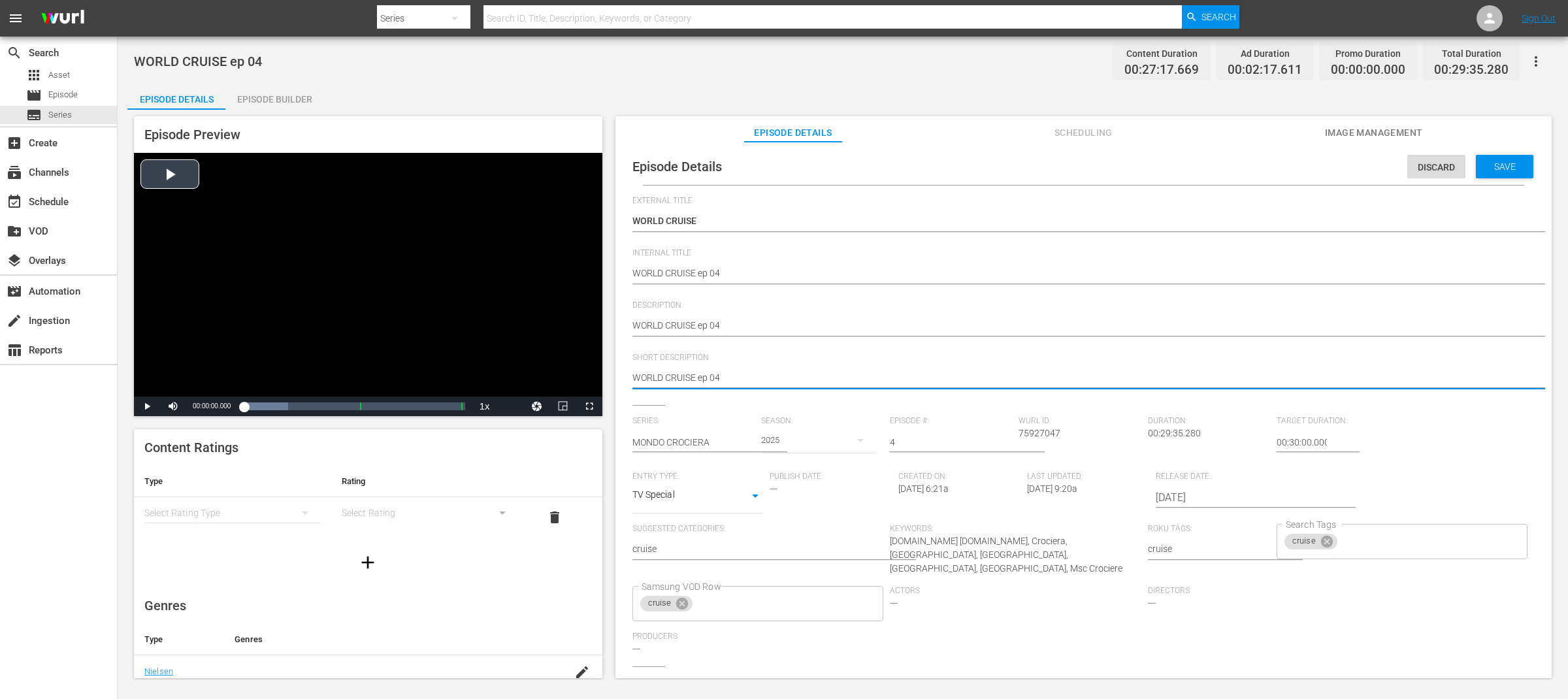
drag, startPoint x: 765, startPoint y: 371, endPoint x: 504, endPoint y: 364, distance: 261.1
paste textarea "Atlantic Ocean Cruise between [GEOGRAPHIC_DATA] in [GEOGRAPHIC_DATA] and the [G…"
type textarea "Atlantic Ocean Cruise between [GEOGRAPHIC_DATA] in [GEOGRAPHIC_DATA] and the [G…"
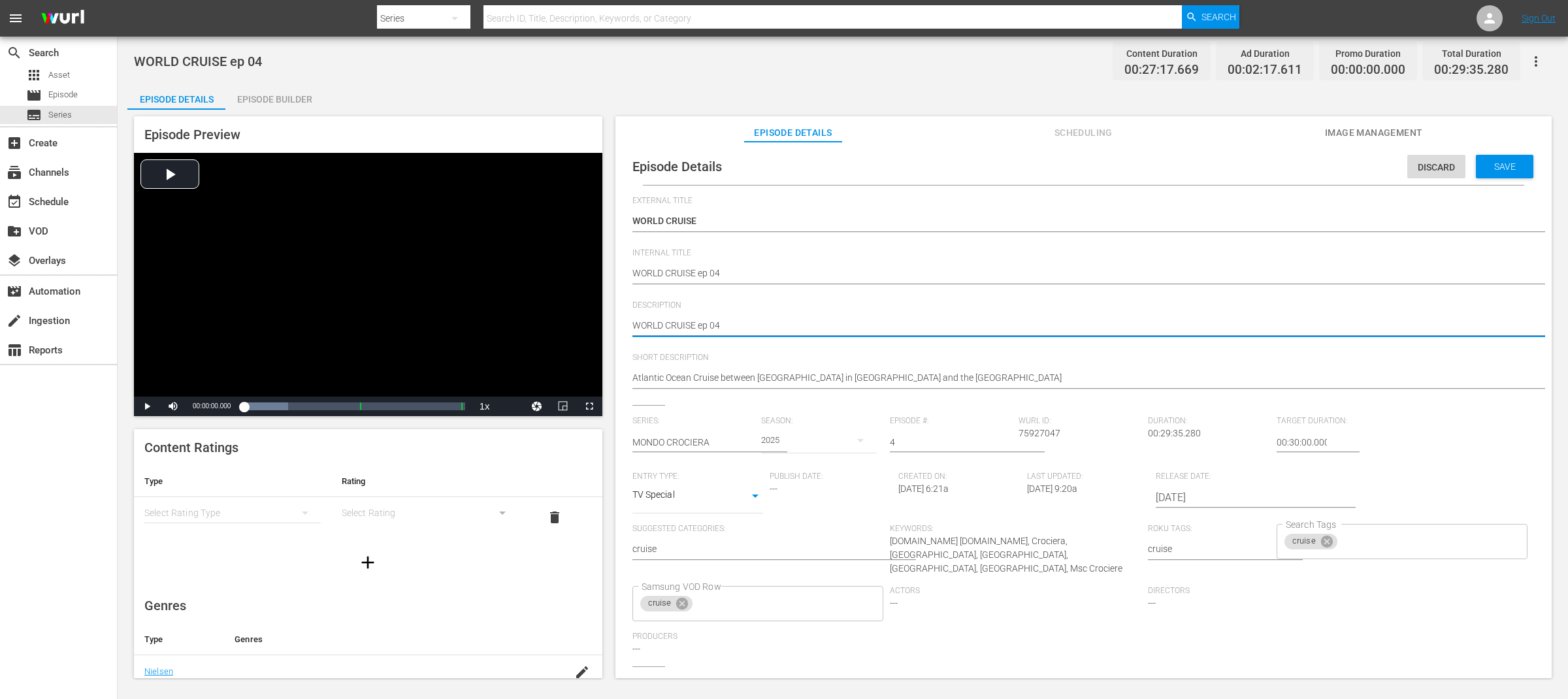
type textarea "WORLD CRUISE ep 04"
type textarea "WORLD CRUISE ep 04 -"
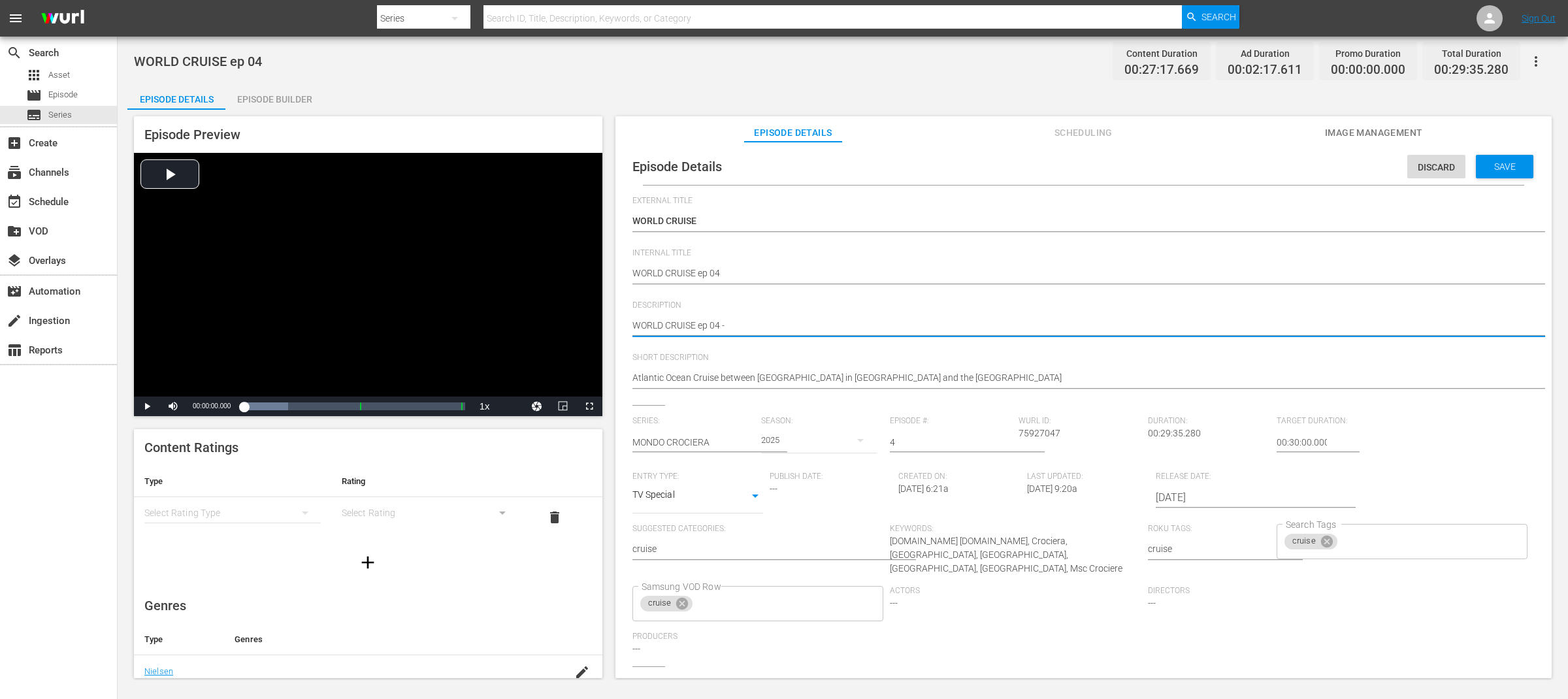
type textarea "WORLD CRUISE ep 04 -"
paste textarea "Atlantic Ocean Cruise between [GEOGRAPHIC_DATA] in [GEOGRAPHIC_DATA] and the [G…"
type textarea "WORLD CRUISE ep 04 - Atlantic Ocean Cruise between [GEOGRAPHIC_DATA] in [GEOGRA…"
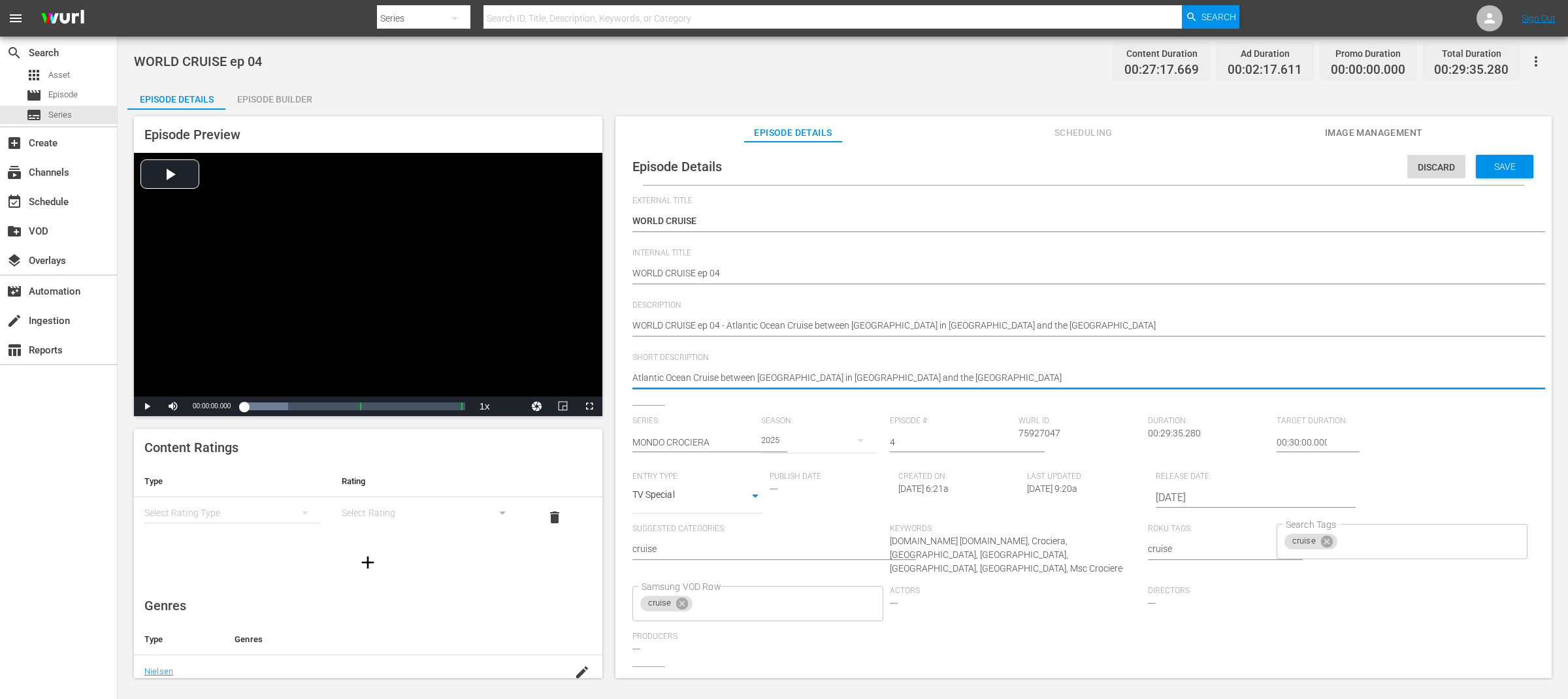
drag, startPoint x: 720, startPoint y: 378, endPoint x: 1023, endPoint y: 378, distance: 303.0
type textarea "Atlantic Ocean Cruise"
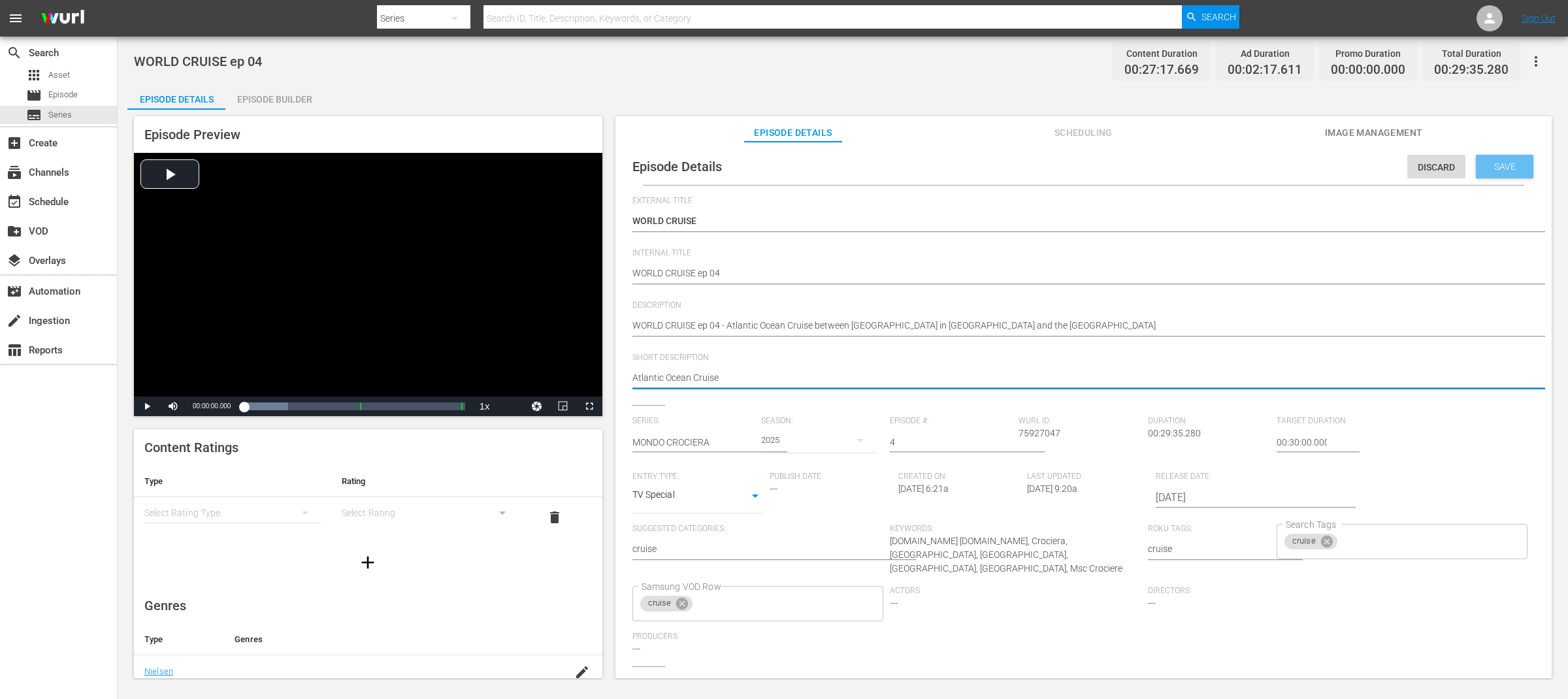
click at [1492, 170] on span "Save" at bounding box center [1504, 166] width 42 height 10
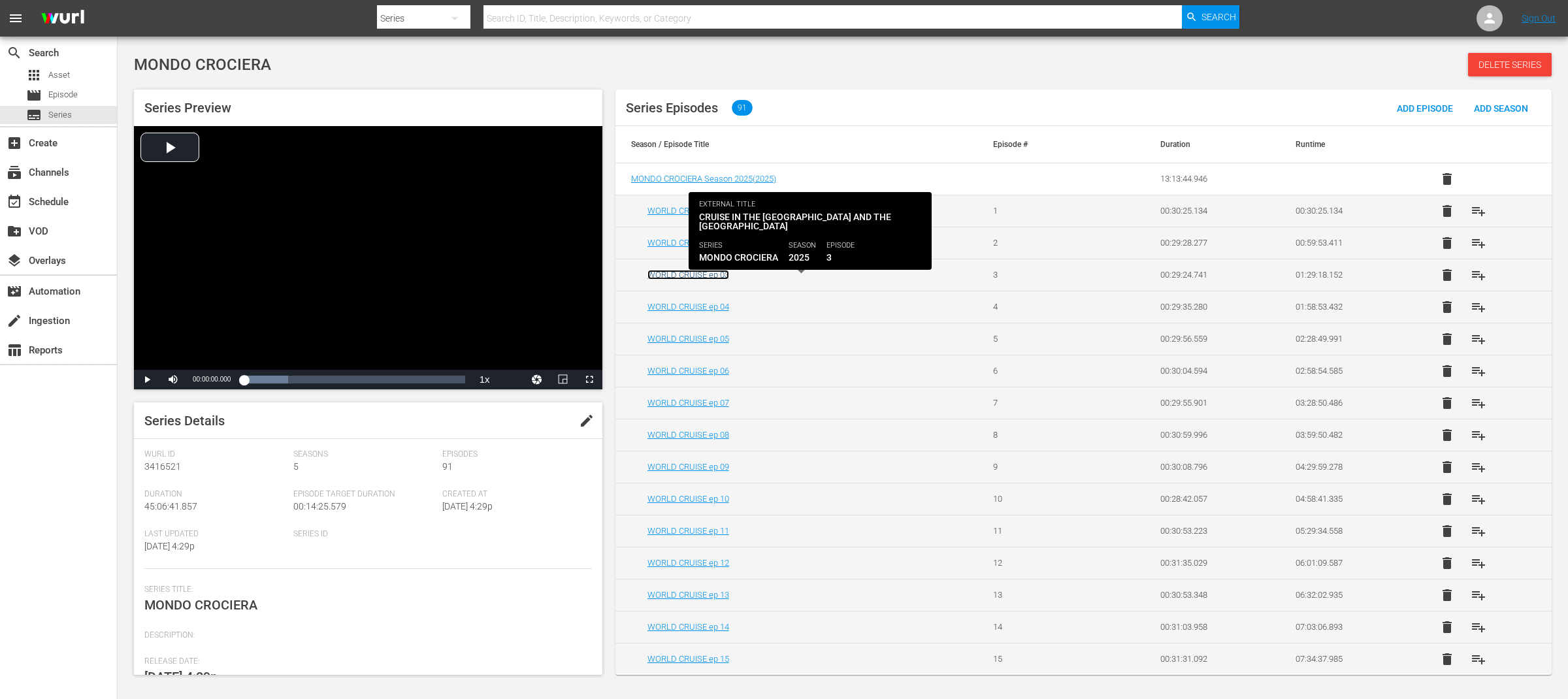
click at [723, 278] on link "WORLD CRUISE ep 03" at bounding box center [687, 275] width 81 height 9
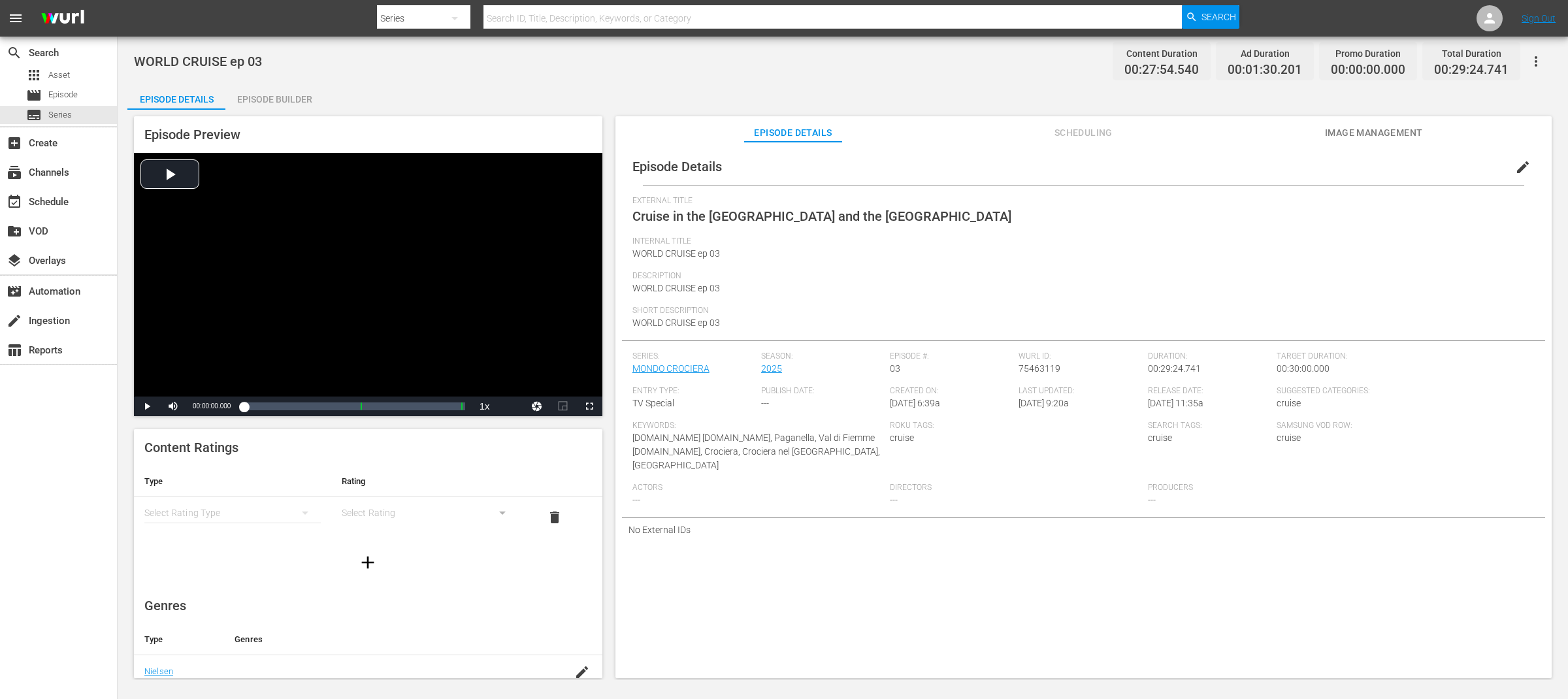
click at [1526, 168] on button "edit" at bounding box center [1523, 167] width 32 height 32
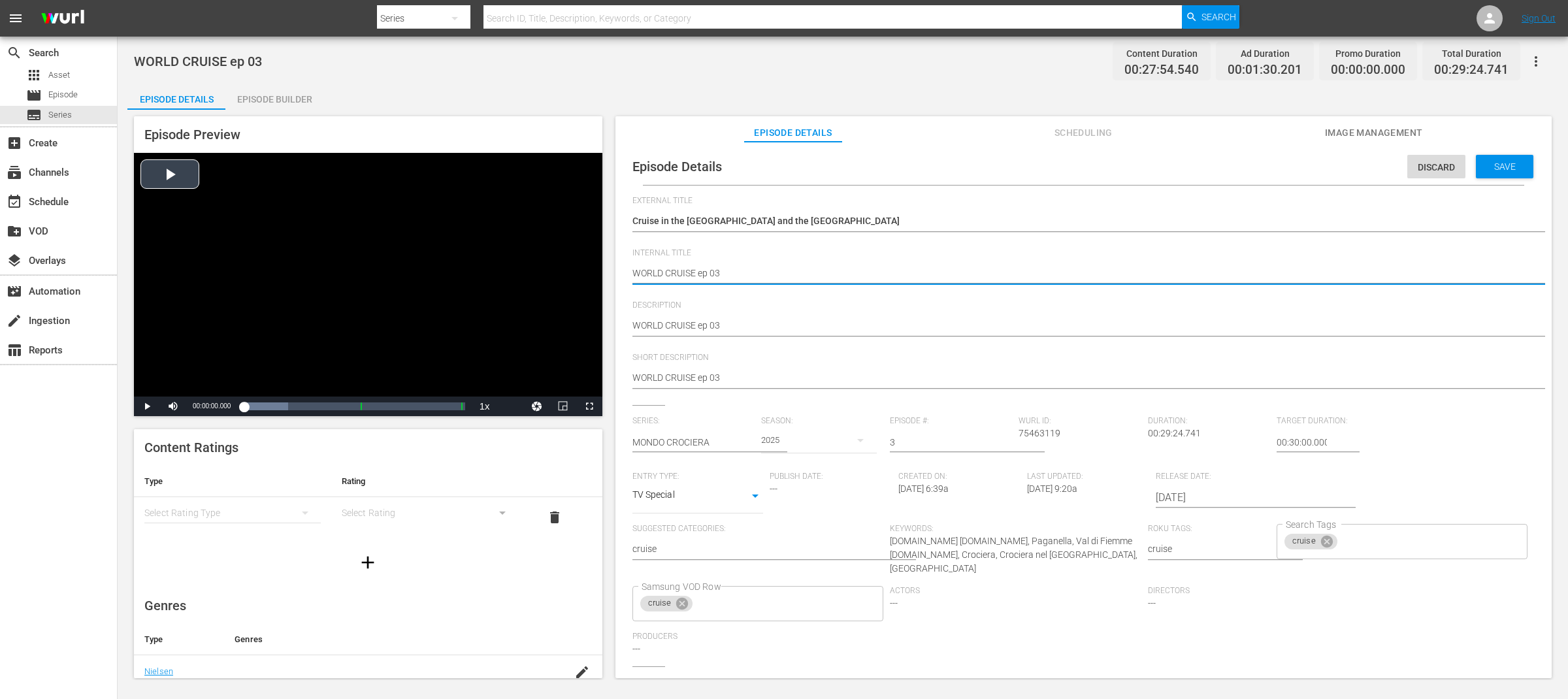
drag, startPoint x: 698, startPoint y: 274, endPoint x: 589, endPoint y: 269, distance: 109.1
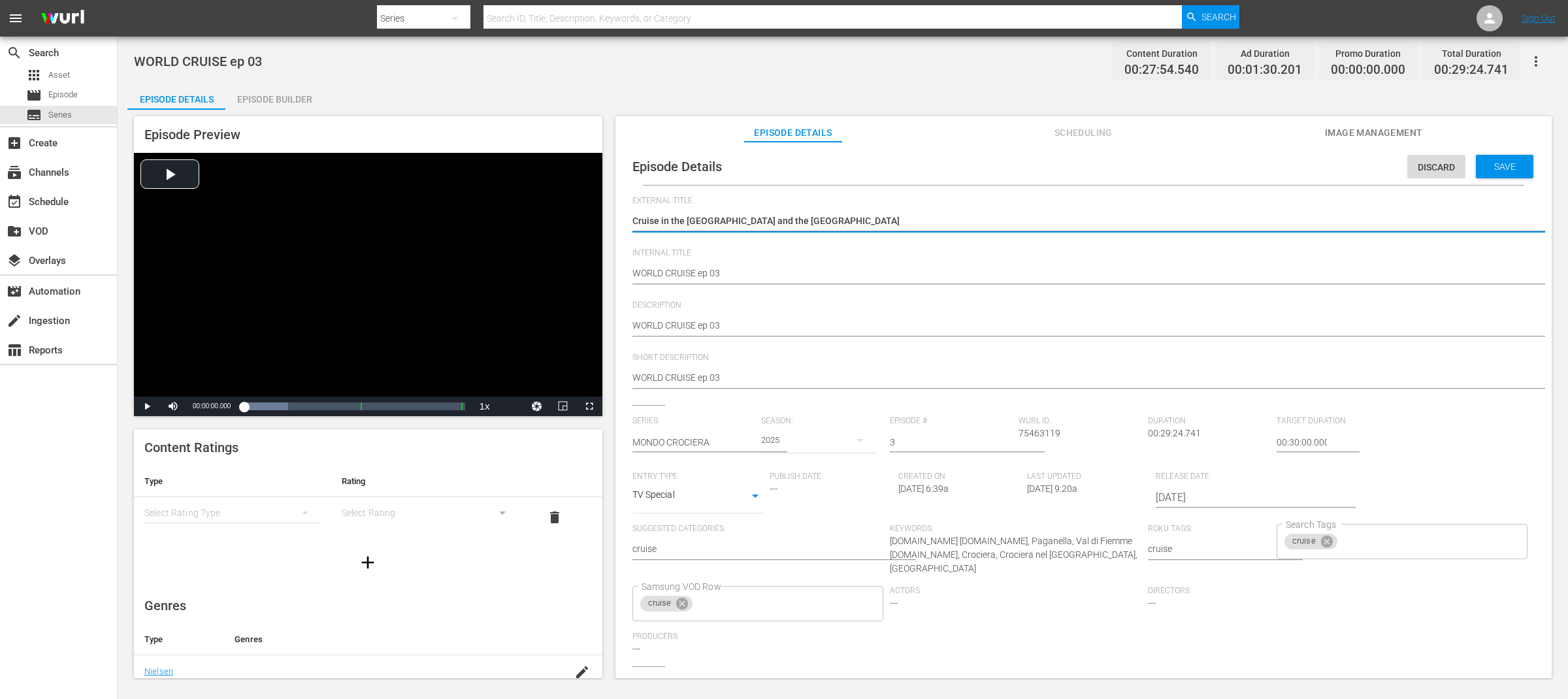
paste textarea "WORLD CRUISE"
type textarea "WORLD CRUISE Cruise in the [GEOGRAPHIC_DATA] and the [GEOGRAPHIC_DATA]"
type textarea "WORLD CRUISECruise in the [GEOGRAPHIC_DATA] and the [GEOGRAPHIC_DATA]"
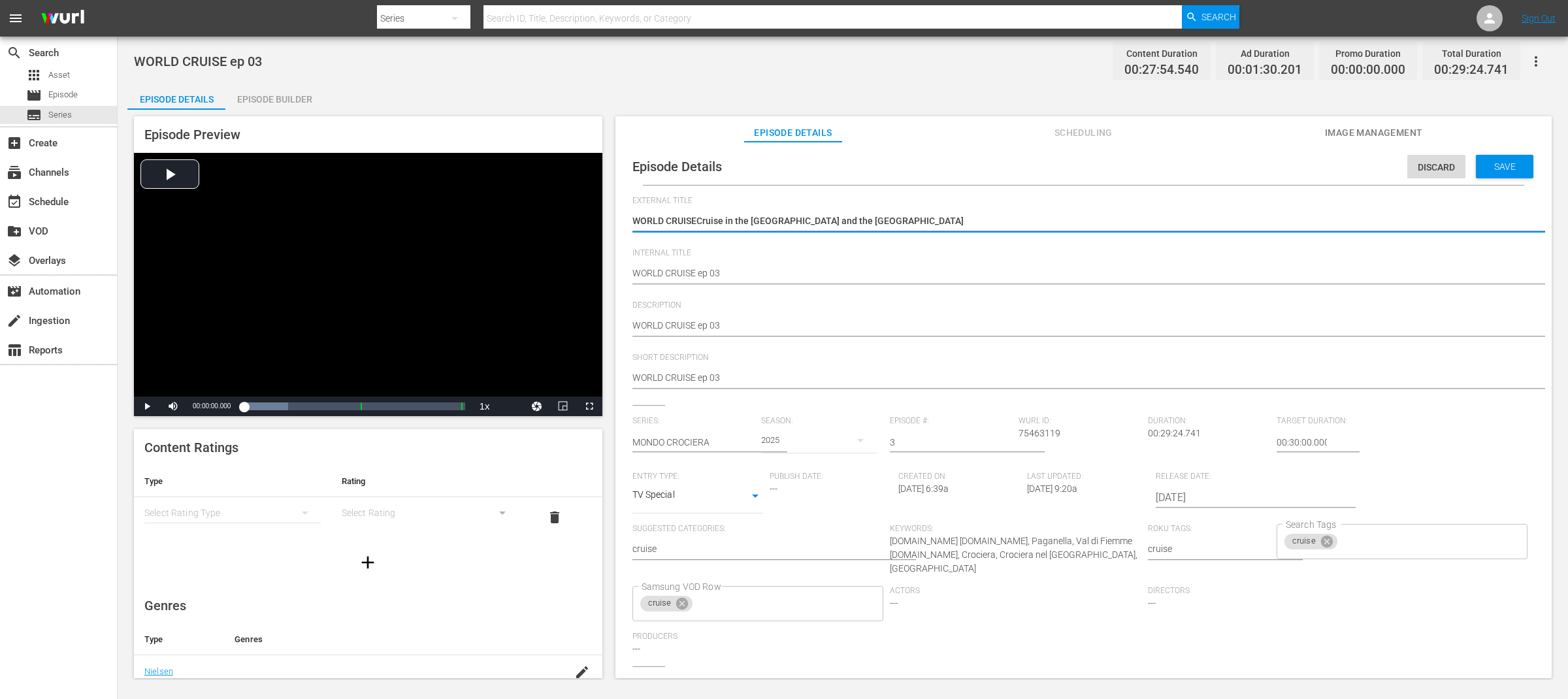
click at [893, 220] on textarea "Cruise in the [GEOGRAPHIC_DATA] and the [GEOGRAPHIC_DATA]" at bounding box center [1080, 221] width 896 height 16
type textarea "WORLD CRUISE"
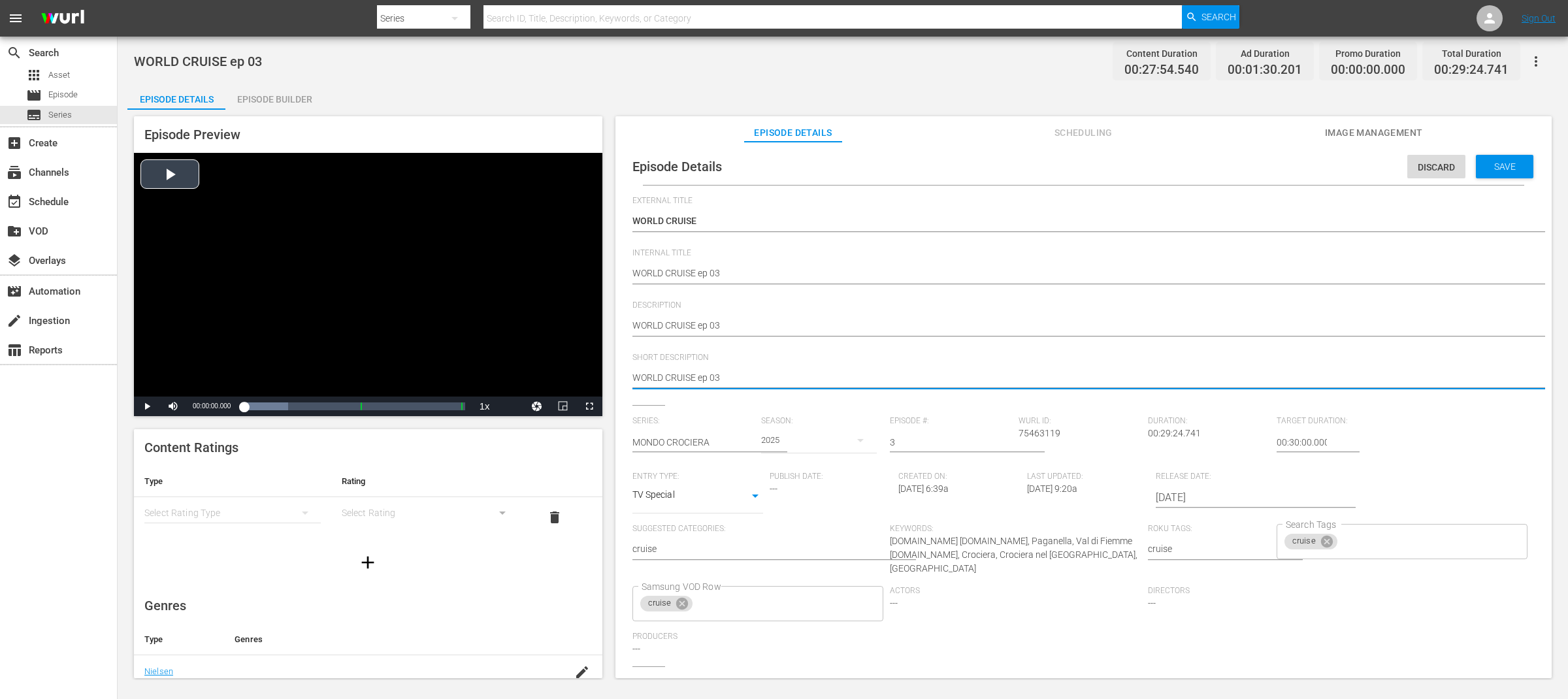
drag, startPoint x: 714, startPoint y: 380, endPoint x: 516, endPoint y: 380, distance: 198.0
paste textarea "Cruise in the [GEOGRAPHIC_DATA] and the [GEOGRAPHIC_DATA]"
type textarea "Cruise in the [GEOGRAPHIC_DATA] and the [GEOGRAPHIC_DATA]"
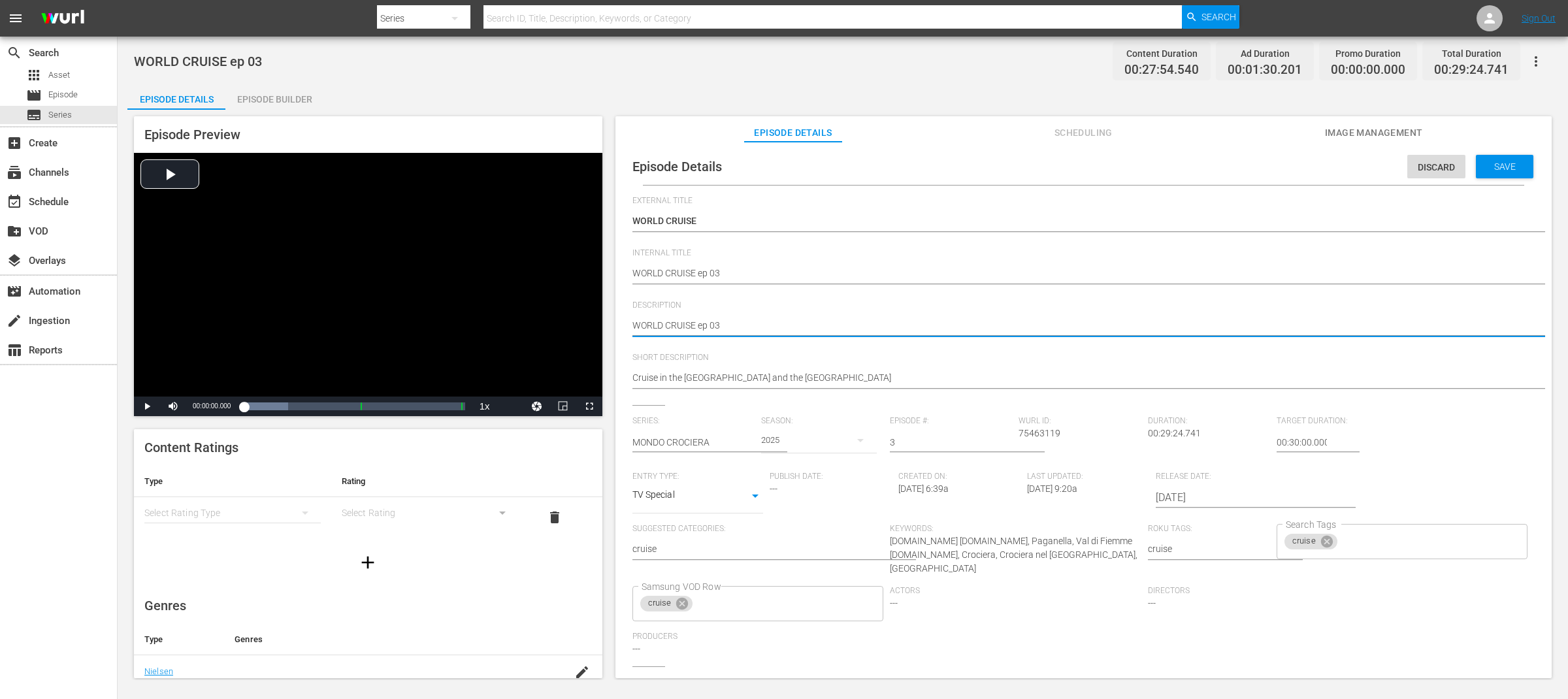
type textarea "WORLD CRUISE ep 03"
type textarea "WORLD CRUISE ep 03 -"
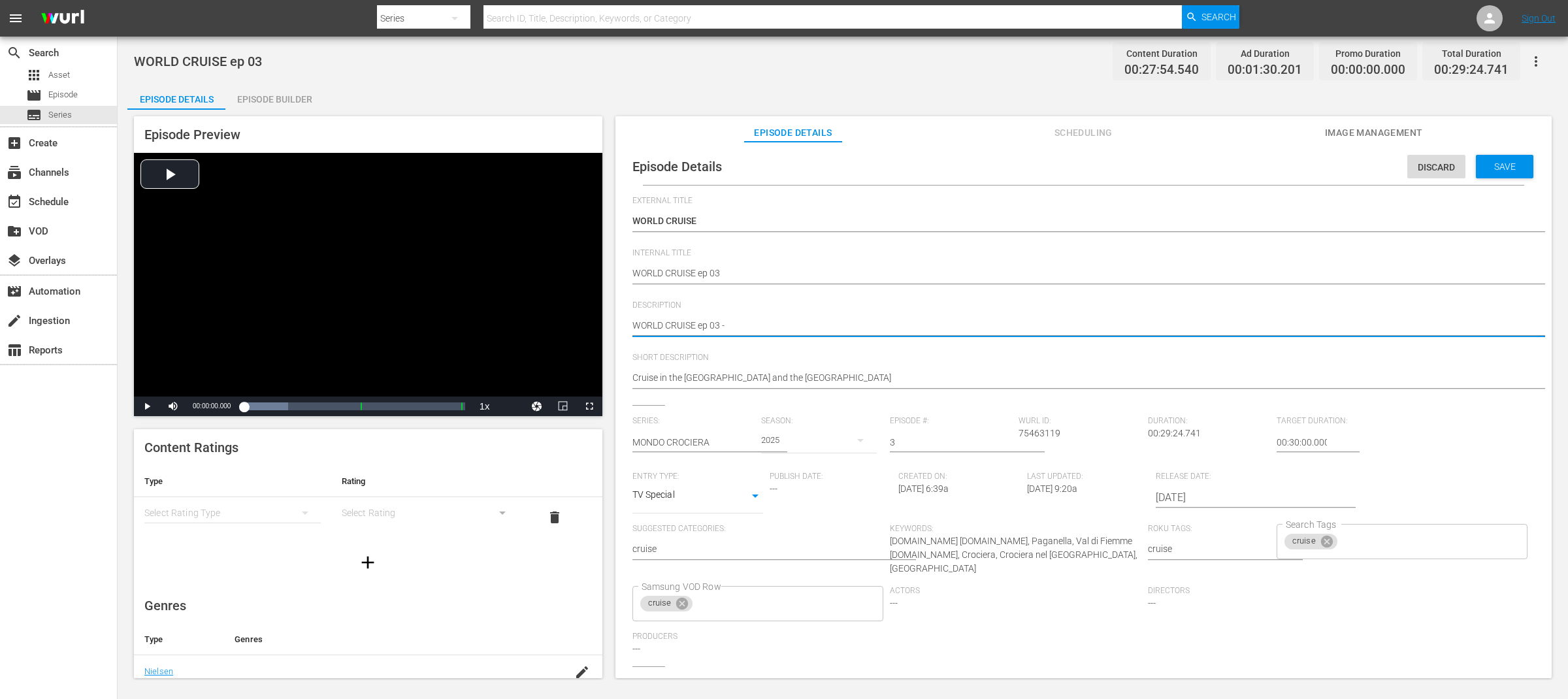
type textarea "WORLD CRUISE ep 03 -"
paste textarea "Cruise in the [GEOGRAPHIC_DATA] and the [GEOGRAPHIC_DATA]"
type textarea "WORLD CRUISE ep 03 - Cruise in the [GEOGRAPHIC_DATA] and the [GEOGRAPHIC_DATA]"
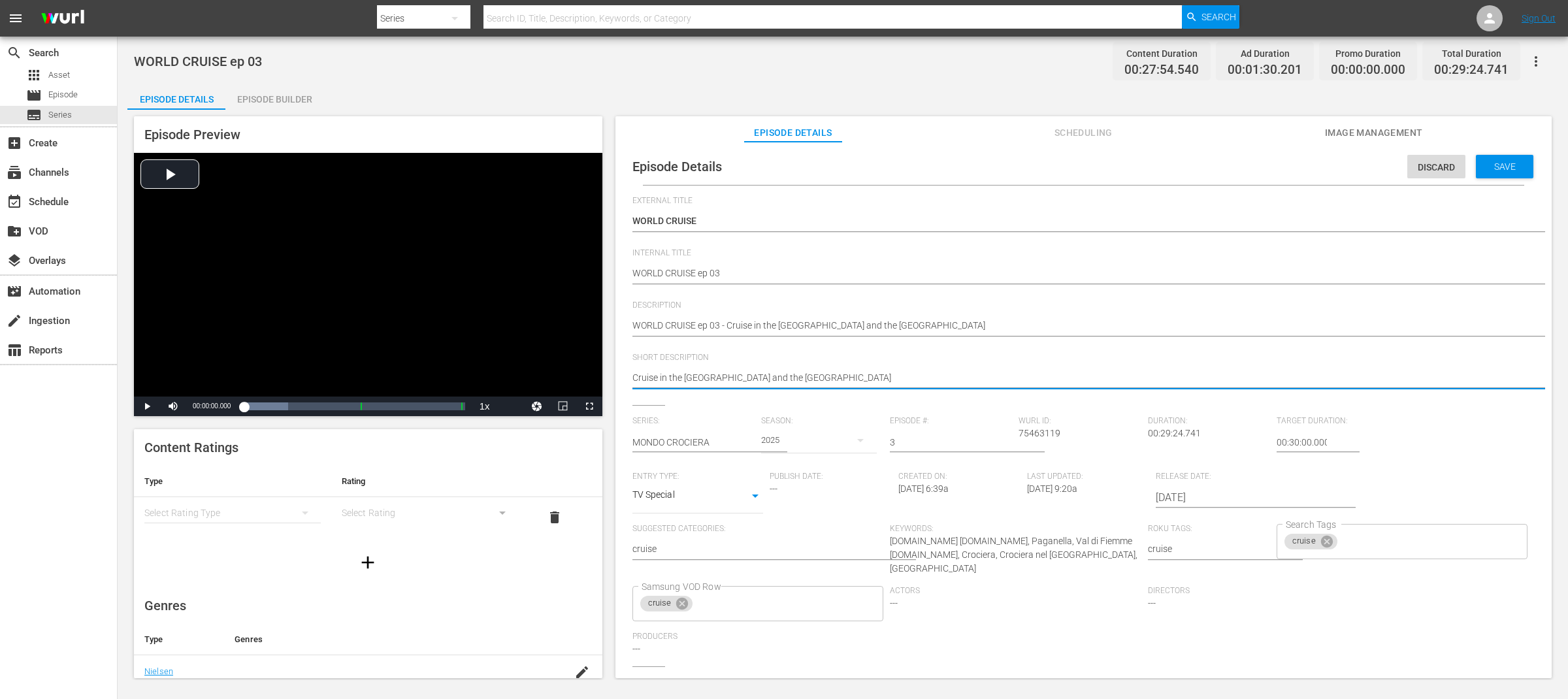
drag, startPoint x: 726, startPoint y: 380, endPoint x: 868, endPoint y: 380, distance: 142.0
type textarea "Cruise in the [GEOGRAPHIC_DATA]"
click at [1505, 165] on span "Save" at bounding box center [1504, 166] width 42 height 10
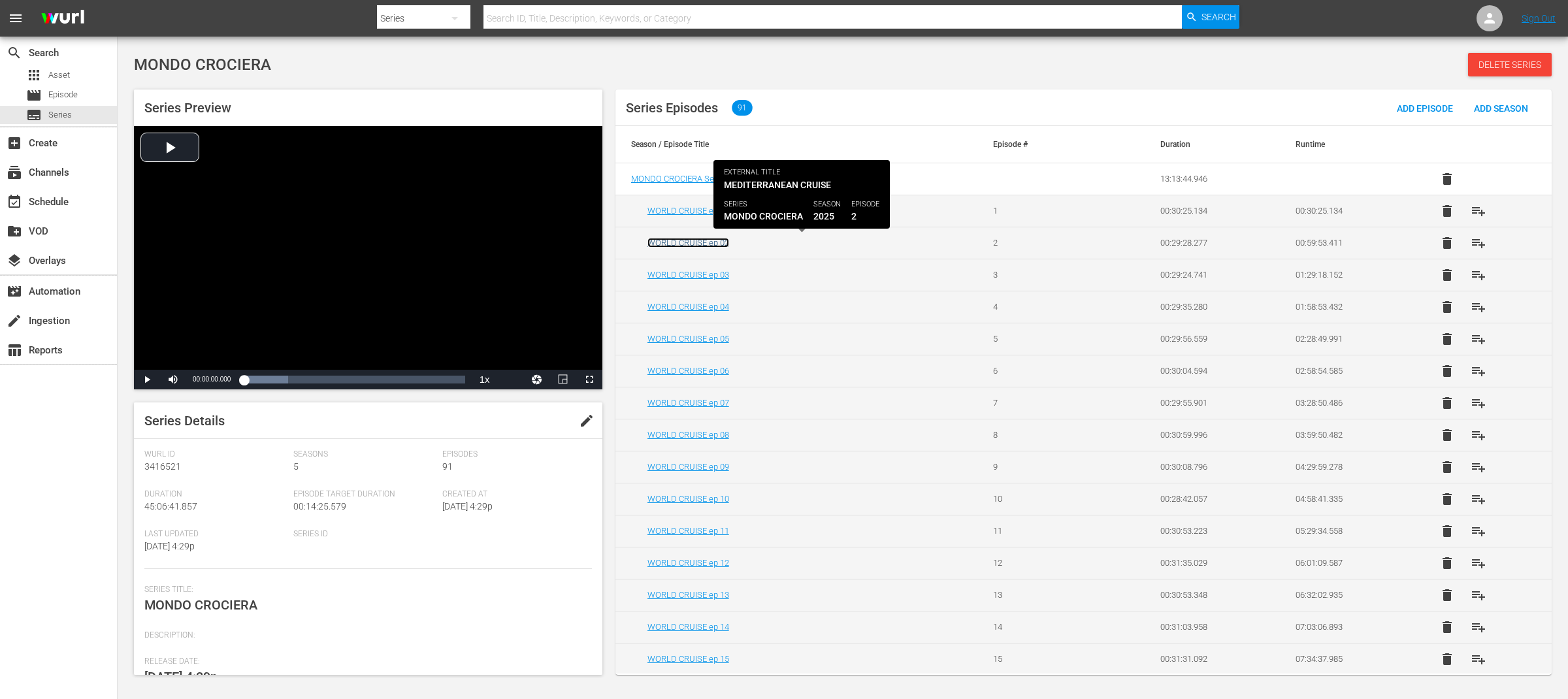
click at [708, 244] on link "WORLD CRUISE ep 02" at bounding box center [687, 242] width 81 height 9
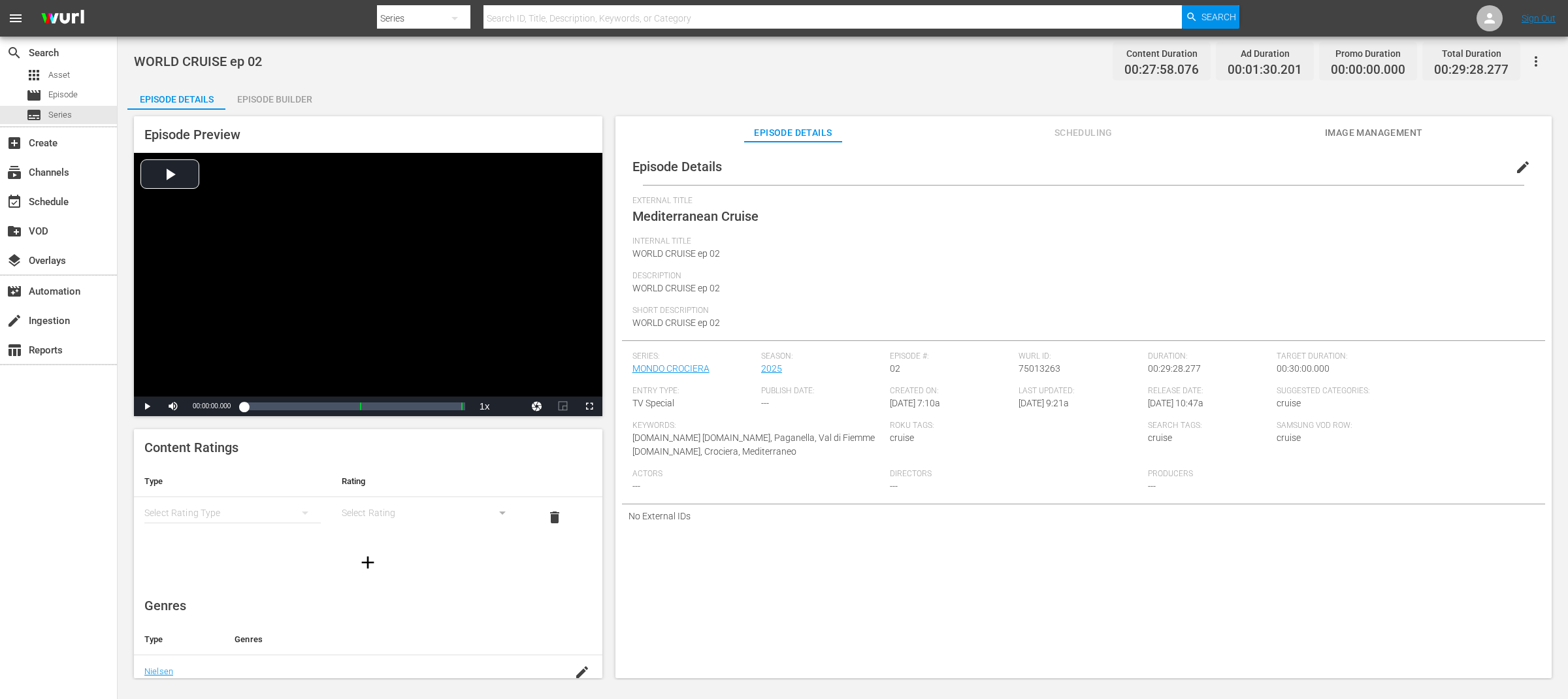
click at [1519, 168] on span "edit" at bounding box center [1522, 166] width 16 height 16
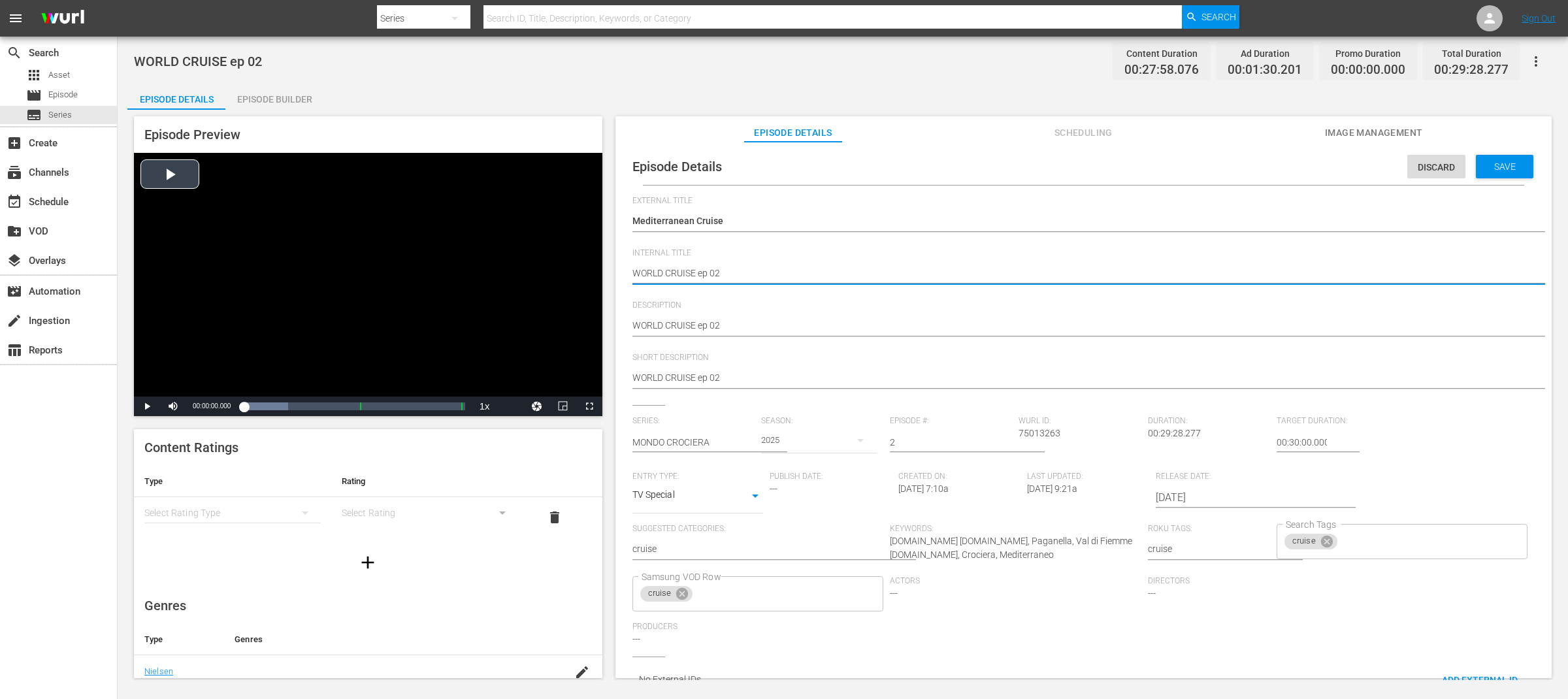
drag, startPoint x: 695, startPoint y: 276, endPoint x: 600, endPoint y: 276, distance: 95.0
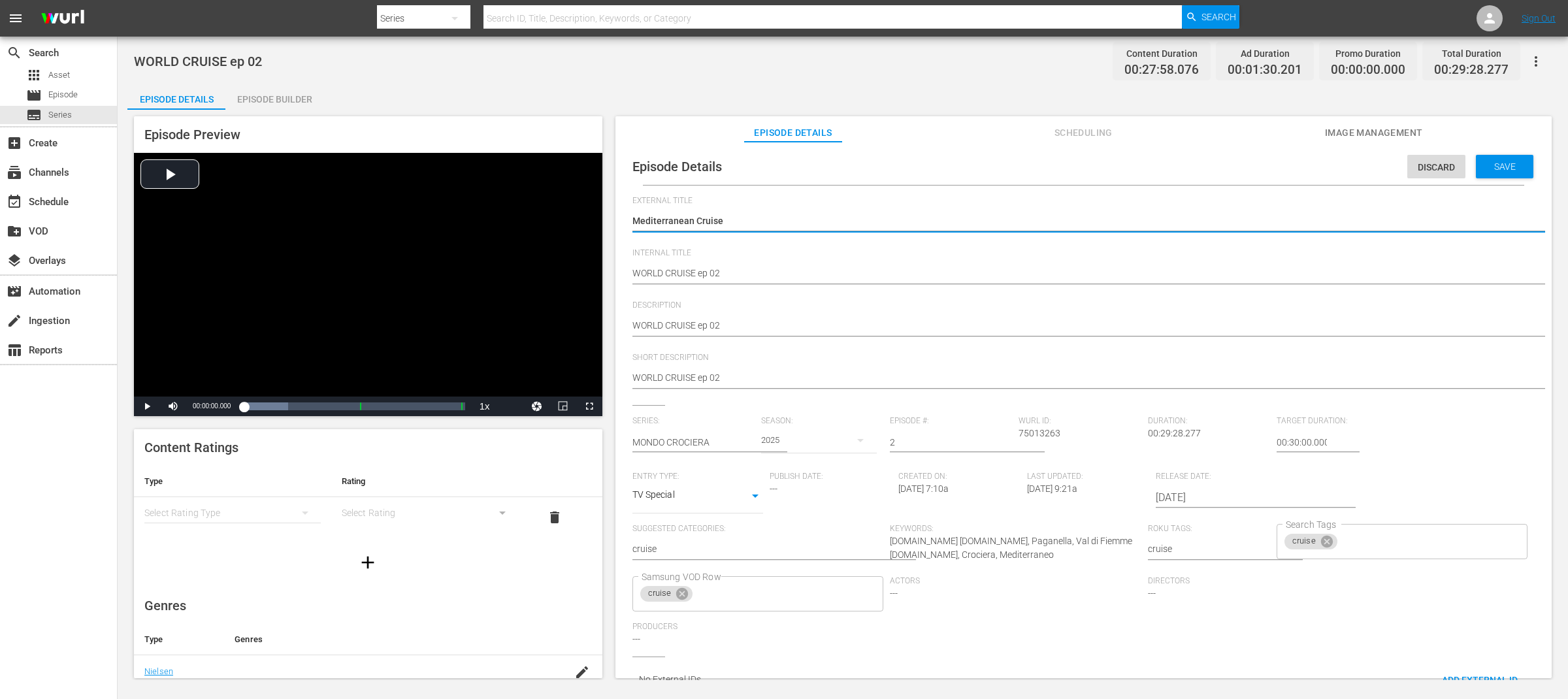
paste textarea "WORLD CRUISE"
click at [842, 226] on textarea "Mediterranean Cruise" at bounding box center [1080, 221] width 896 height 16
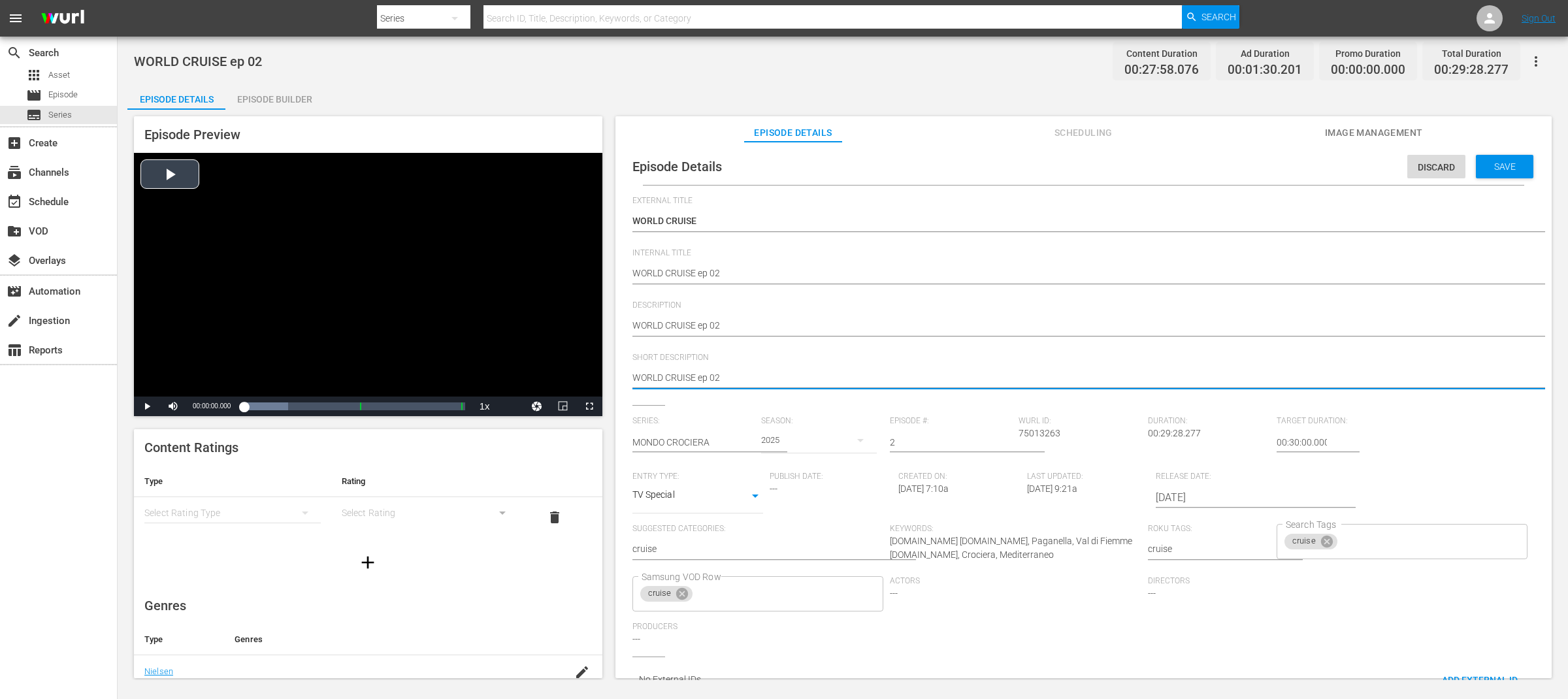
drag, startPoint x: 606, startPoint y: 372, endPoint x: 484, endPoint y: 365, distance: 122.2
paste textarea "Mediterranean Cruise"
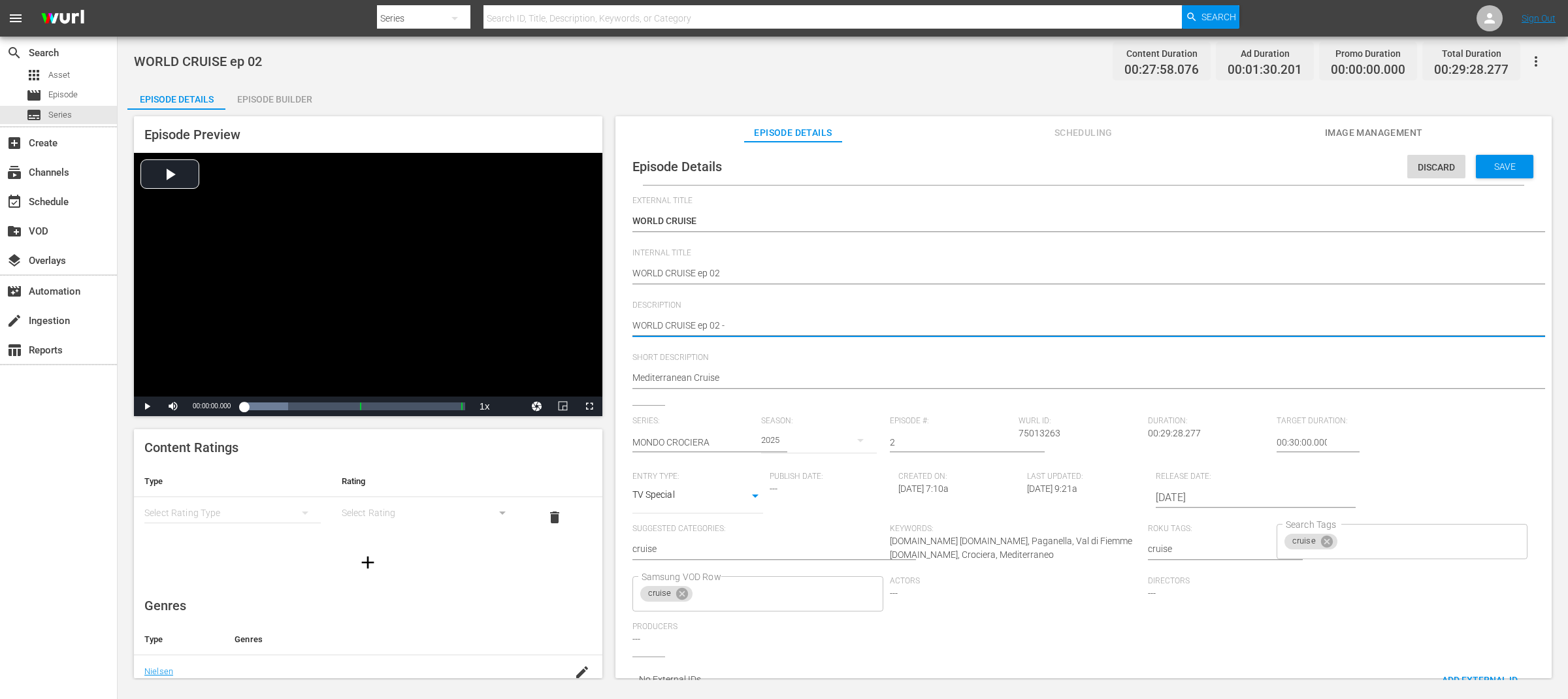
paste textarea "Mediterranean Cruise"
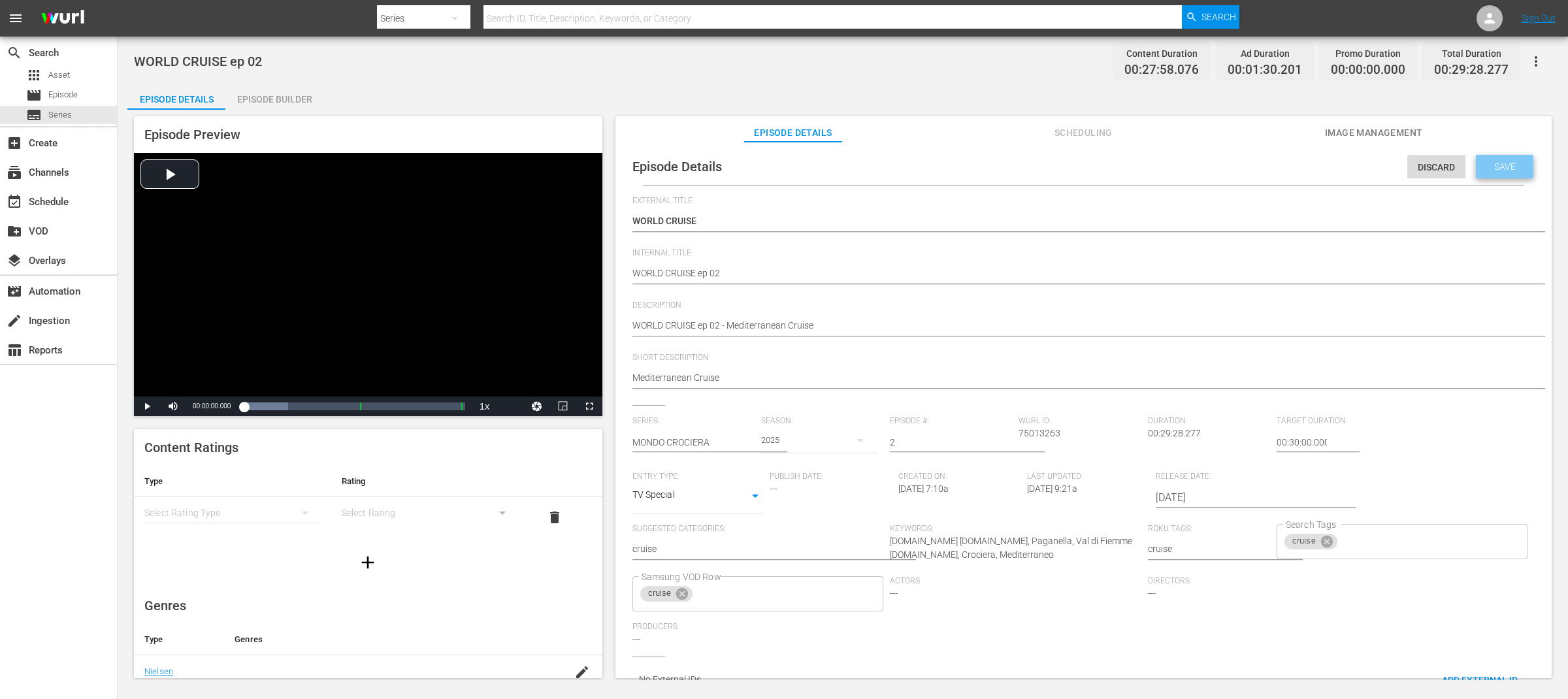
click at [1493, 169] on span "Save" at bounding box center [1504, 166] width 42 height 10
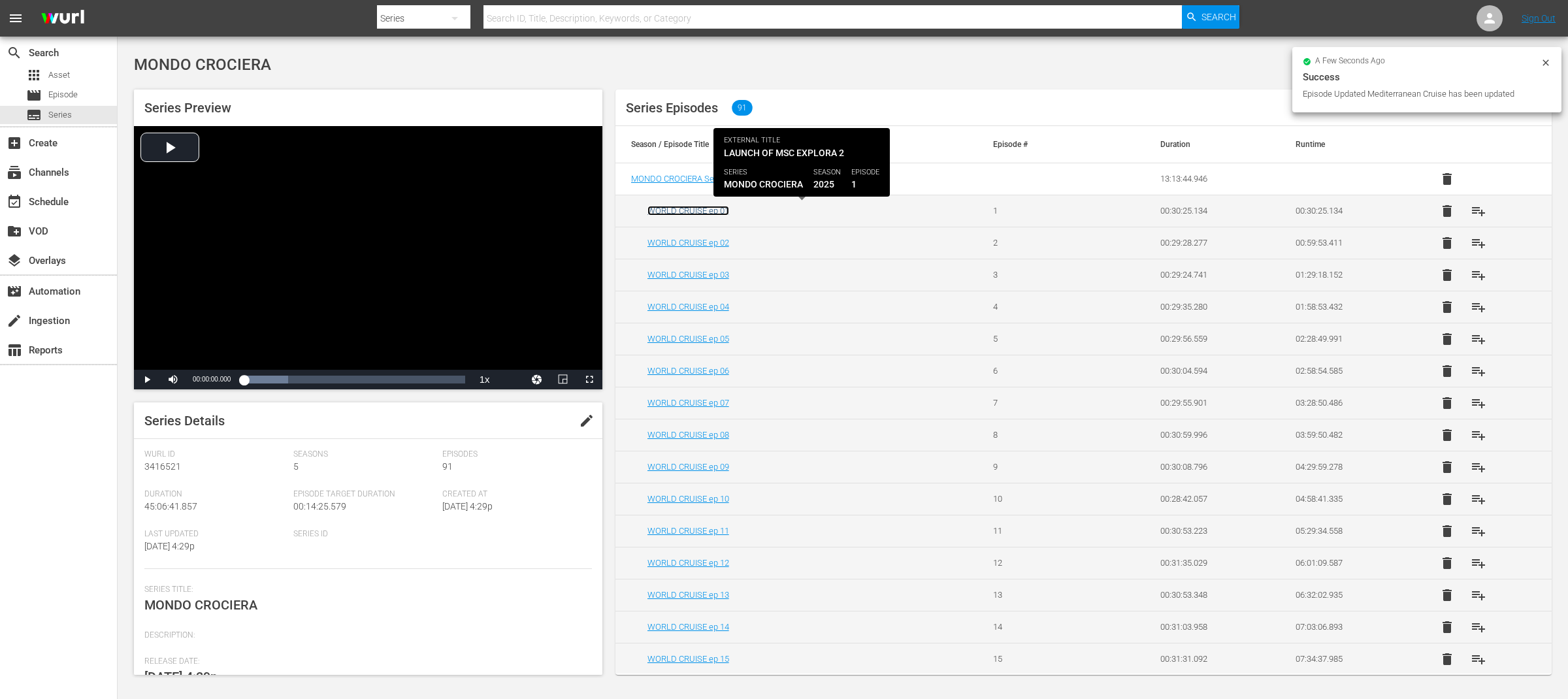
click at [719, 207] on link "WORLD CRUISE ep 01" at bounding box center [687, 210] width 81 height 9
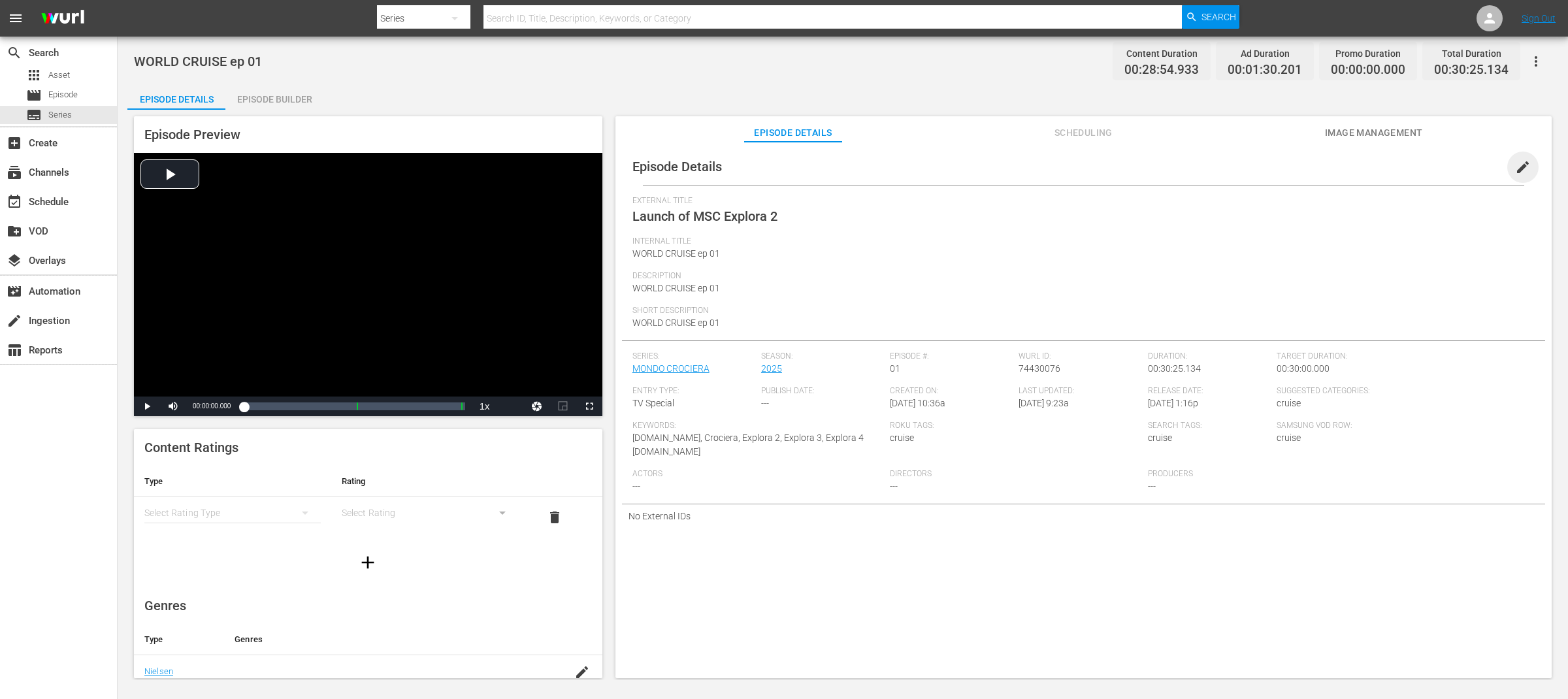
click at [1519, 170] on span "edit" at bounding box center [1522, 166] width 16 height 16
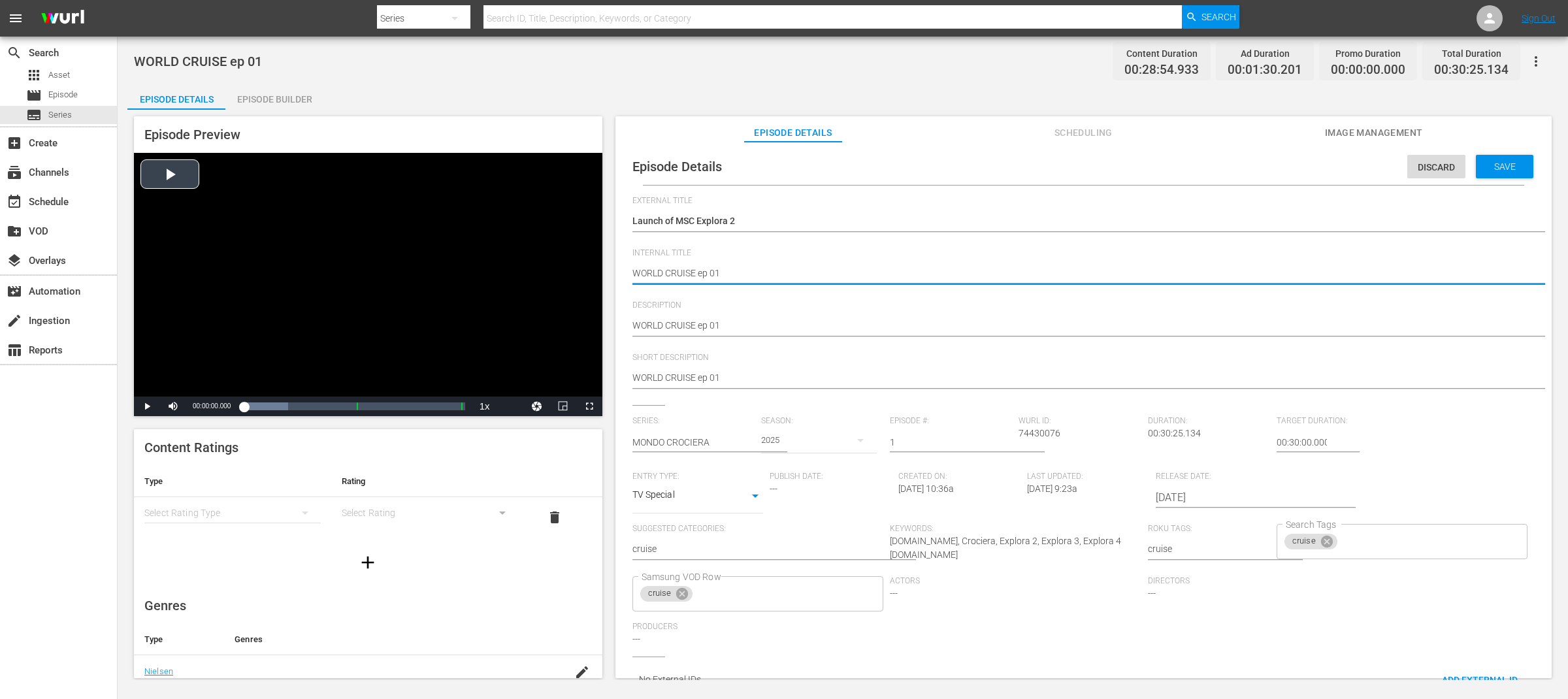
drag, startPoint x: 696, startPoint y: 276, endPoint x: 574, endPoint y: 272, distance: 122.1
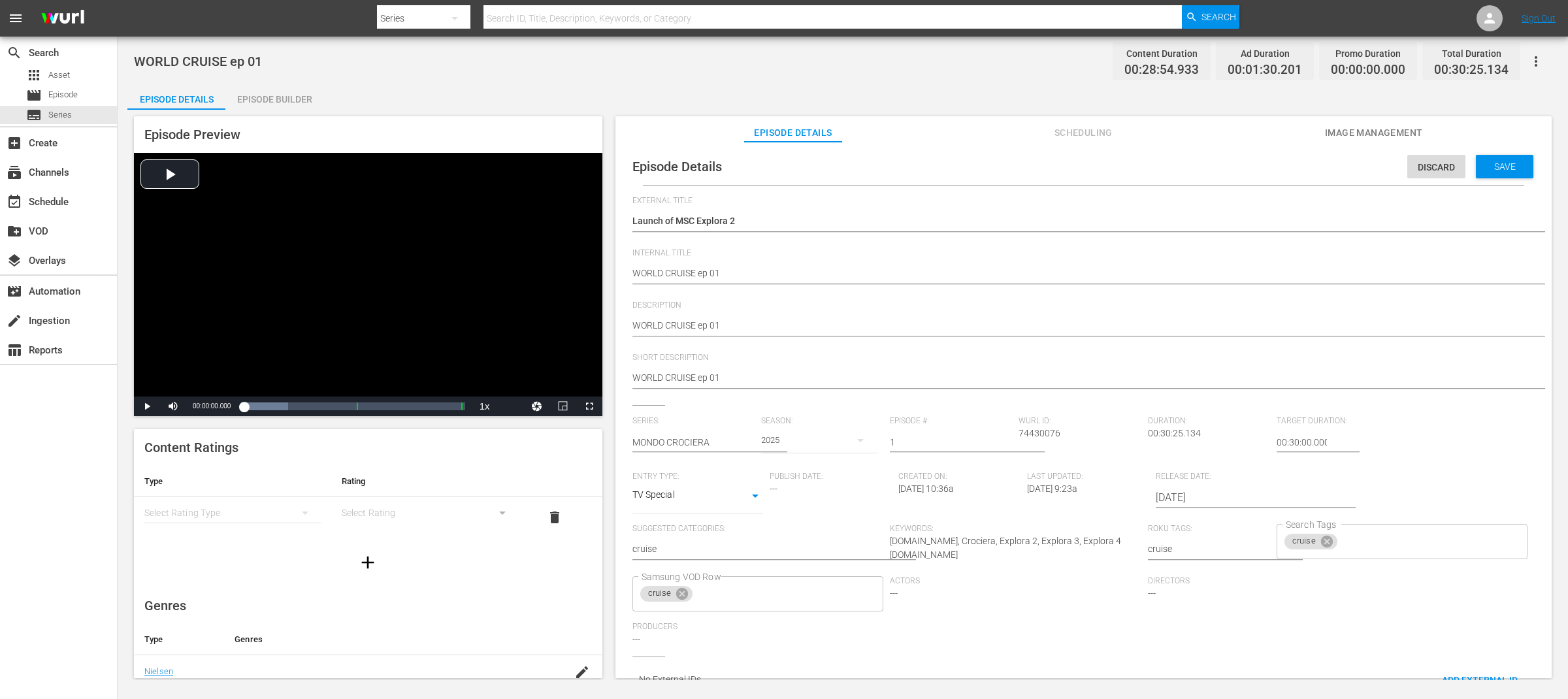
click at [630, 221] on div "Episode Details Discard Save External Title Launch of MSC Explora 2 Launch of M…" at bounding box center [1083, 425] width 923 height 553
paste textarea "WORLD CRUISE"
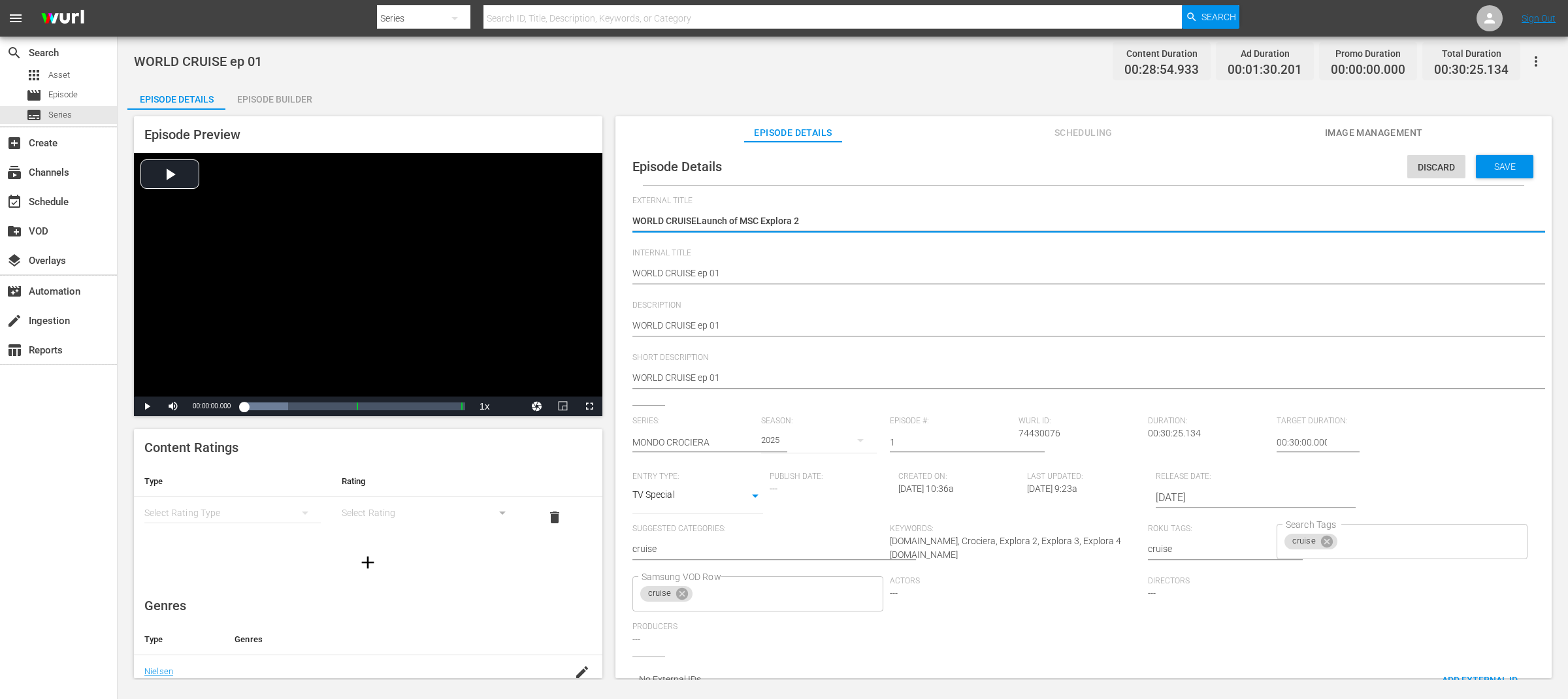
click at [854, 226] on textarea "Launch of MSC Explora 2" at bounding box center [1080, 221] width 896 height 16
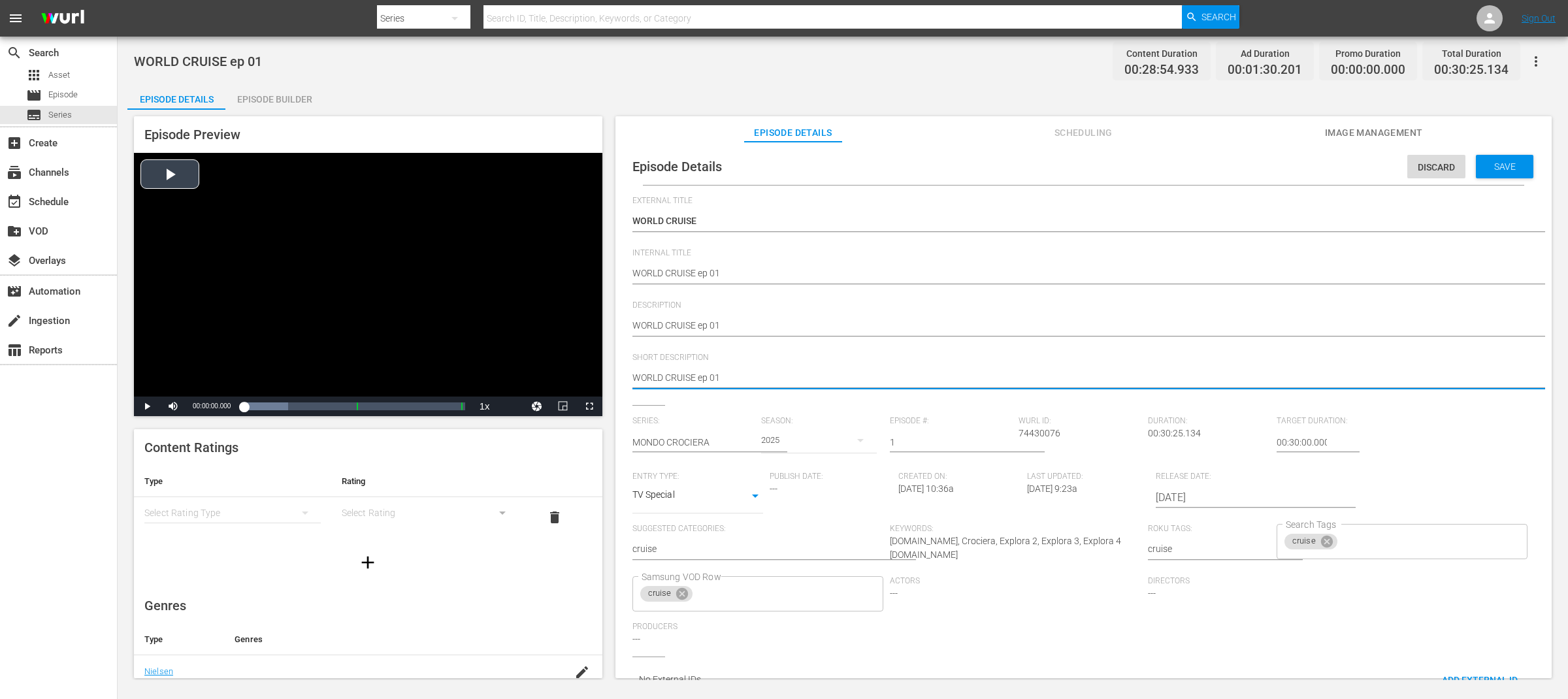
drag, startPoint x: 767, startPoint y: 375, endPoint x: 556, endPoint y: 373, distance: 211.0
paste textarea "Launch of MSC Explora 2"
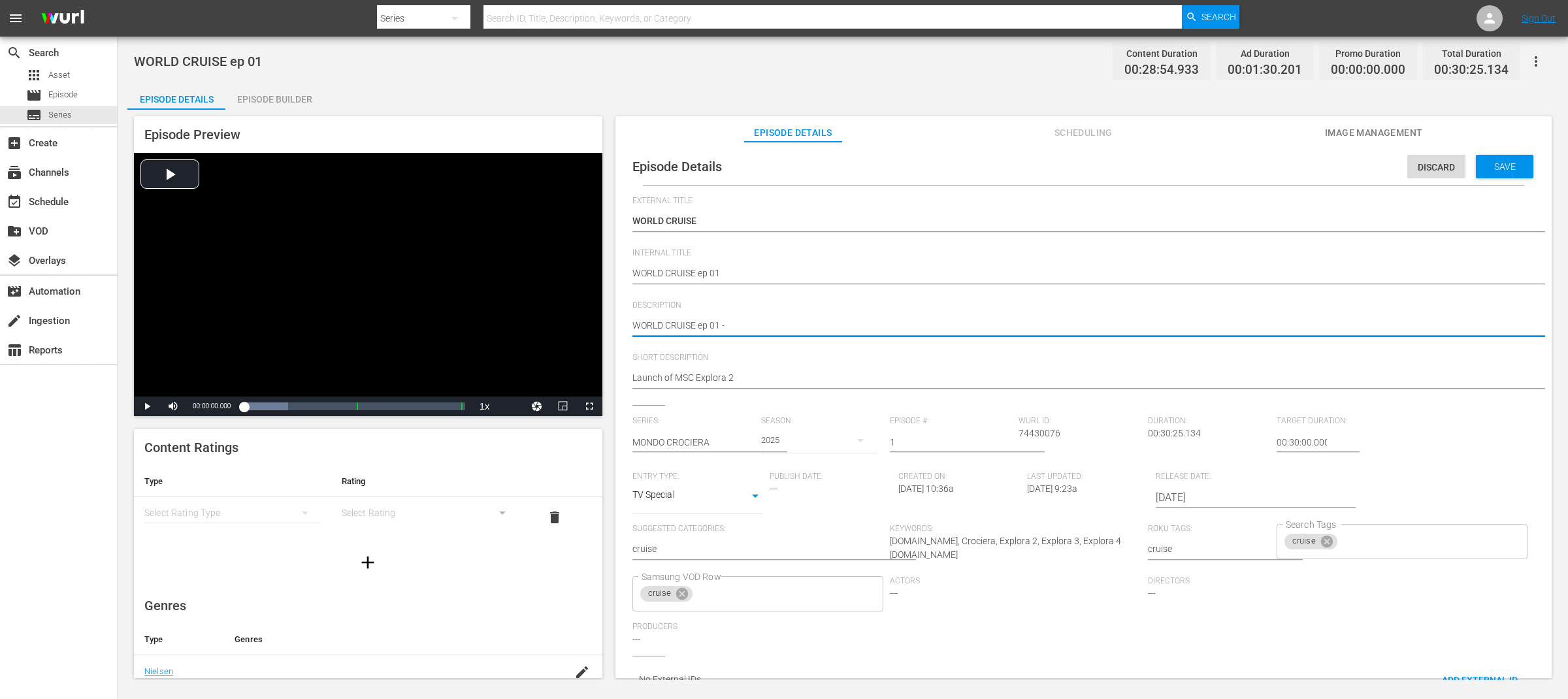
paste textarea "Launch of MSC Explora 2"
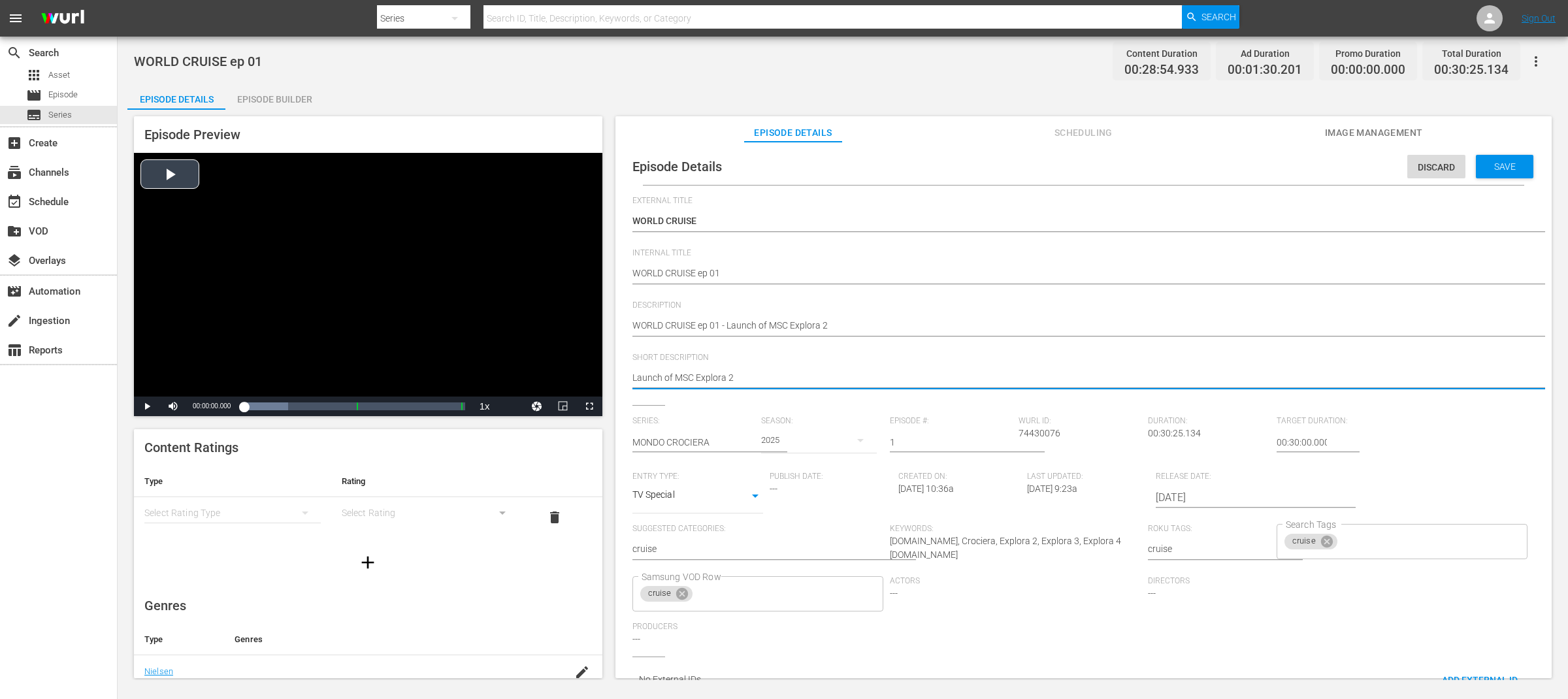
drag, startPoint x: 676, startPoint y: 376, endPoint x: 538, endPoint y: 376, distance: 138.0
click at [1500, 168] on span "Save" at bounding box center [1504, 166] width 42 height 10
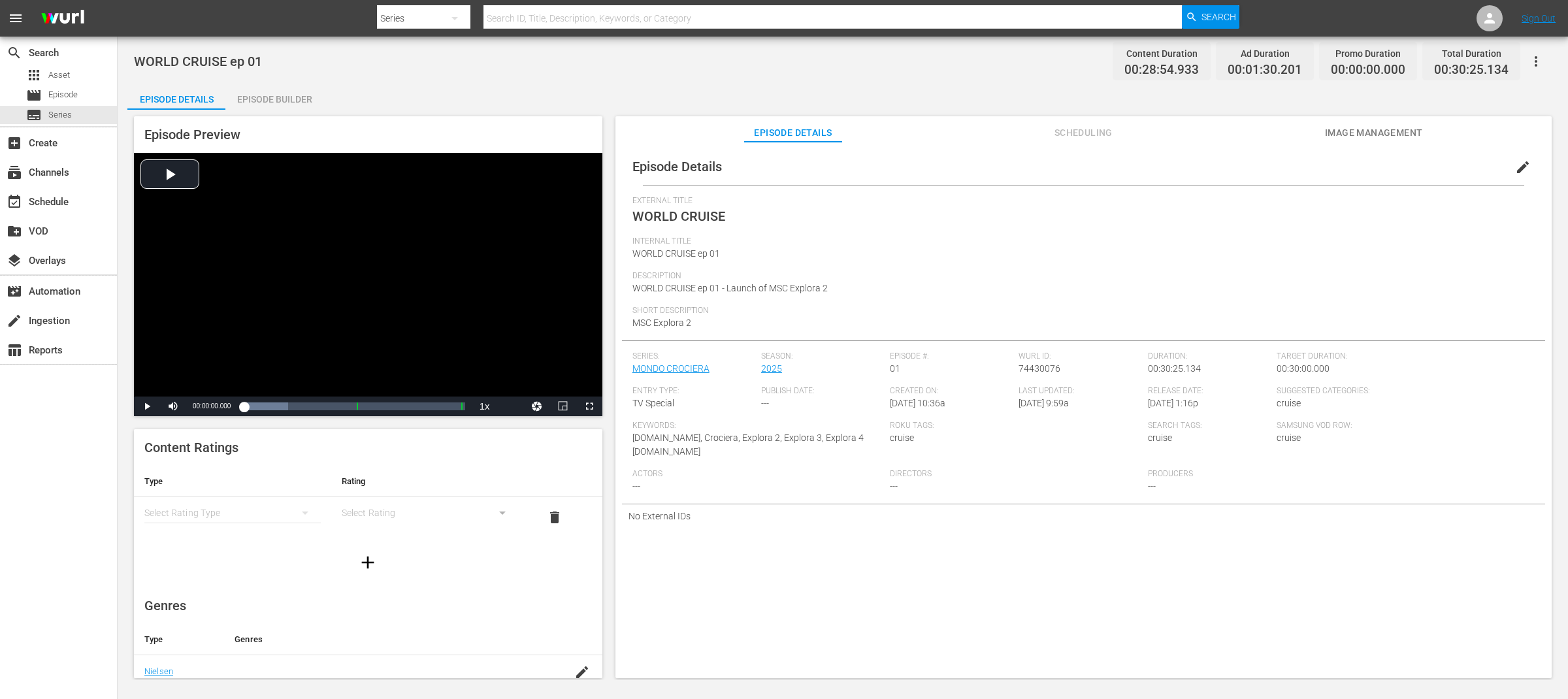
click at [786, 64] on div "WORLD CRUISE ep 01 Content Duration 00:28:54.933 Ad Duration 00:01:30.201 Promo…" at bounding box center [842, 61] width 1417 height 29
click at [72, 117] on div "subtitles Series" at bounding box center [58, 115] width 117 height 19
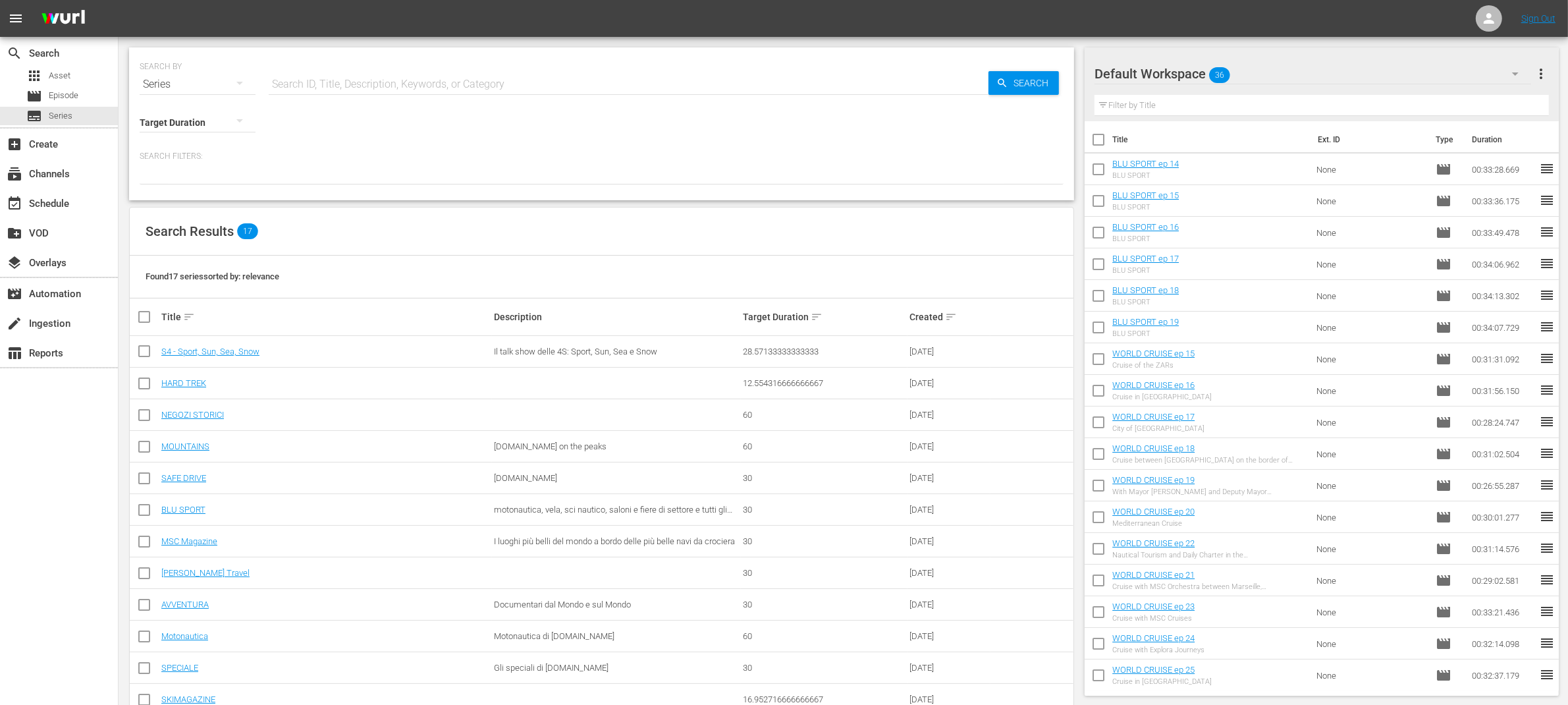
click at [75, 533] on div "search Search apps Asset movie Episode subtitles Series add_box Create subscrip…" at bounding box center [59, 389] width 119 height 705
